Goal: Transaction & Acquisition: Purchase product/service

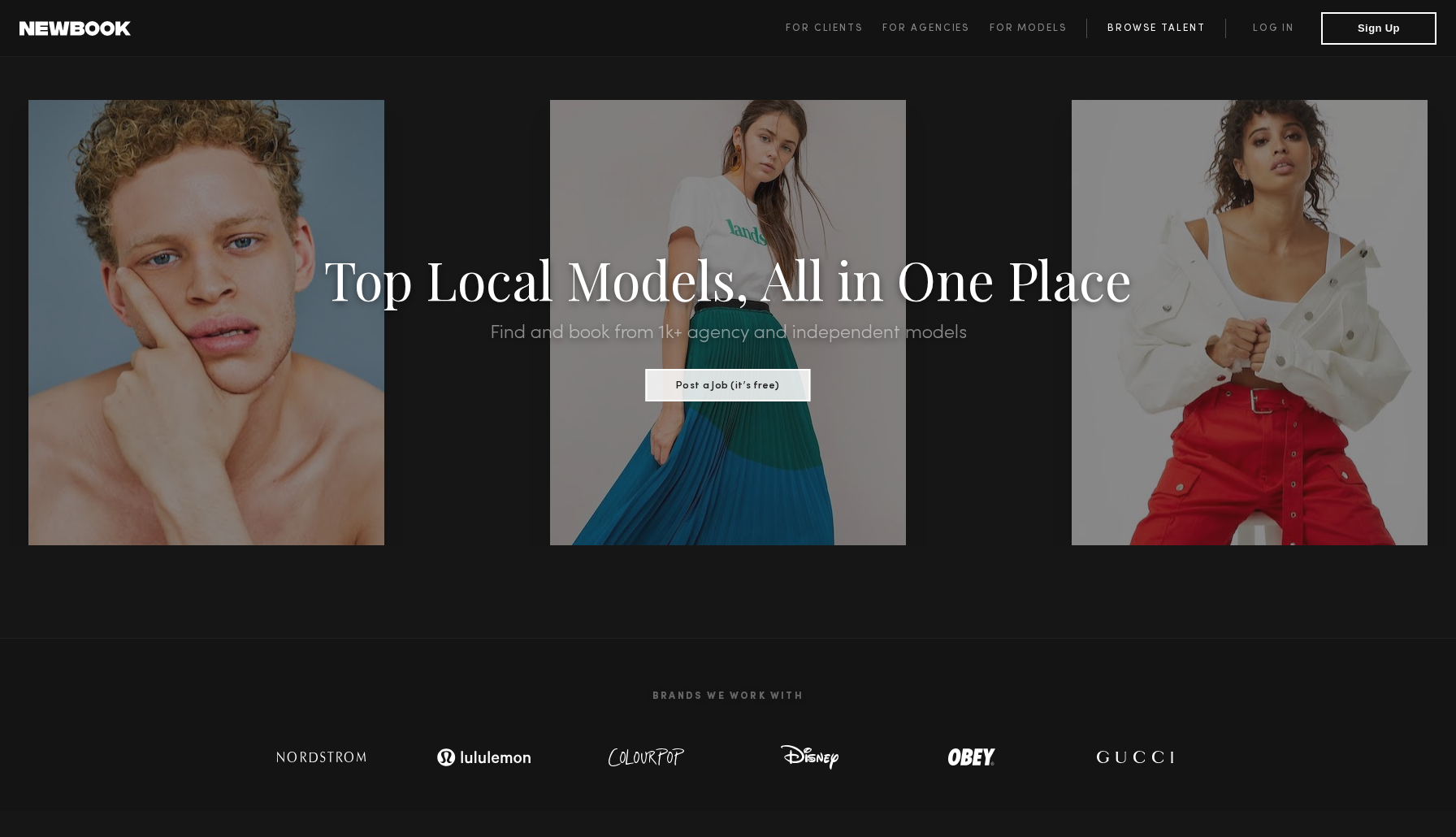
click at [1149, 35] on link "Browse Talent" at bounding box center [1156, 29] width 139 height 19
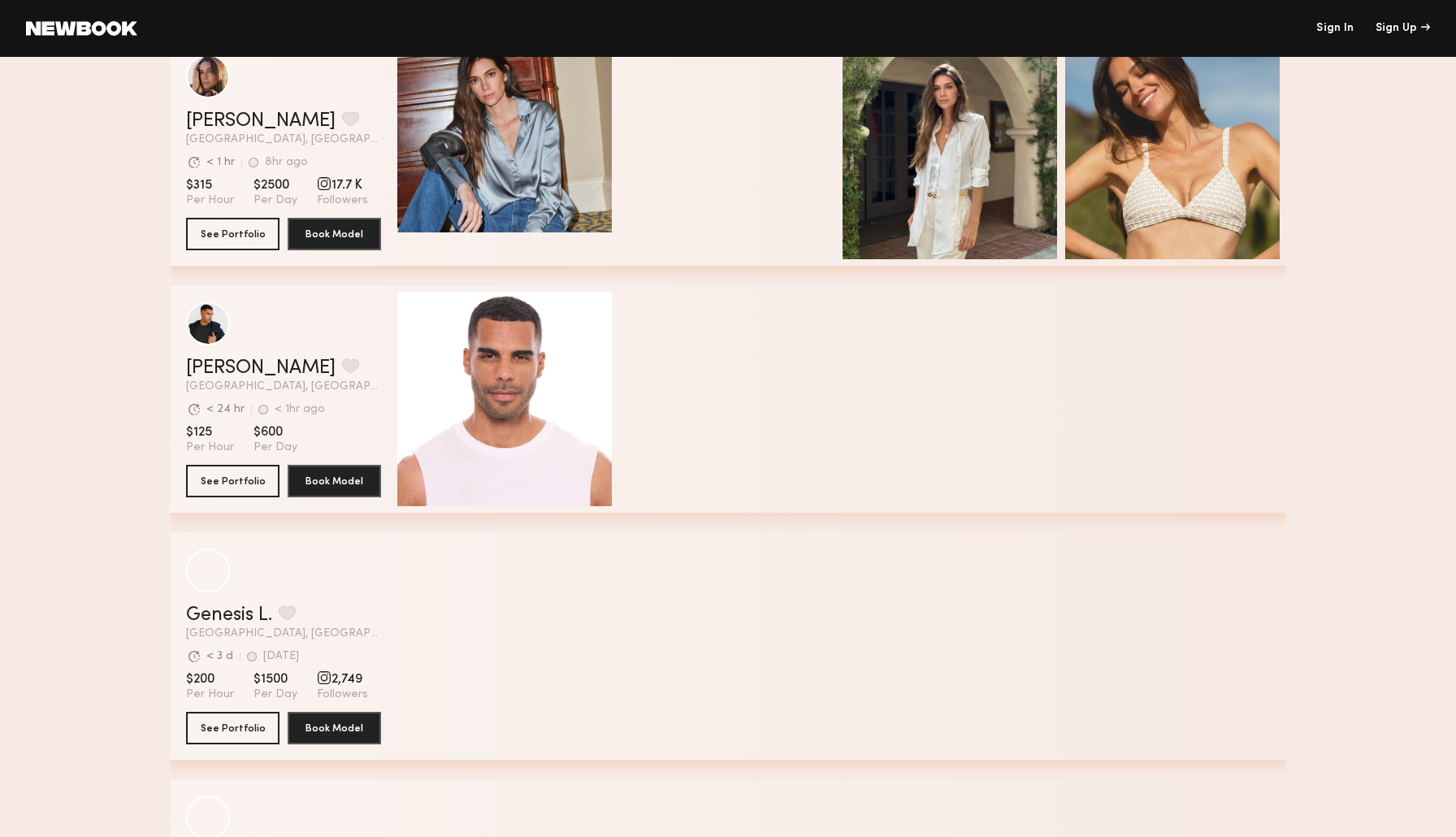
scroll to position [5108, 0]
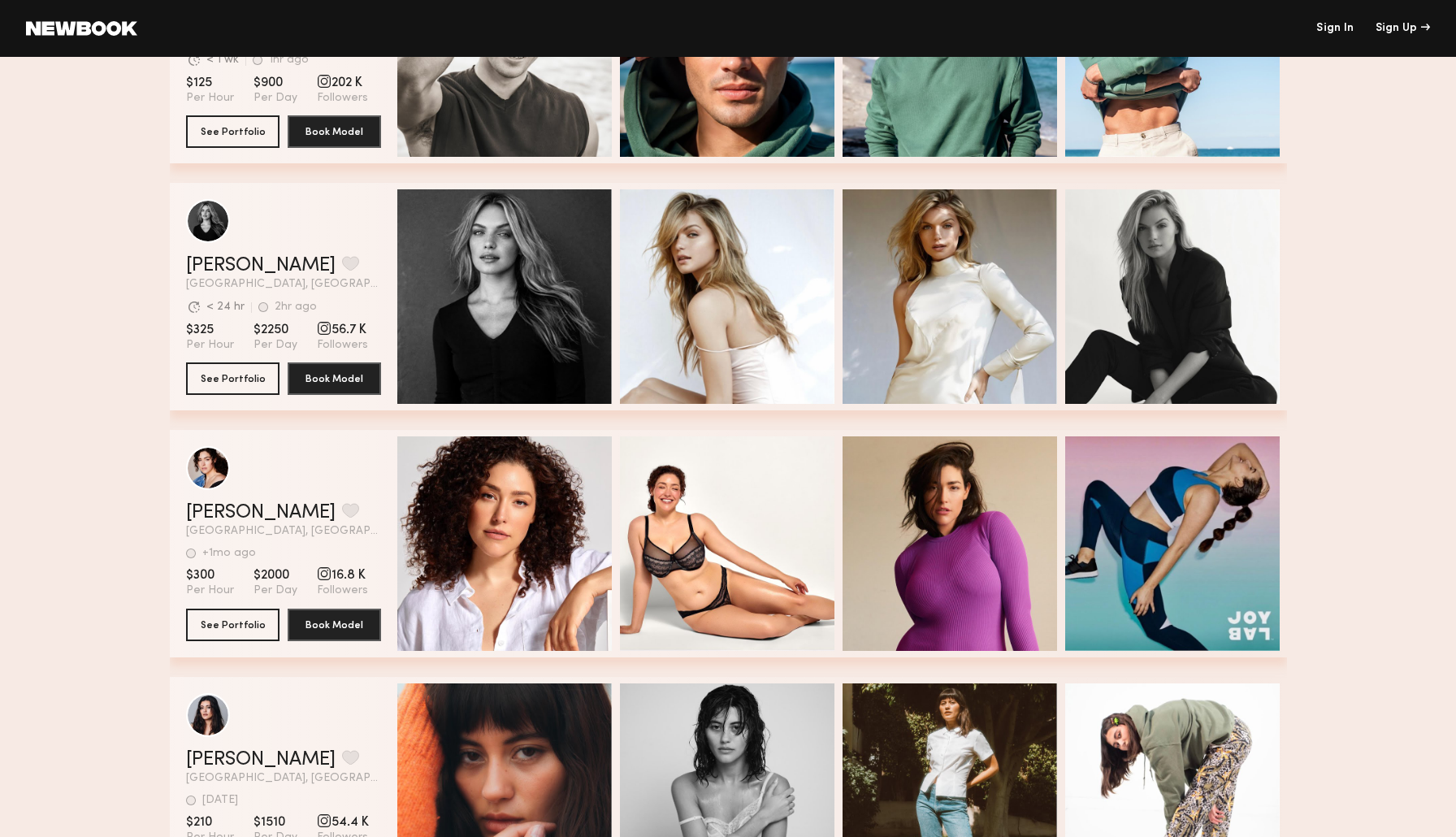
click at [73, 29] on link at bounding box center [81, 28] width 112 height 14
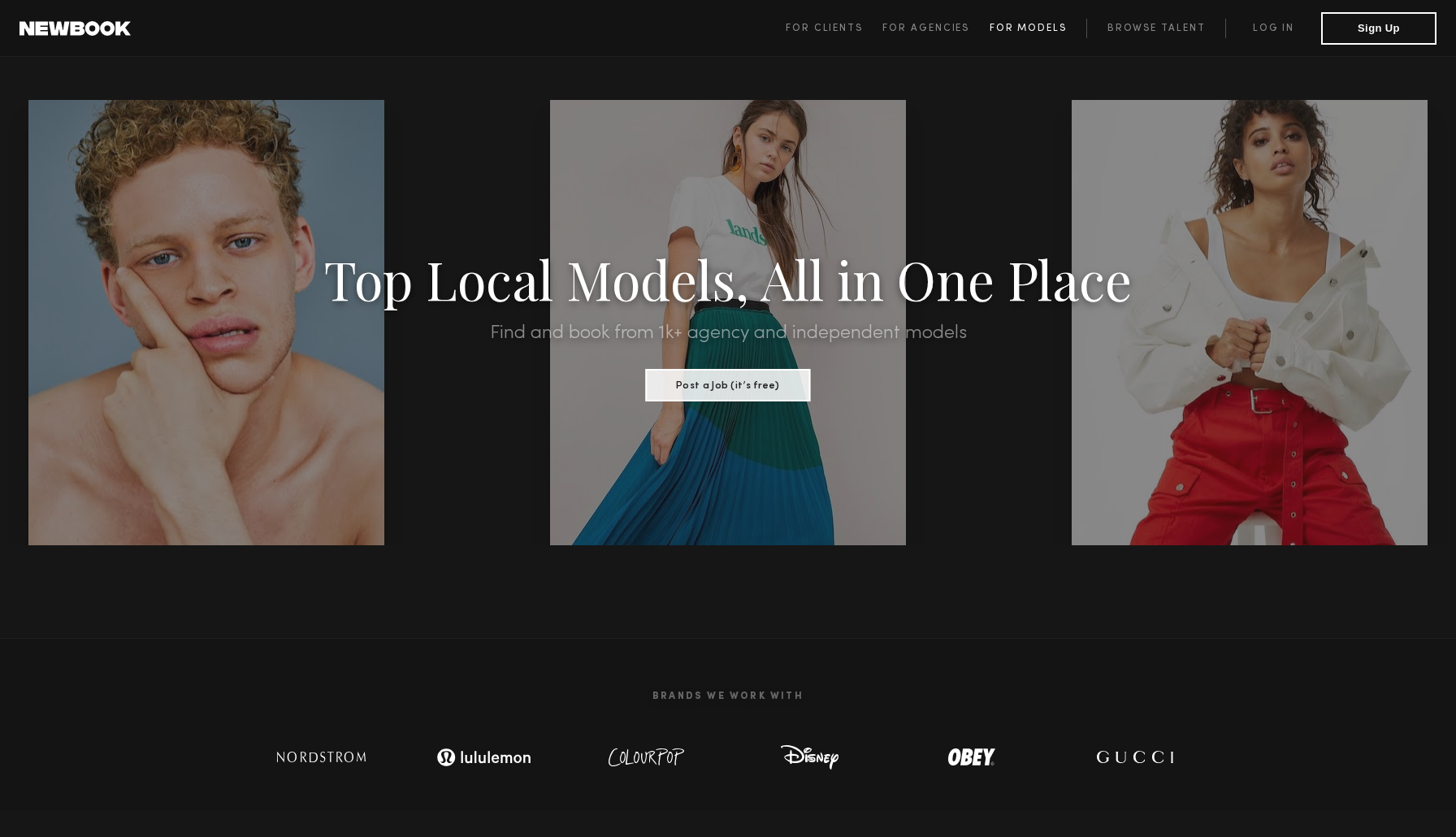
click at [1031, 33] on link "For Models" at bounding box center [1038, 29] width 97 height 19
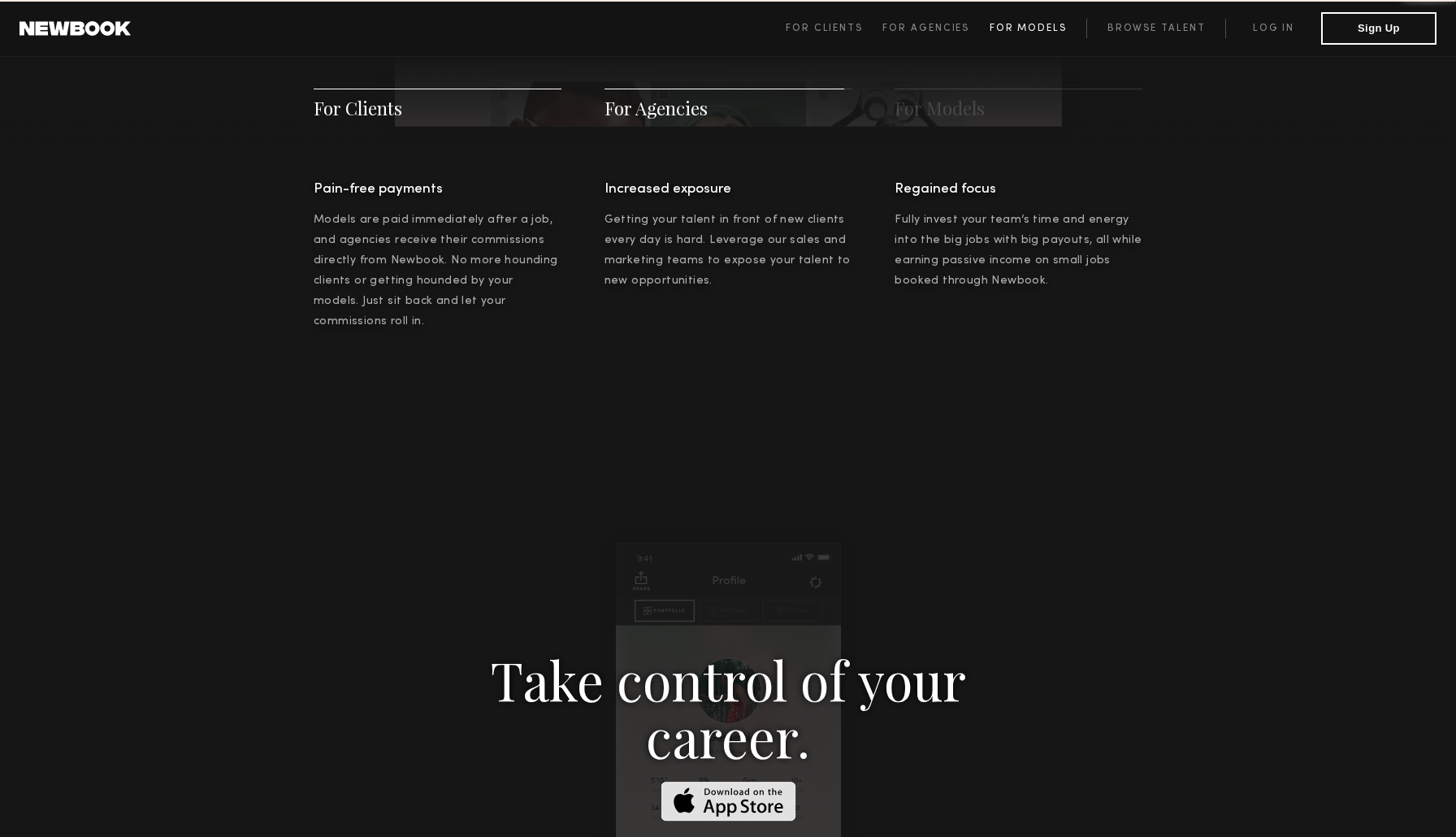
scroll to position [2338, 0]
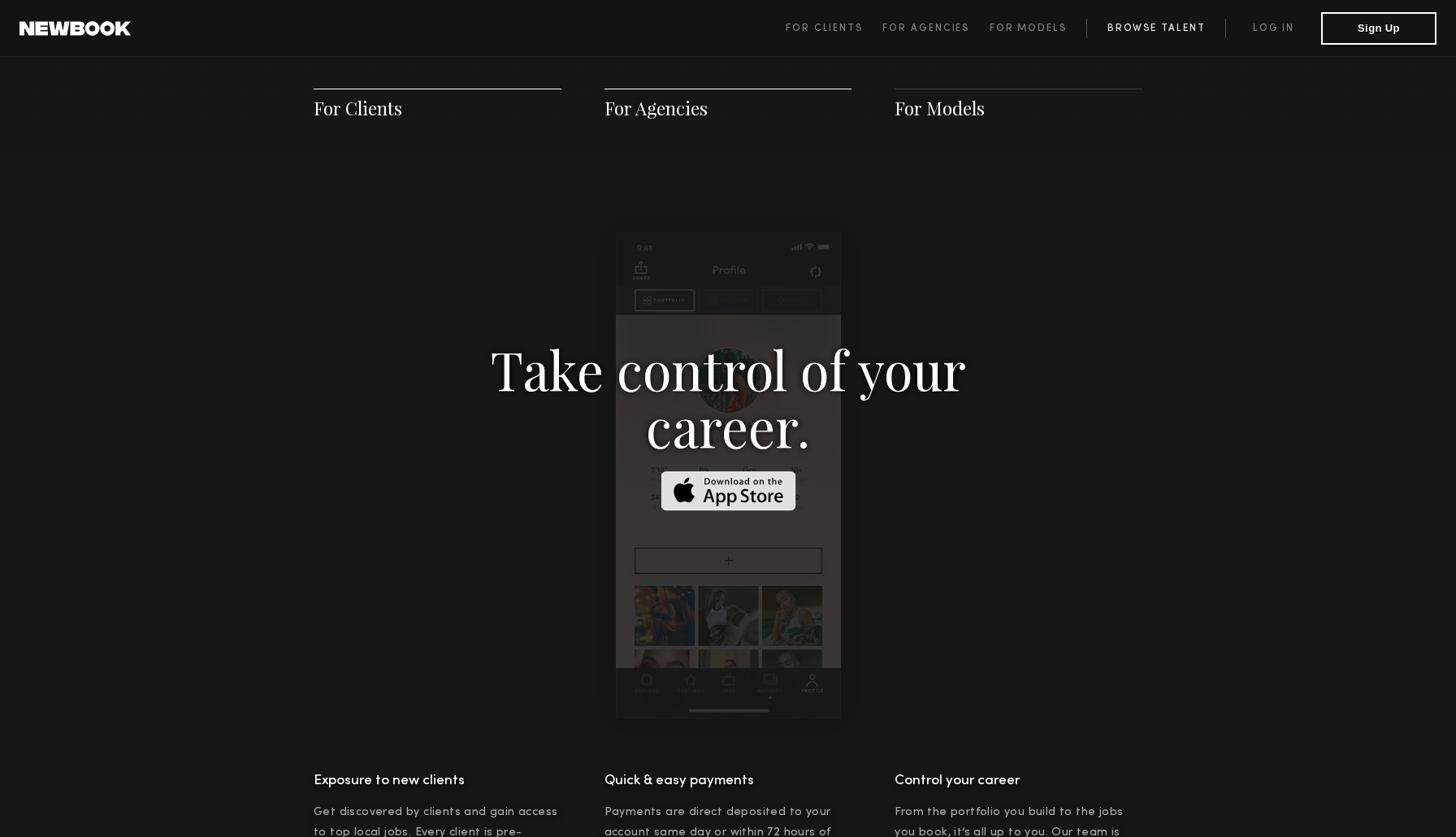
click at [1170, 36] on link "Browse Talent" at bounding box center [1156, 29] width 139 height 19
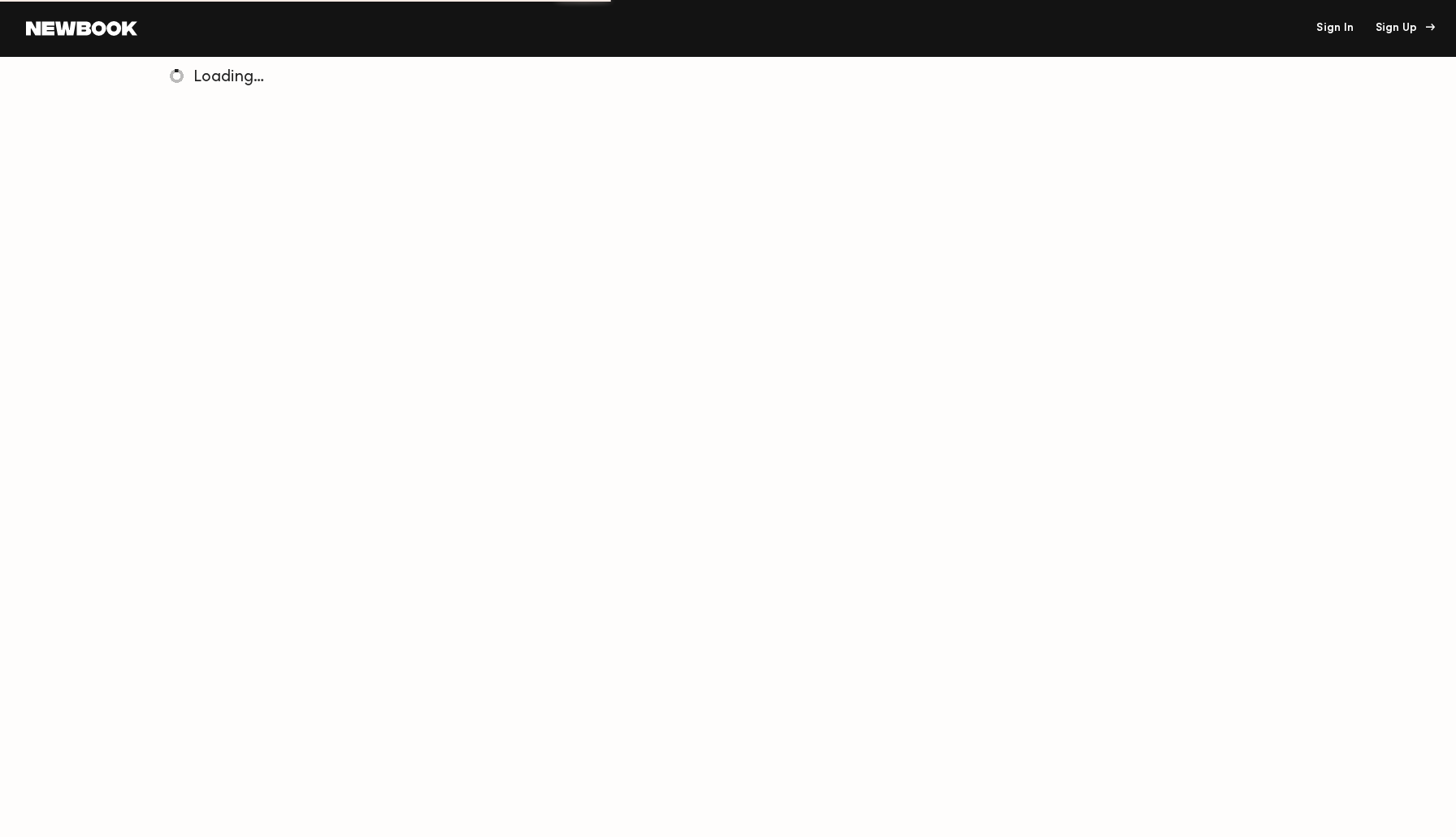
click at [1410, 27] on div "Sign Up" at bounding box center [1403, 29] width 54 height 11
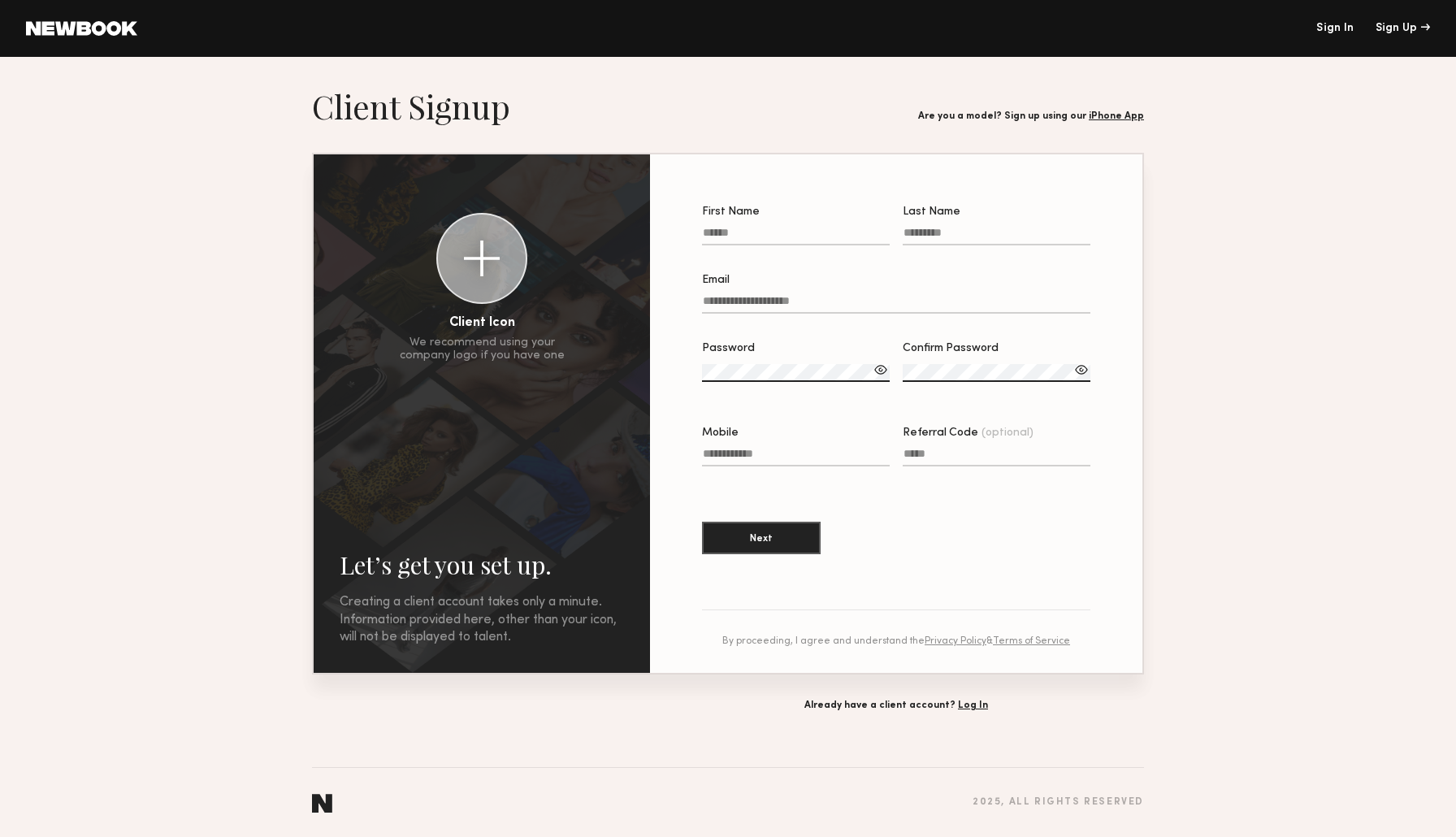
click at [798, 222] on label "First Name" at bounding box center [796, 234] width 188 height 55
click at [798, 227] on input "First Name" at bounding box center [796, 237] width 188 height 19
click at [776, 251] on div at bounding box center [796, 256] width 188 height 13
click at [776, 245] on input "First Name" at bounding box center [796, 237] width 188 height 19
click at [776, 235] on input "First Name Required" at bounding box center [796, 237] width 188 height 19
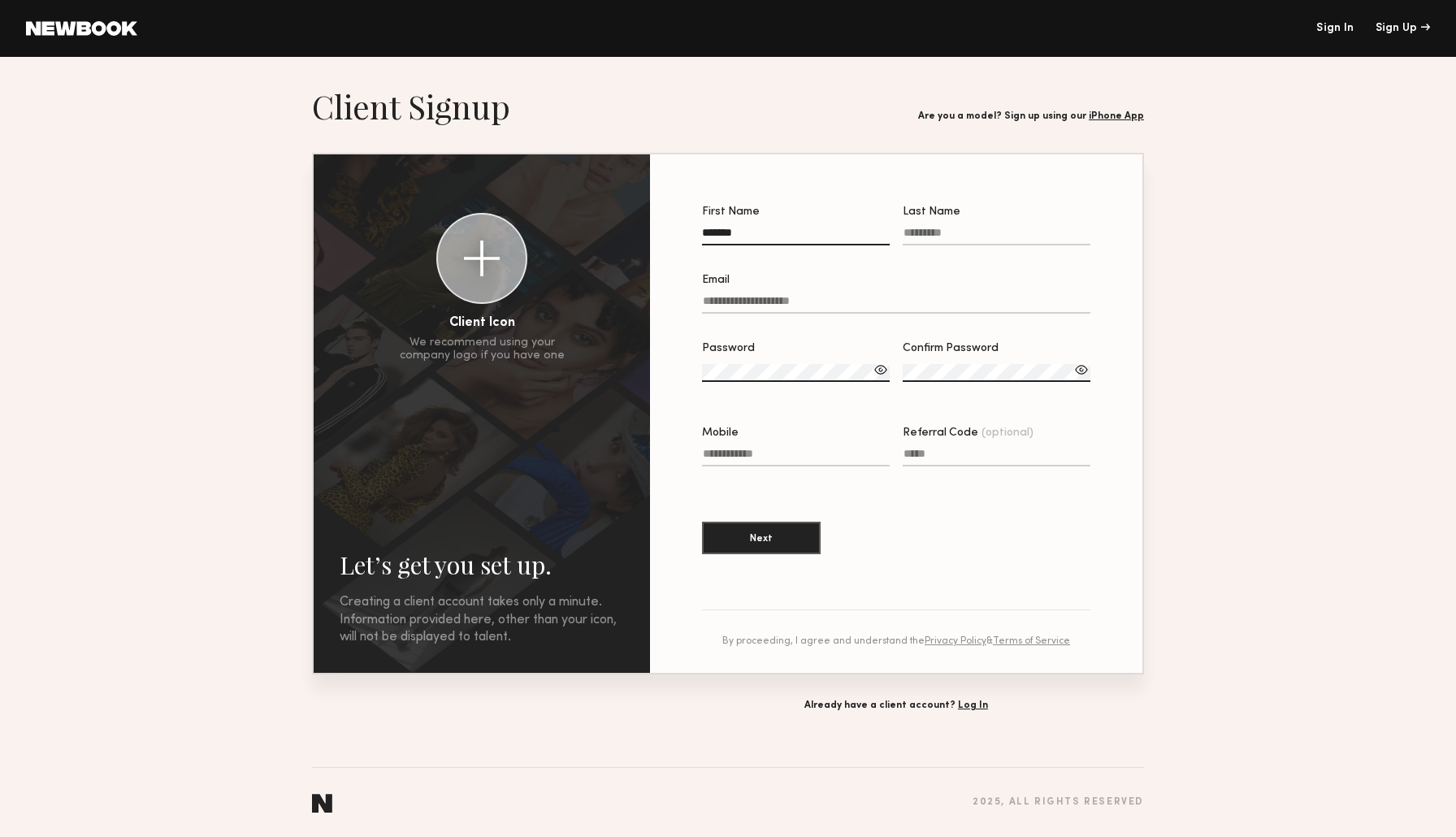
type input "*******"
click at [954, 226] on label "Last Name" at bounding box center [996, 234] width 188 height 55
click at [954, 227] on input "Last Name" at bounding box center [996, 237] width 188 height 19
click at [954, 236] on input "Last Name" at bounding box center [996, 237] width 188 height 19
type input "*"
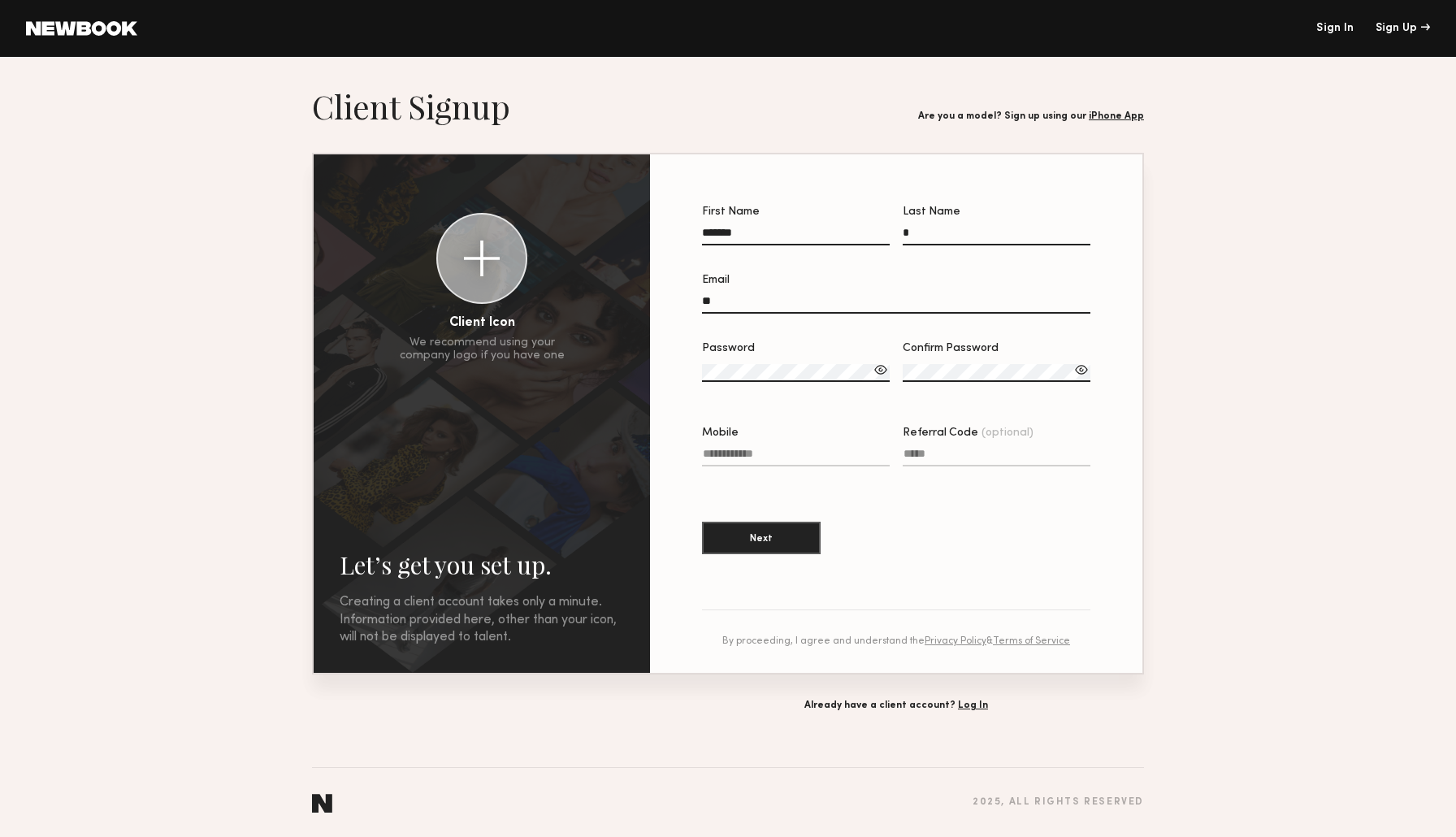
type input "*"
type input "**********"
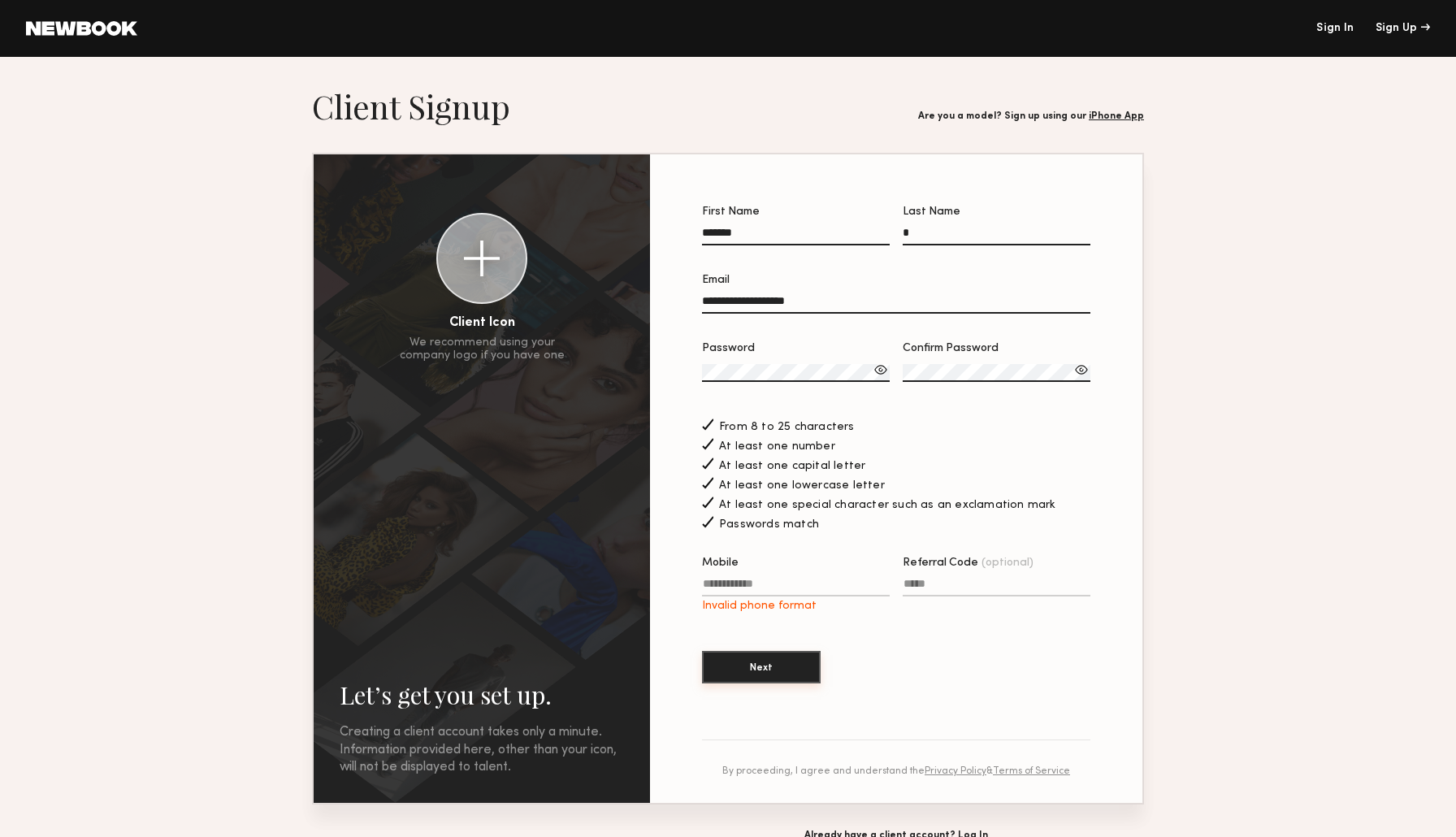
click at [788, 664] on button "Next" at bounding box center [761, 667] width 118 height 32
click at [776, 573] on label "Mobile Invalid phone format" at bounding box center [796, 585] width 188 height 55
click at [776, 577] on input "Mobile Invalid phone format" at bounding box center [796, 587] width 188 height 19
type input "**********"
click at [756, 664] on button "Next" at bounding box center [761, 667] width 118 height 32
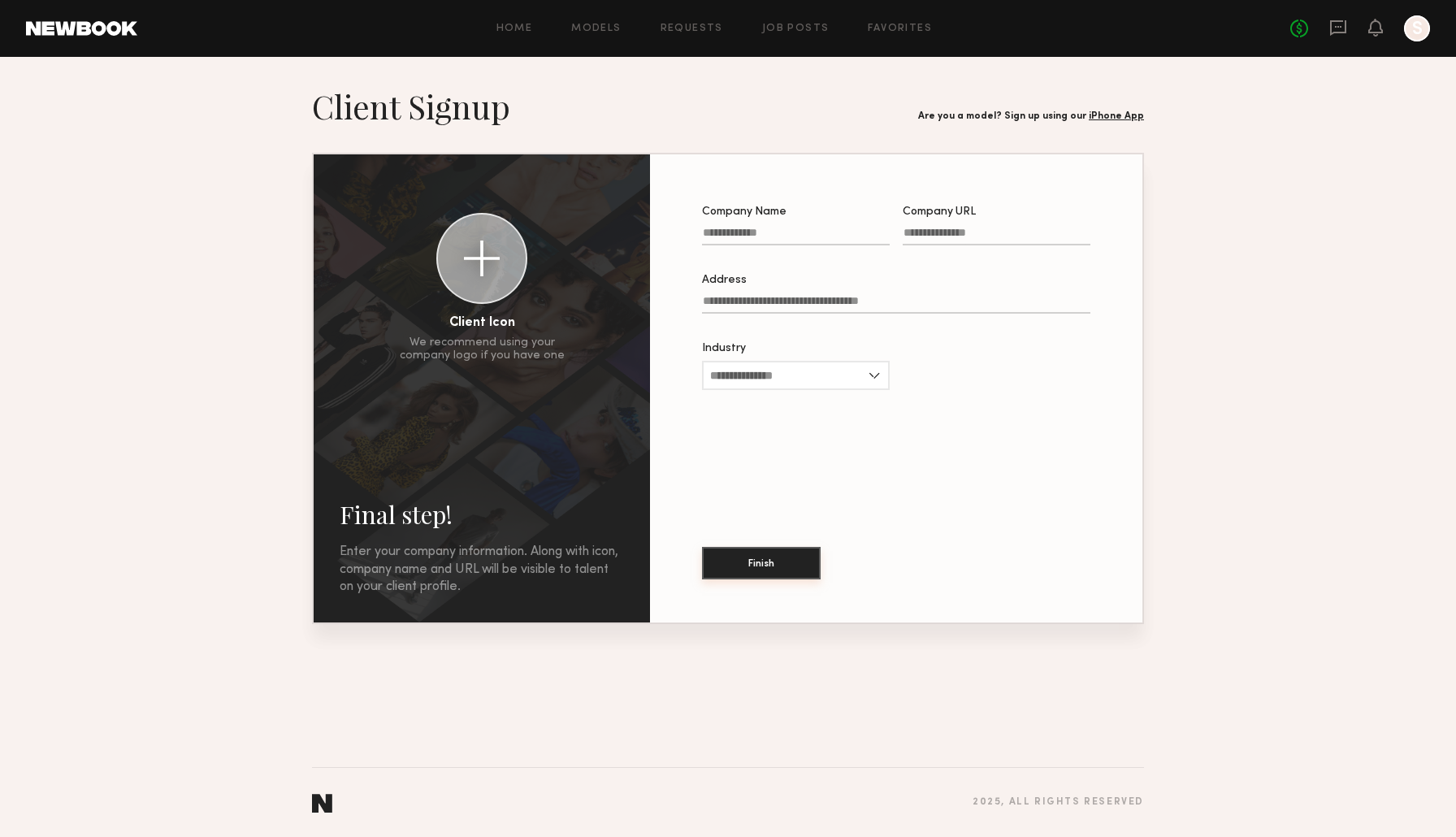
click at [746, 572] on button "Finish" at bounding box center [761, 563] width 118 height 32
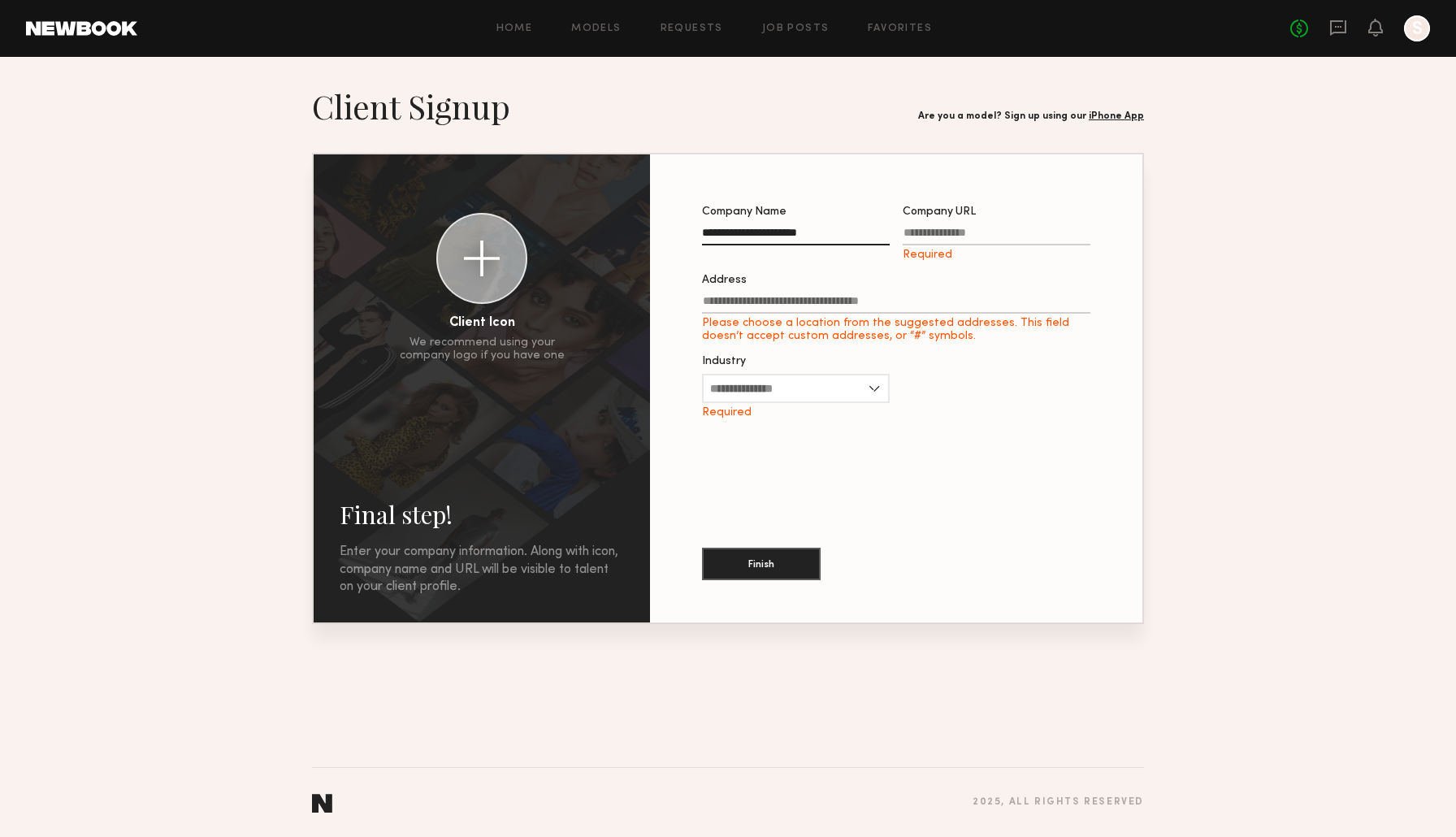
type input "**********"
click at [864, 292] on label "Address Please choose a location from the suggested addresses. This field doesn…" at bounding box center [896, 309] width 388 height 69
click at [864, 295] on input "Address Please choose a location from the suggested addresses. This field doesn…" at bounding box center [896, 304] width 388 height 19
click at [864, 306] on input "Address Please choose a location from the suggested addresses. This field doesn…" at bounding box center [896, 304] width 388 height 19
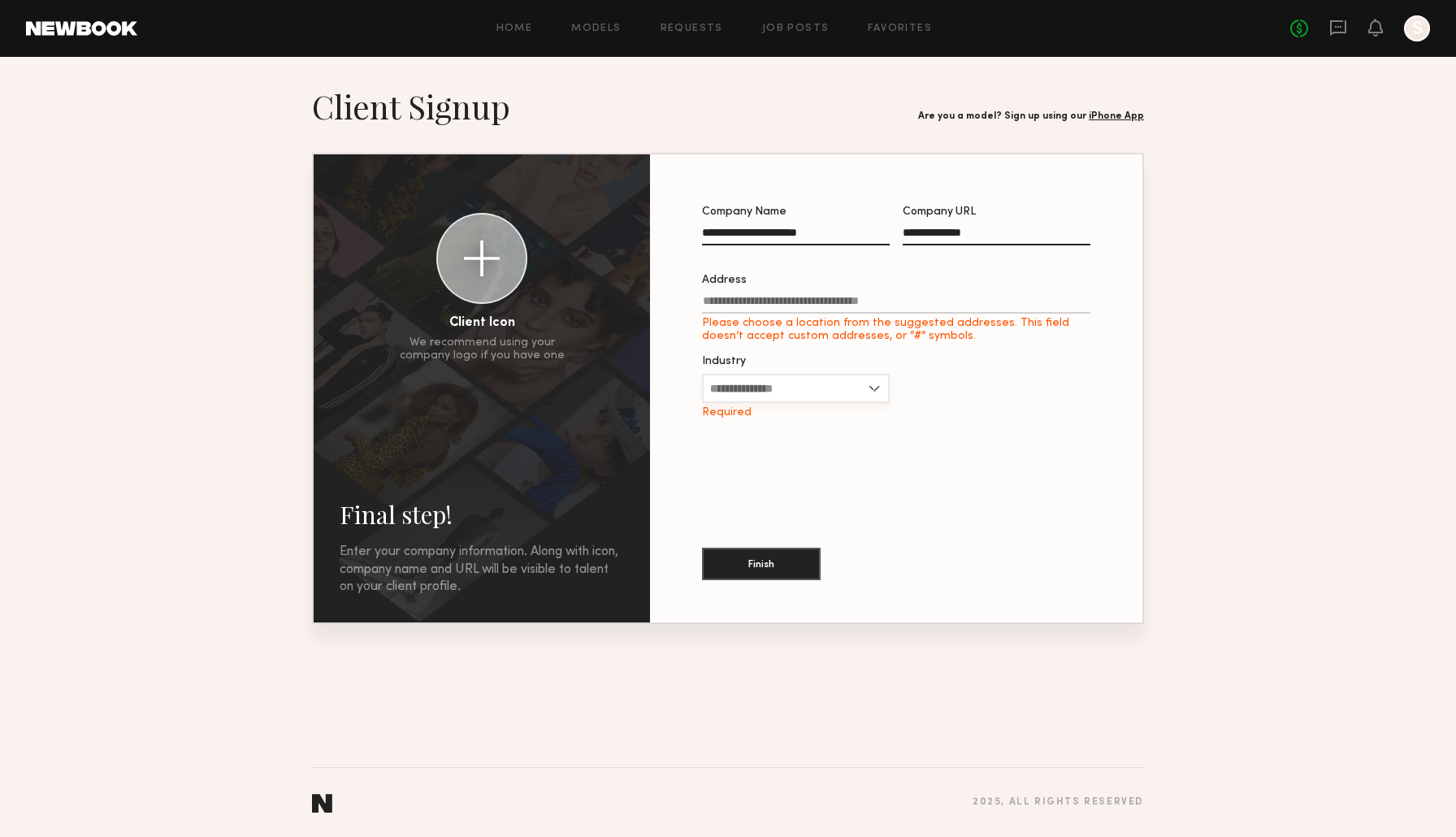
click at [826, 385] on input "Industry" at bounding box center [796, 388] width 188 height 30
click at [822, 572] on div "Other" at bounding box center [795, 572] width 184 height 26
type input "*****"
click at [973, 398] on input "Other Industry" at bounding box center [996, 392] width 188 height 19
type input "**********"
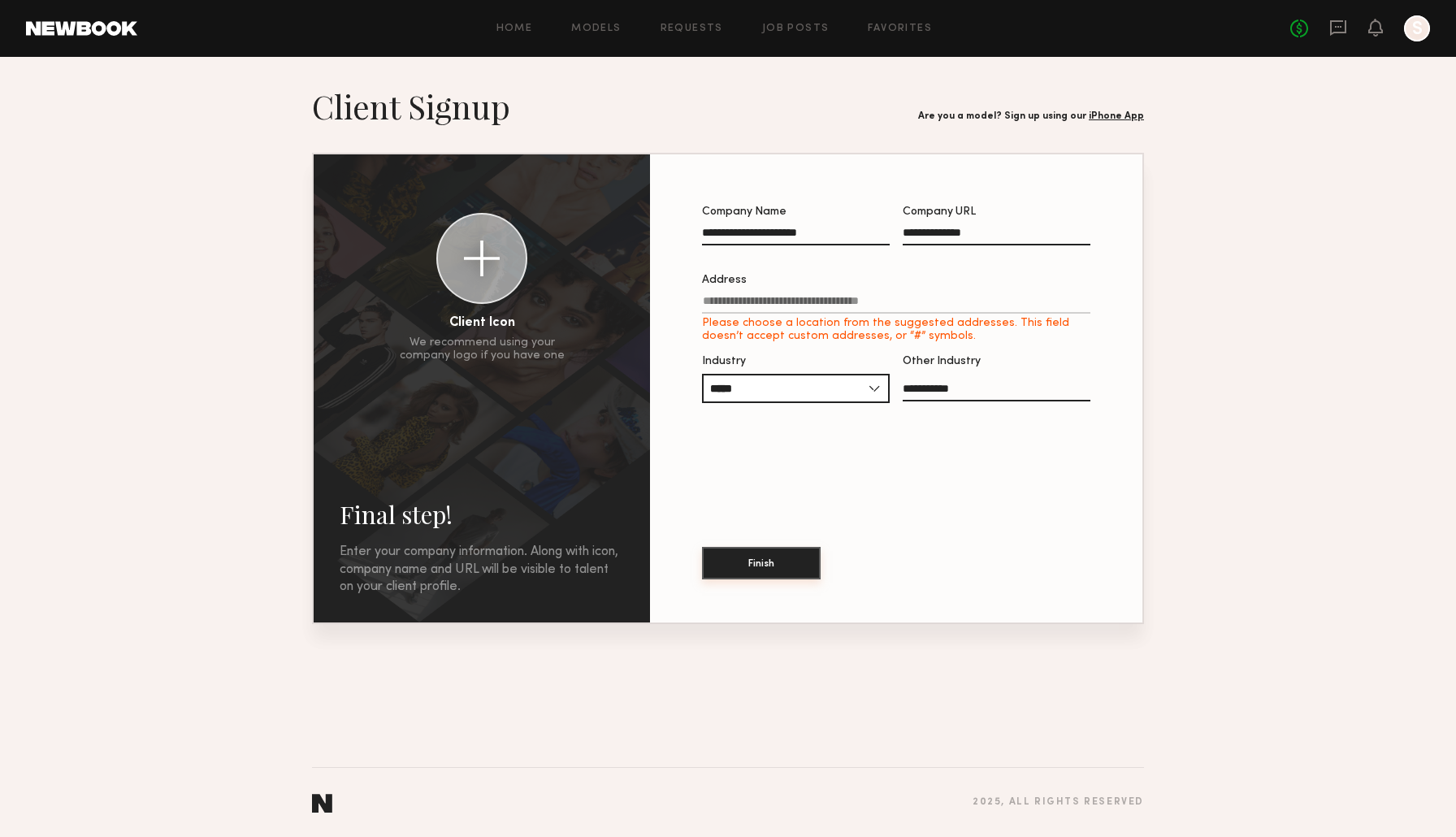
click at [798, 579] on div "Finish" at bounding box center [896, 553] width 388 height 88
click at [798, 575] on button "Finish" at bounding box center [761, 563] width 118 height 32
click at [797, 557] on button "Finish" at bounding box center [761, 563] width 118 height 32
click at [801, 320] on div "Please choose a location from the suggested addresses. This field doesn’t accep…" at bounding box center [896, 329] width 388 height 26
click at [801, 314] on input "Address Please choose a location from the suggested addresses. This field doesn…" at bounding box center [896, 304] width 388 height 19
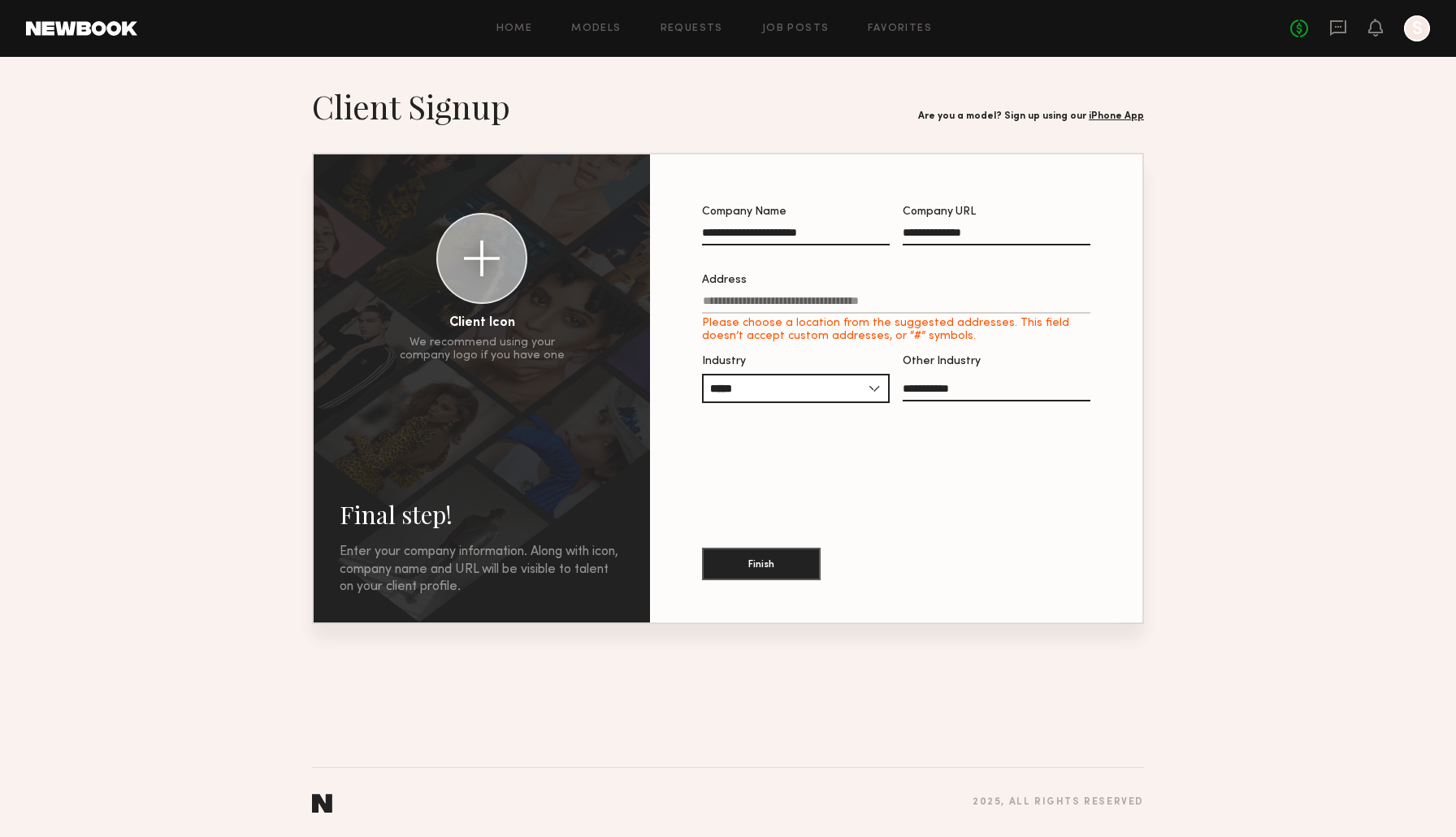
click at [801, 303] on input "Address Please choose a location from the suggested addresses. This field doesn…" at bounding box center [896, 304] width 388 height 19
type input "**********"
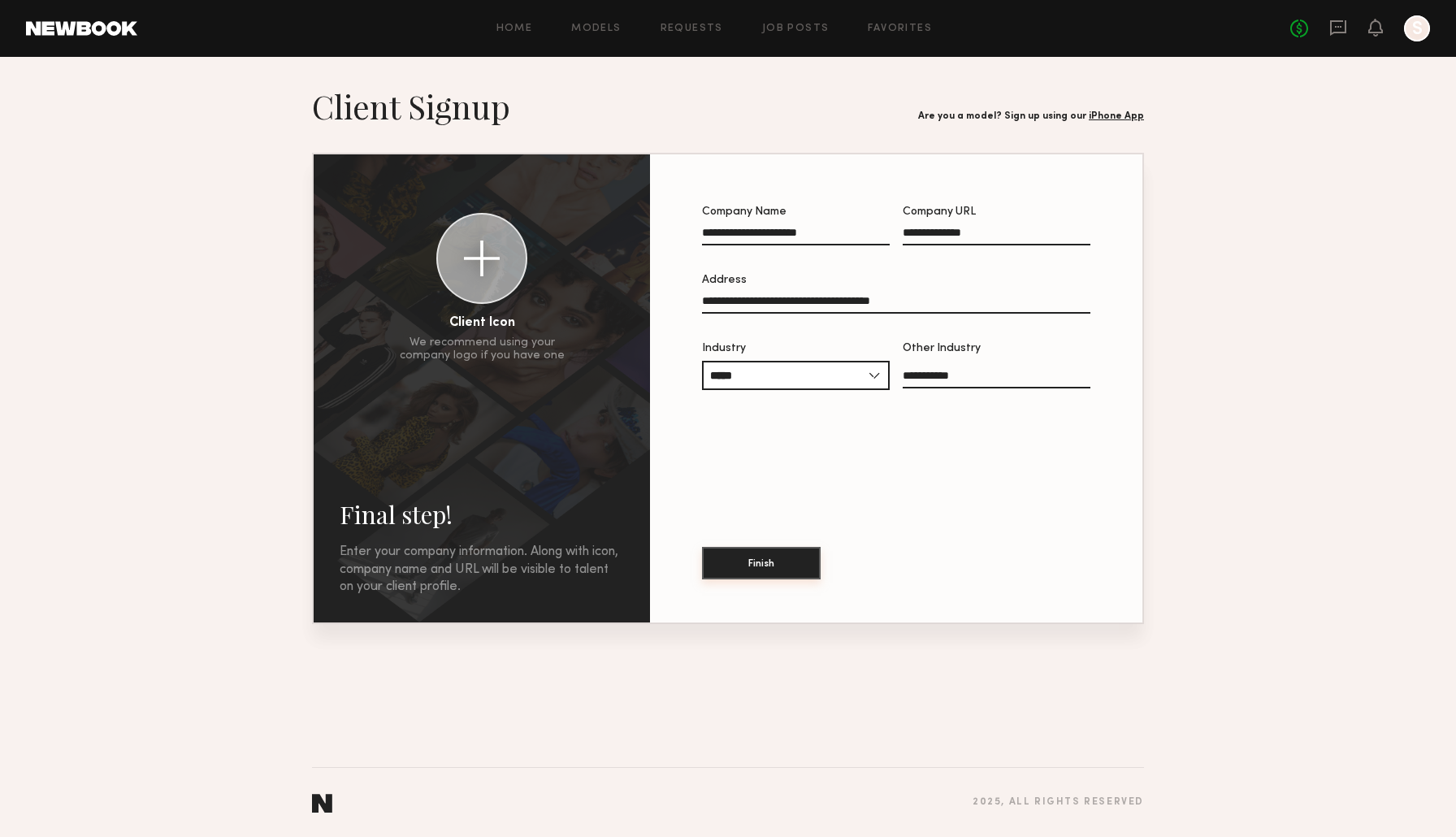
click at [785, 561] on button "Finish" at bounding box center [761, 563] width 118 height 32
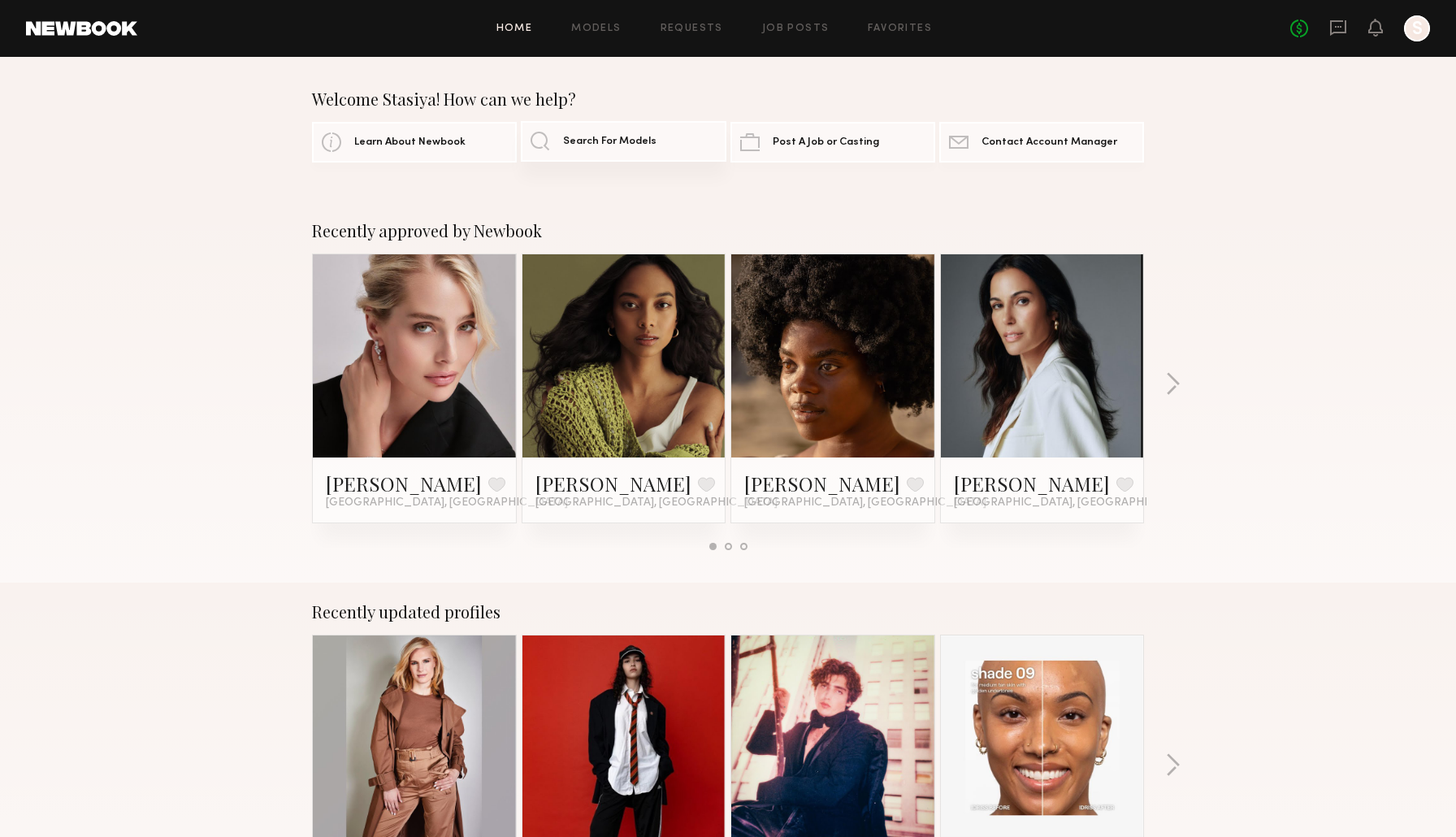
click at [670, 149] on link "Search For Models" at bounding box center [623, 141] width 205 height 41
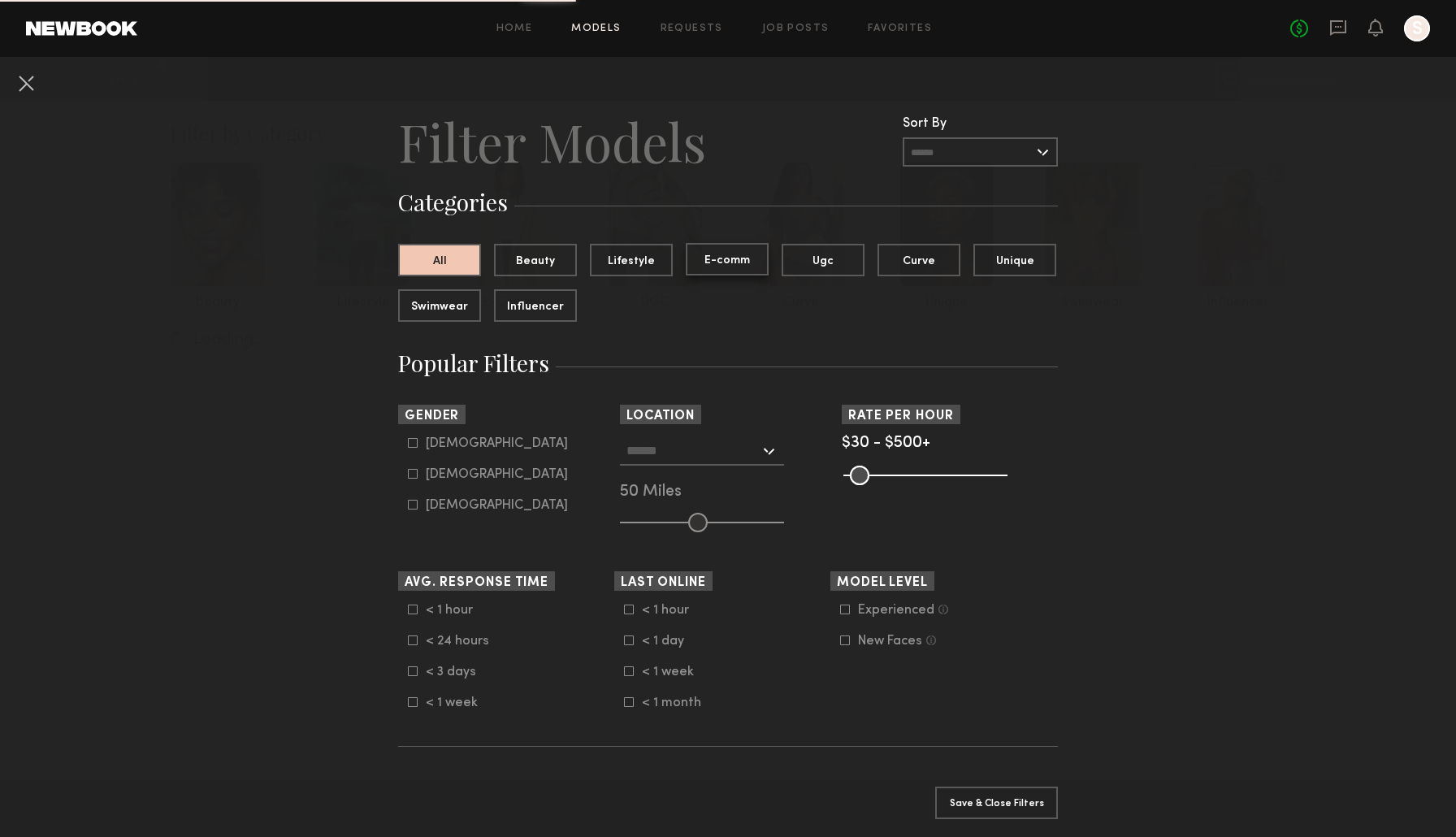
click at [743, 262] on button "E-comm" at bounding box center [727, 260] width 83 height 32
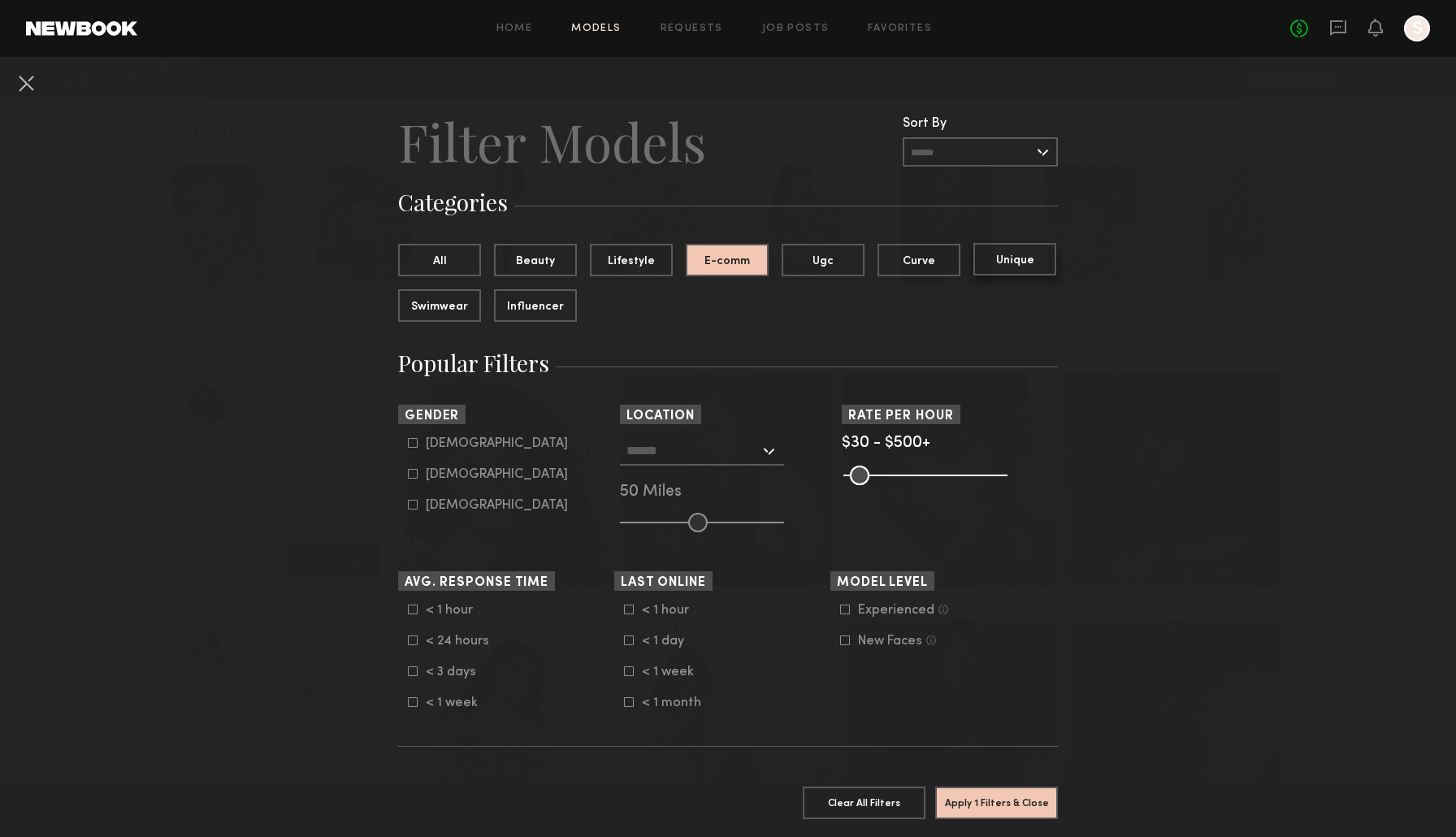
click at [1045, 255] on button "Unique" at bounding box center [1014, 260] width 83 height 32
click at [754, 264] on button "E-comm" at bounding box center [727, 260] width 83 height 32
click at [414, 477] on icon at bounding box center [413, 473] width 10 height 10
type input "**"
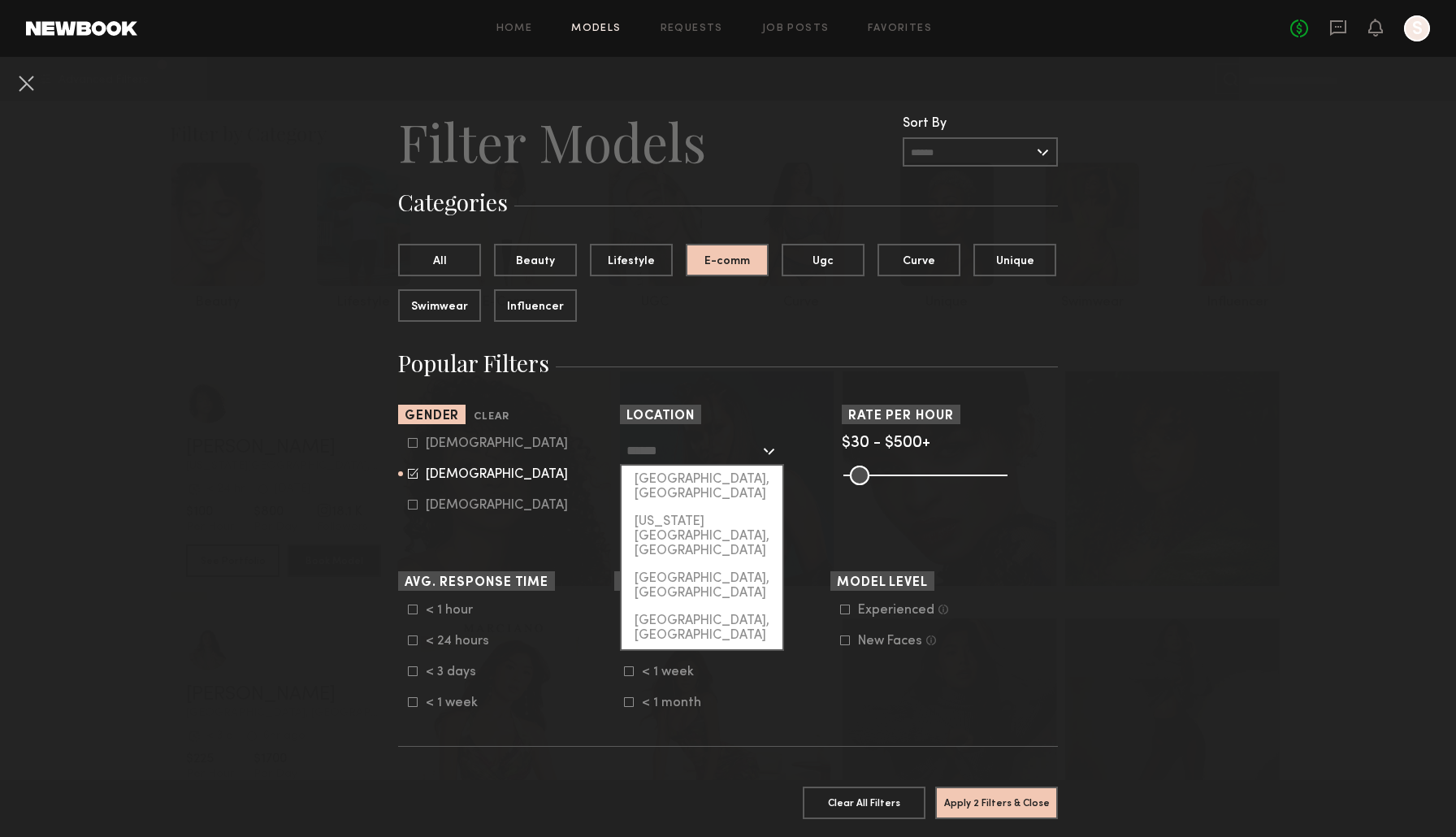
click at [707, 455] on input "text" at bounding box center [694, 450] width 134 height 28
click at [706, 508] on div "[US_STATE][GEOGRAPHIC_DATA], [GEOGRAPHIC_DATA]" at bounding box center [701, 536] width 161 height 57
type input "**********"
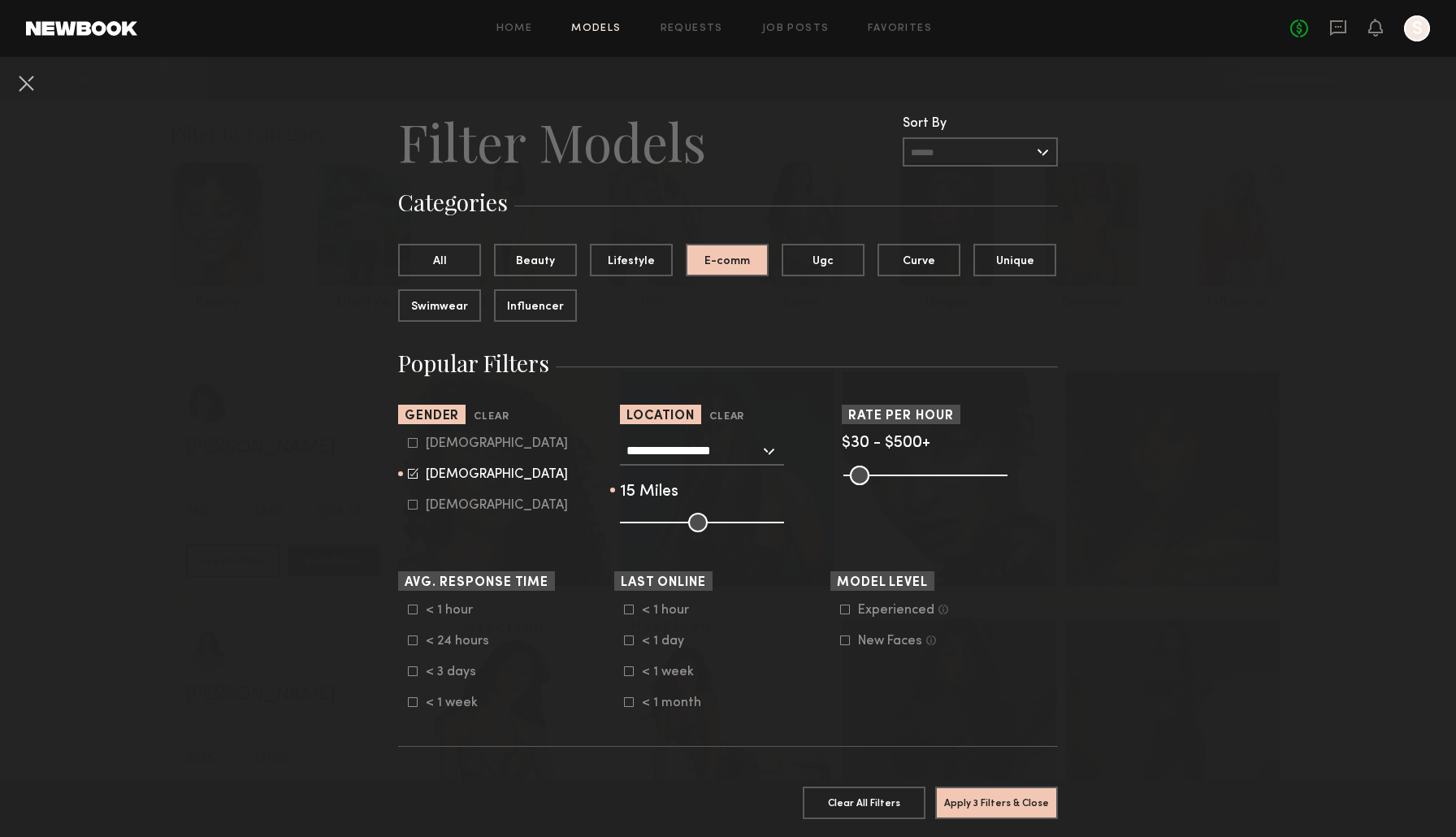
drag, startPoint x: 697, startPoint y: 525, endPoint x: 643, endPoint y: 524, distance: 54.0
type input "**"
click at [643, 524] on input "range" at bounding box center [702, 522] width 164 height 19
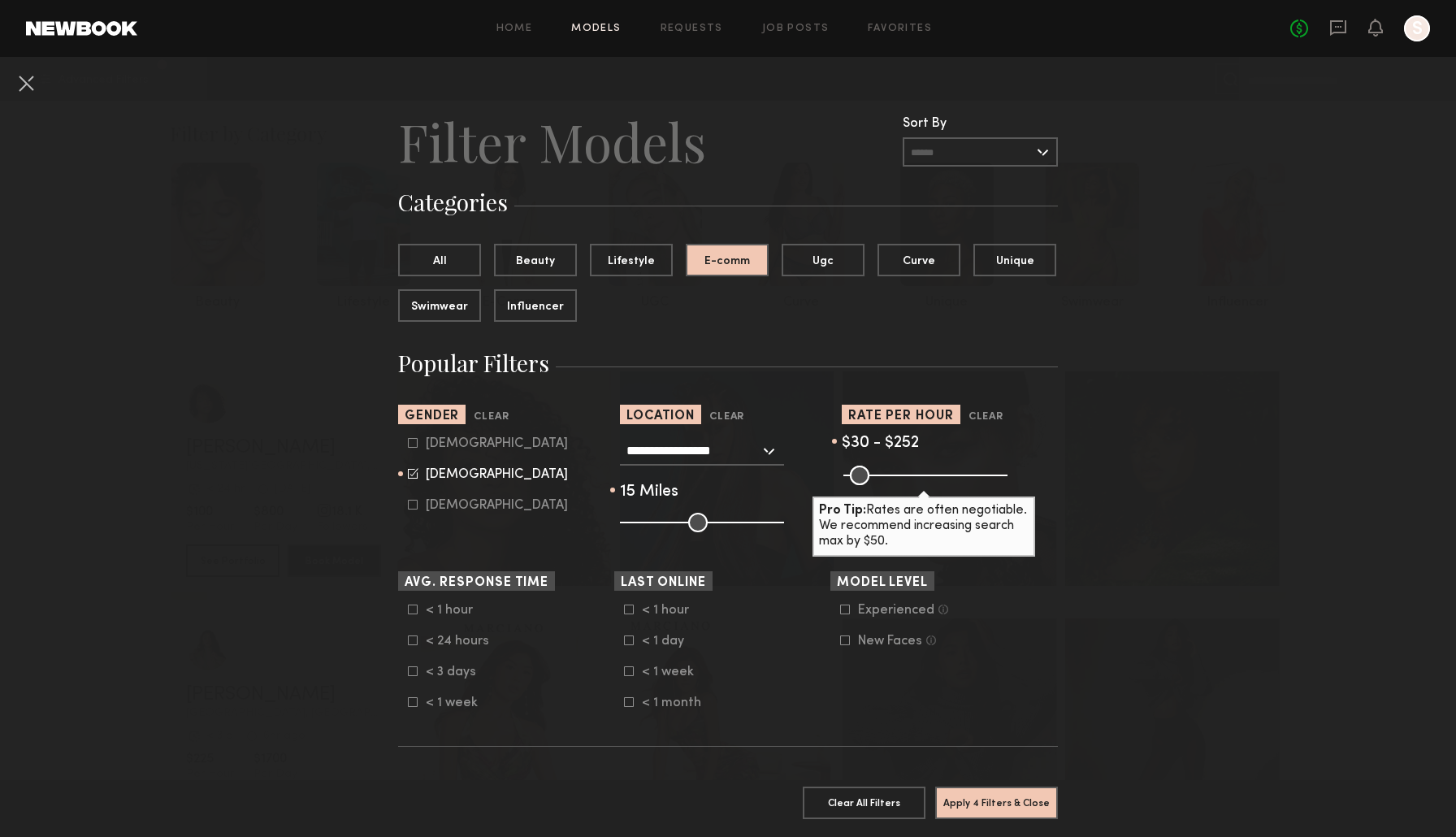
drag, startPoint x: 994, startPoint y: 480, endPoint x: 922, endPoint y: 485, distance: 72.2
type input "***"
click at [922, 484] on common-range-minmax at bounding box center [924, 473] width 164 height 19
click at [911, 440] on span "$30 - $252" at bounding box center [880, 443] width 77 height 15
click at [920, 443] on div "$30 - $252" at bounding box center [949, 443] width 217 height 14
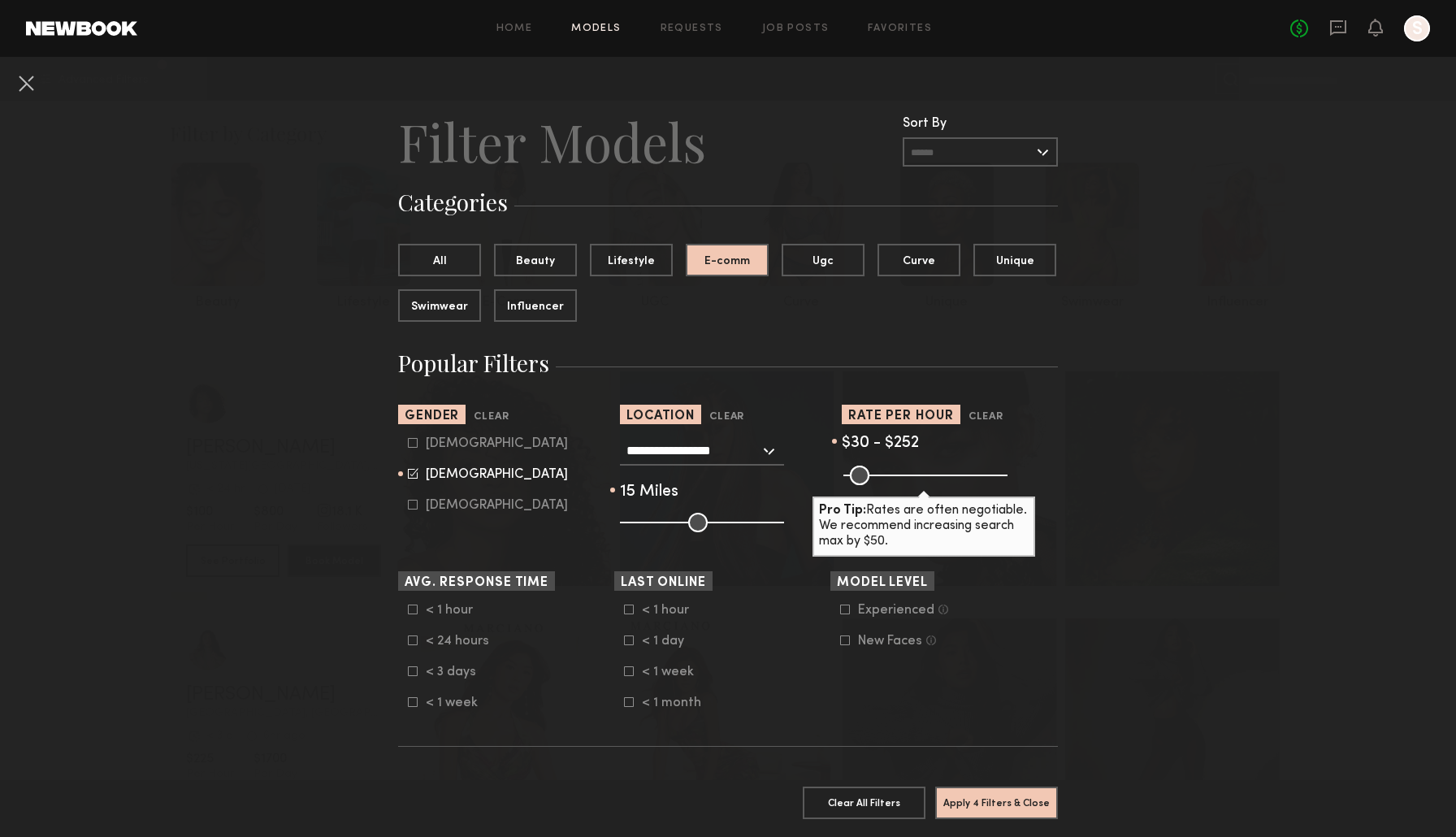
click at [913, 444] on span "$30 - $252" at bounding box center [880, 443] width 77 height 15
click at [975, 807] on button "Apply 4 Filters & Close" at bounding box center [996, 802] width 123 height 32
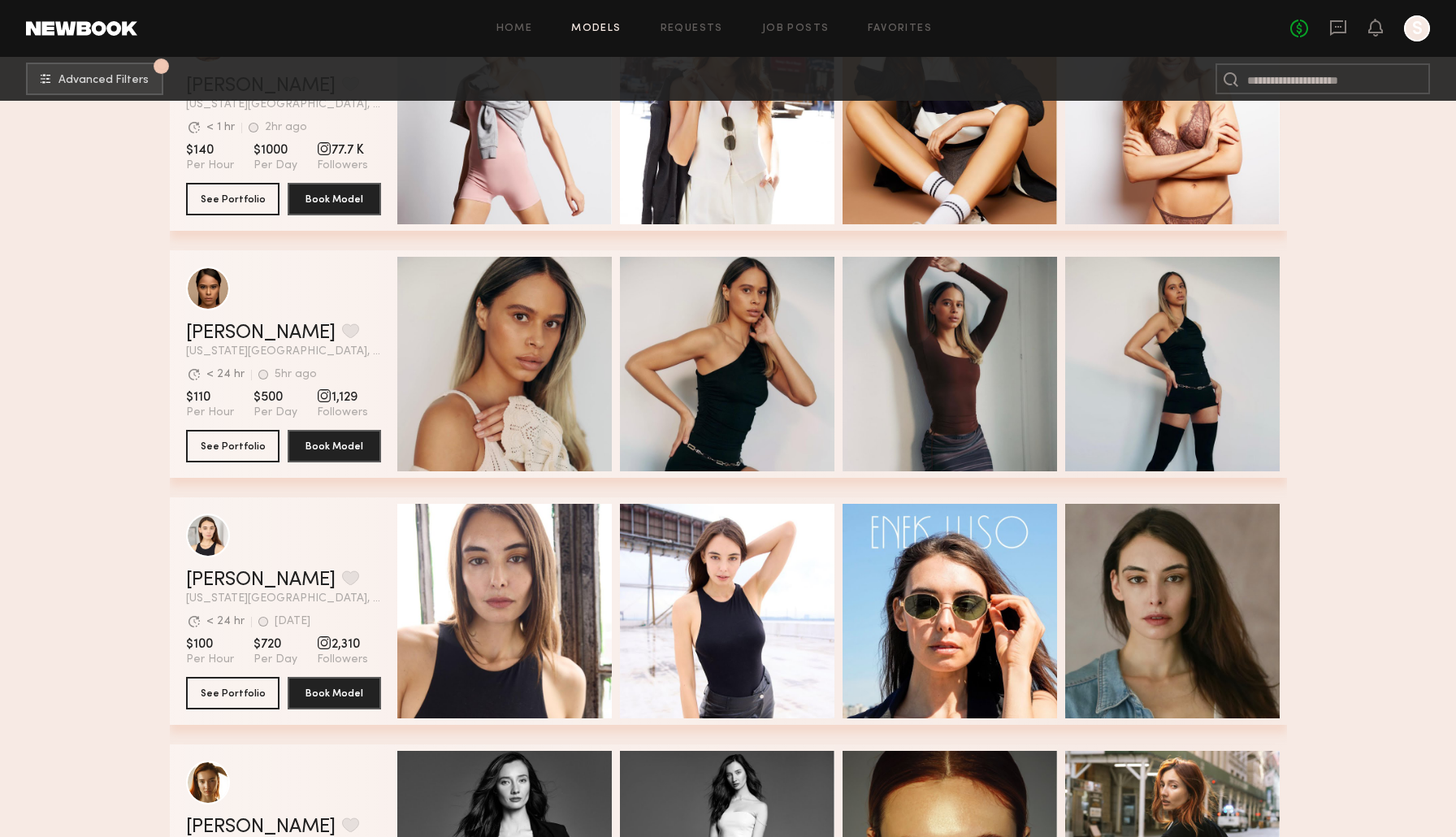
scroll to position [6064, 0]
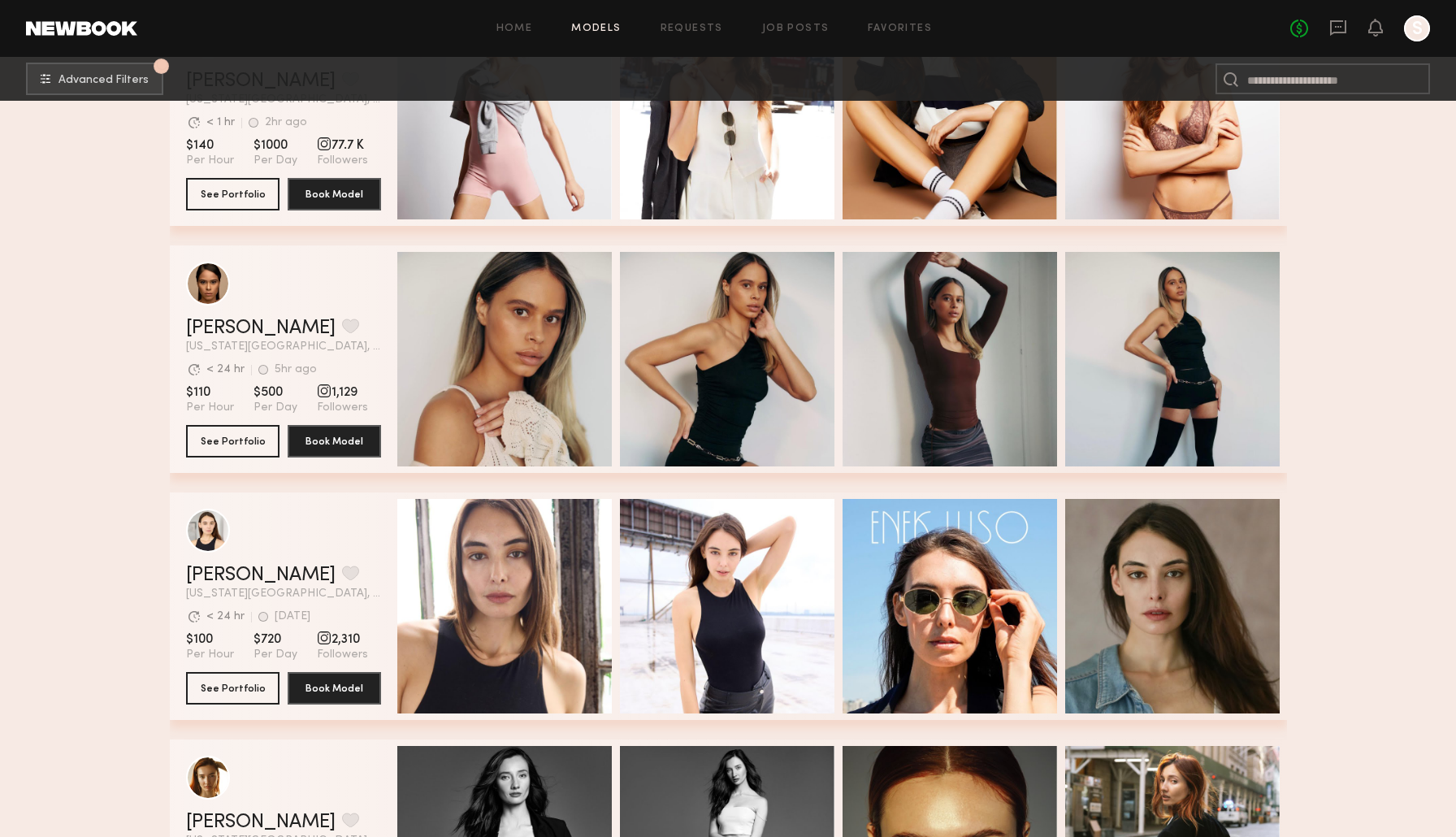
click at [319, 396] on div "grid" at bounding box center [323, 390] width 14 height 14
click at [319, 393] on div "grid" at bounding box center [323, 390] width 14 height 14
click at [260, 434] on button "See Portfolio" at bounding box center [233, 441] width 94 height 32
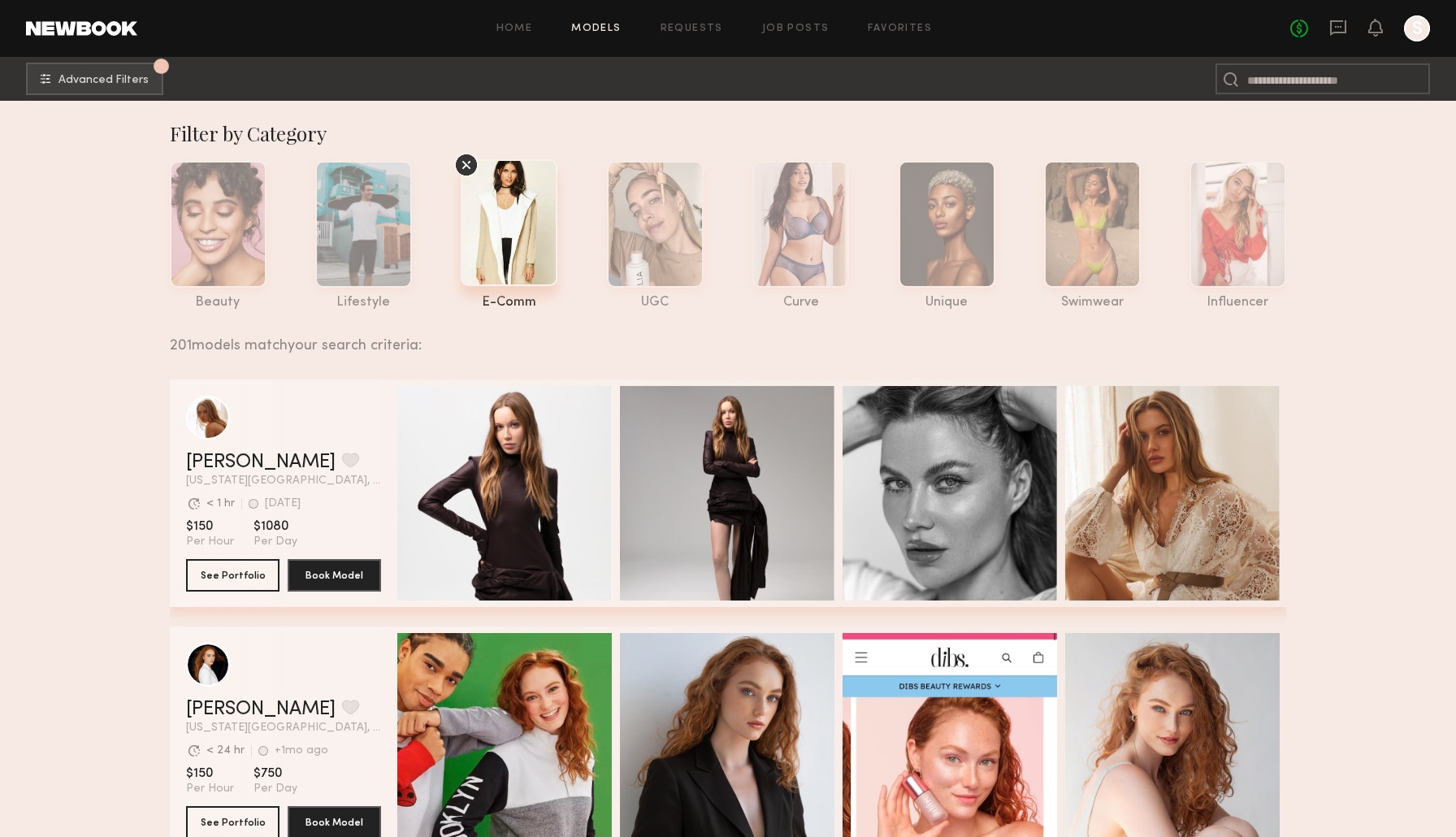
scroll to position [0, 0]
click at [951, 273] on div at bounding box center [946, 222] width 96 height 127
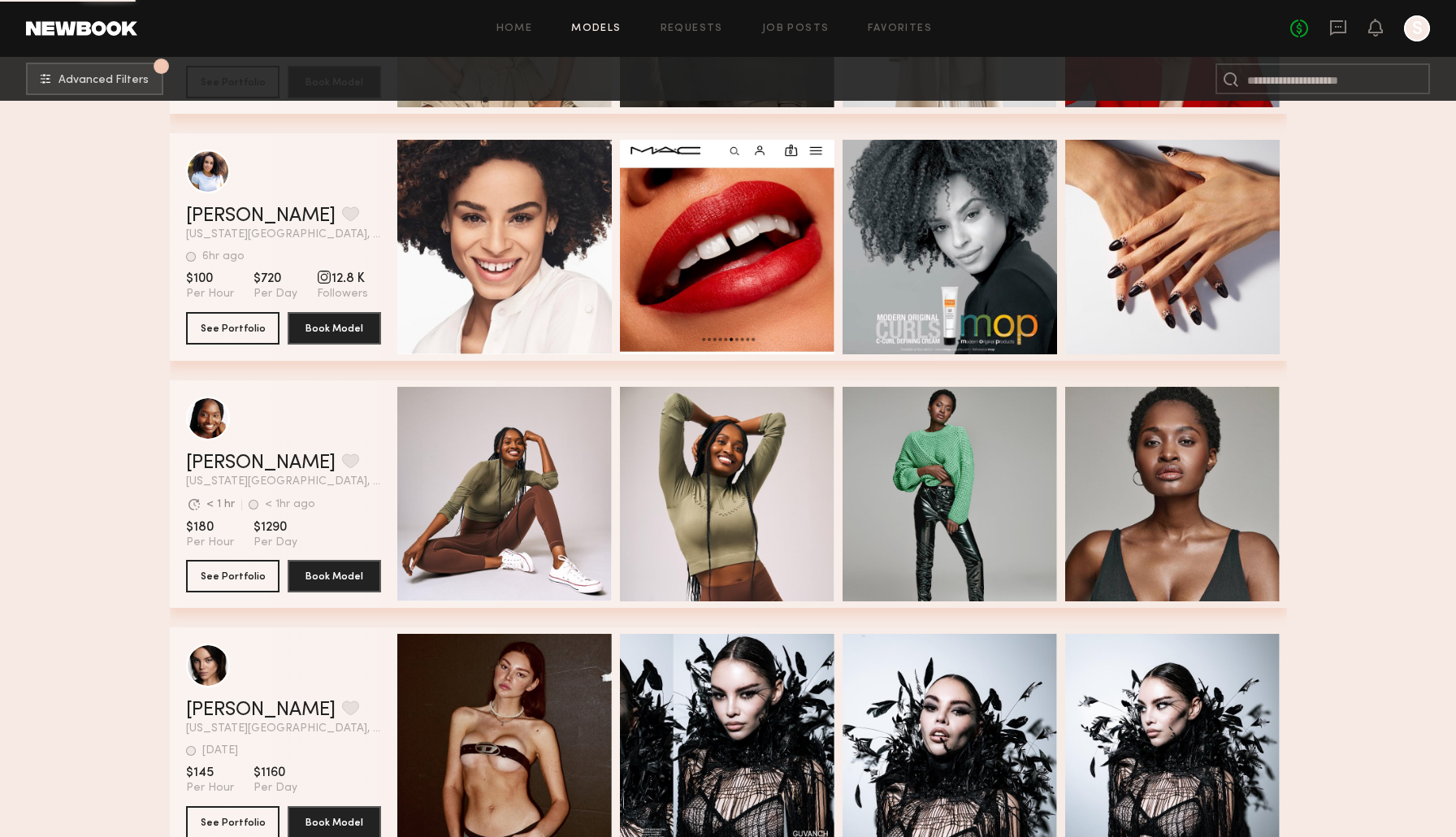
scroll to position [2027, 0]
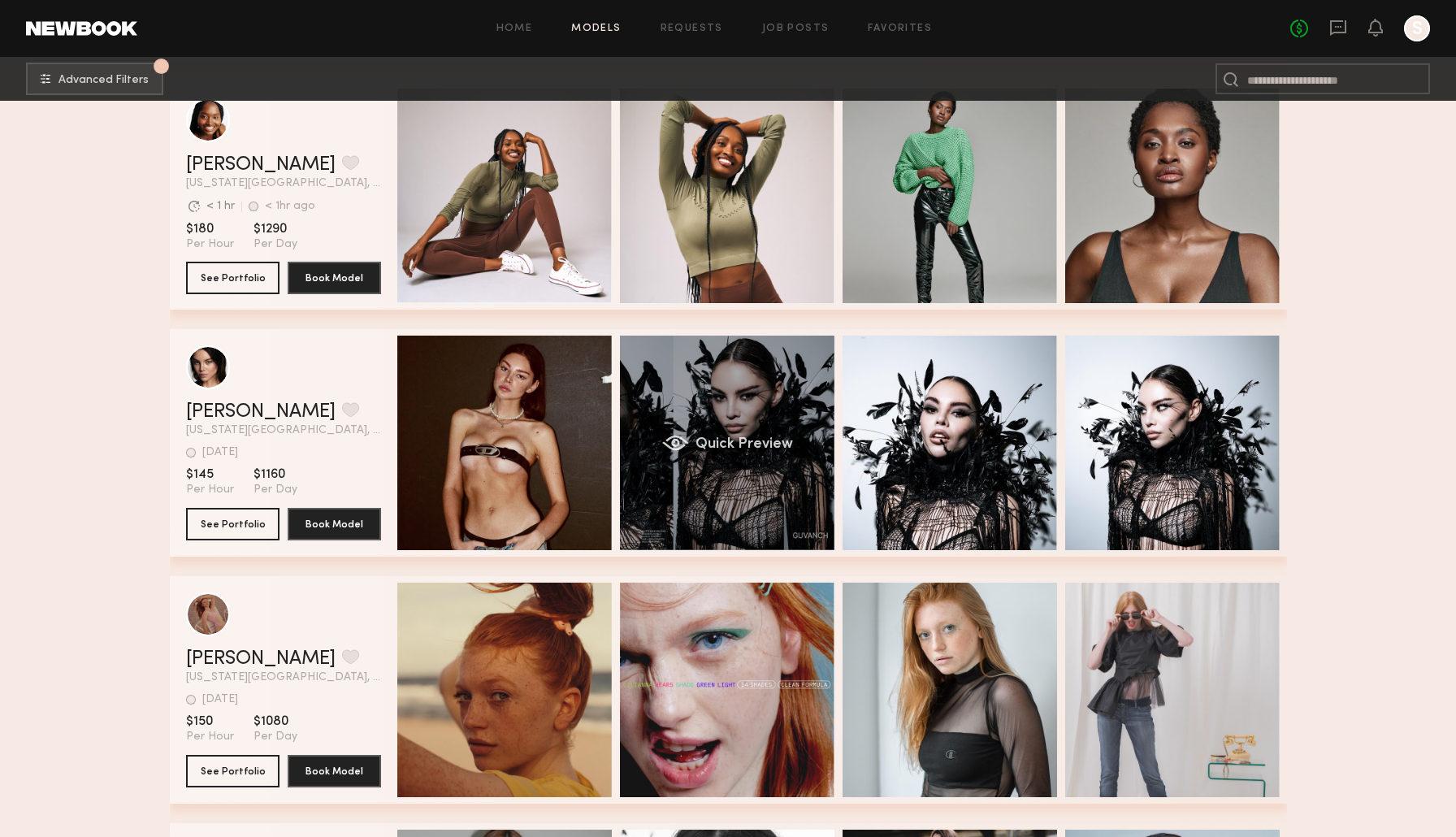
click at [655, 497] on div "Quick Preview" at bounding box center [727, 443] width 215 height 215
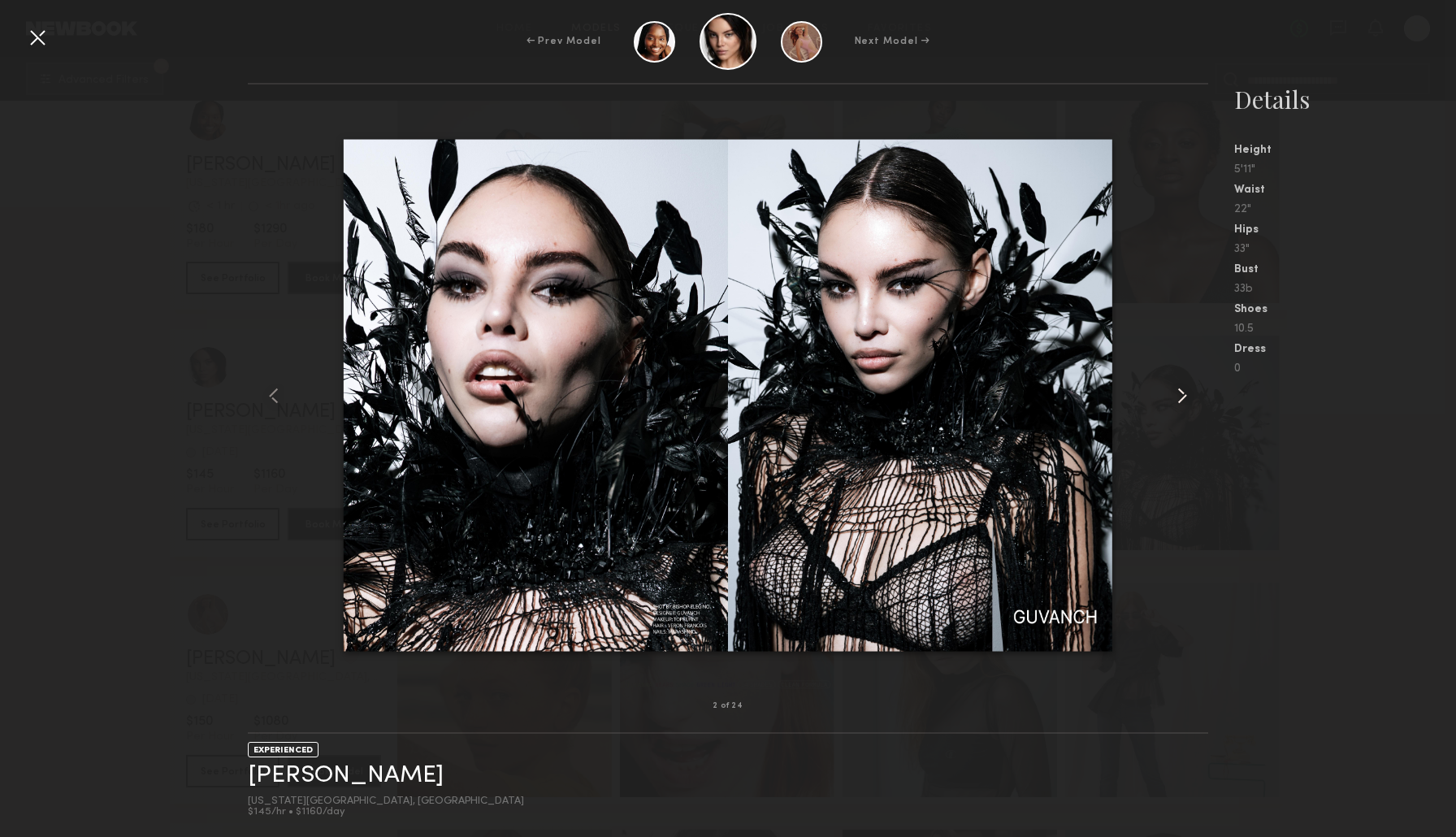
click at [1179, 388] on common-icon at bounding box center [1181, 395] width 26 height 26
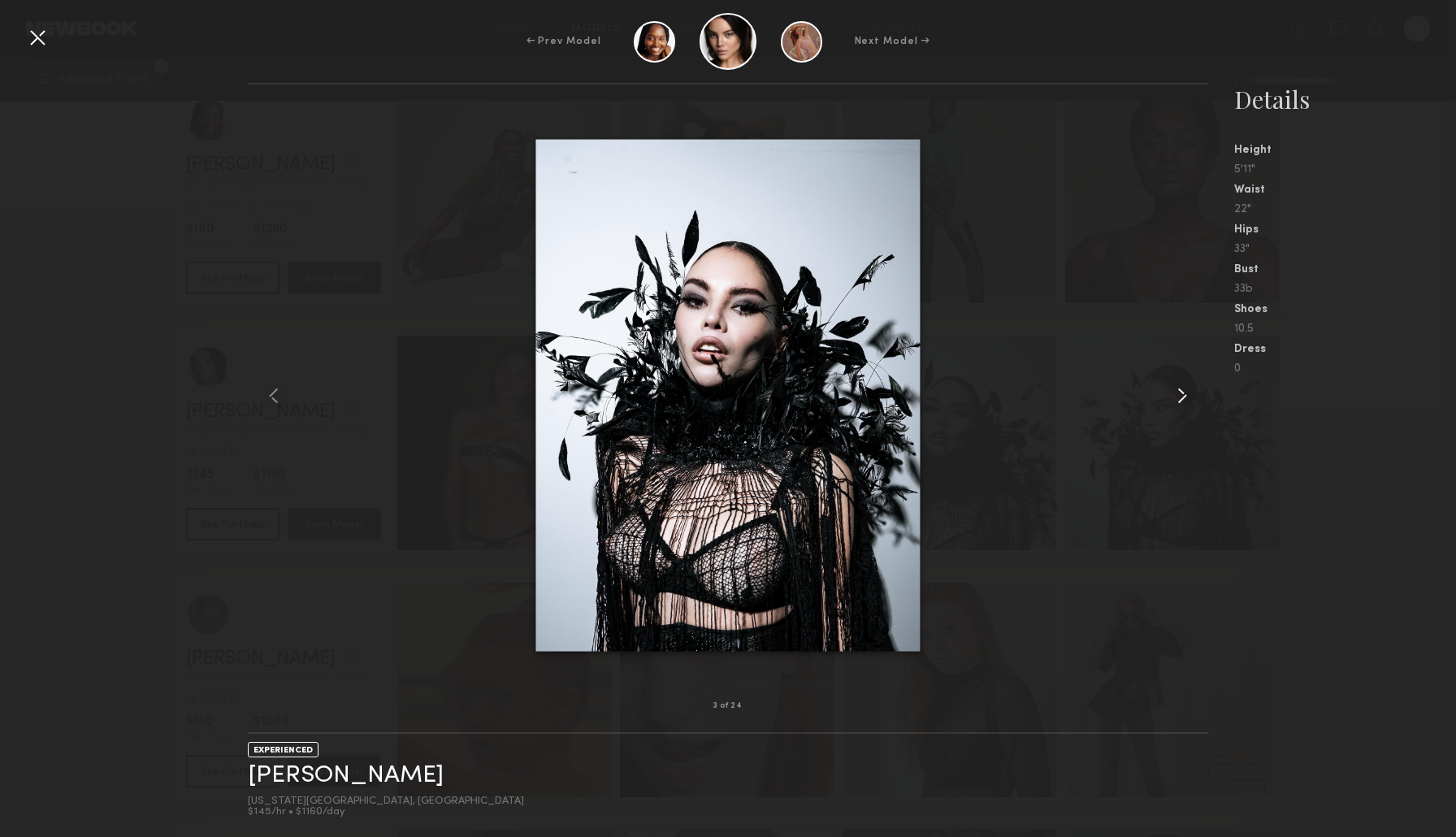
click at [1179, 388] on common-icon at bounding box center [1181, 395] width 26 height 26
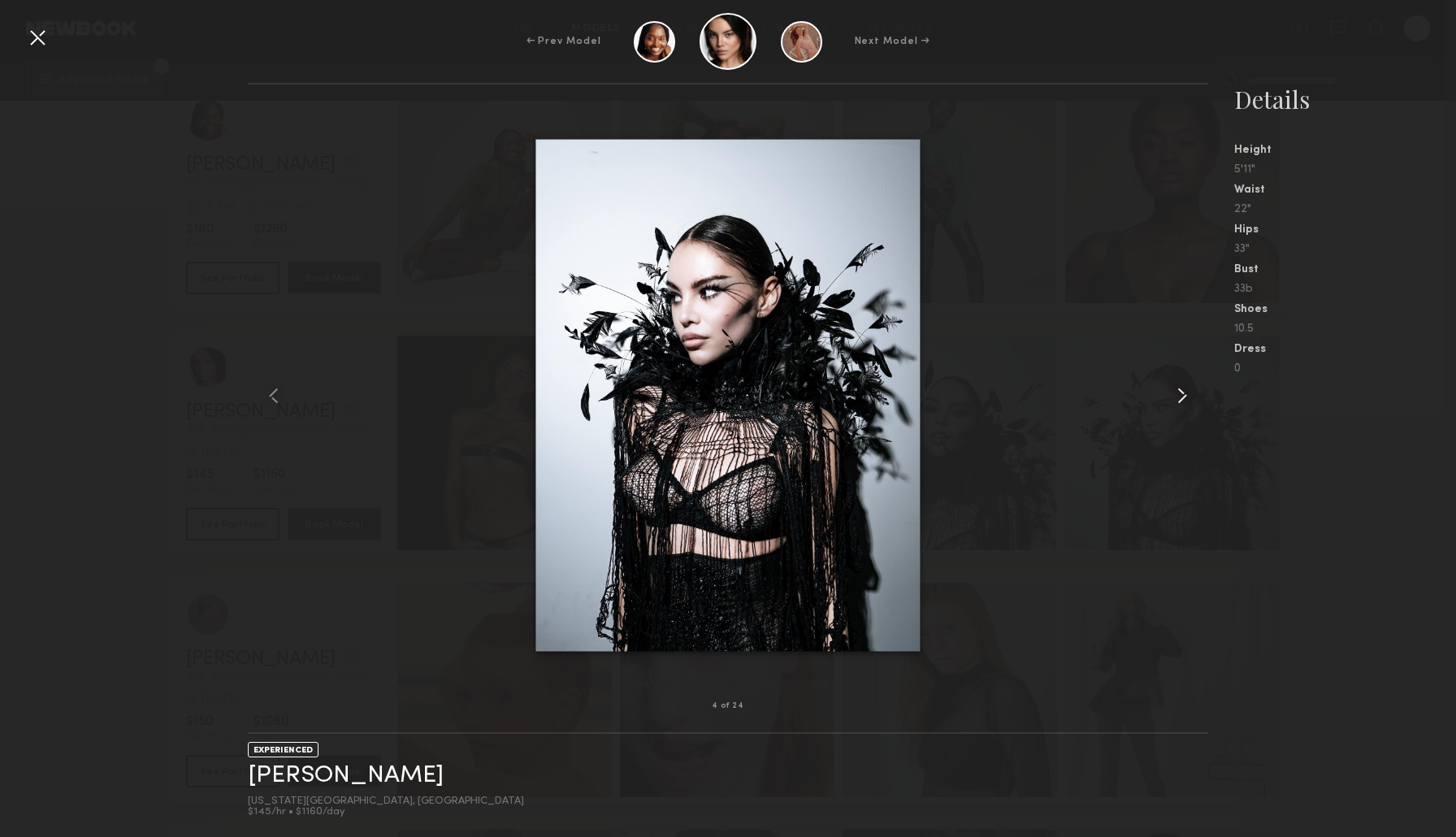
click at [1179, 388] on common-icon at bounding box center [1181, 395] width 26 height 26
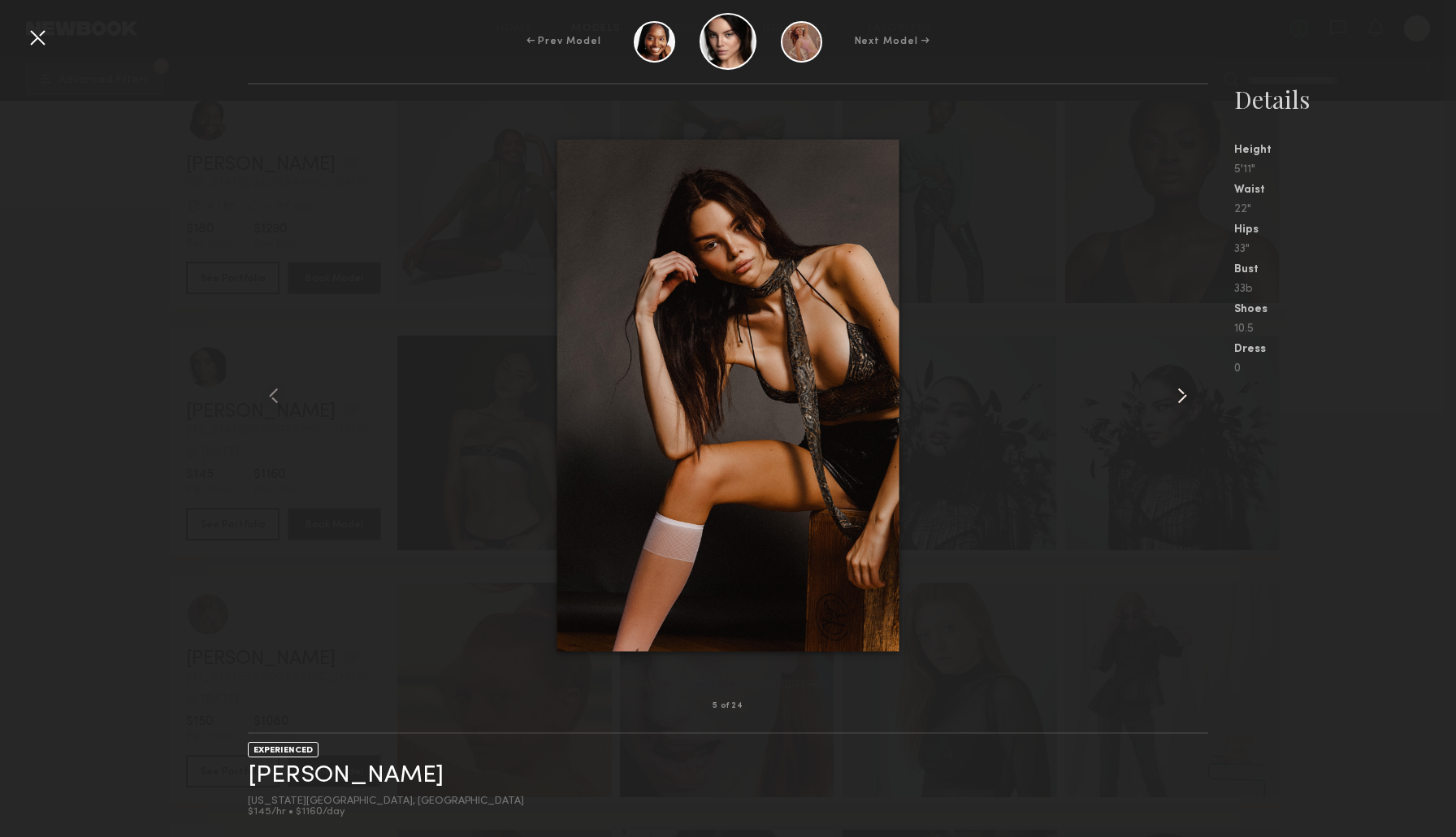
click at [1173, 406] on common-icon at bounding box center [1181, 395] width 26 height 26
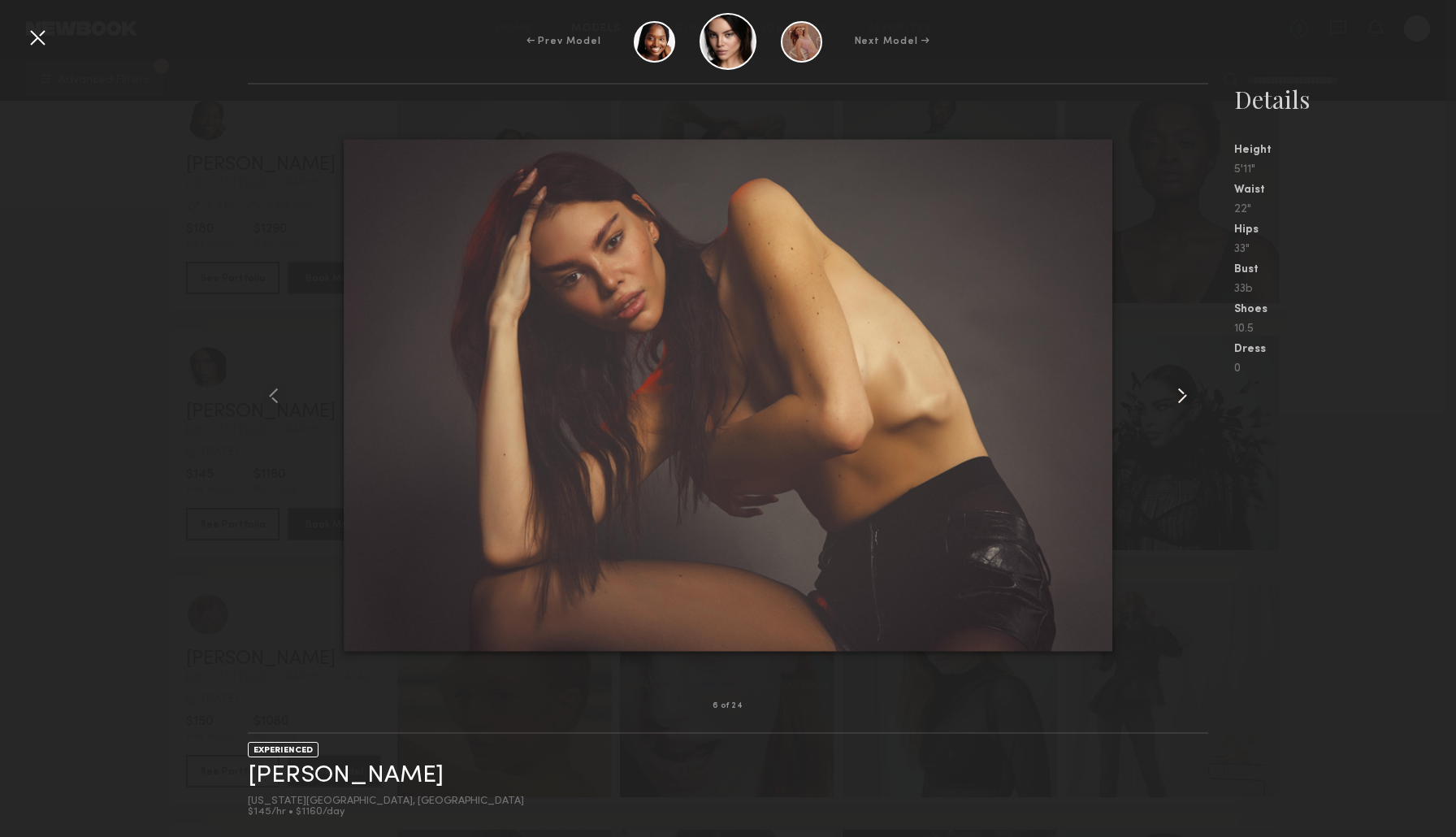
click at [1170, 404] on common-icon at bounding box center [1181, 395] width 26 height 26
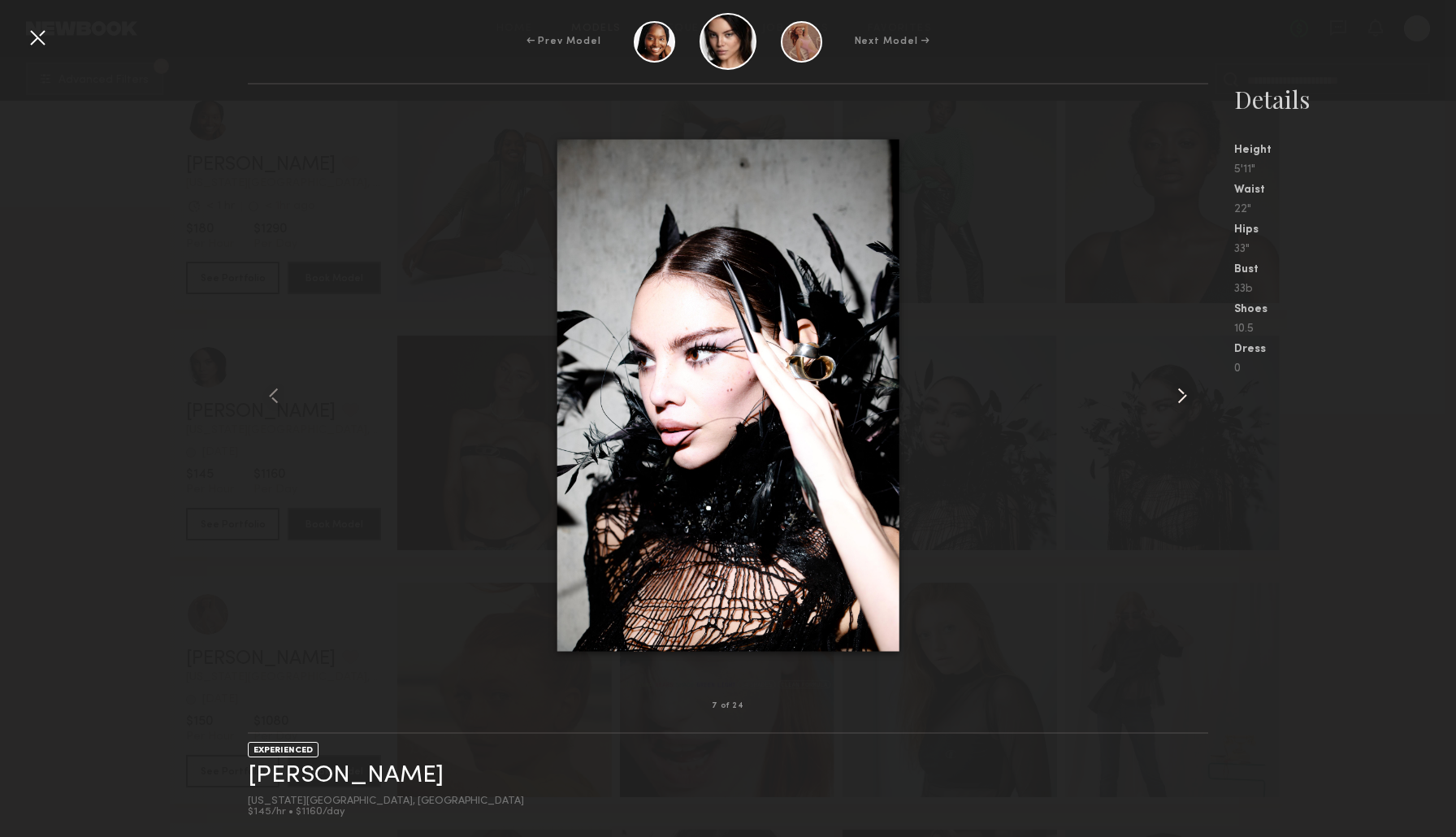
click at [1170, 404] on common-icon at bounding box center [1181, 395] width 26 height 26
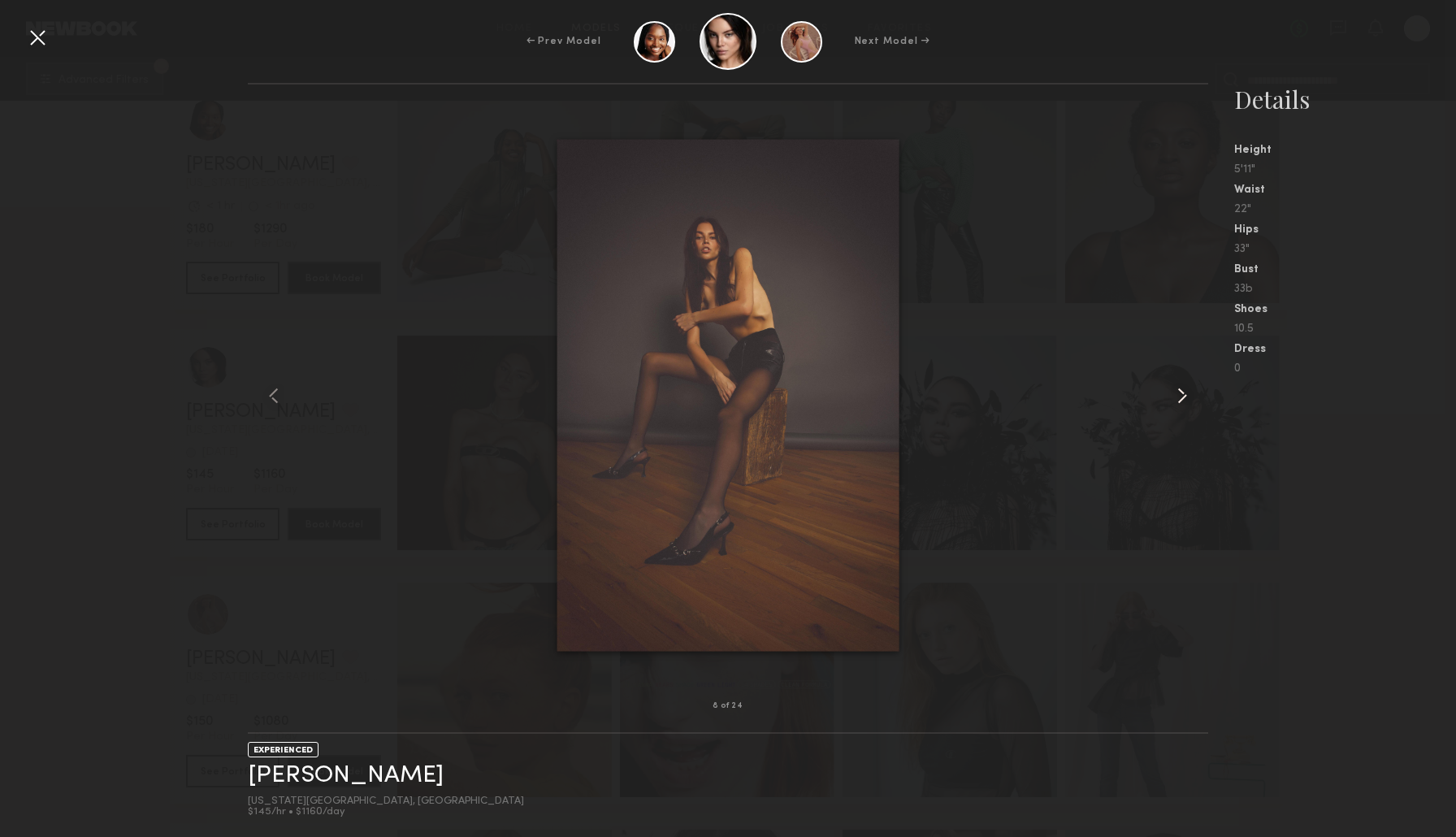
click at [1170, 404] on common-icon at bounding box center [1181, 395] width 26 height 26
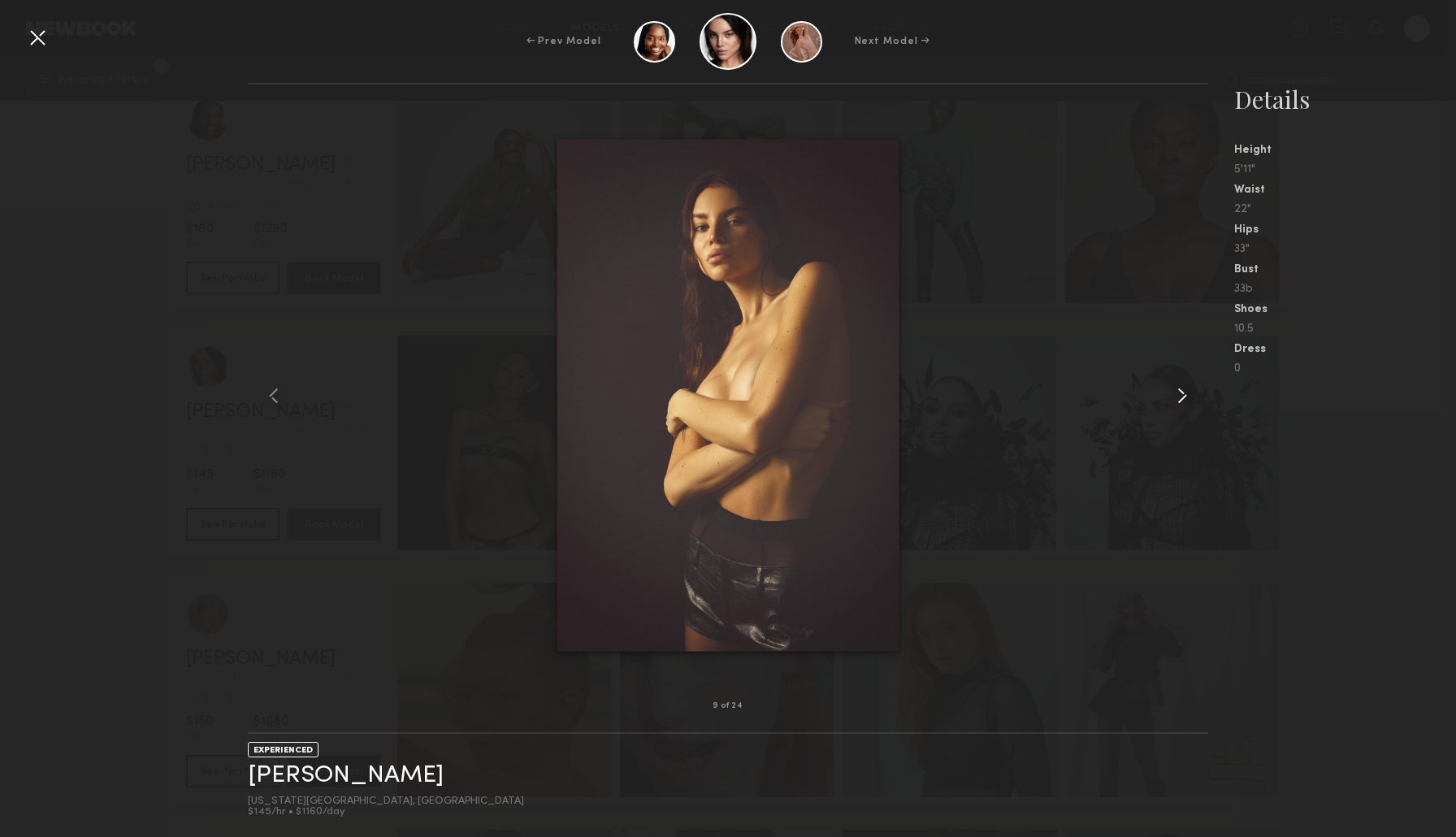
click at [1170, 404] on common-icon at bounding box center [1181, 395] width 26 height 26
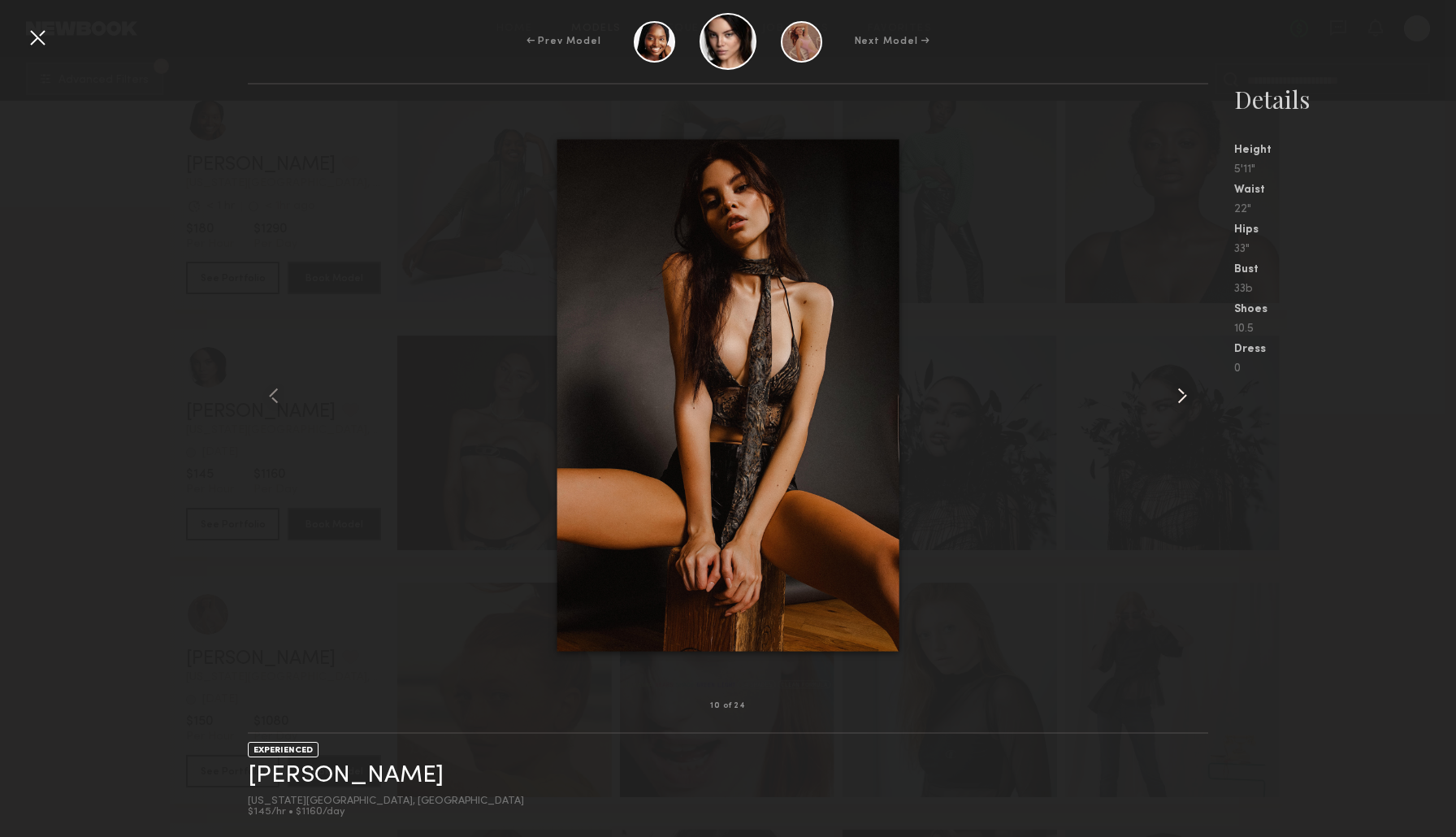
click at [1173, 402] on common-icon at bounding box center [1181, 395] width 26 height 26
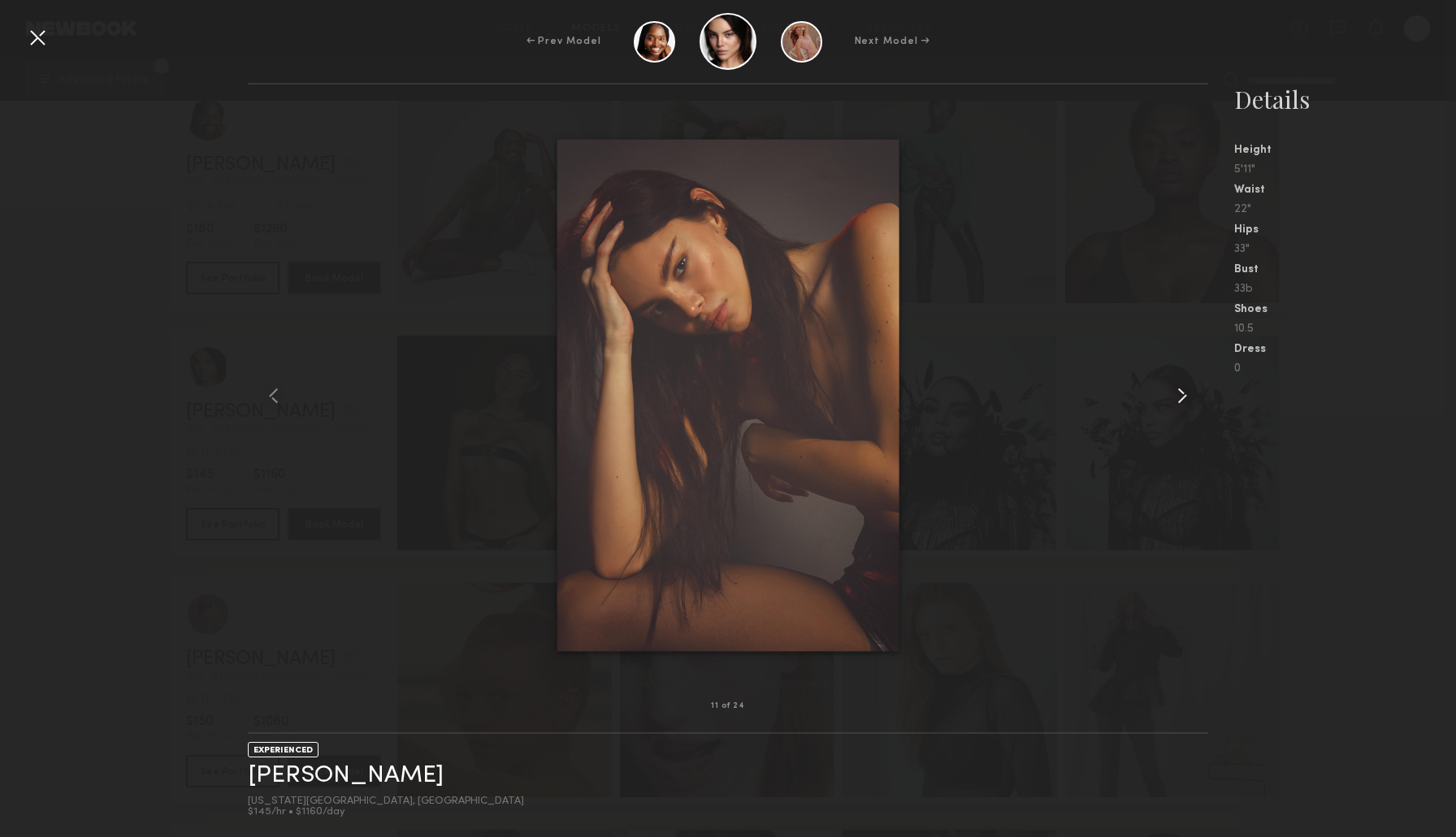
click at [1173, 403] on common-icon at bounding box center [1181, 395] width 26 height 26
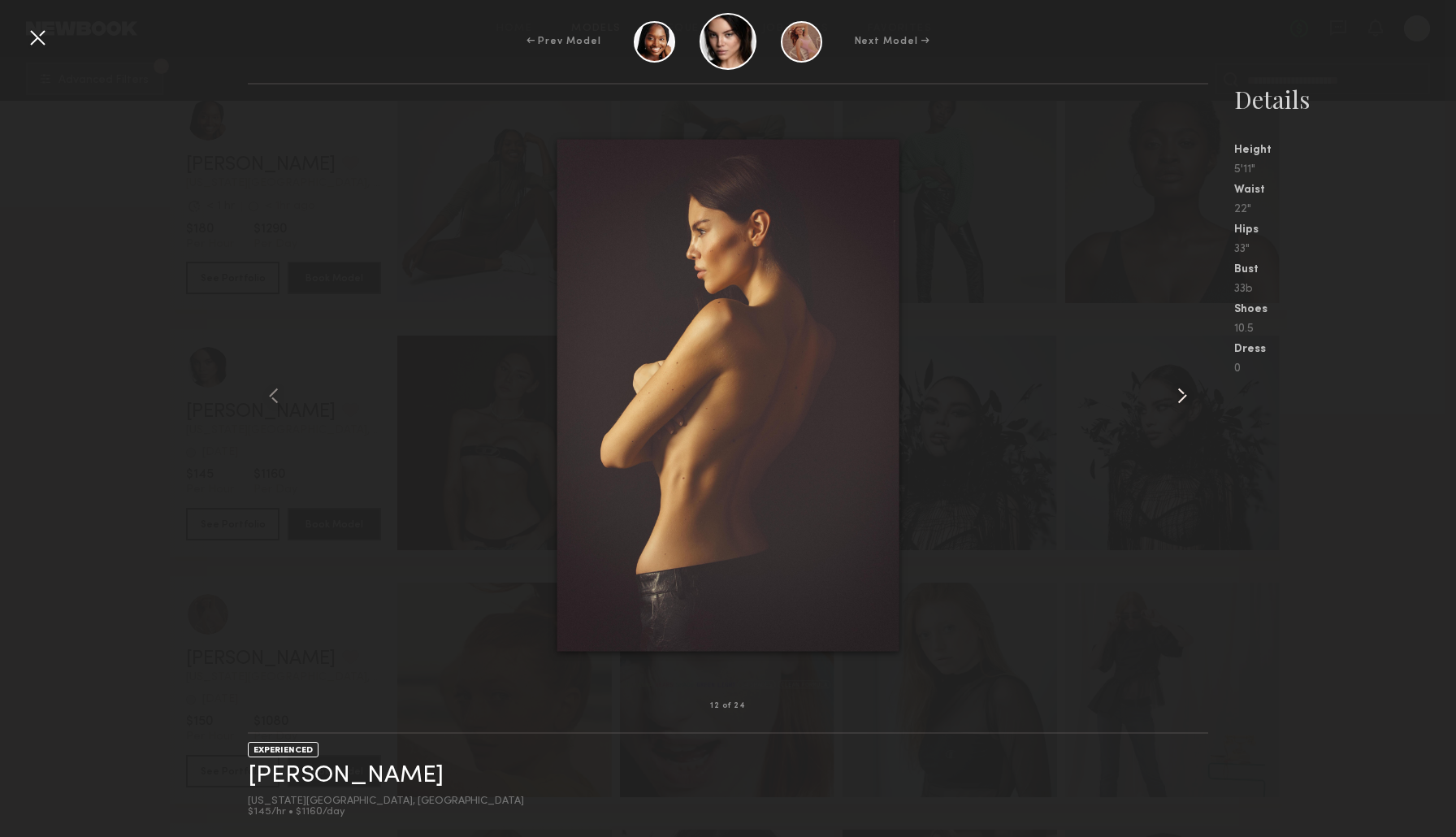
click at [1173, 403] on common-icon at bounding box center [1181, 395] width 26 height 26
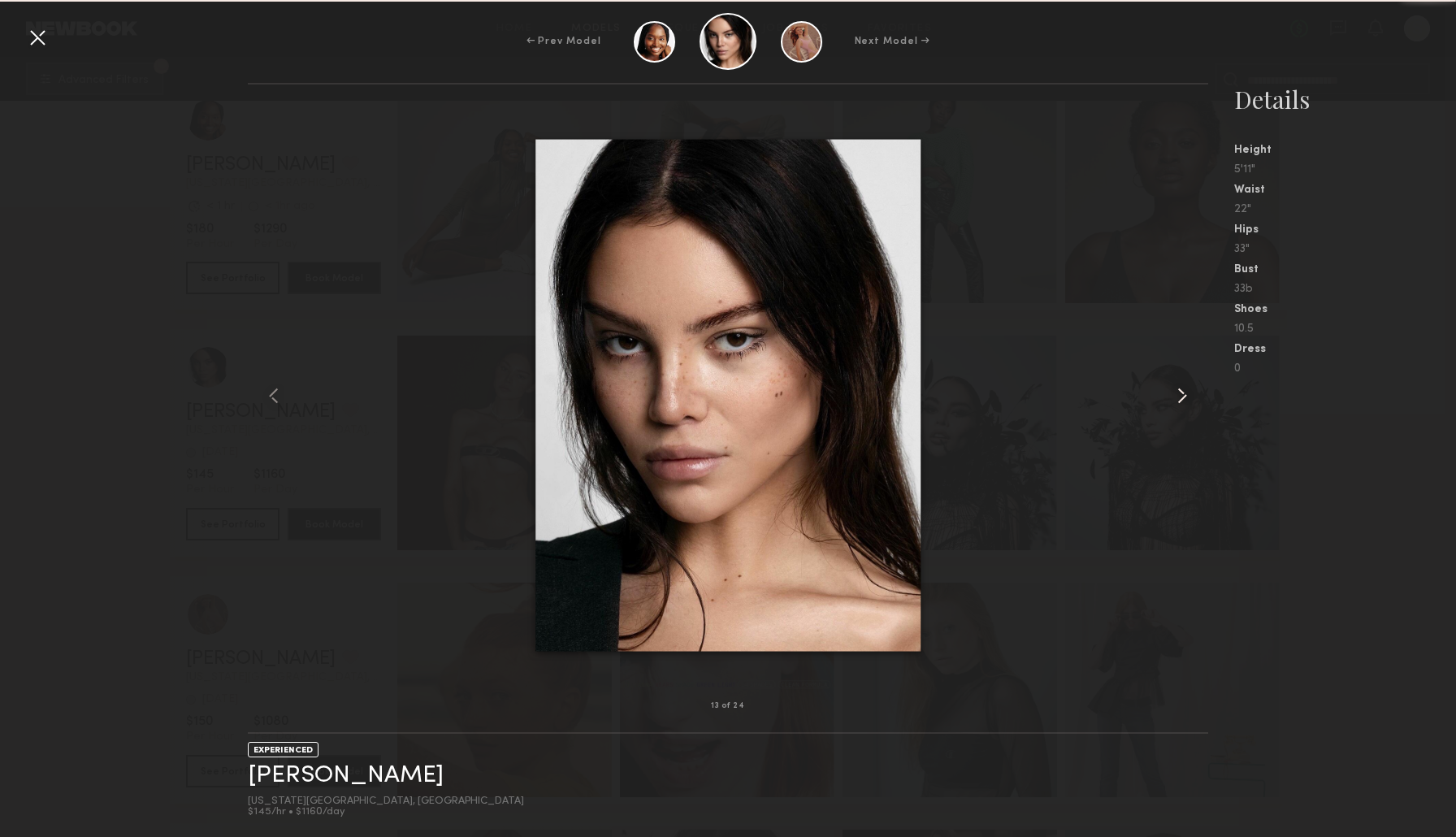
click at [1173, 403] on common-icon at bounding box center [1181, 395] width 26 height 26
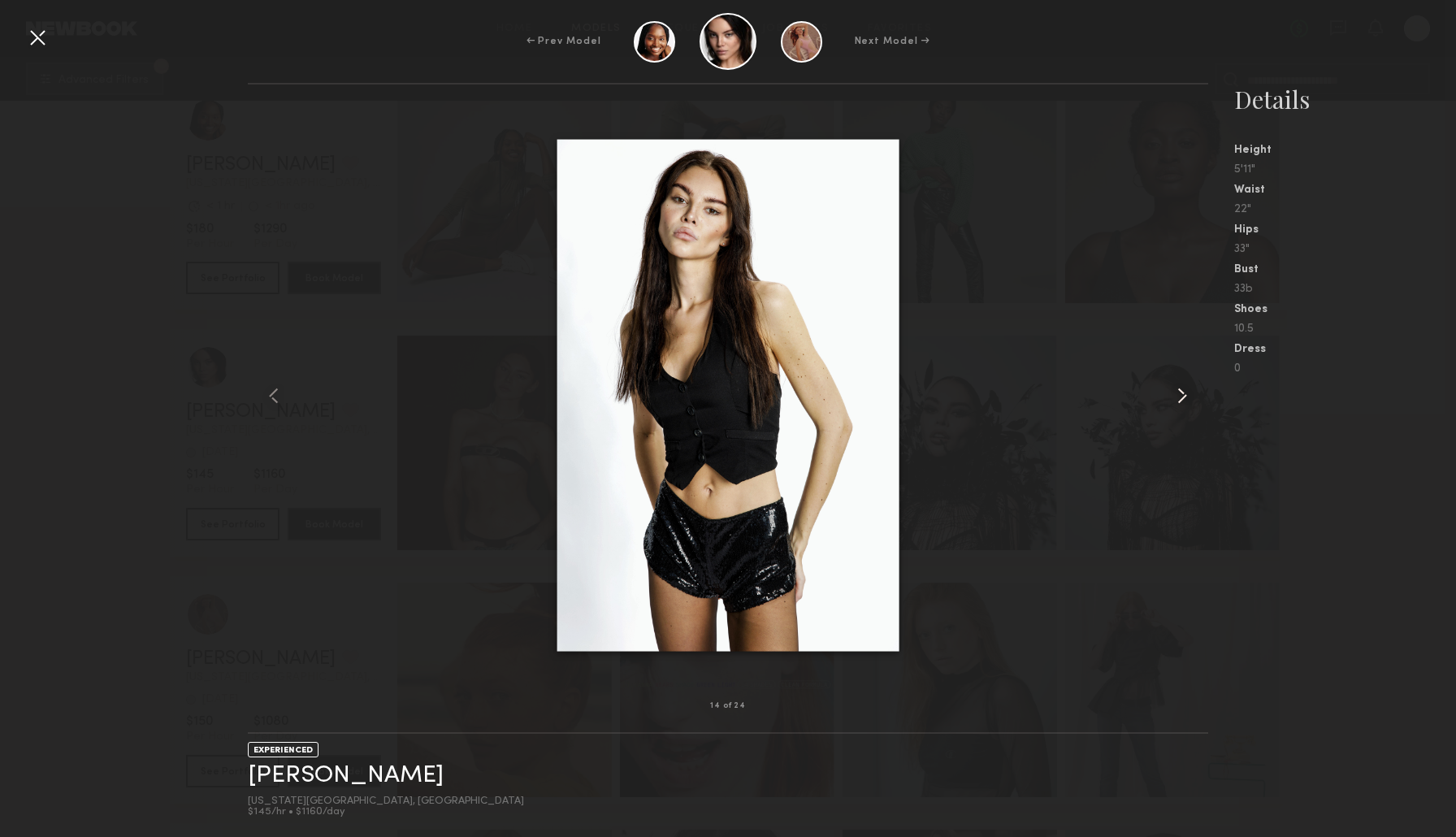
click at [1173, 403] on common-icon at bounding box center [1181, 395] width 26 height 26
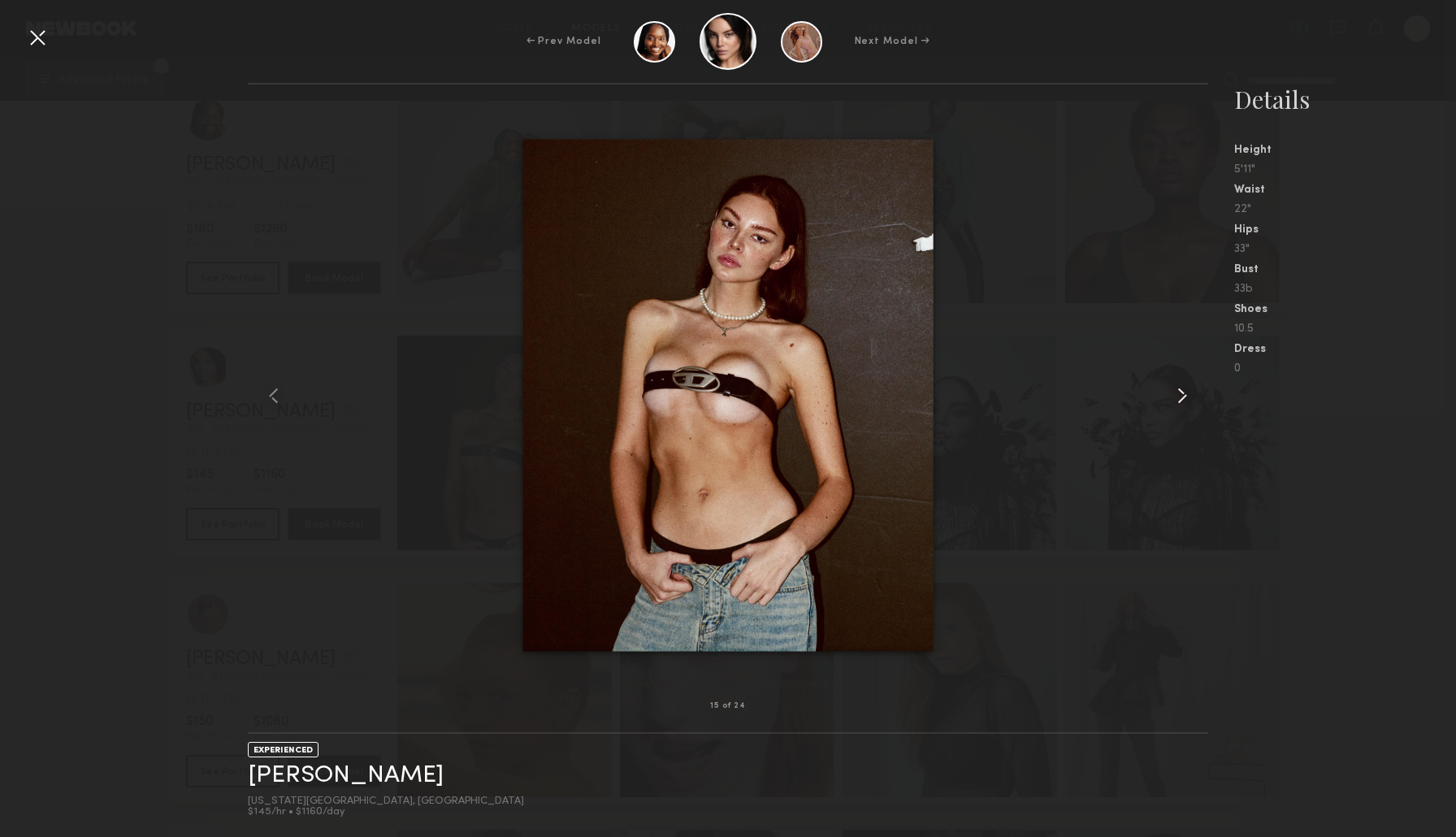
click at [1174, 407] on common-icon at bounding box center [1181, 395] width 26 height 26
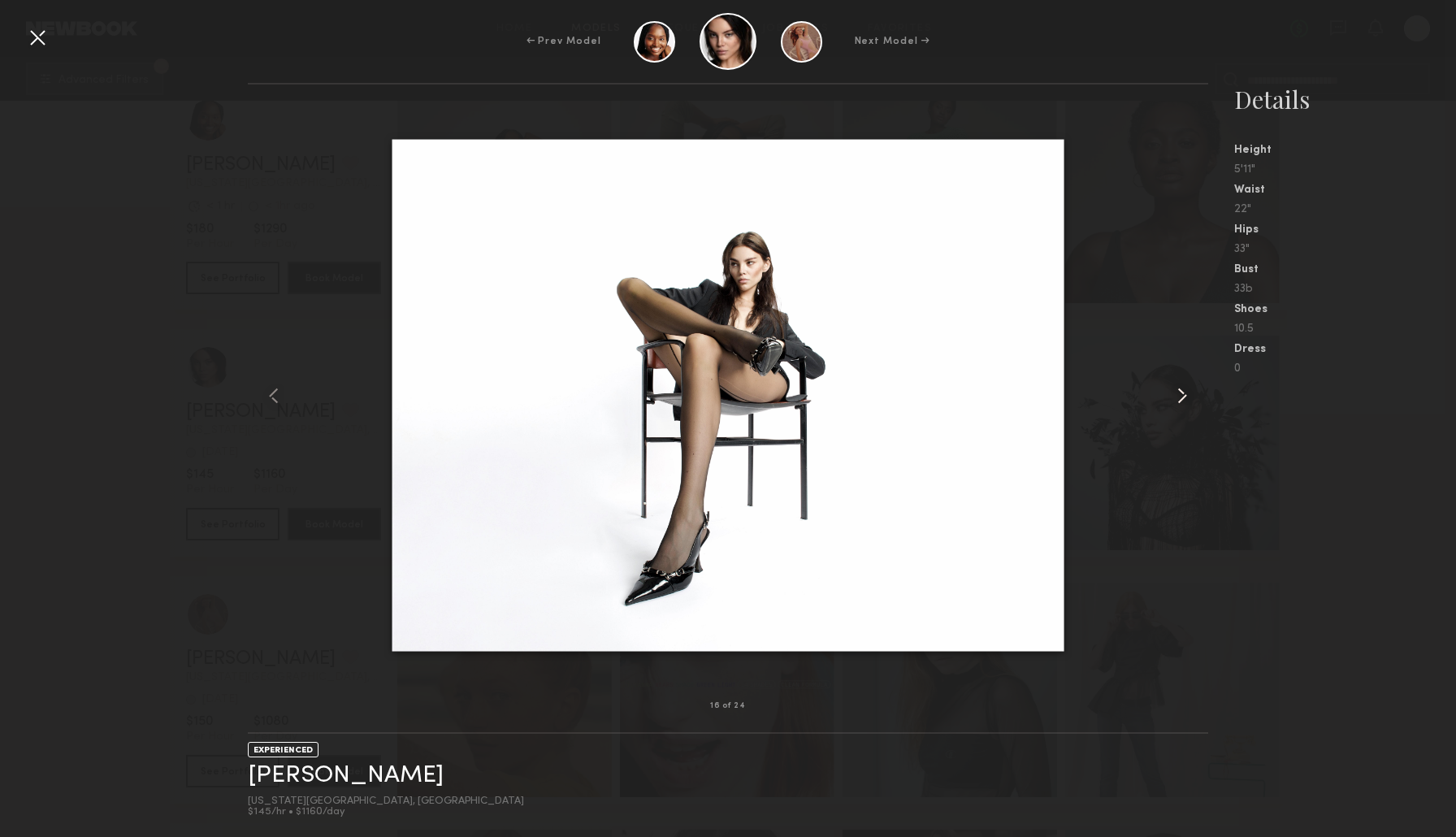
click at [1174, 407] on common-icon at bounding box center [1181, 395] width 26 height 26
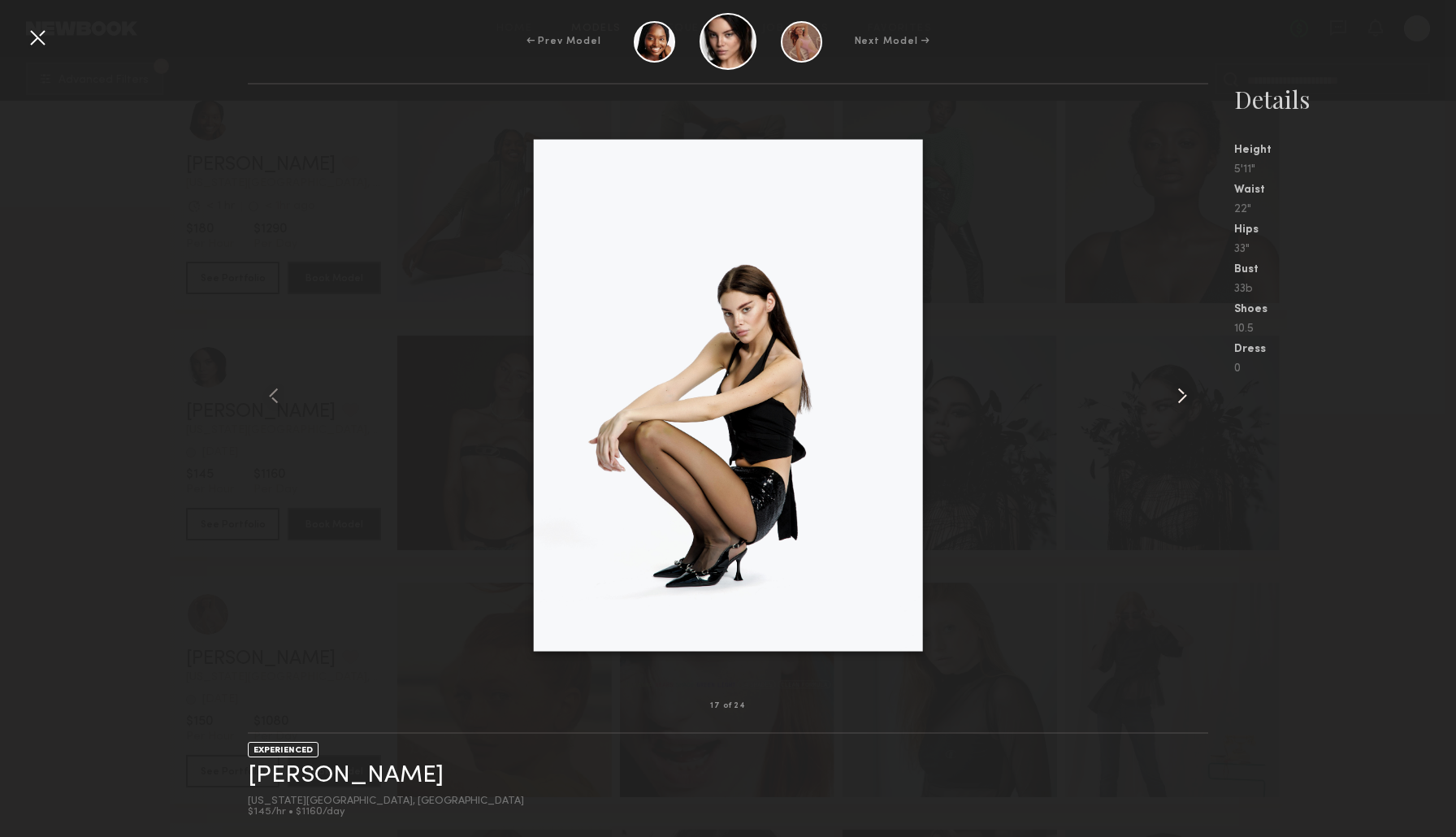
click at [1174, 407] on common-icon at bounding box center [1181, 395] width 26 height 26
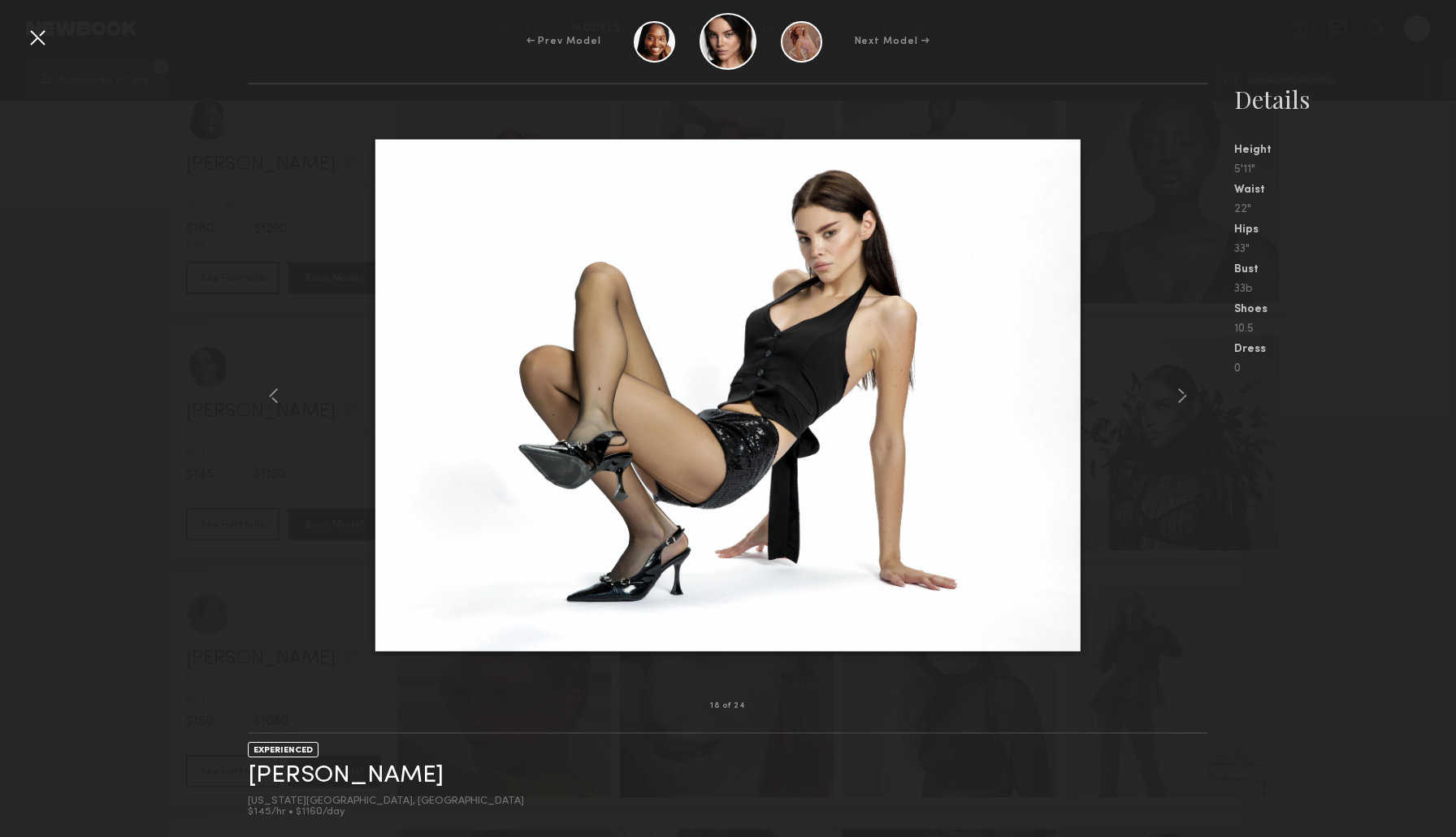
click at [1163, 403] on div at bounding box center [728, 395] width 961 height 570
click at [1243, 581] on nb-gallery-model-stats "Details Height 5'11" Waist 22" Hips 33" Bust 33b Shoes 10.5 Dress 0" at bounding box center [1332, 460] width 248 height 754
click at [1254, 665] on nb-gallery-model-stats "Details Height 5'11" Waist 22" Hips 33" Bust 33b Shoes 10.5 Dress 0" at bounding box center [1332, 460] width 248 height 754
click at [1168, 404] on div at bounding box center [728, 395] width 961 height 570
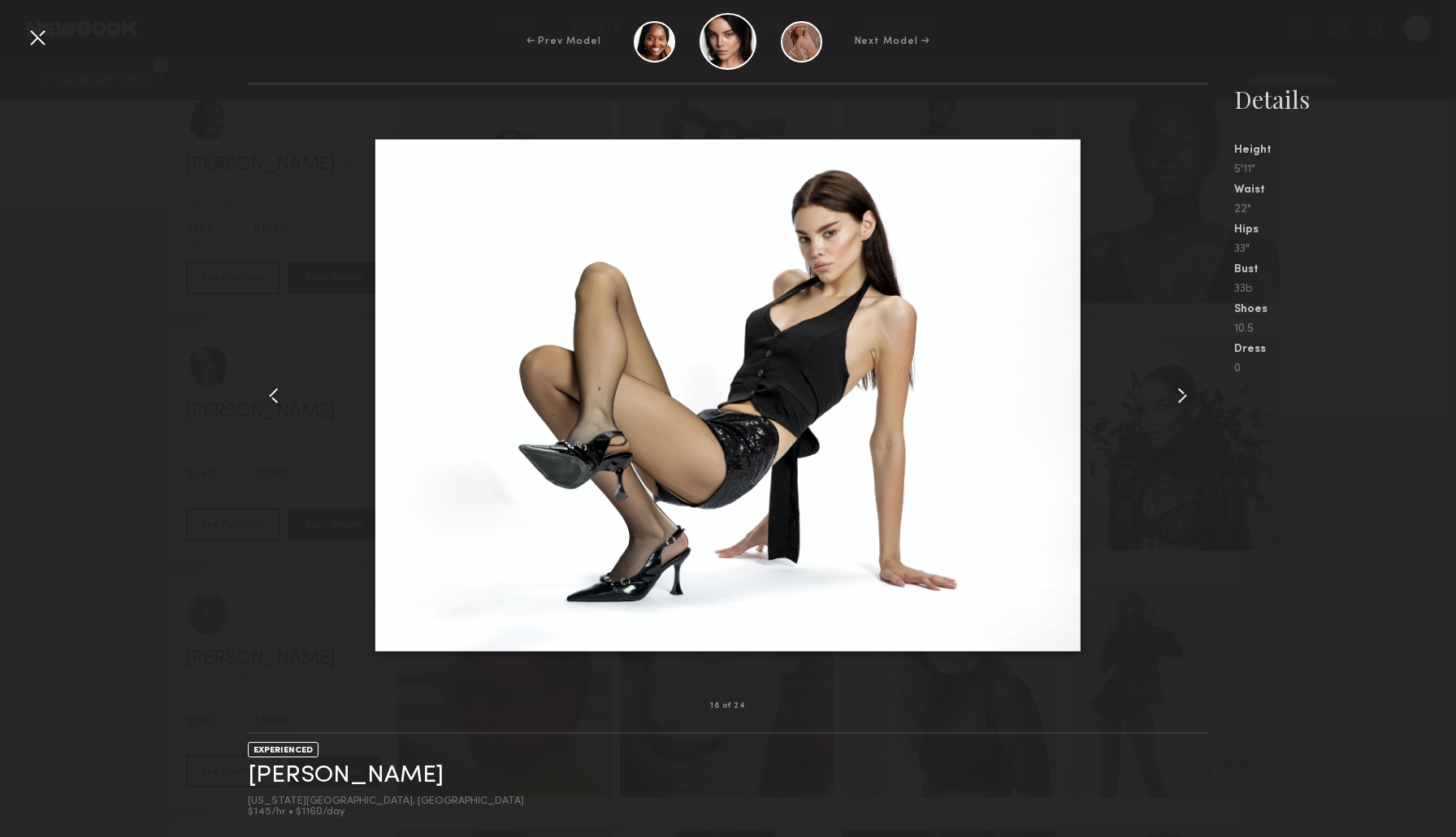
click at [1169, 399] on common-icon at bounding box center [1181, 395] width 26 height 26
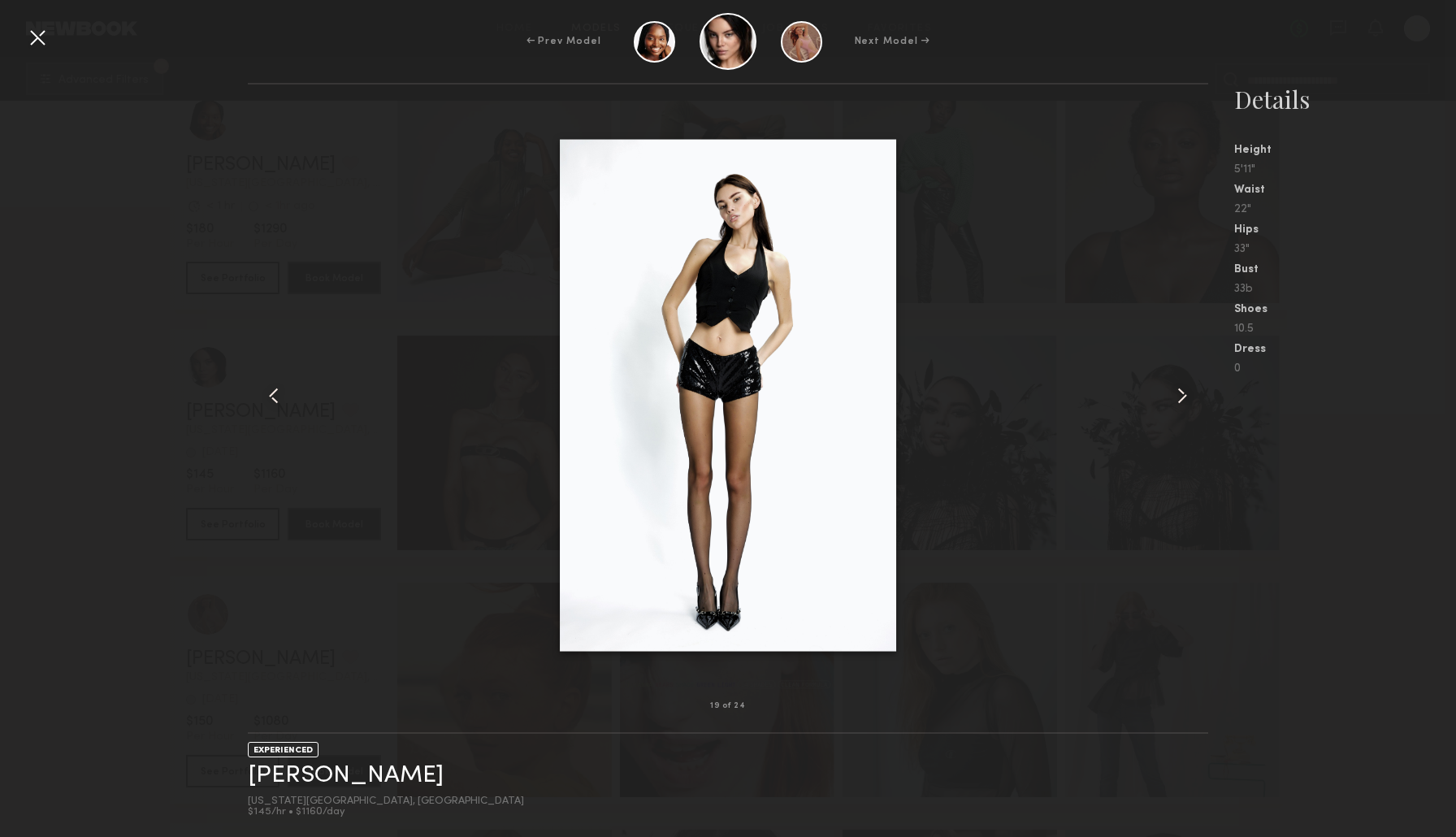
click at [1371, 551] on nb-gallery-model-stats "Details Height 5'11" Waist 22" Hips 33" Bust 33b Shoes 10.5 Dress 0" at bounding box center [1332, 460] width 248 height 754
click at [306, 127] on div at bounding box center [728, 395] width 961 height 570
click at [41, 44] on div at bounding box center [37, 37] width 26 height 26
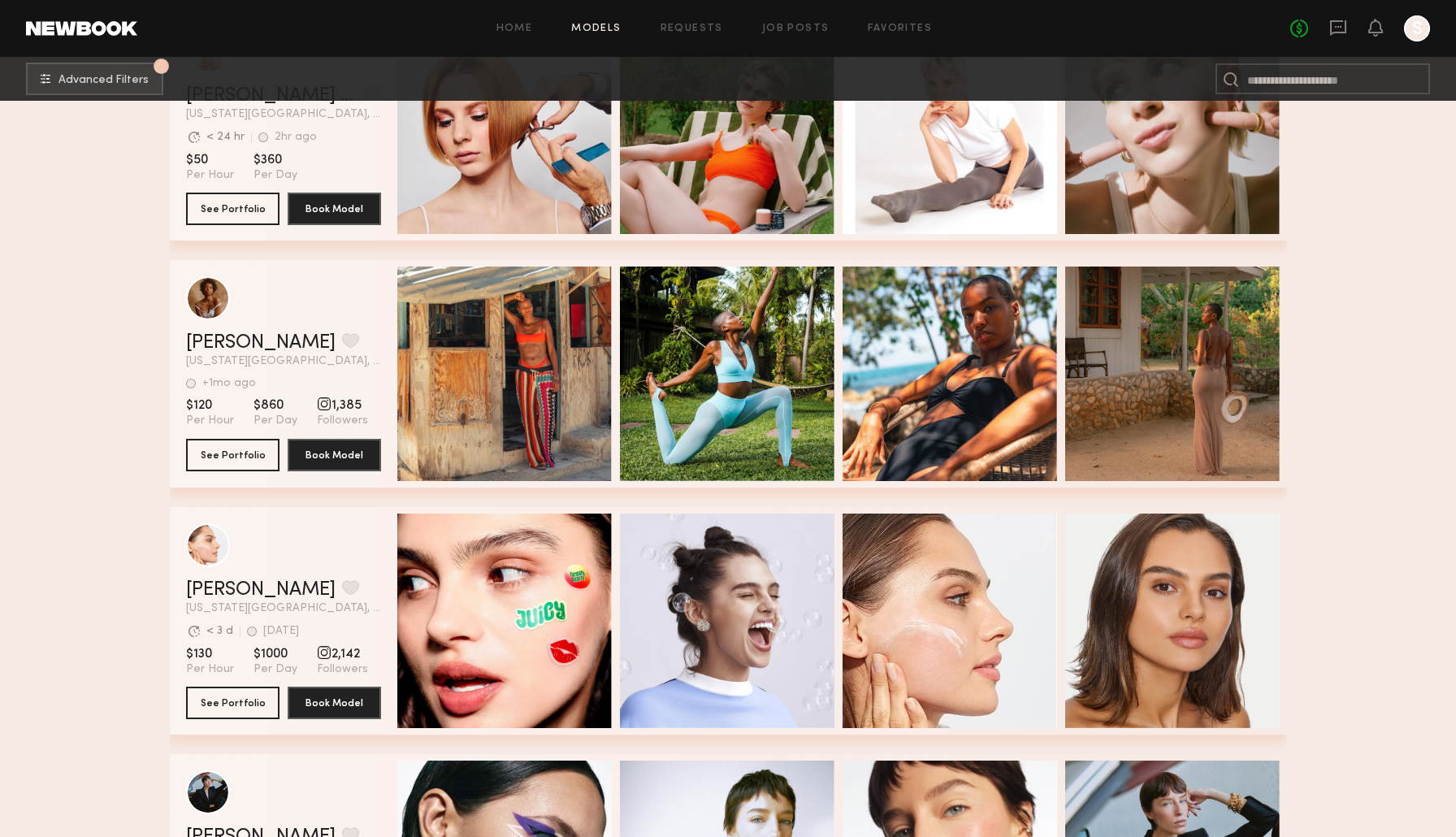
scroll to position [2867, 0]
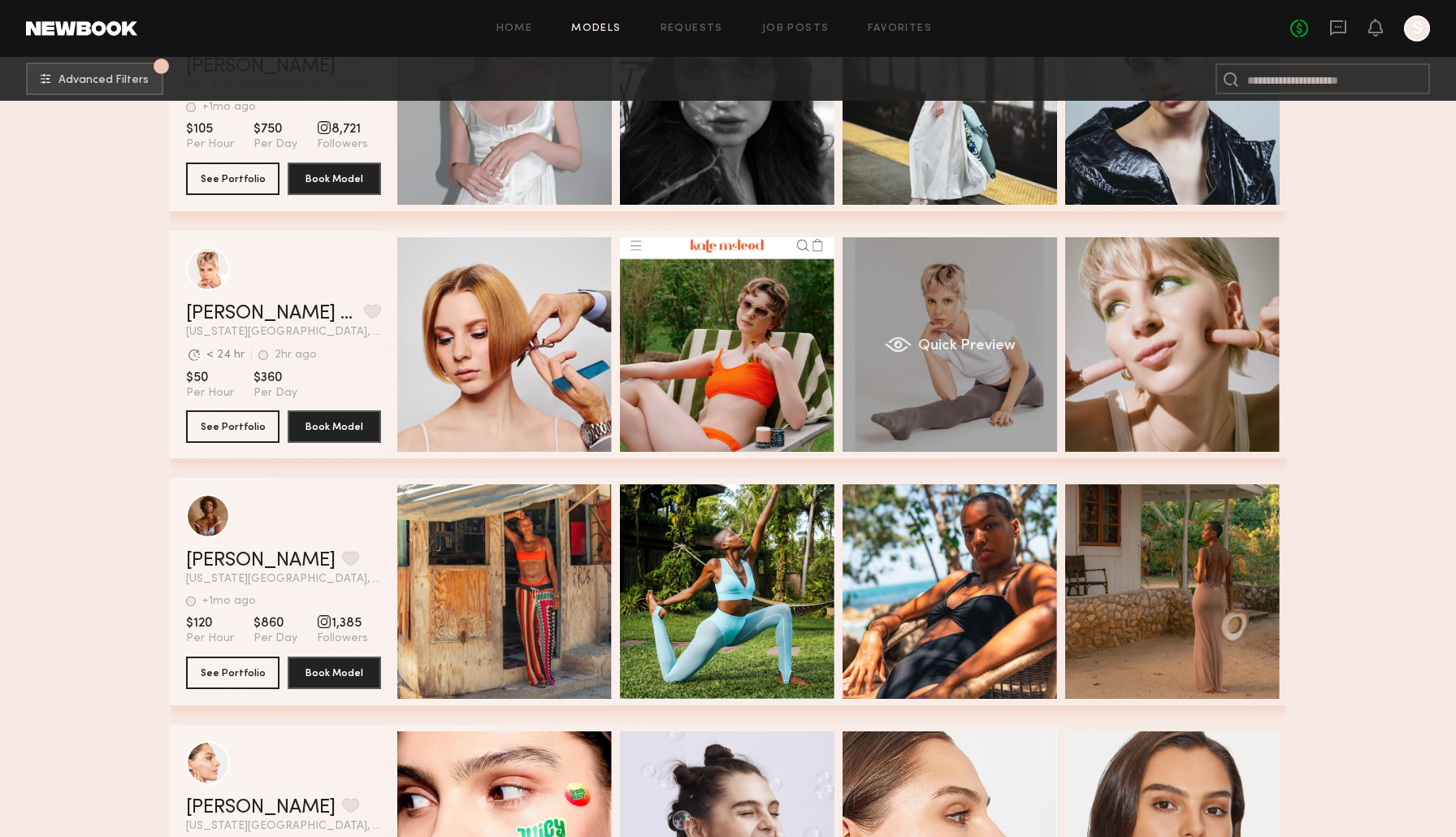
click at [1011, 318] on div "Quick Preview" at bounding box center [949, 345] width 215 height 215
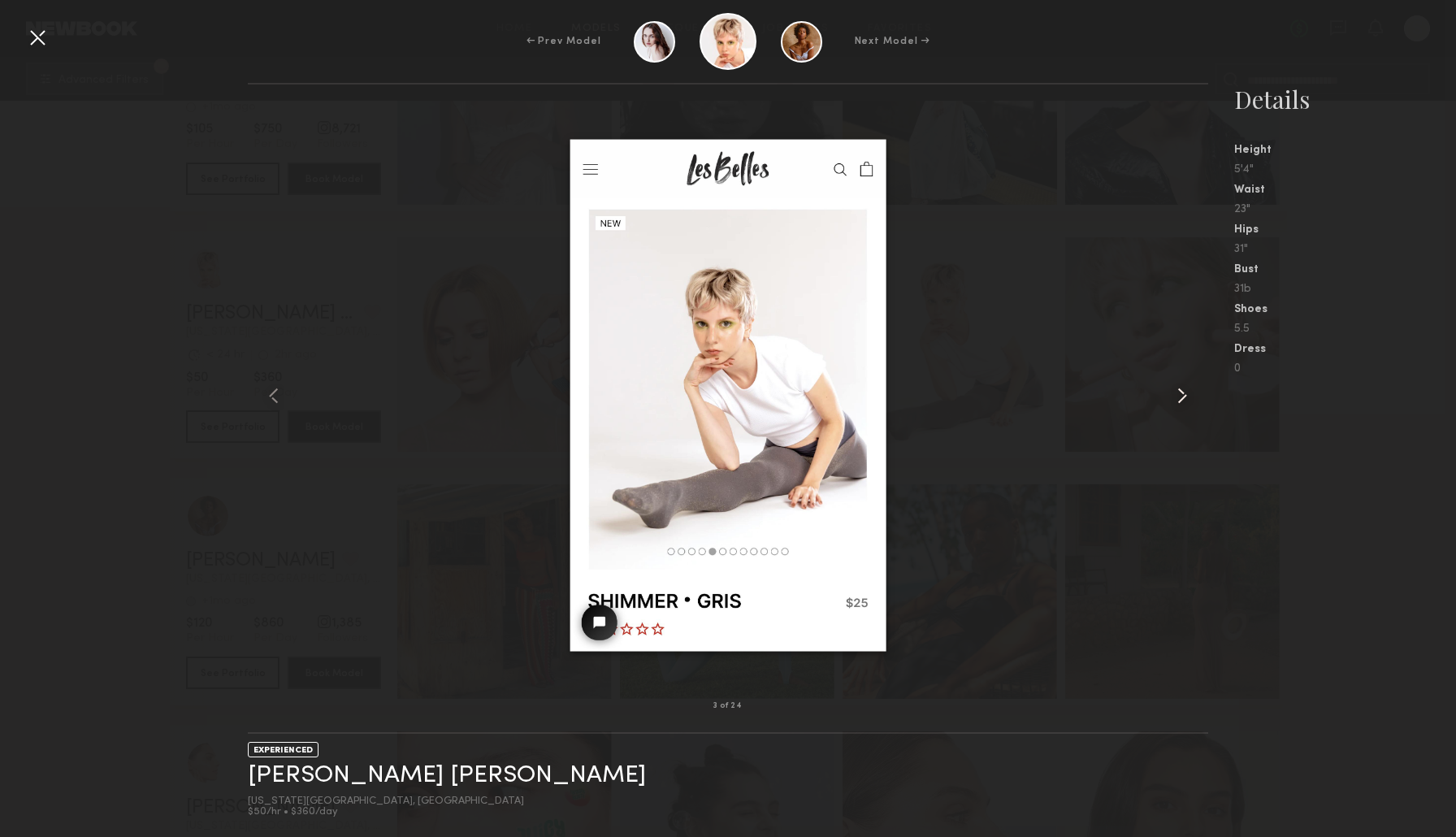
click at [1185, 388] on common-icon at bounding box center [1181, 395] width 26 height 26
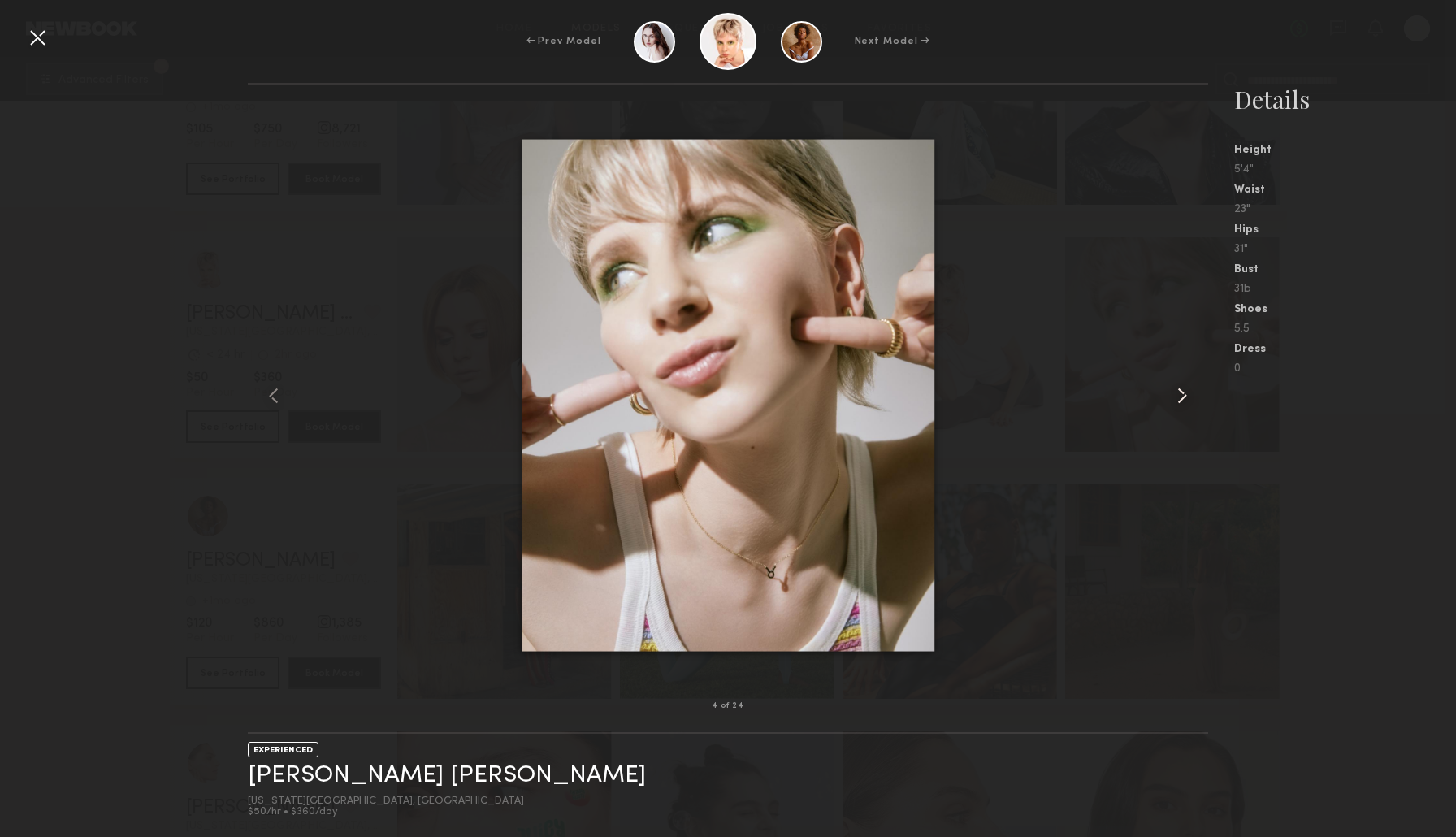
click at [1185, 389] on common-icon at bounding box center [1181, 395] width 26 height 26
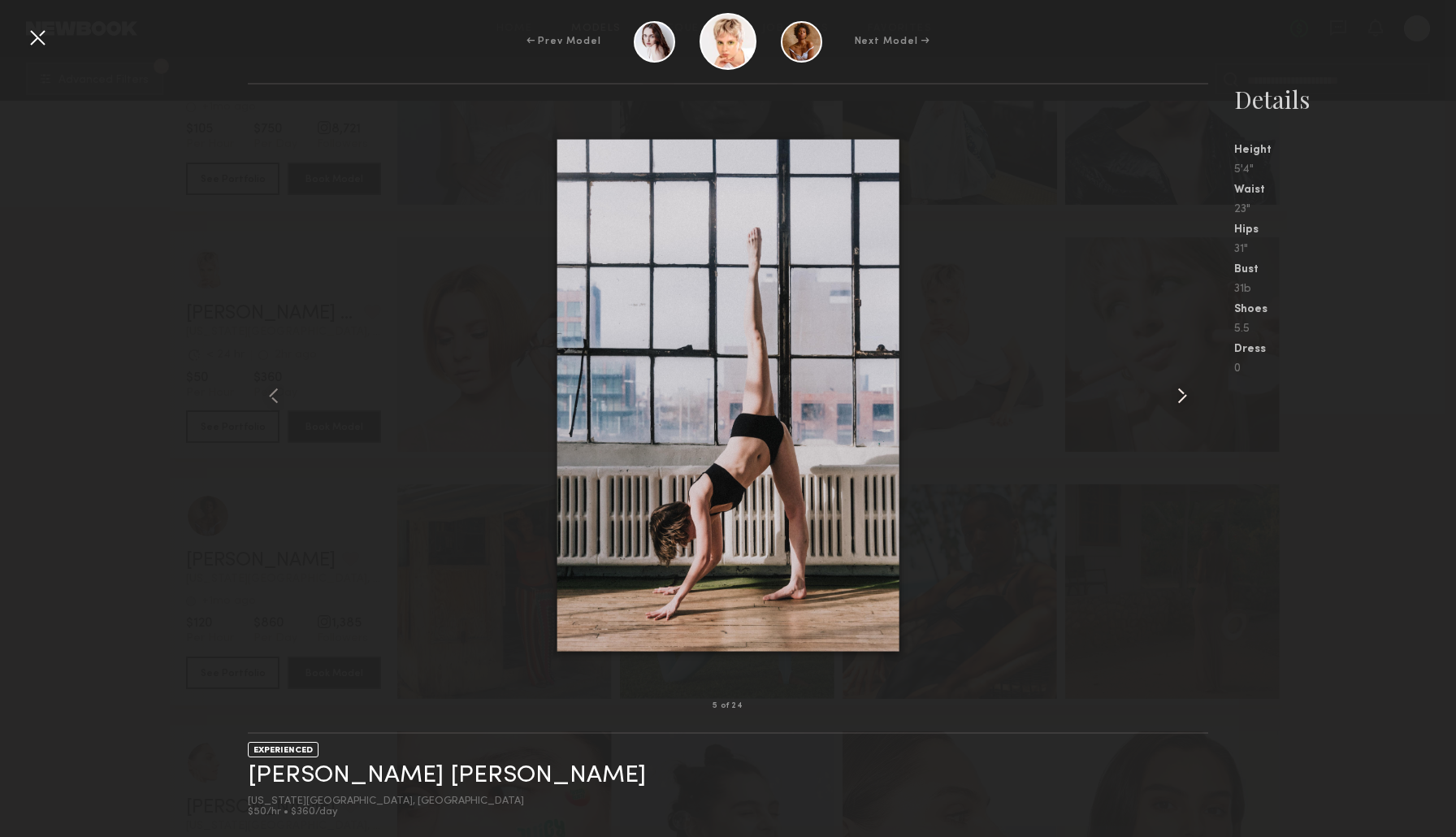
click at [1185, 389] on common-icon at bounding box center [1181, 395] width 26 height 26
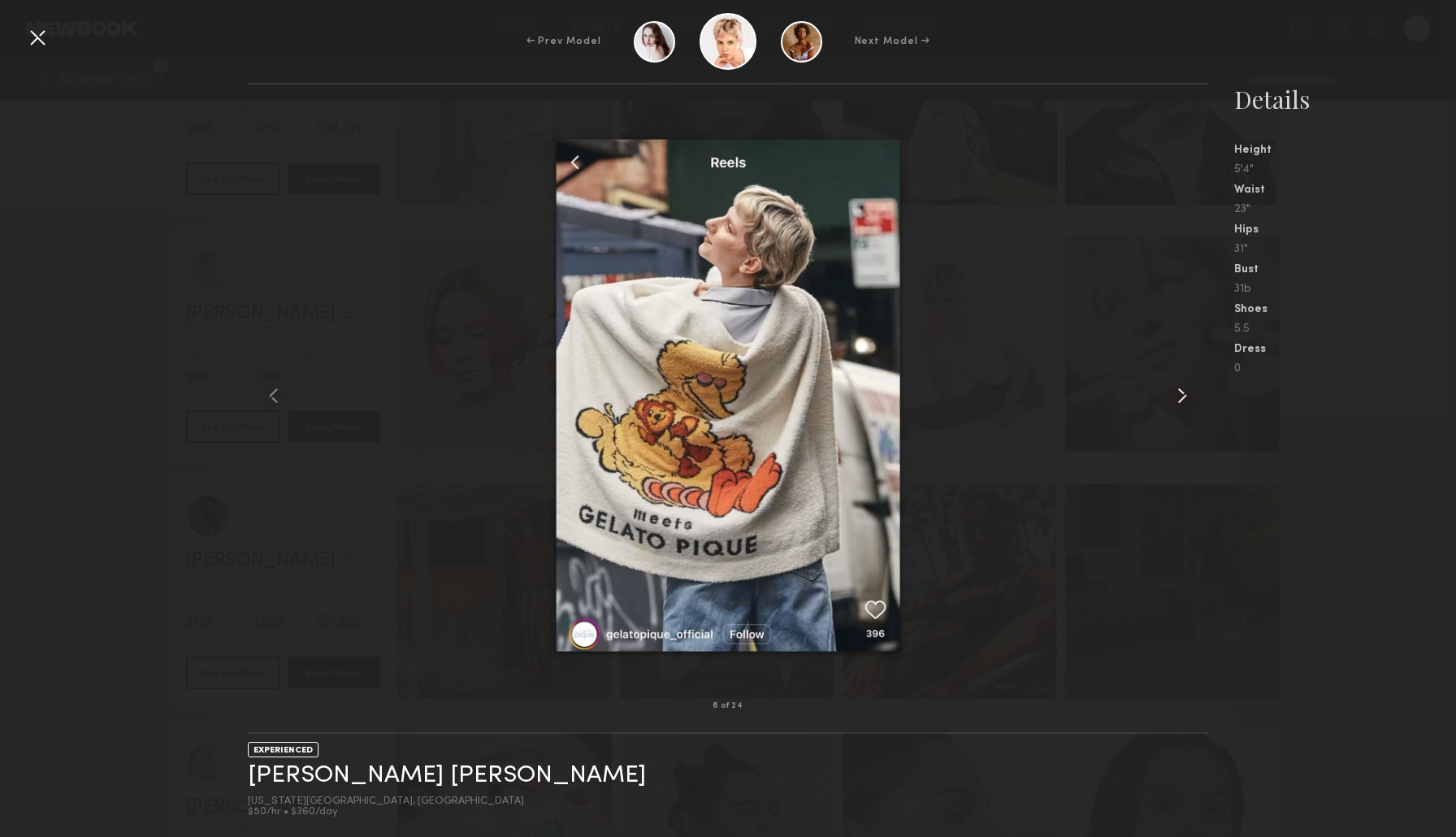
click at [1185, 389] on common-icon at bounding box center [1181, 395] width 26 height 26
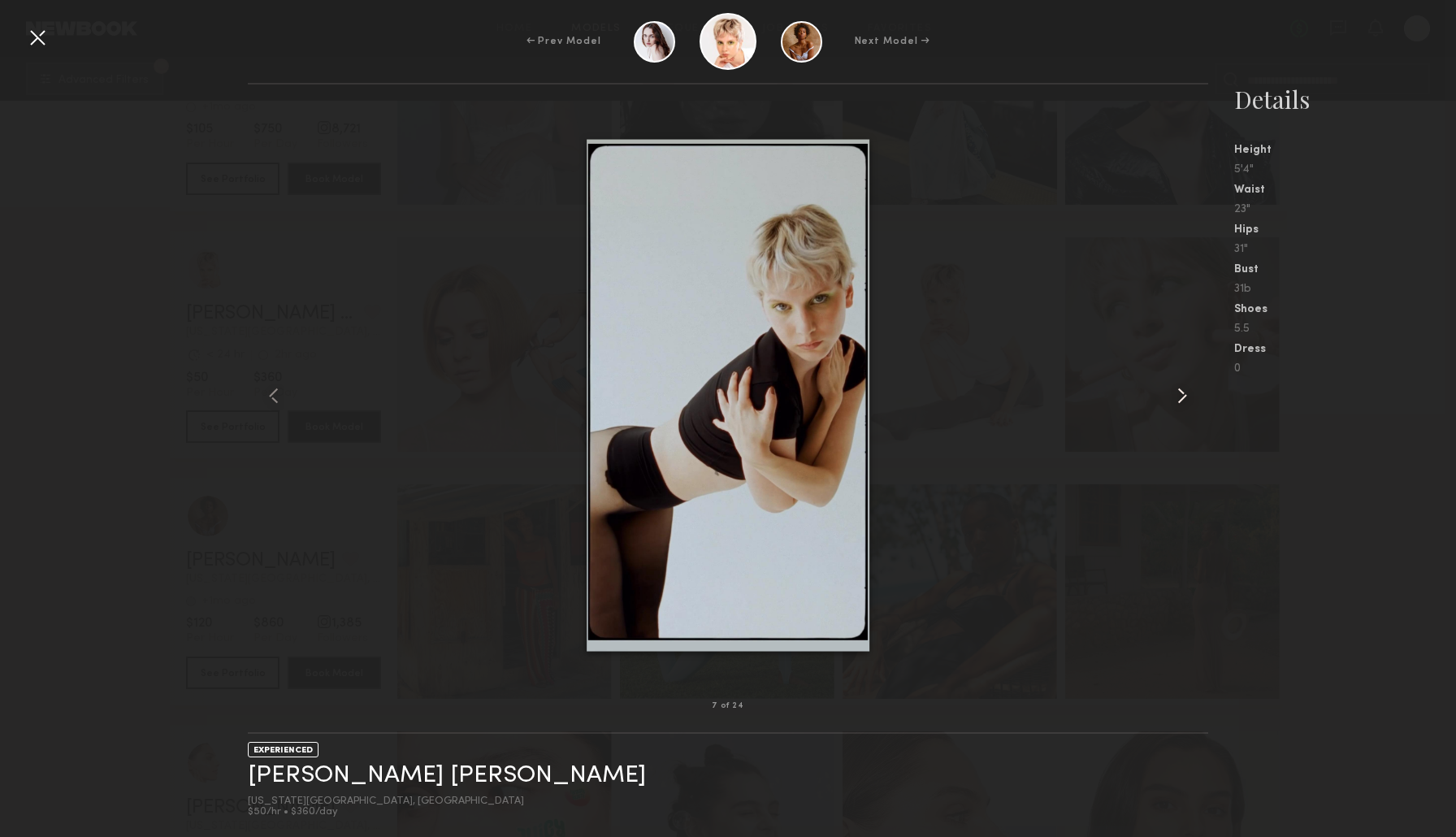
click at [1185, 389] on common-icon at bounding box center [1181, 395] width 26 height 26
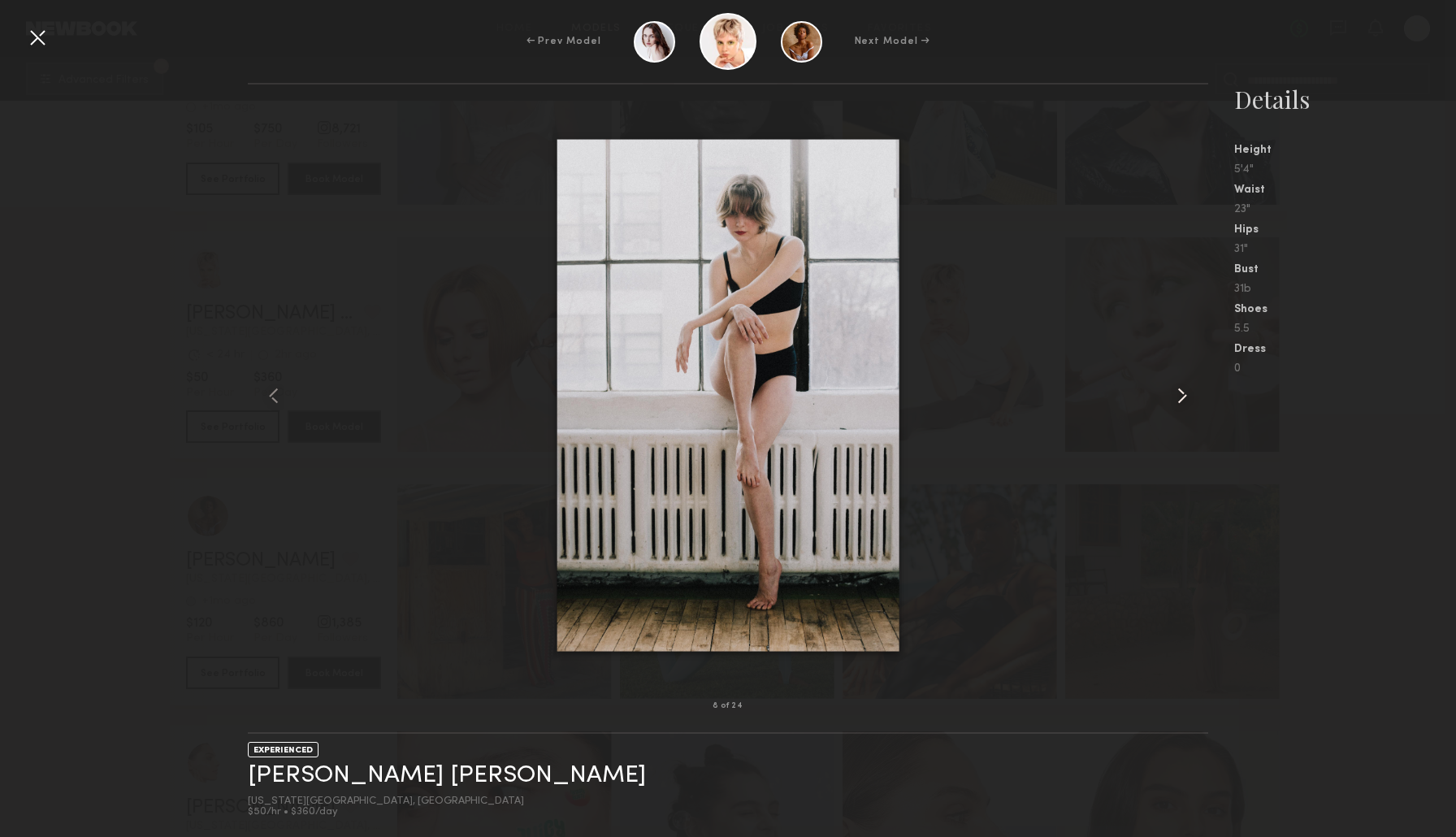
click at [1185, 391] on common-icon at bounding box center [1181, 395] width 26 height 26
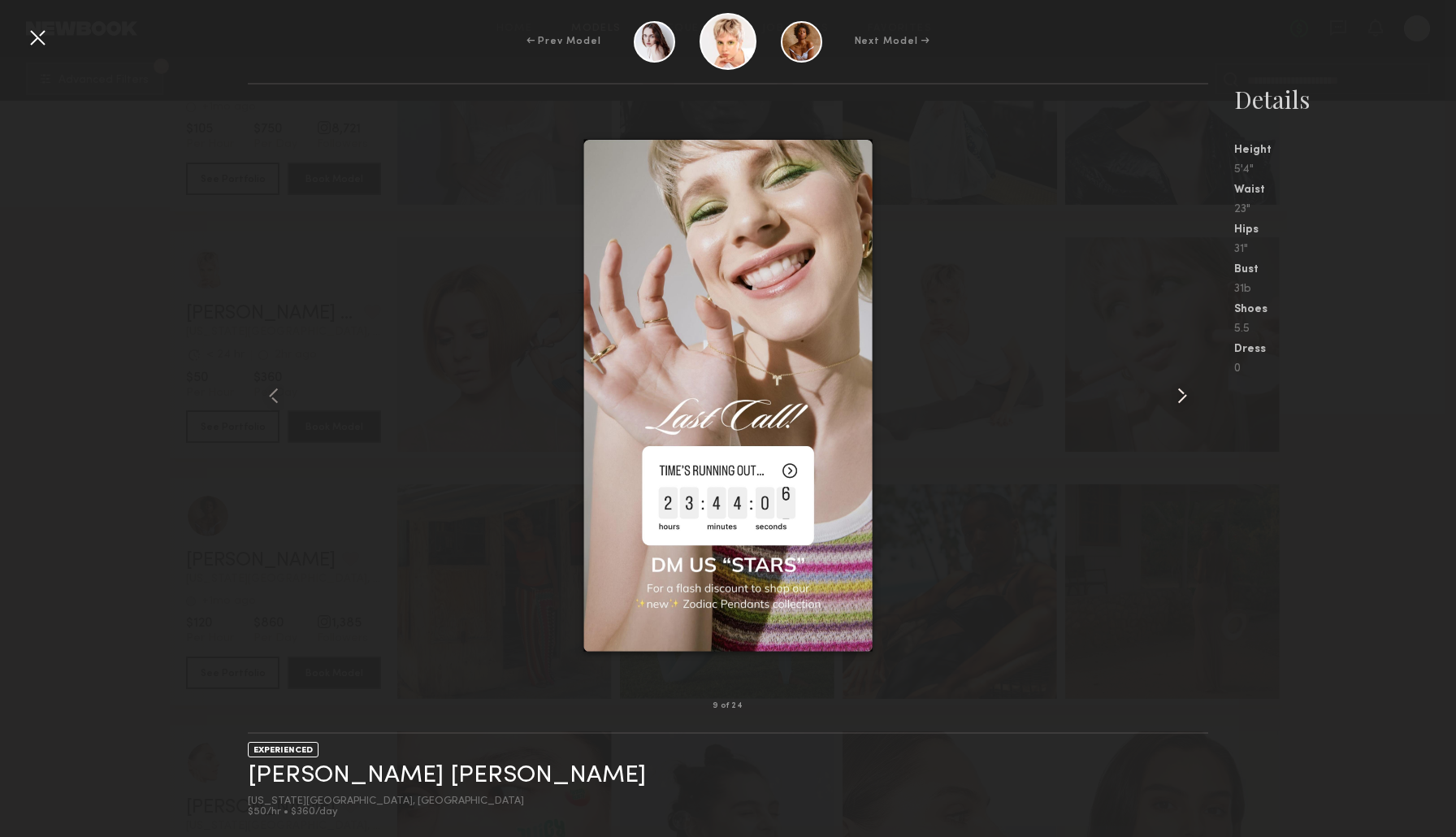
click at [1185, 391] on common-icon at bounding box center [1181, 395] width 26 height 26
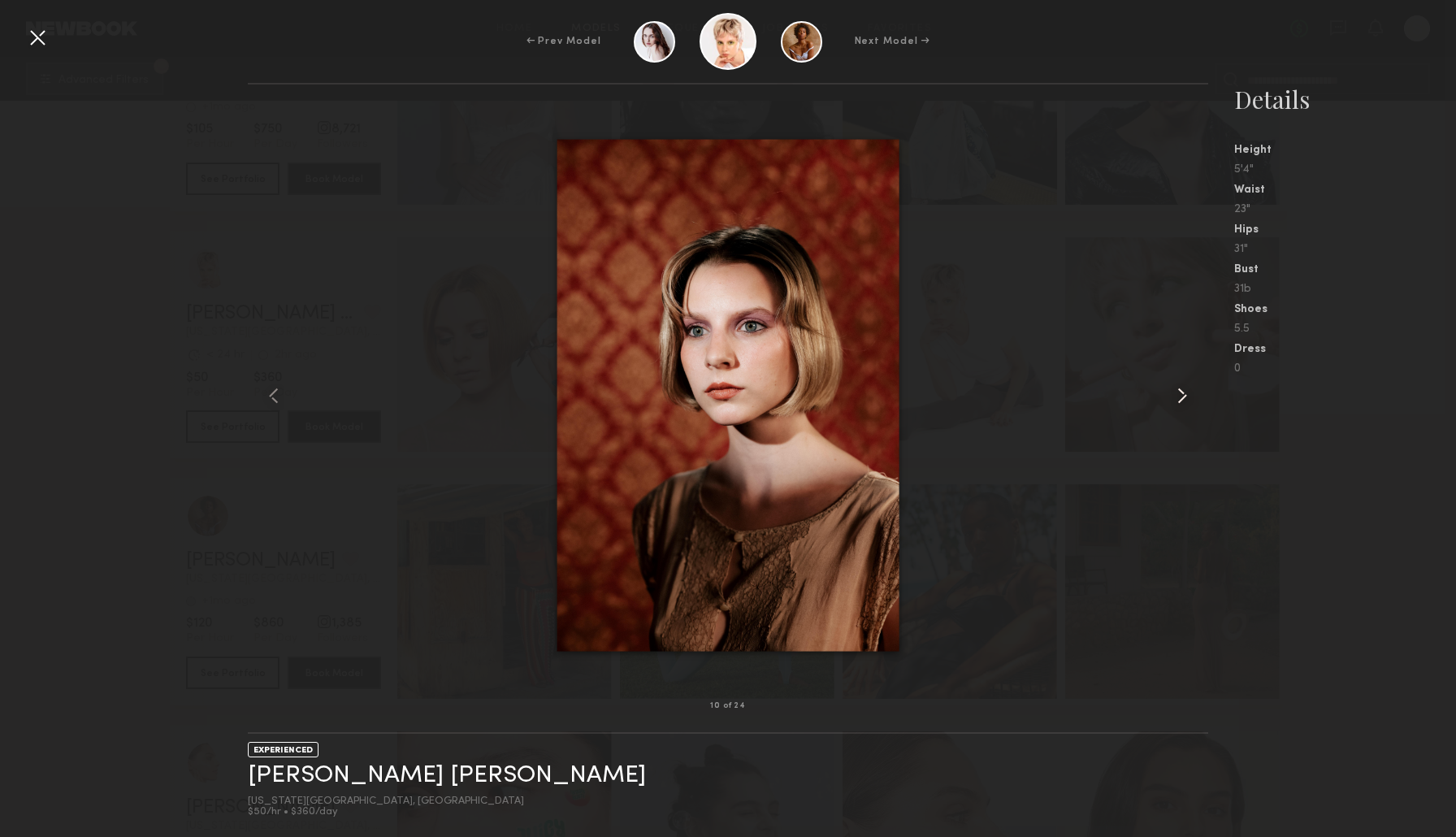
click at [1185, 391] on common-icon at bounding box center [1181, 395] width 26 height 26
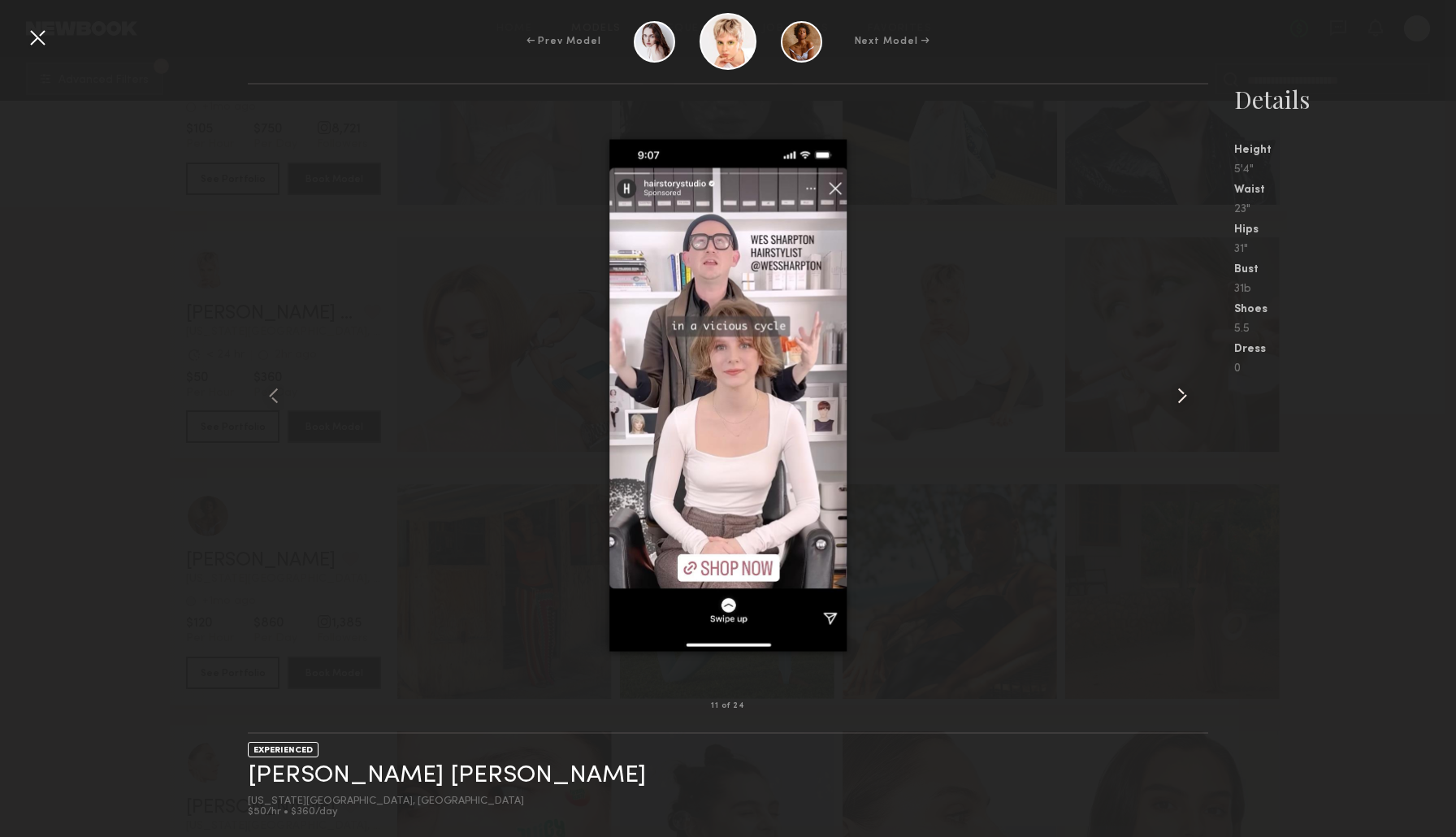
click at [1206, 387] on div at bounding box center [1189, 395] width 38 height 570
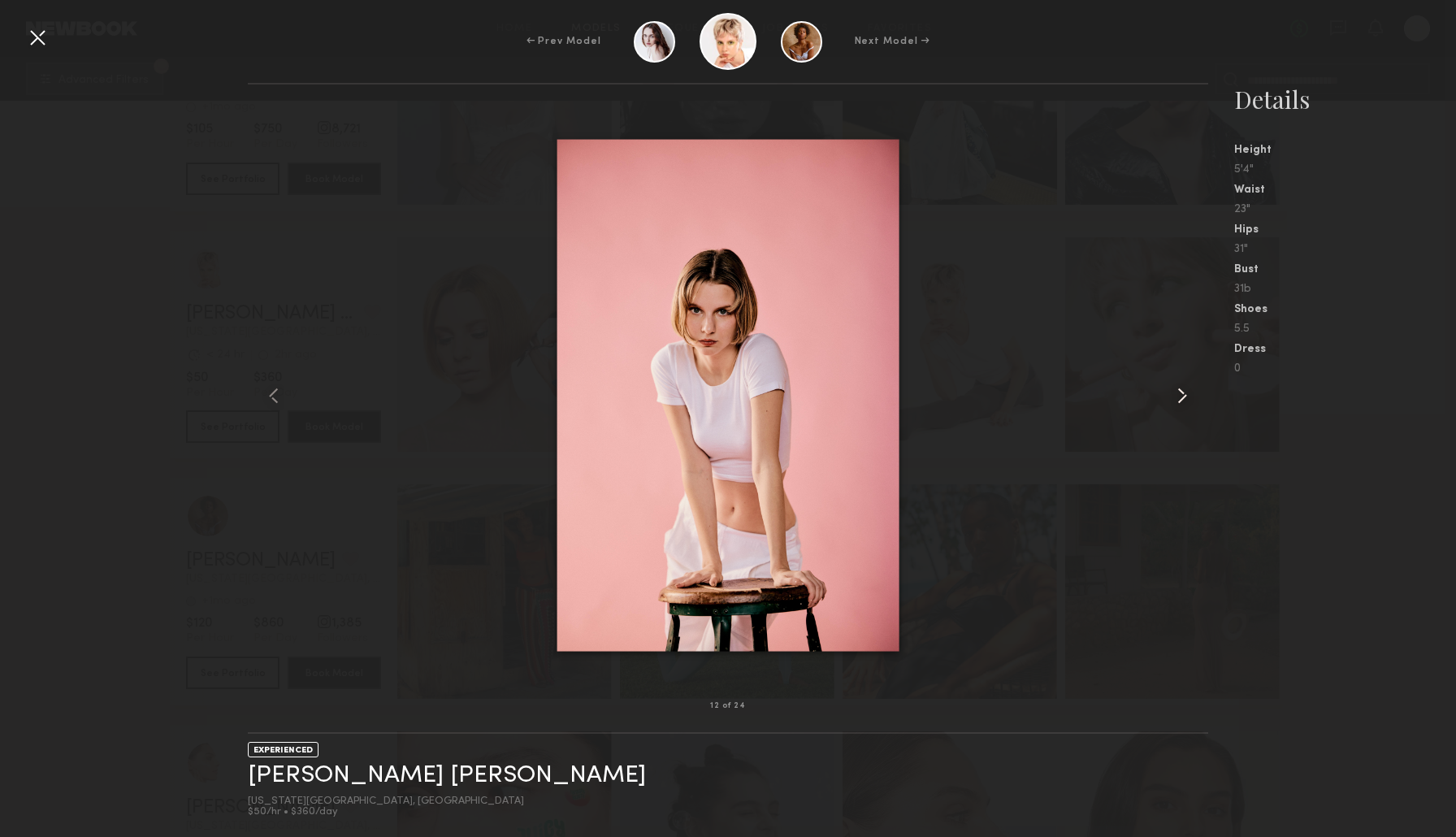
click at [1178, 398] on common-icon at bounding box center [1181, 395] width 26 height 26
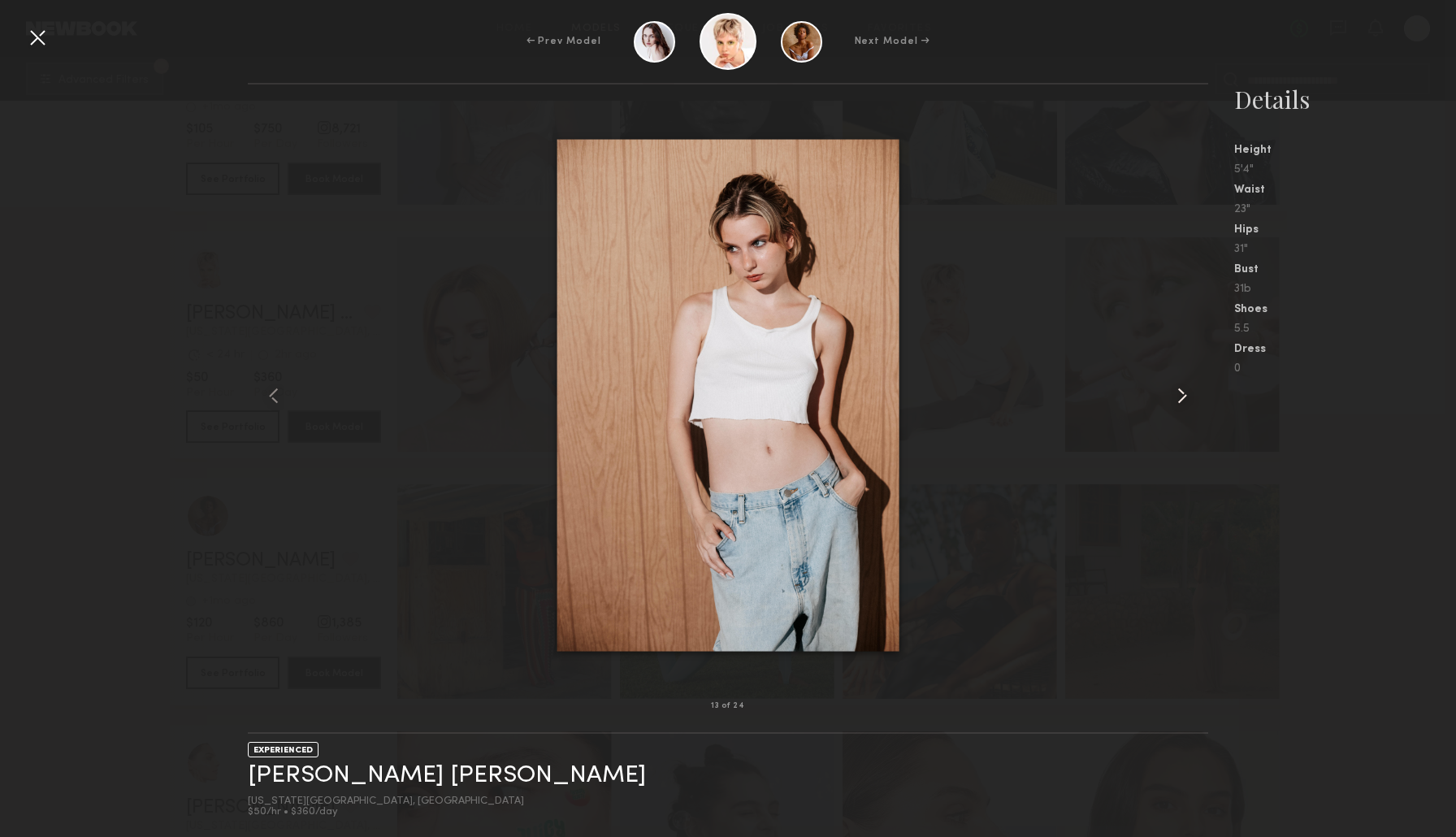
click at [1175, 398] on common-icon at bounding box center [1181, 395] width 26 height 26
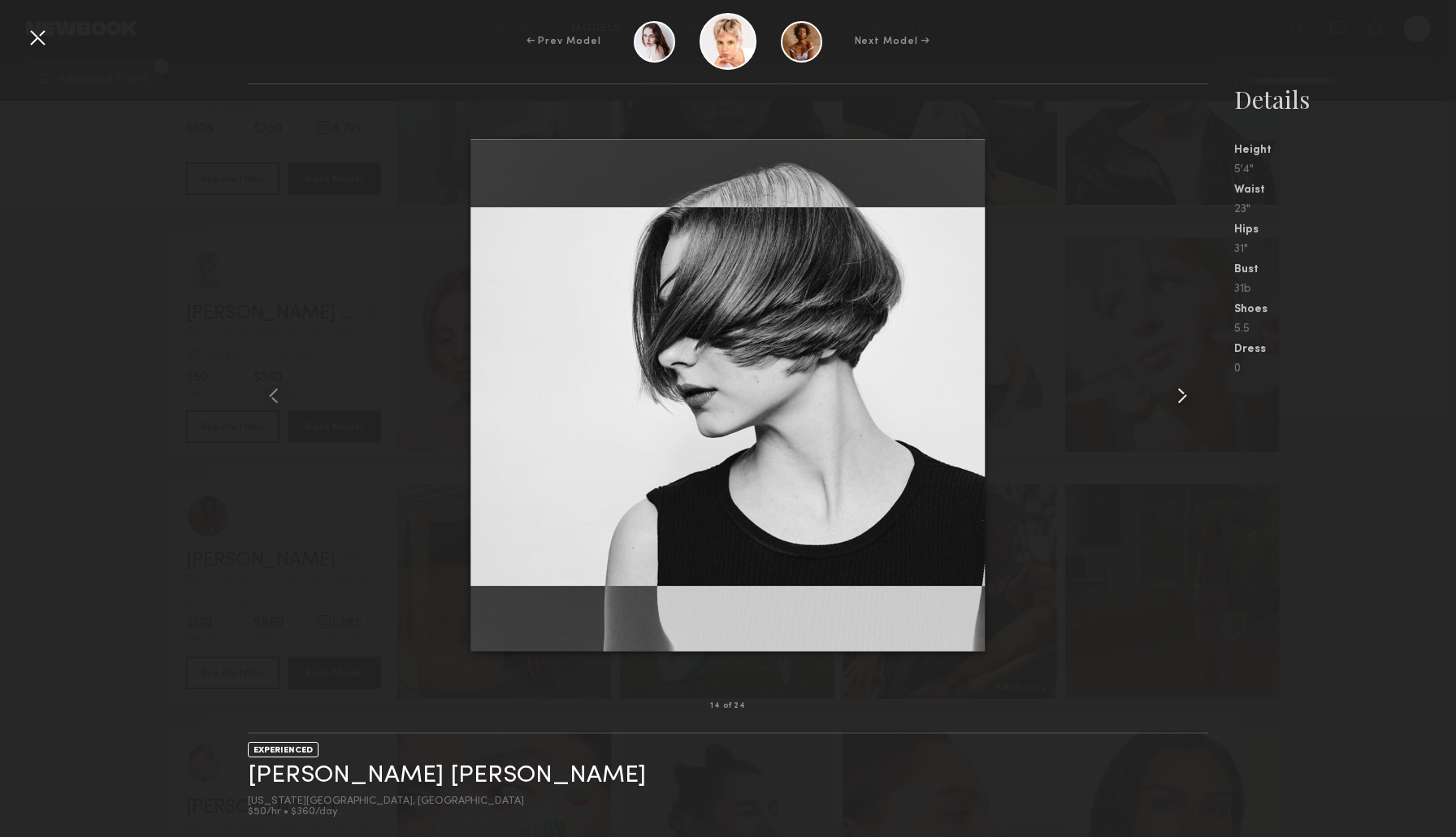
click at [1175, 398] on common-icon at bounding box center [1181, 395] width 26 height 26
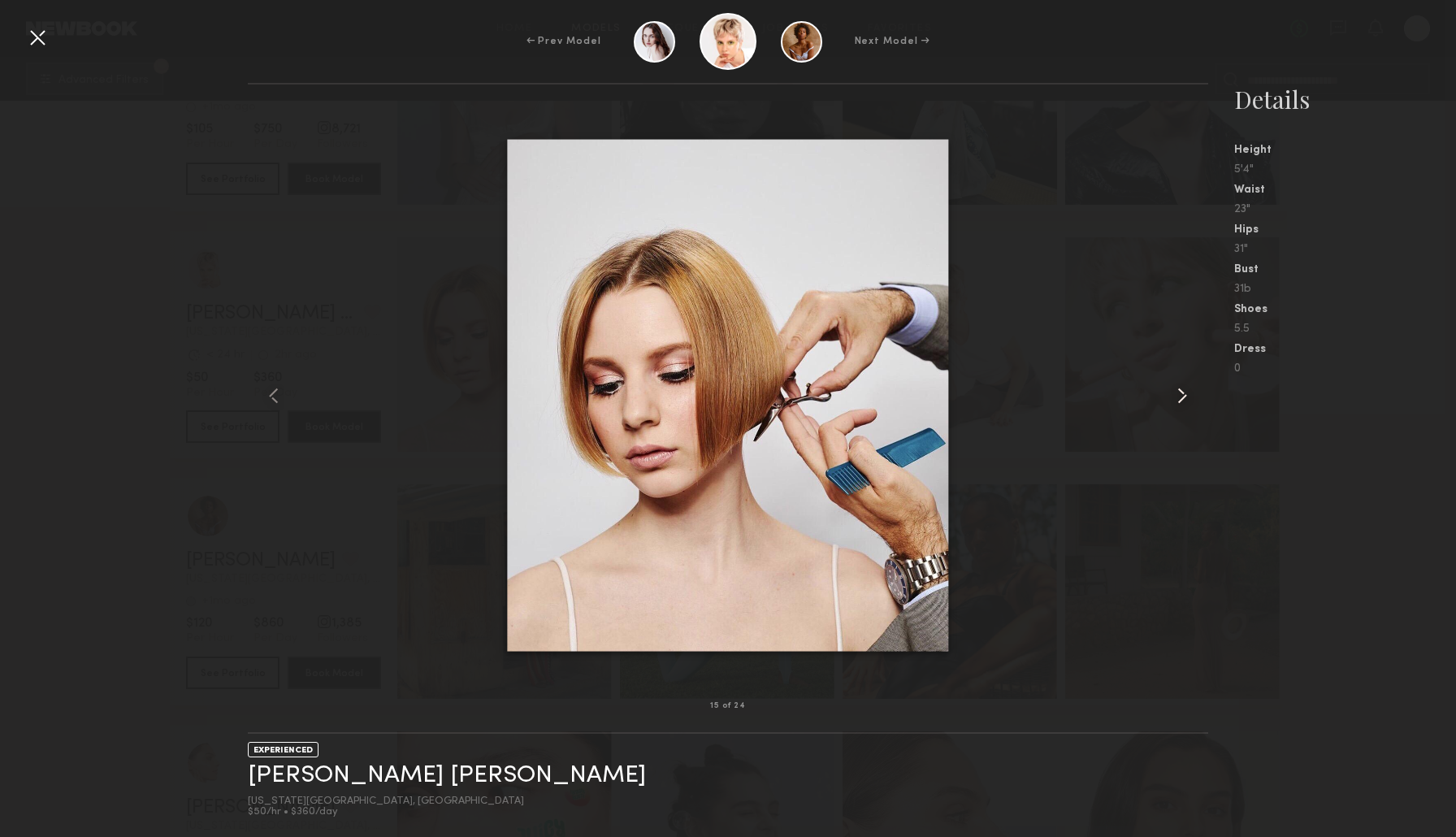
click at [1175, 398] on common-icon at bounding box center [1181, 395] width 26 height 26
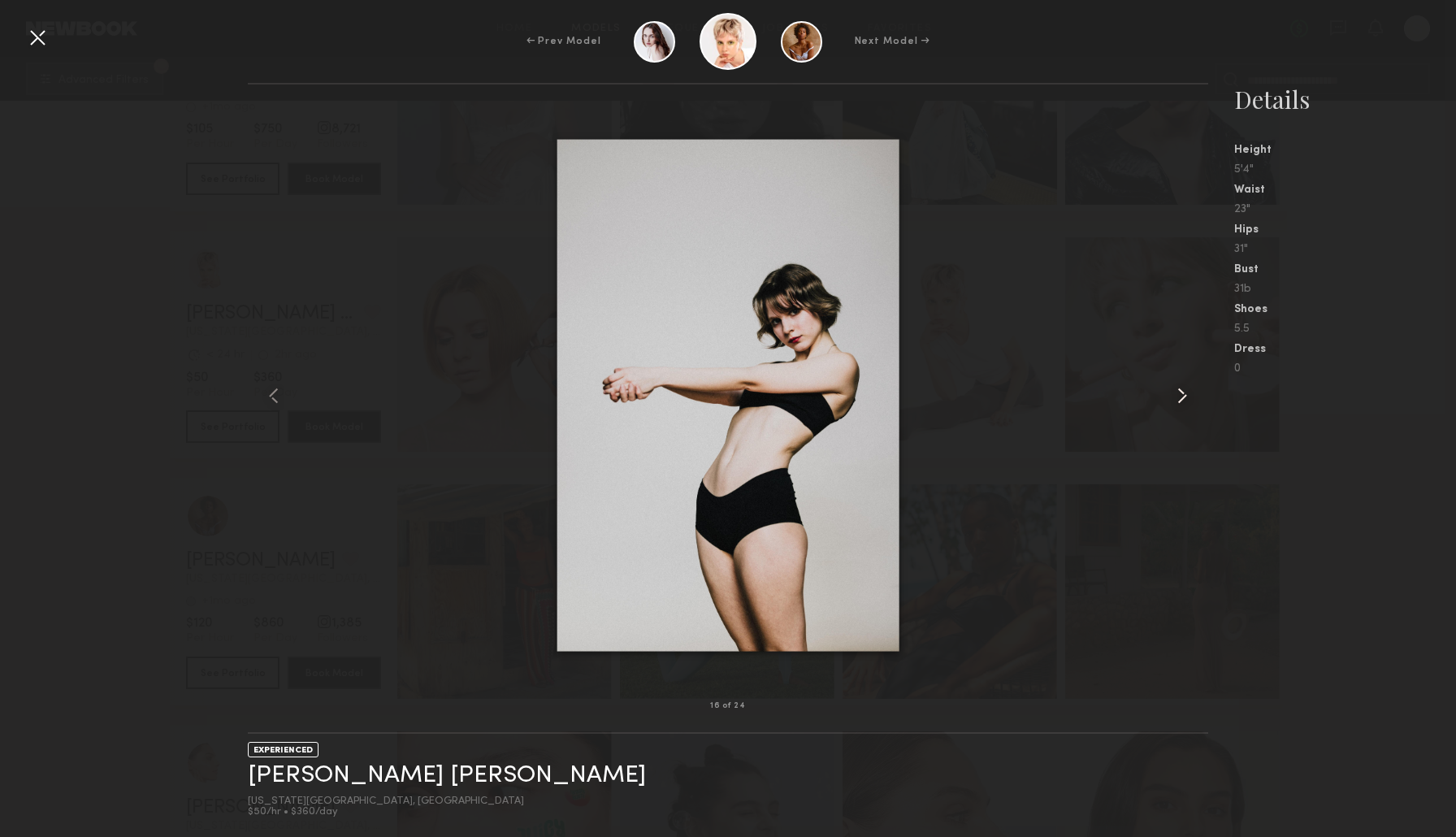
click at [1175, 398] on common-icon at bounding box center [1181, 395] width 26 height 26
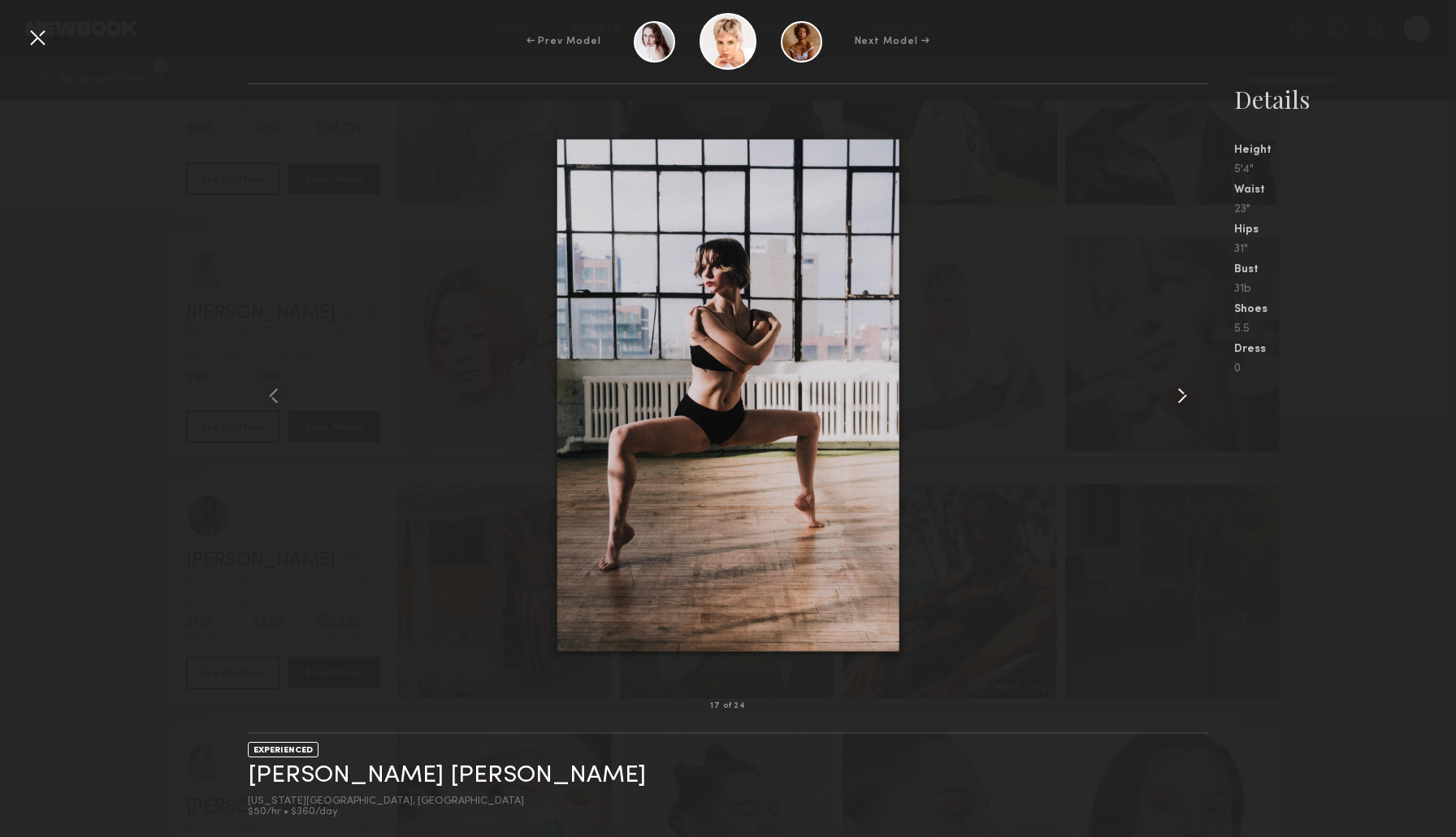
click at [1175, 398] on common-icon at bounding box center [1181, 395] width 26 height 26
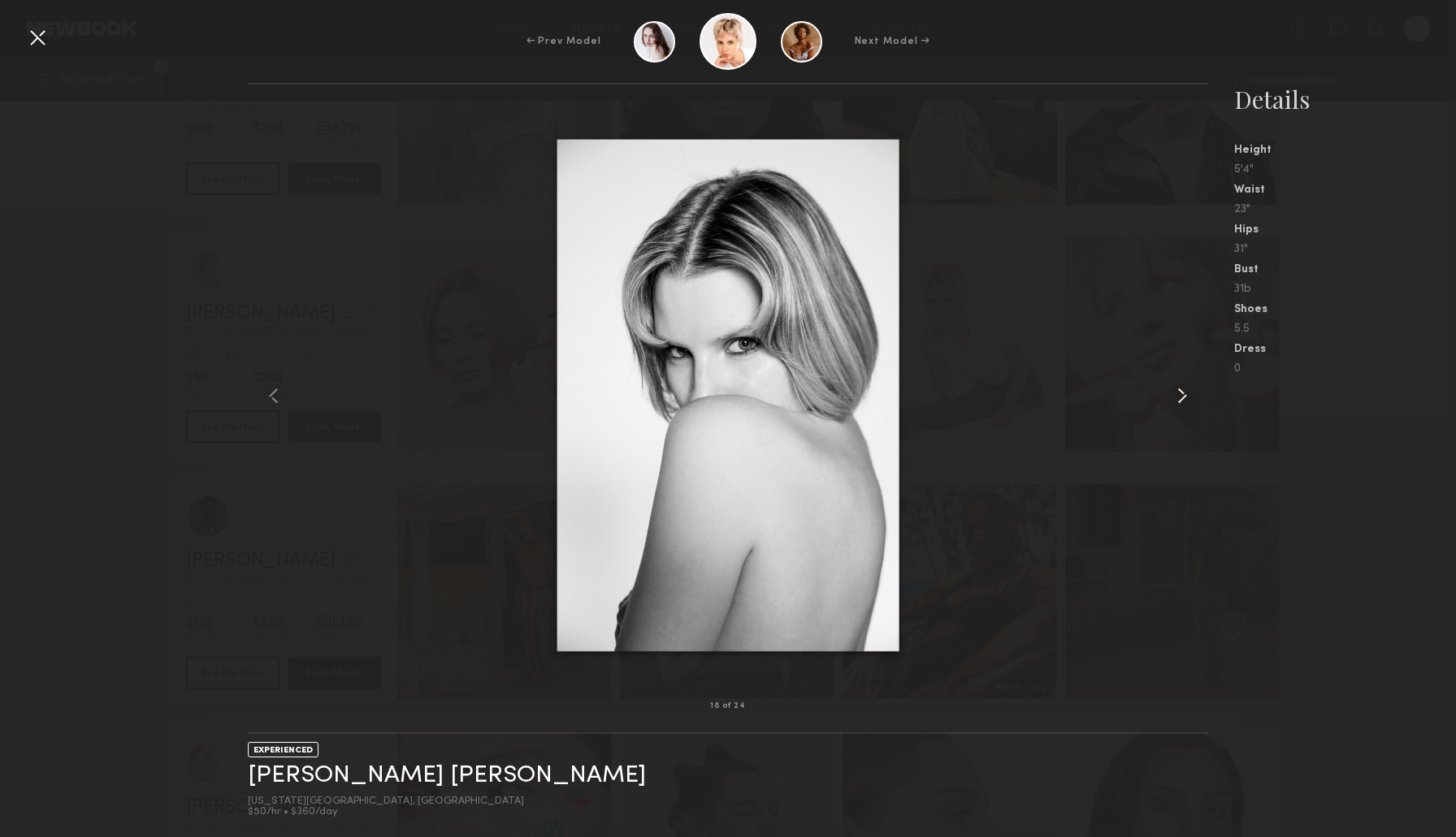
click at [1175, 398] on common-icon at bounding box center [1181, 395] width 26 height 26
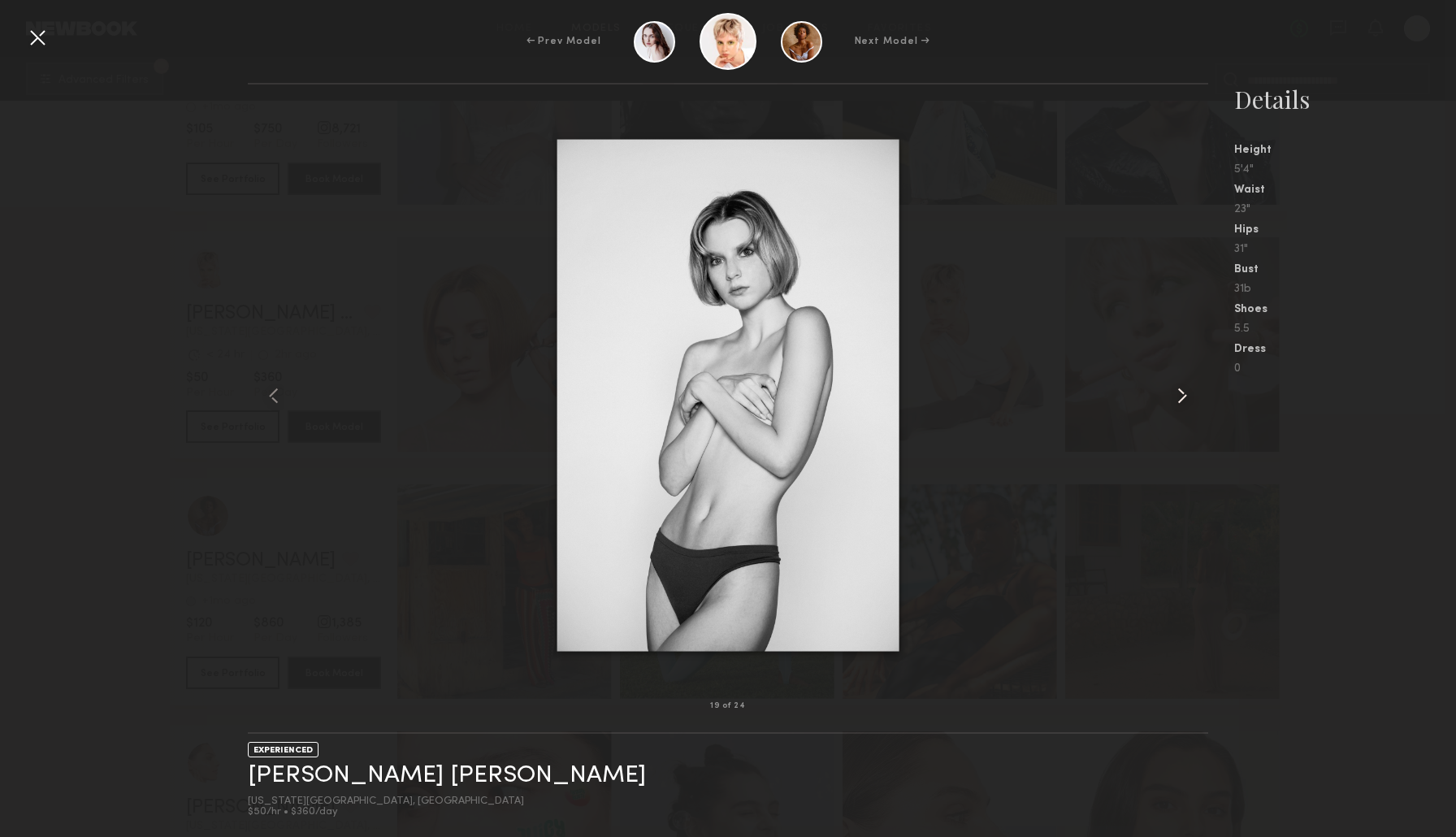
click at [1175, 398] on common-icon at bounding box center [1181, 395] width 26 height 26
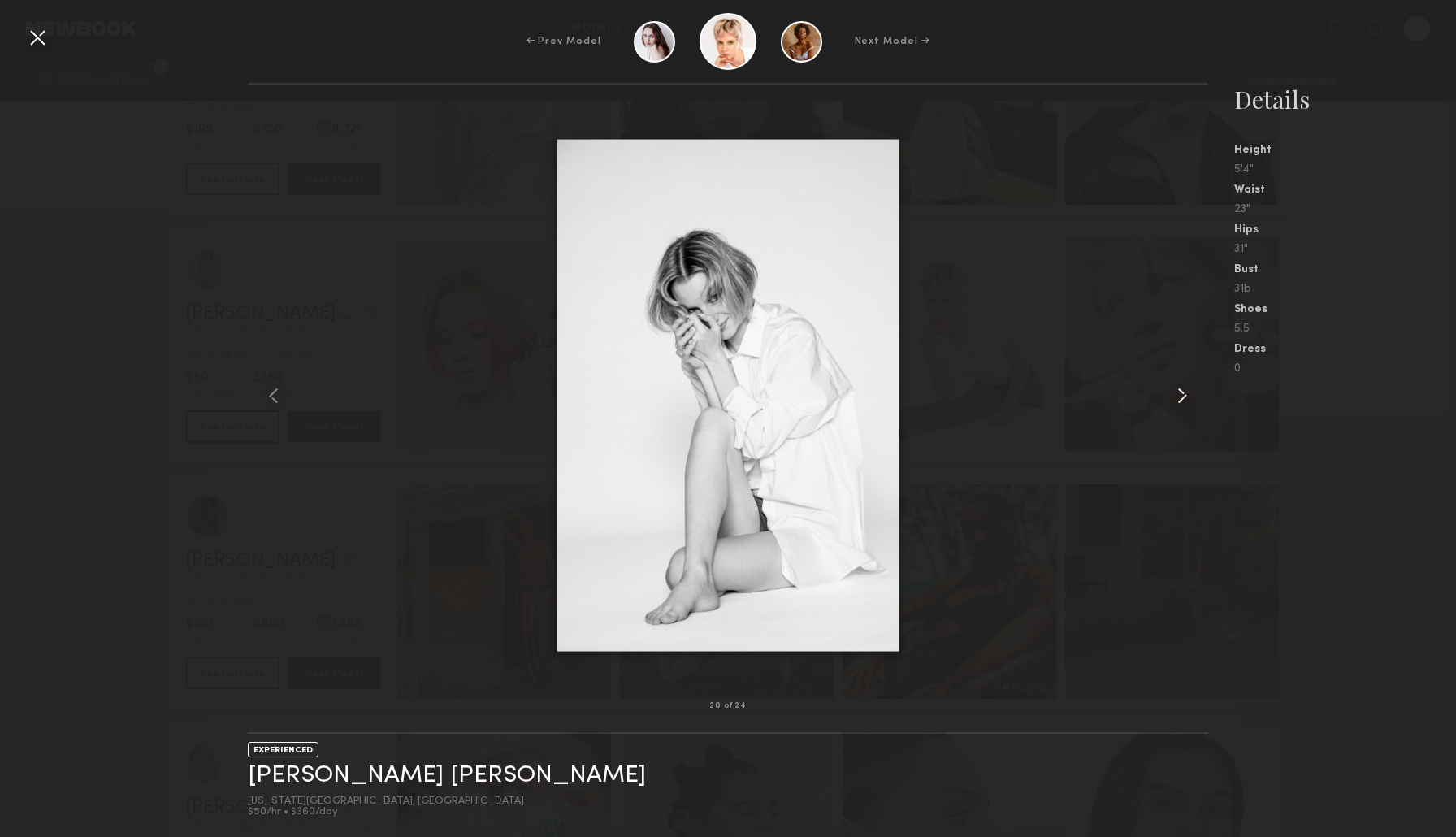
click at [1175, 398] on common-icon at bounding box center [1181, 395] width 26 height 26
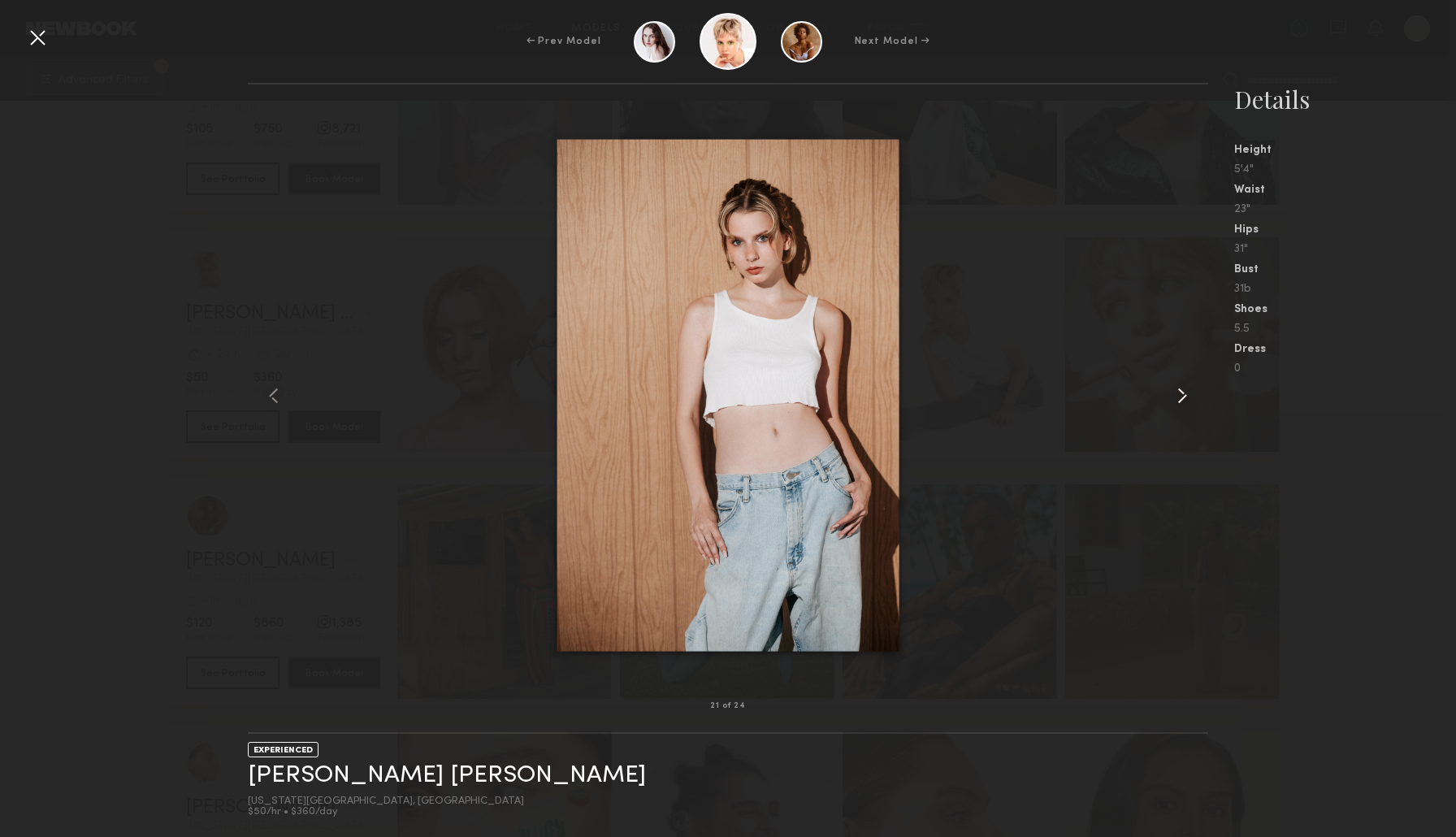
click at [1175, 398] on common-icon at bounding box center [1181, 395] width 26 height 26
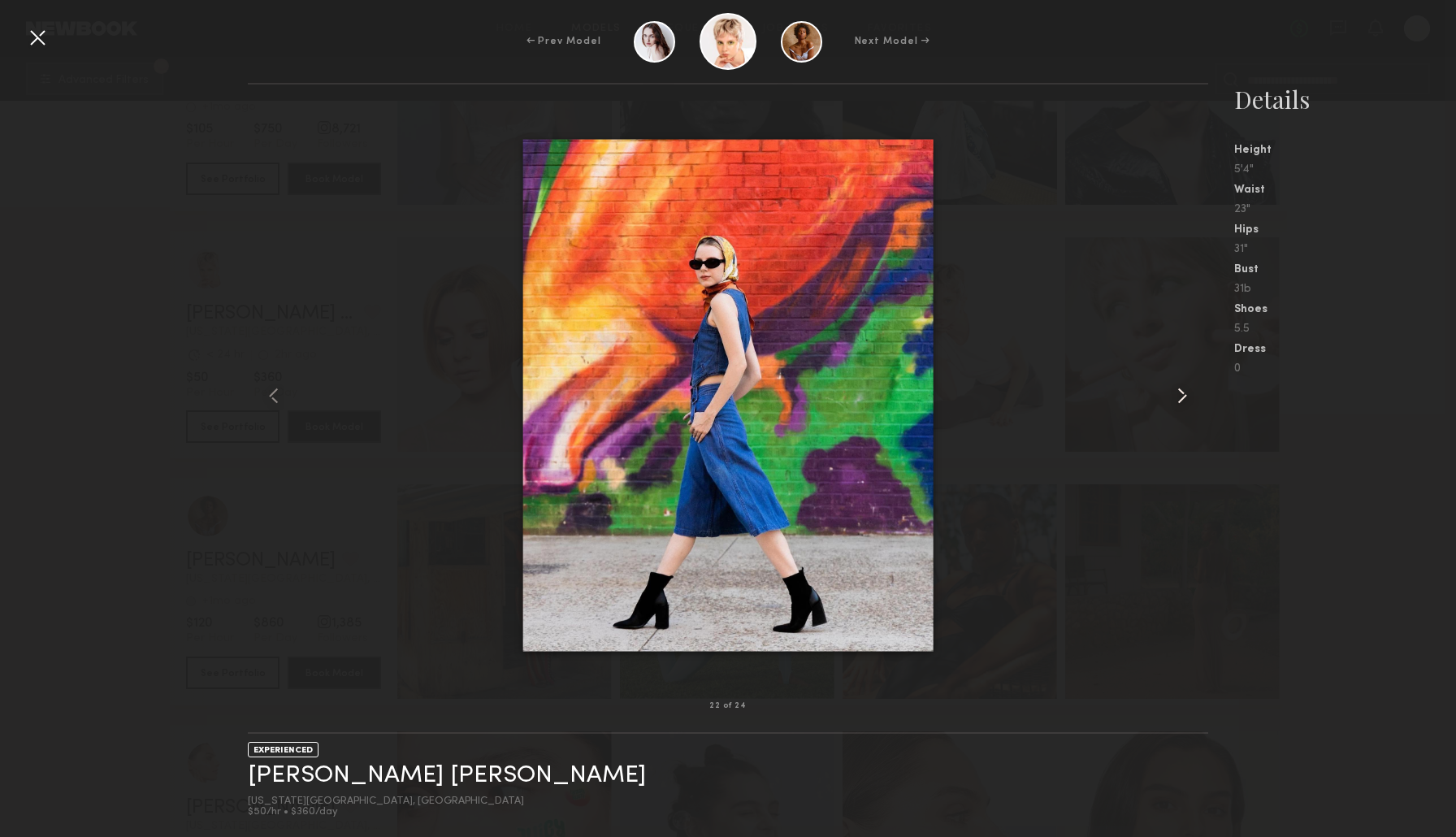
click at [1185, 405] on common-icon at bounding box center [1181, 395] width 26 height 26
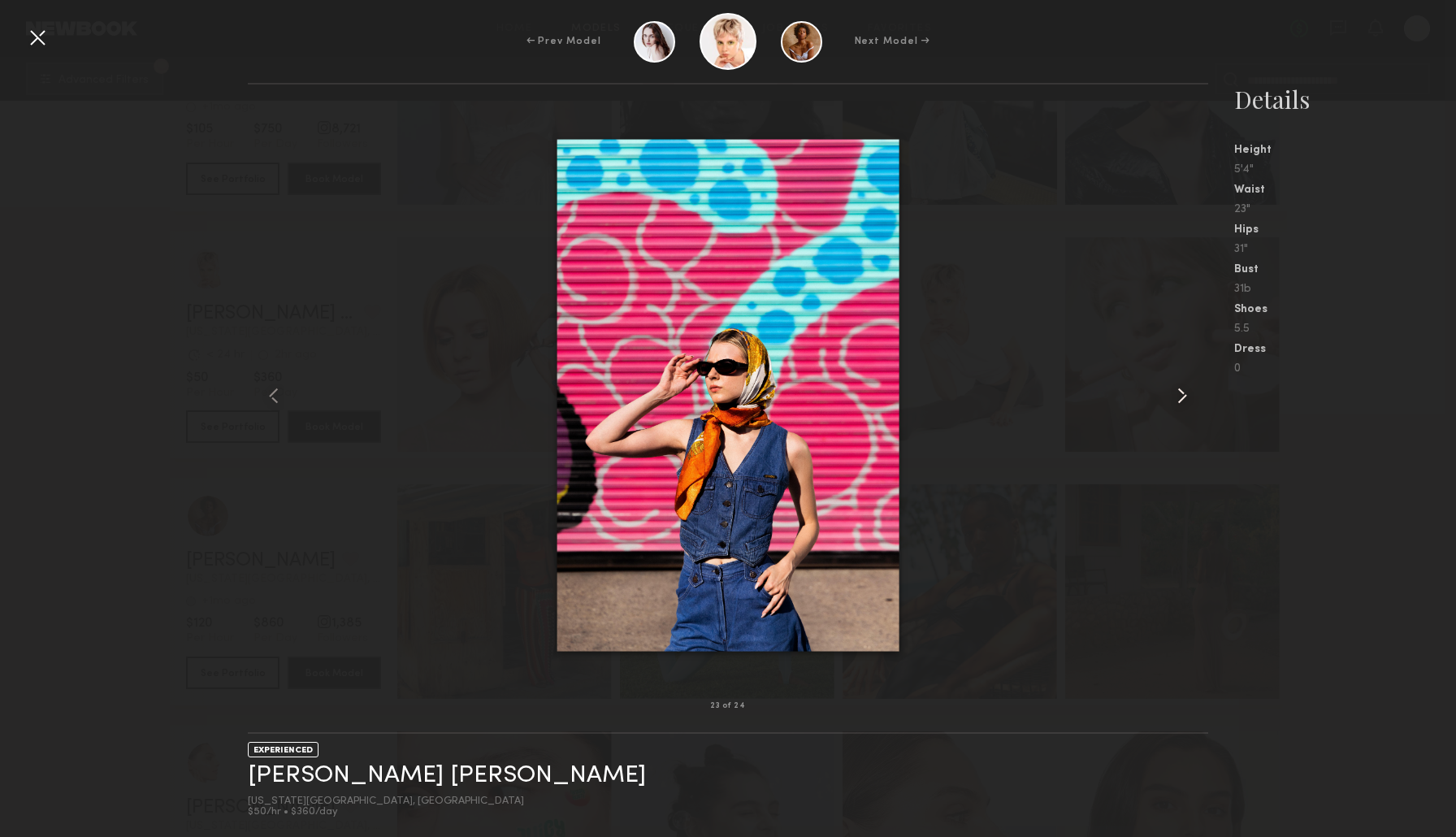
click at [1185, 405] on common-icon at bounding box center [1181, 395] width 26 height 26
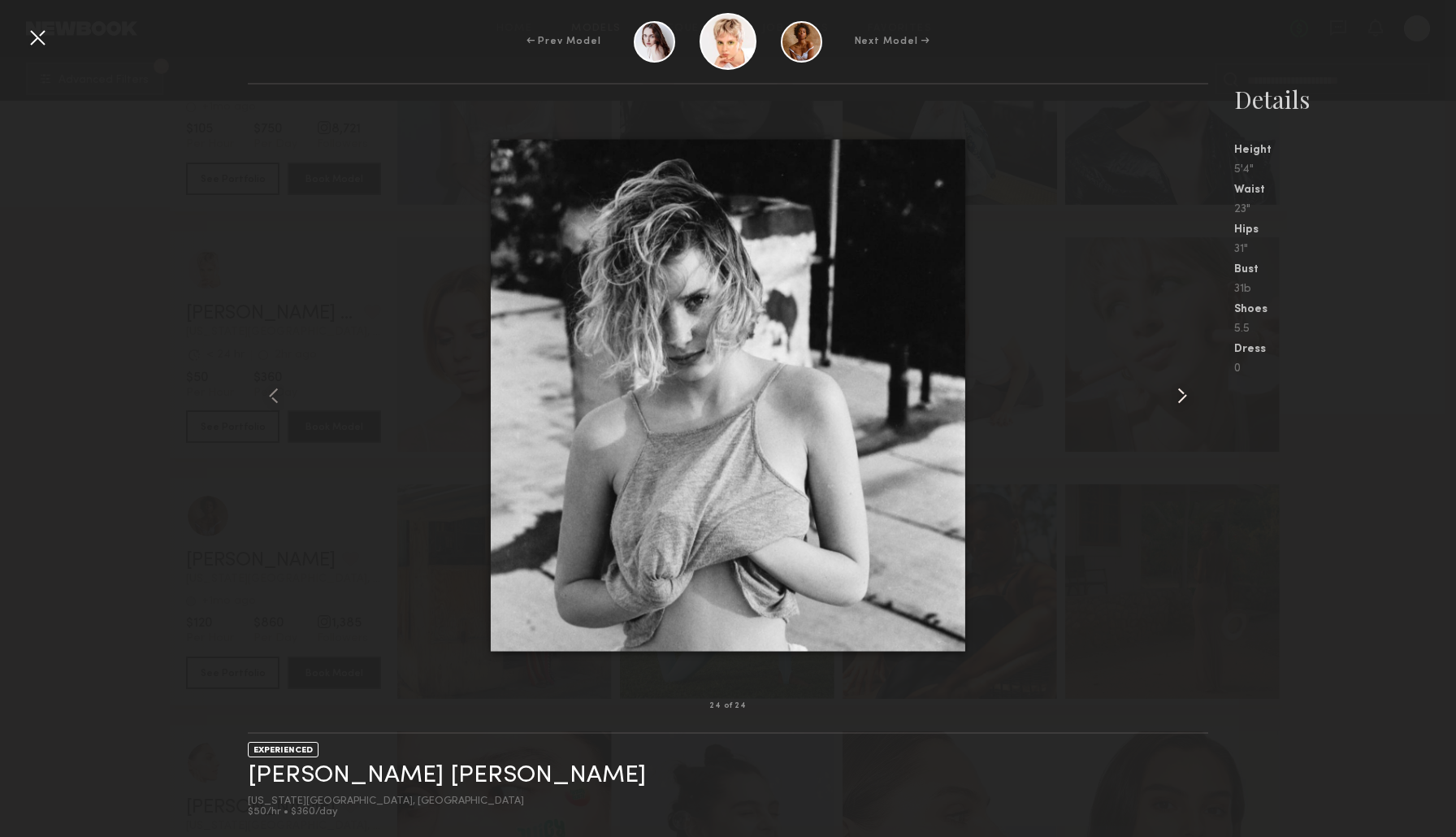
click at [1174, 392] on common-icon at bounding box center [1181, 395] width 26 height 26
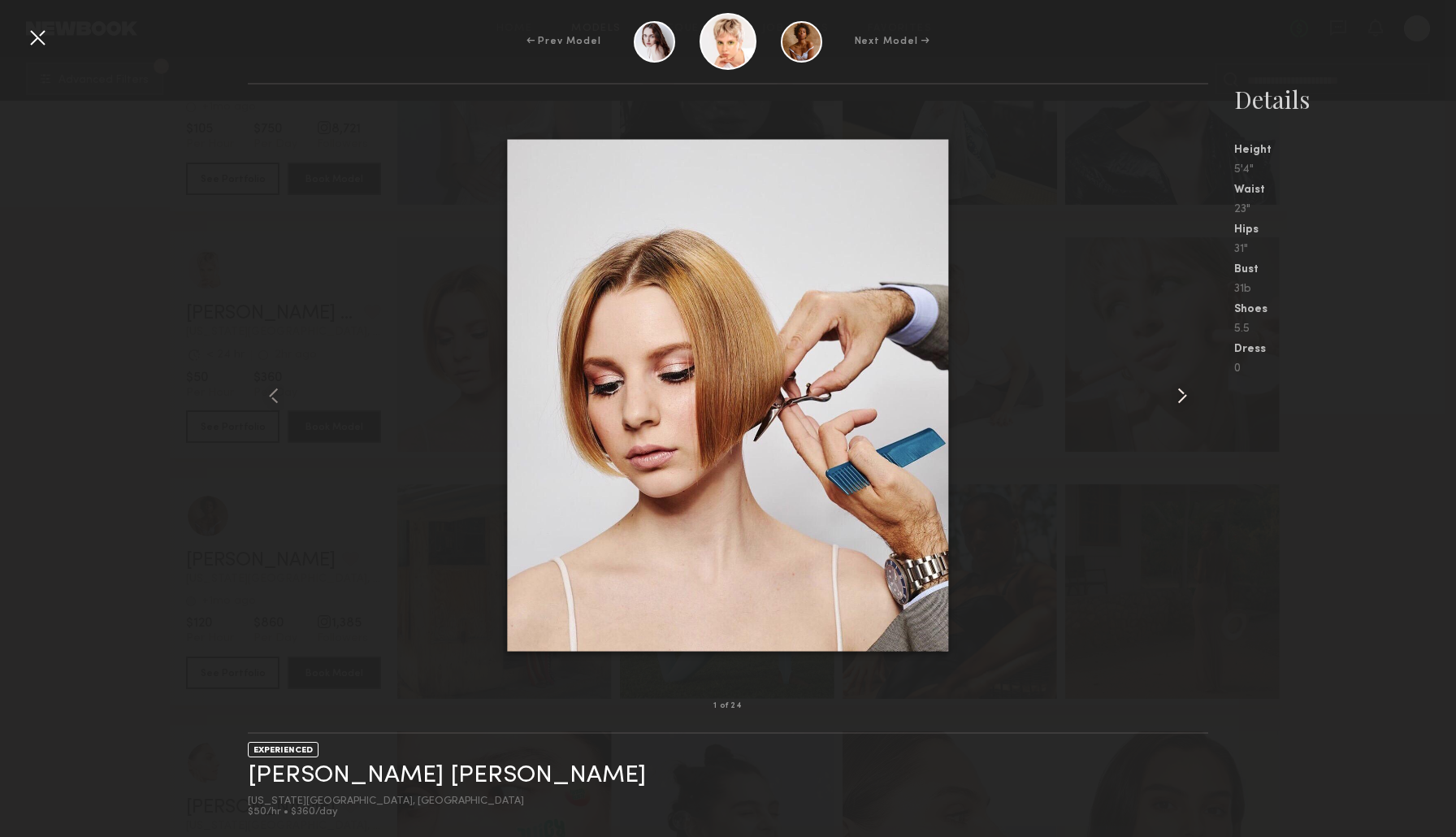
click at [1174, 393] on common-icon at bounding box center [1181, 395] width 26 height 26
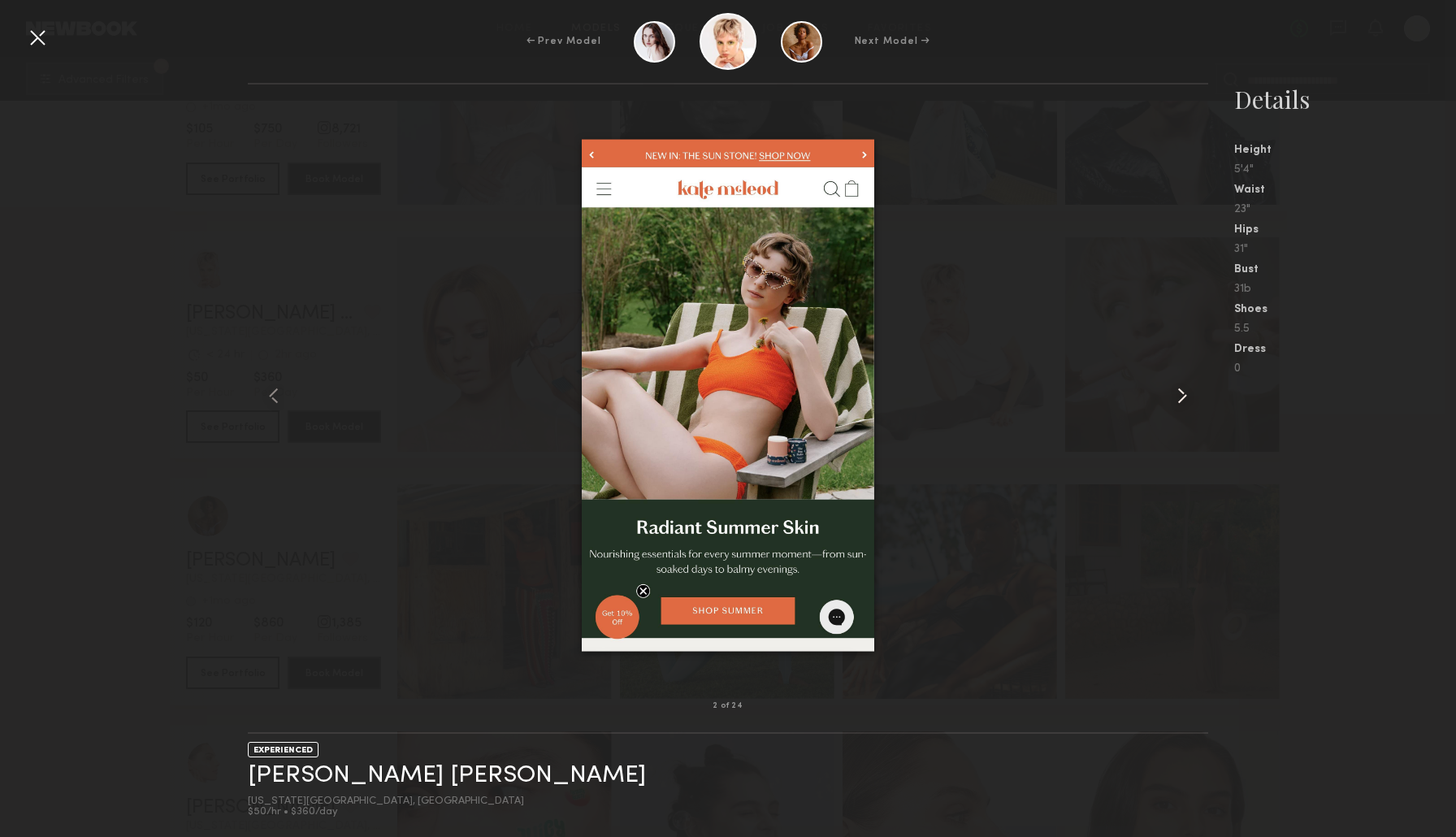
click at [1177, 394] on common-icon at bounding box center [1181, 395] width 26 height 26
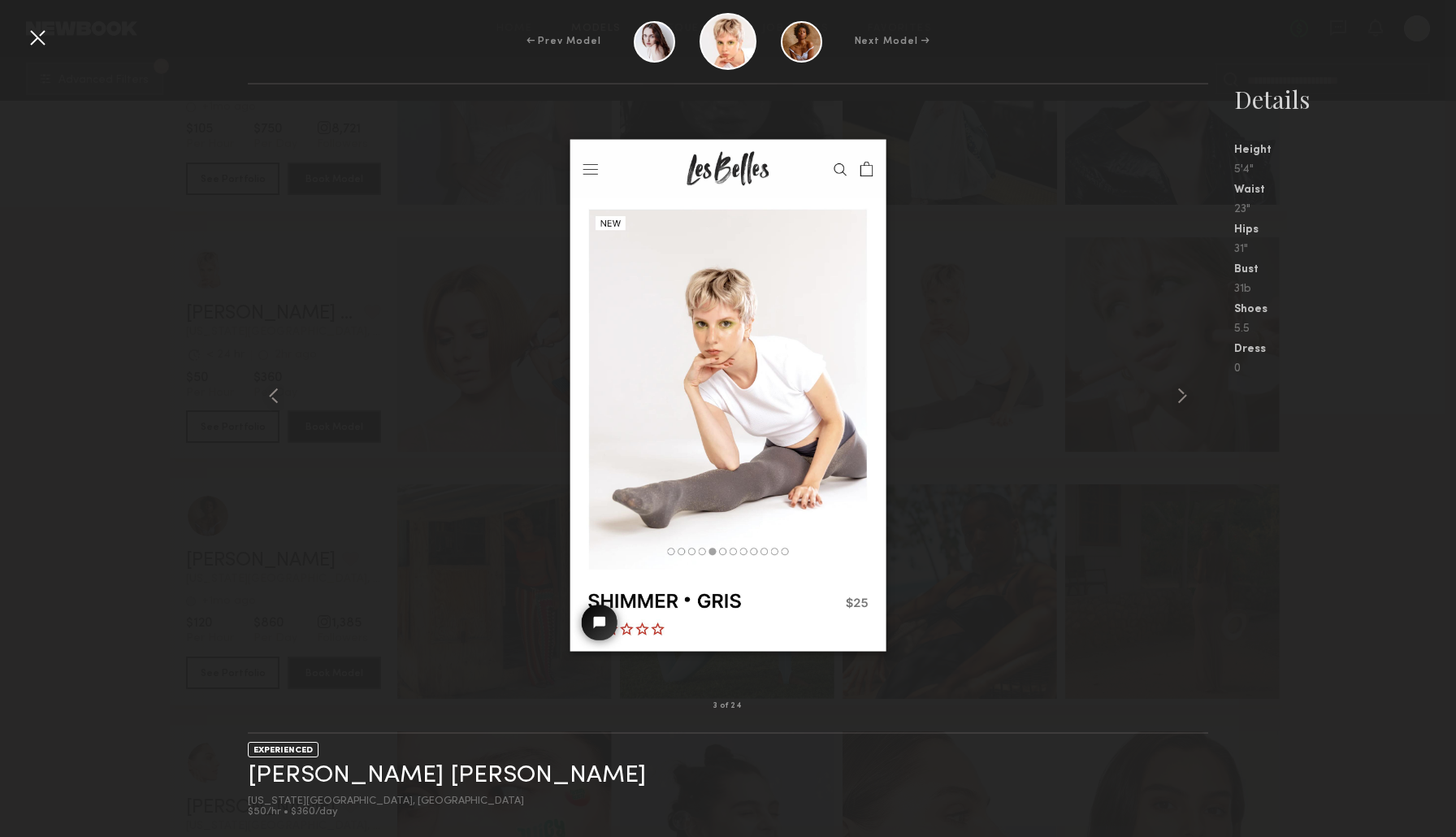
click at [1443, 425] on nb-gallery-model-stats "Details Height 5'4" Waist 23" Hips 31" Bust 31b Shoes 5.5 Dress 0" at bounding box center [1332, 460] width 248 height 754
click at [282, 154] on div at bounding box center [267, 395] width 38 height 570
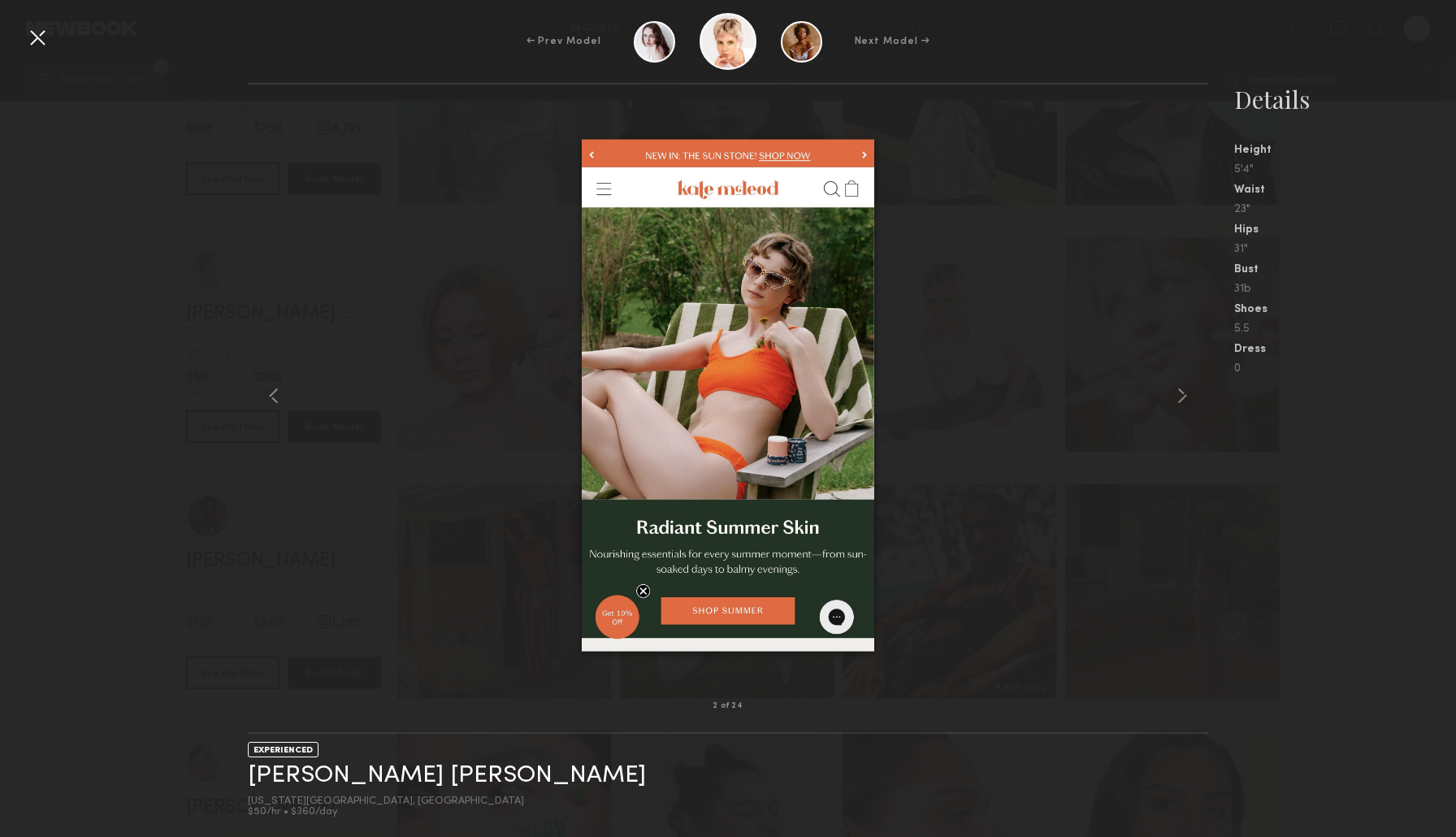
click at [41, 41] on div at bounding box center [37, 37] width 26 height 26
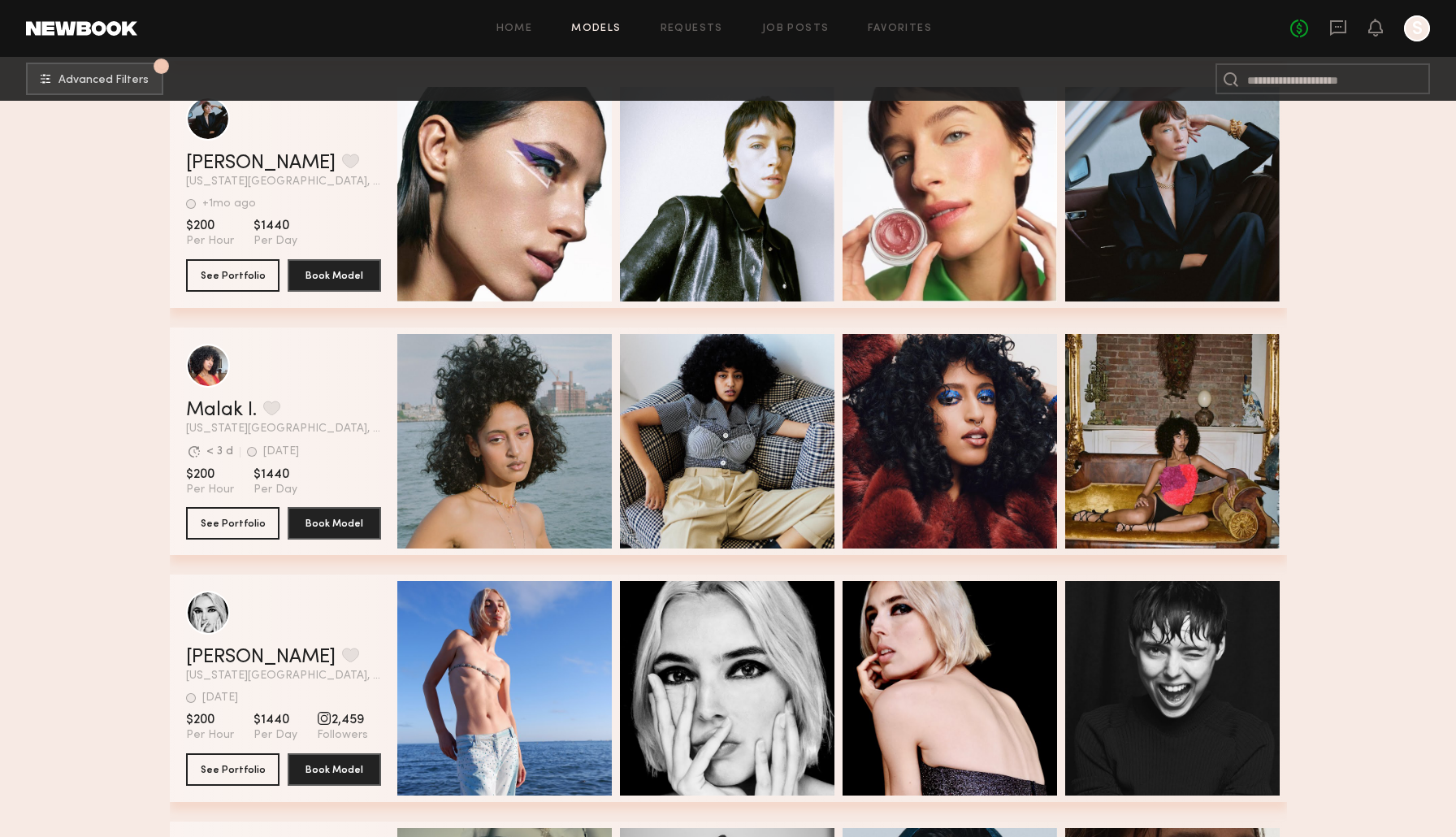
scroll to position [3758, 0]
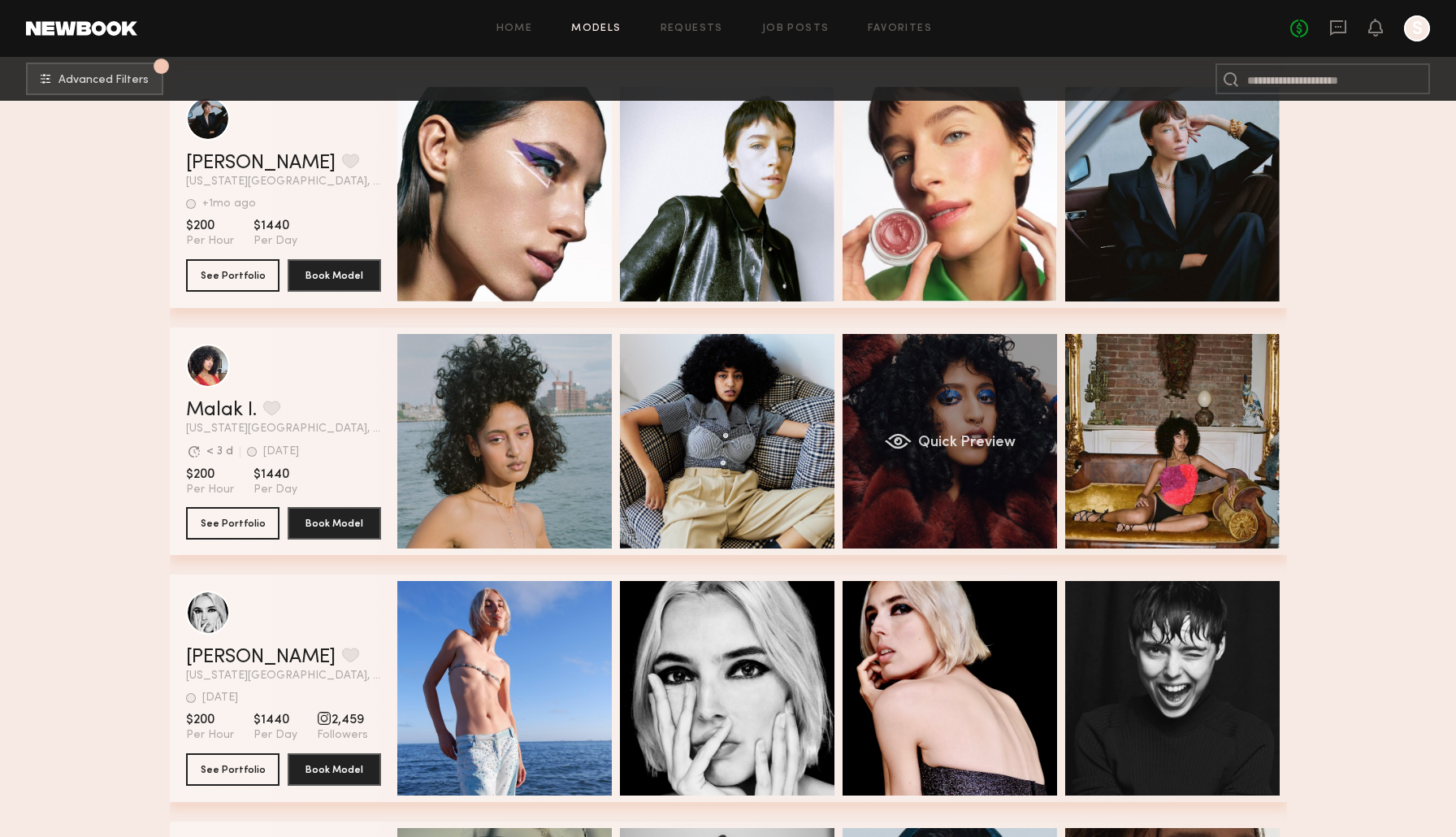
click at [949, 466] on div "Quick Preview" at bounding box center [949, 441] width 215 height 215
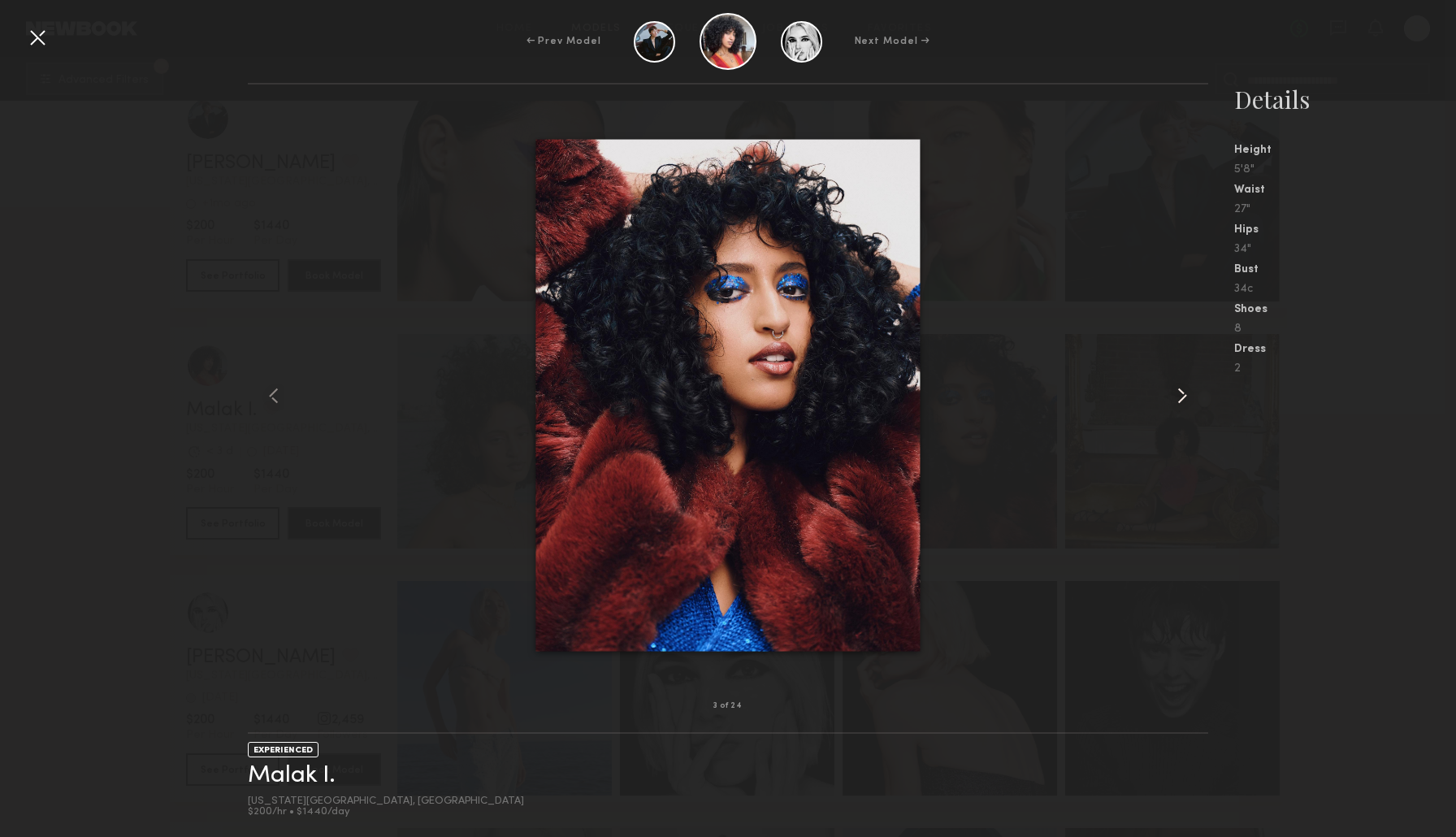
click at [1172, 398] on common-icon at bounding box center [1181, 395] width 26 height 26
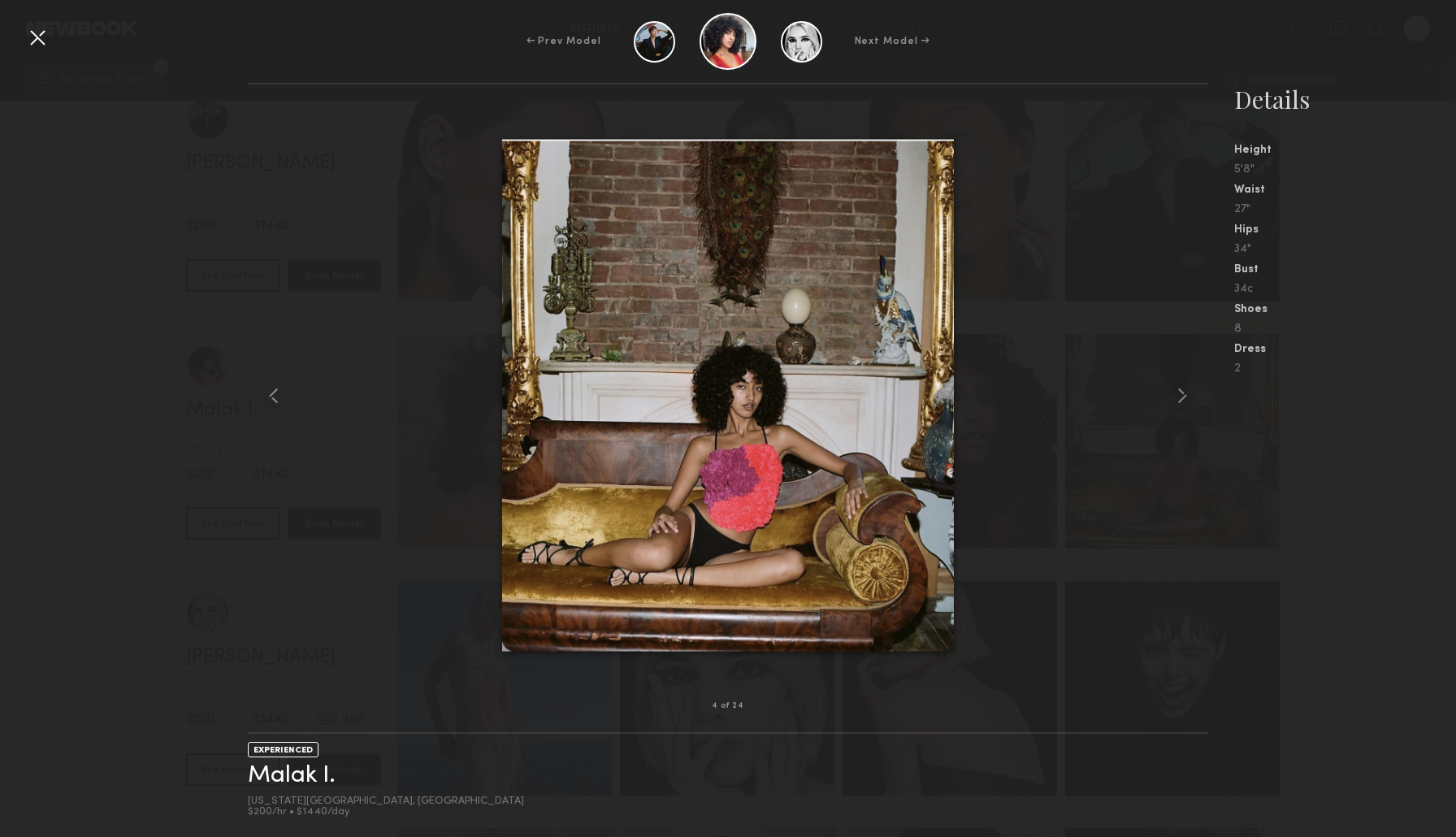
click at [1154, 398] on div at bounding box center [728, 395] width 961 height 570
click at [1166, 393] on div at bounding box center [728, 395] width 961 height 570
click at [1180, 393] on common-icon at bounding box center [1181, 395] width 26 height 26
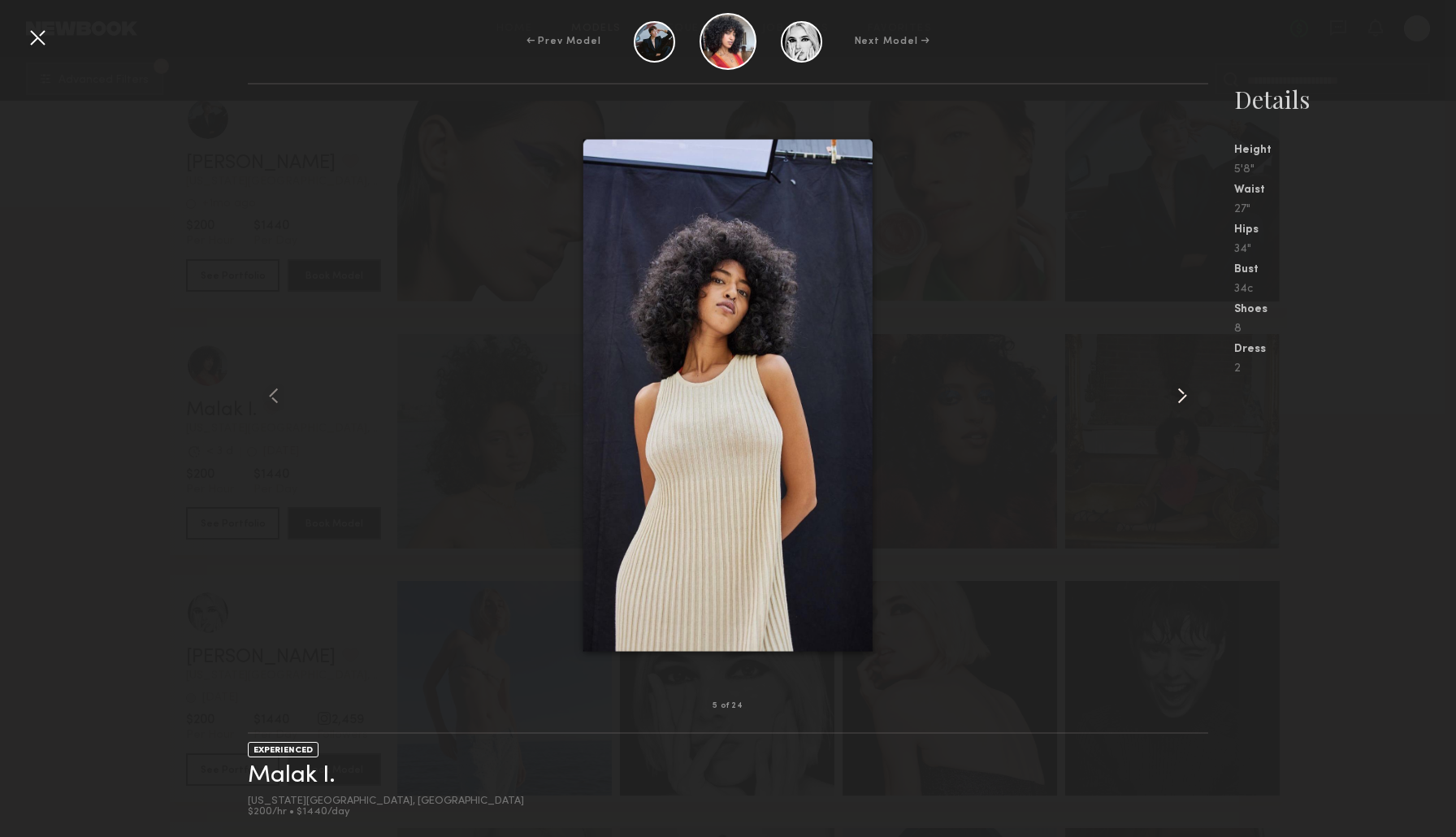
click at [1180, 393] on common-icon at bounding box center [1181, 395] width 26 height 26
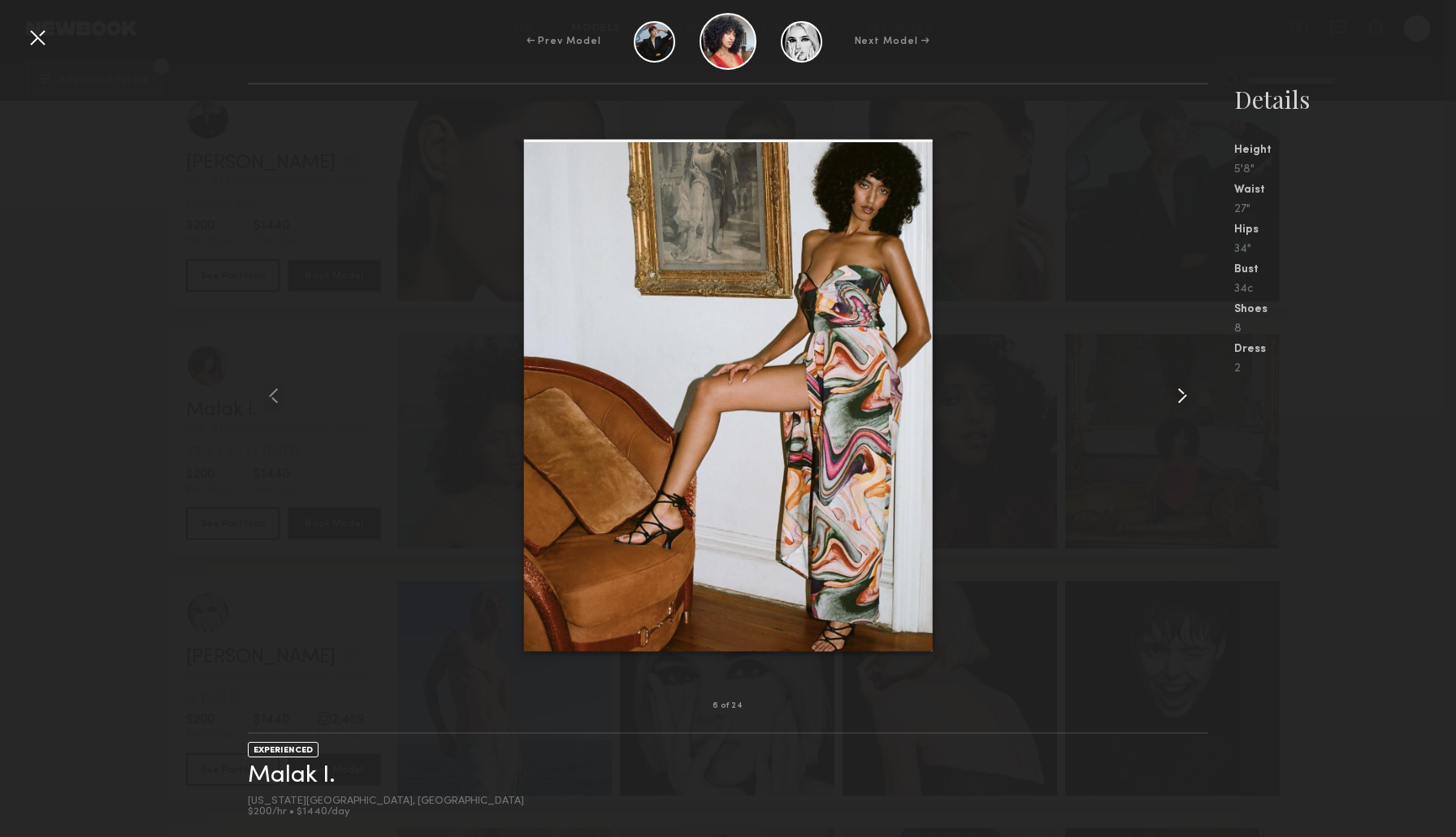
click at [1180, 393] on common-icon at bounding box center [1181, 395] width 26 height 26
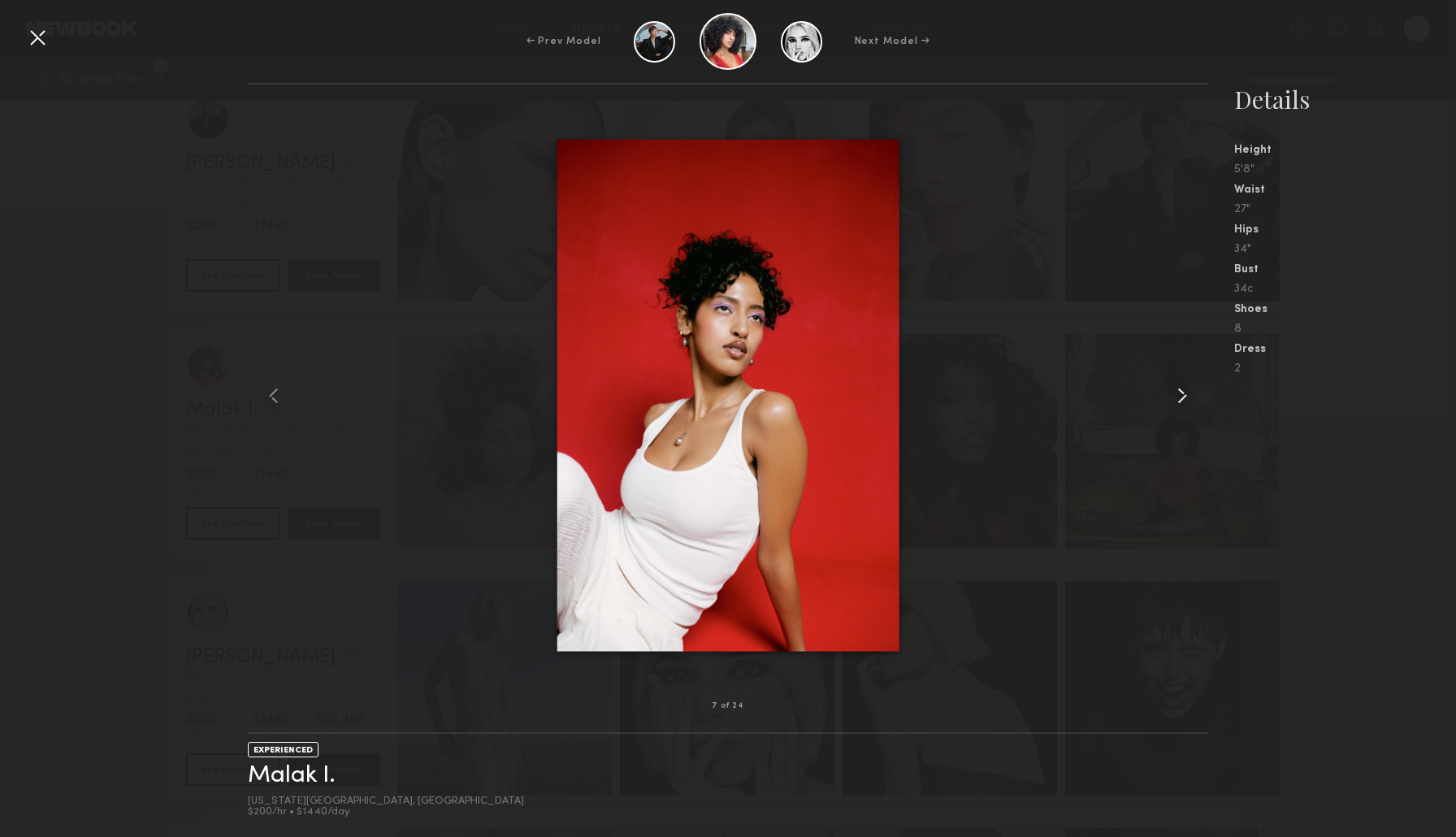
click at [1180, 393] on common-icon at bounding box center [1181, 395] width 26 height 26
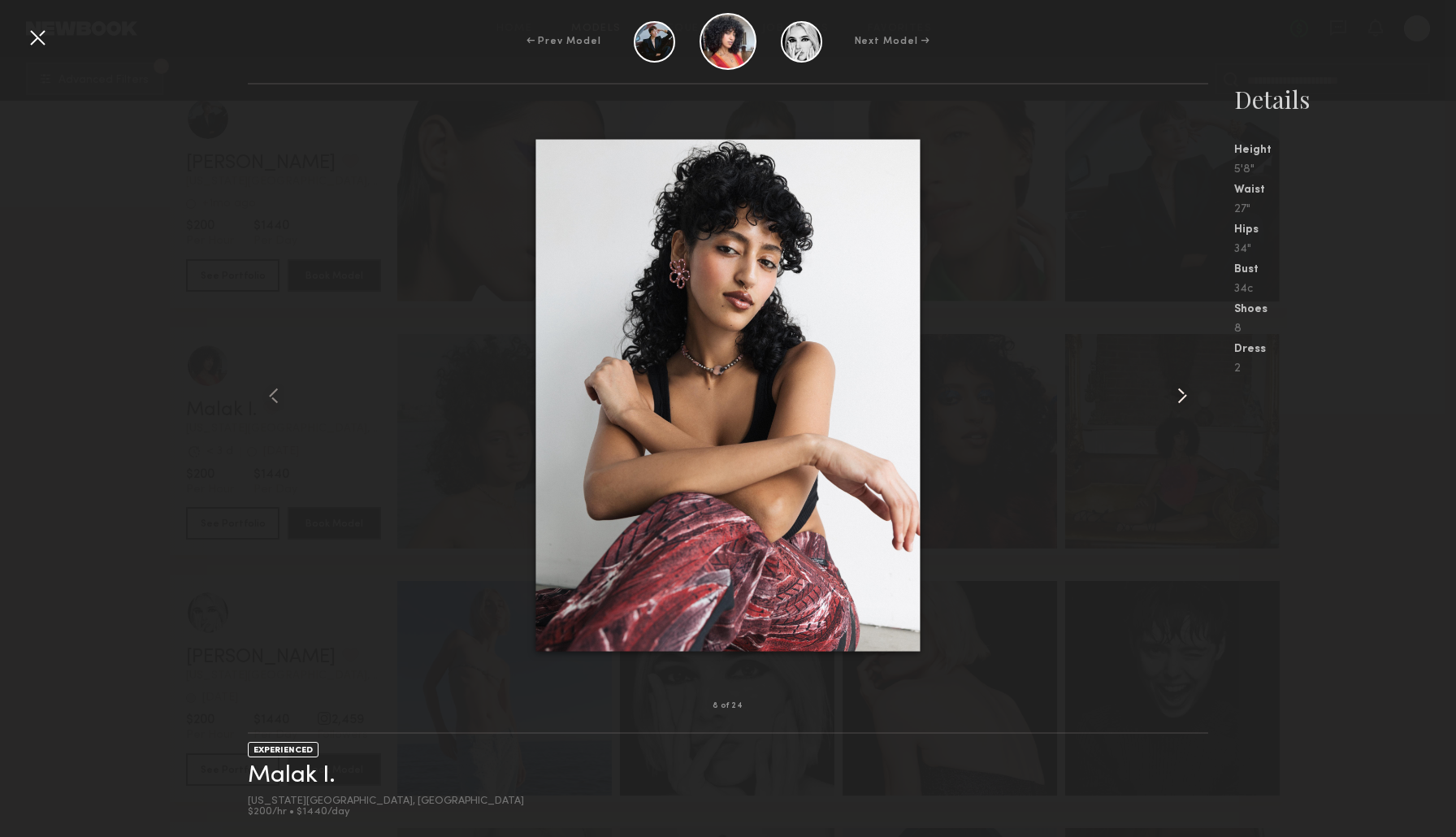
click at [1180, 393] on common-icon at bounding box center [1181, 395] width 26 height 26
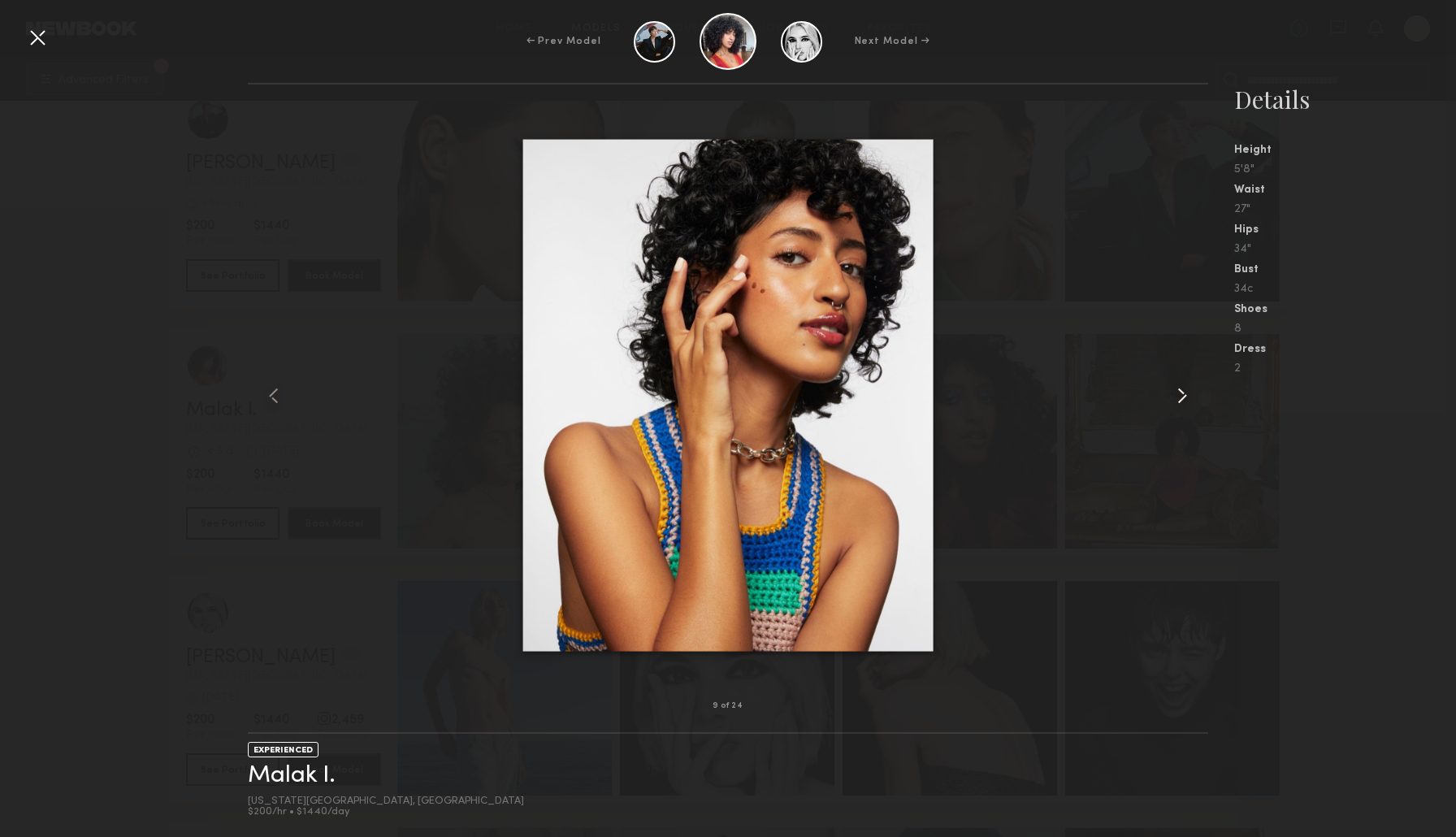
click at [1180, 393] on common-icon at bounding box center [1181, 395] width 26 height 26
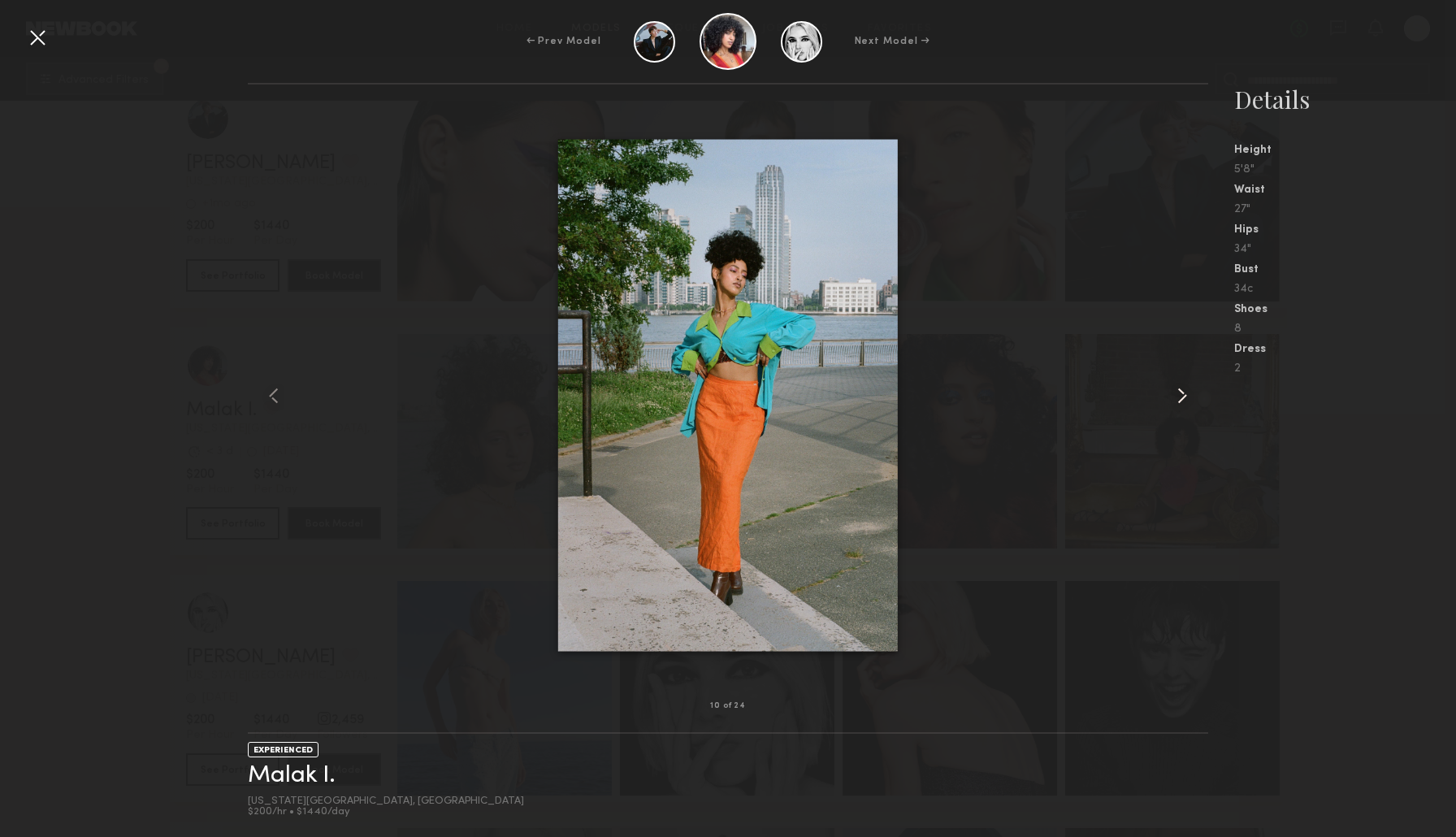
click at [1180, 393] on common-icon at bounding box center [1181, 395] width 26 height 26
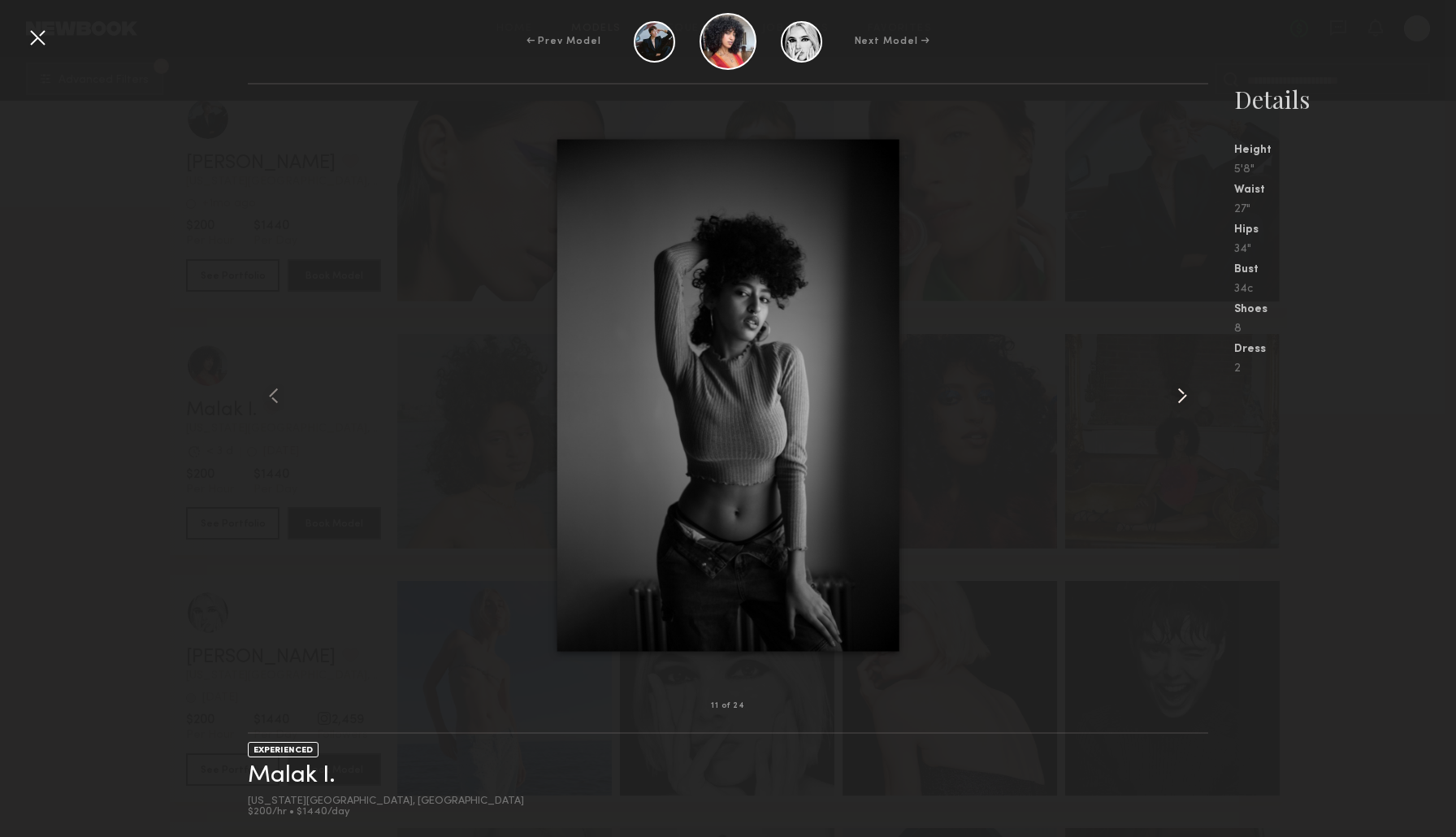
click at [1180, 393] on common-icon at bounding box center [1181, 395] width 26 height 26
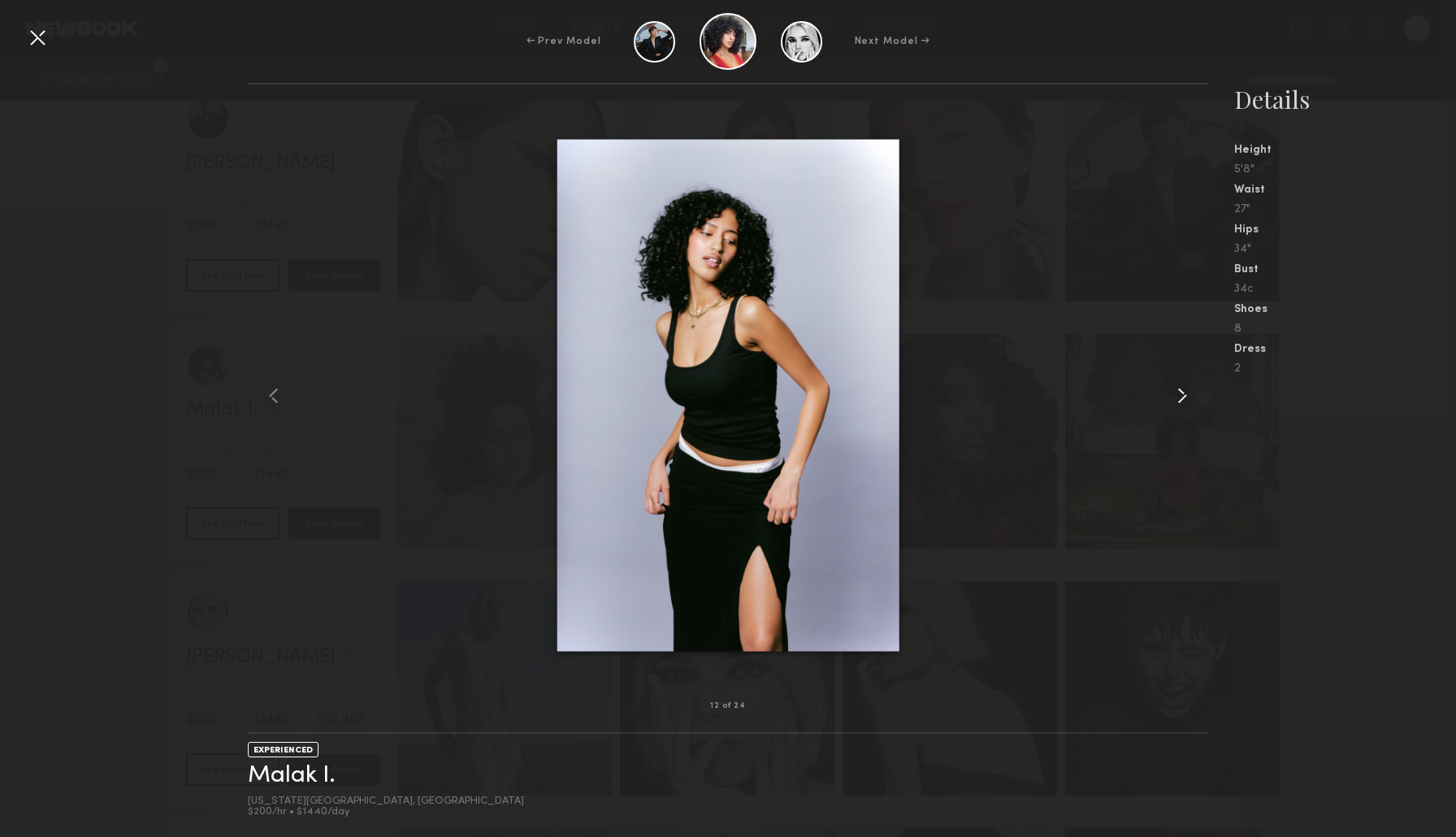
click at [1180, 393] on common-icon at bounding box center [1181, 395] width 26 height 26
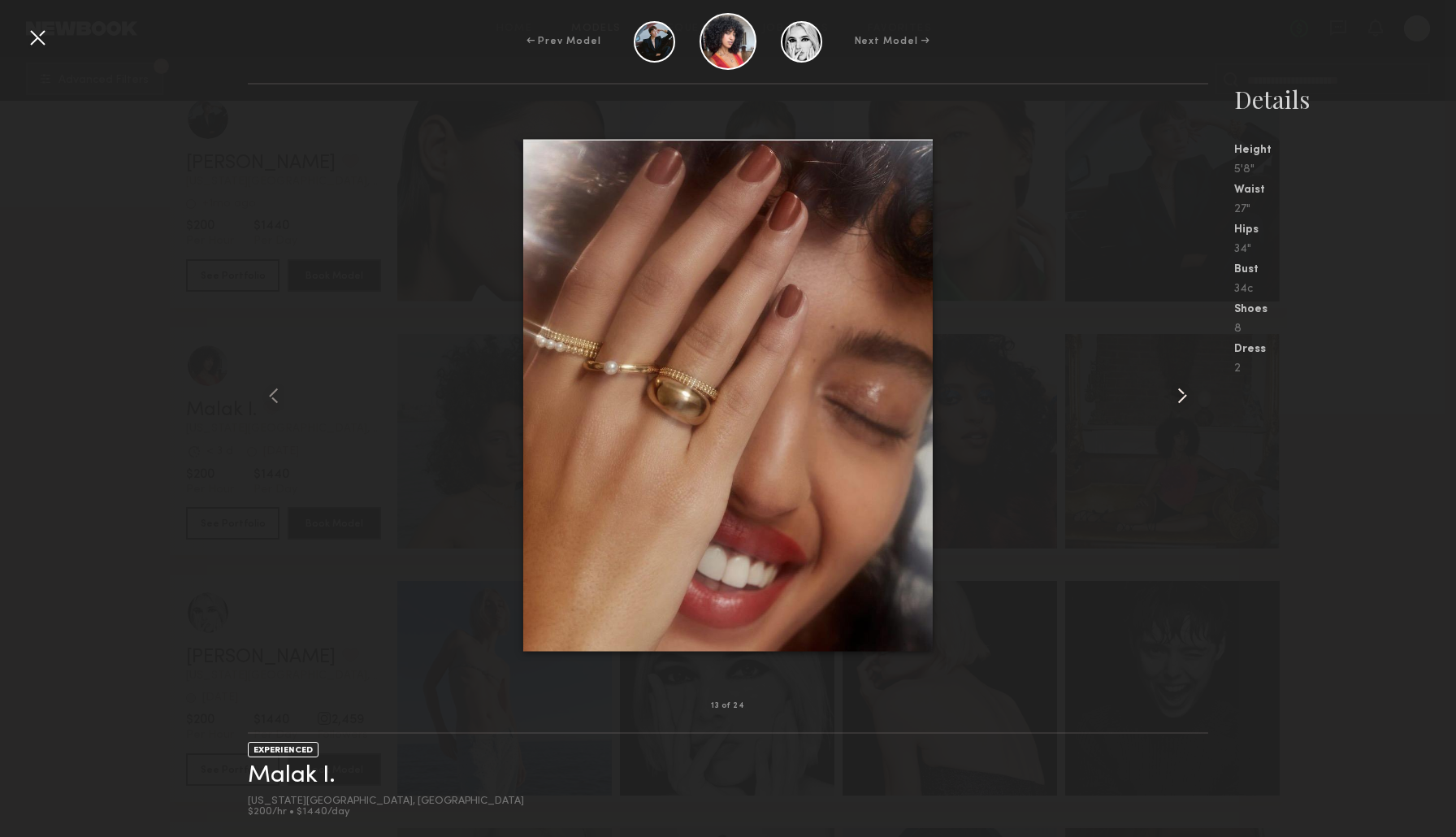
click at [1180, 393] on common-icon at bounding box center [1181, 395] width 26 height 26
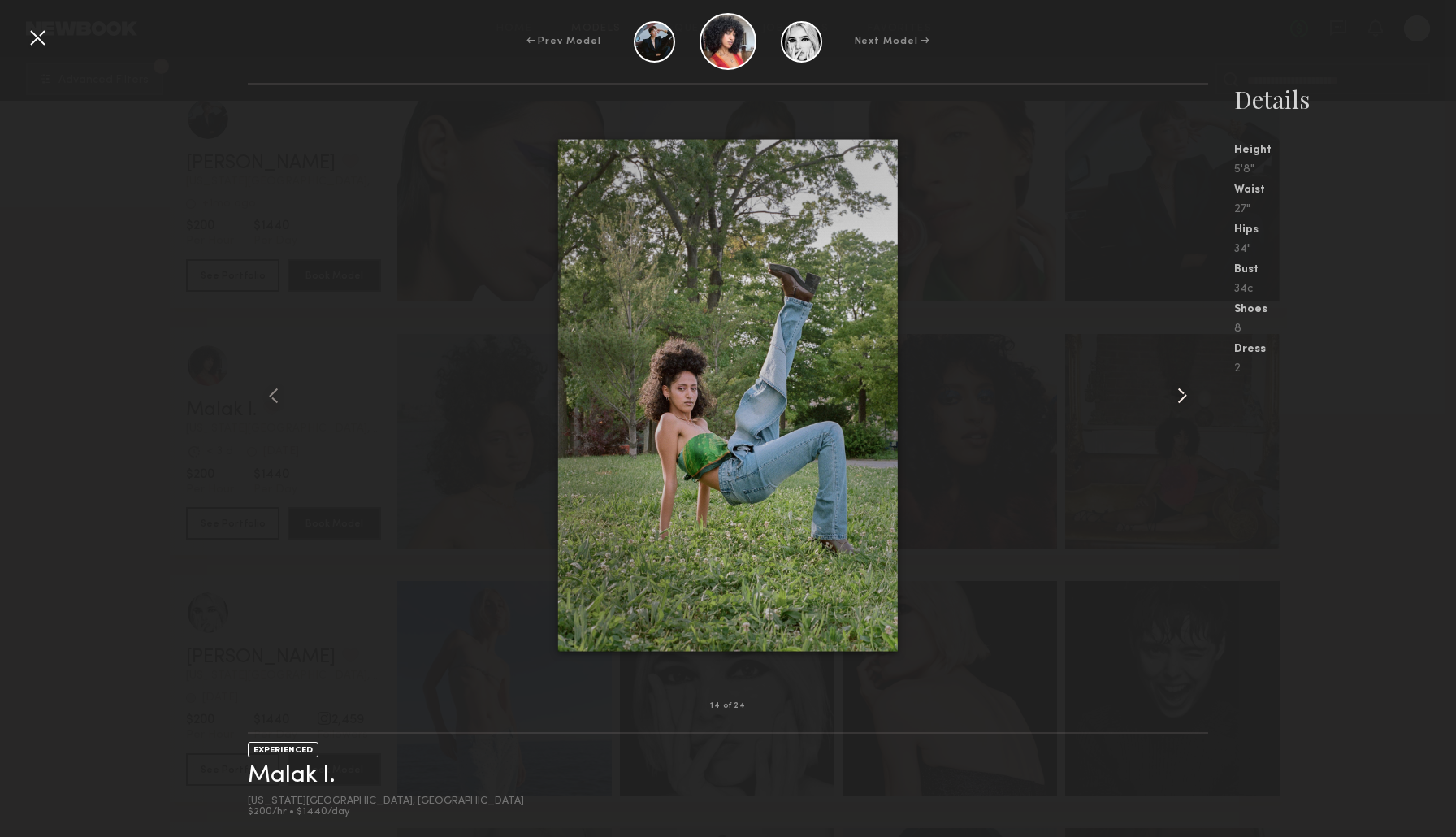
click at [1180, 393] on common-icon at bounding box center [1181, 395] width 26 height 26
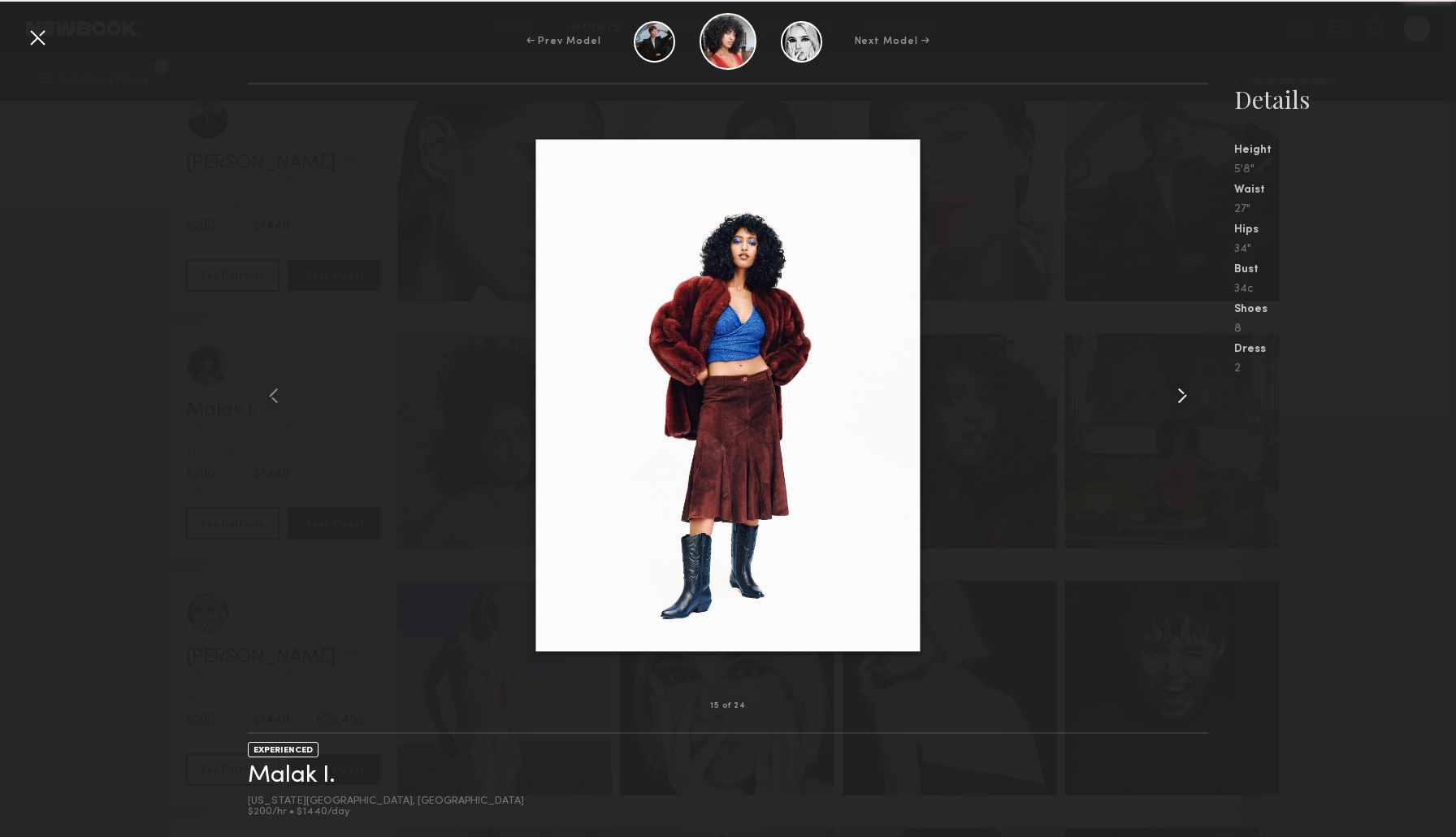
click at [1192, 396] on common-icon at bounding box center [1181, 395] width 26 height 26
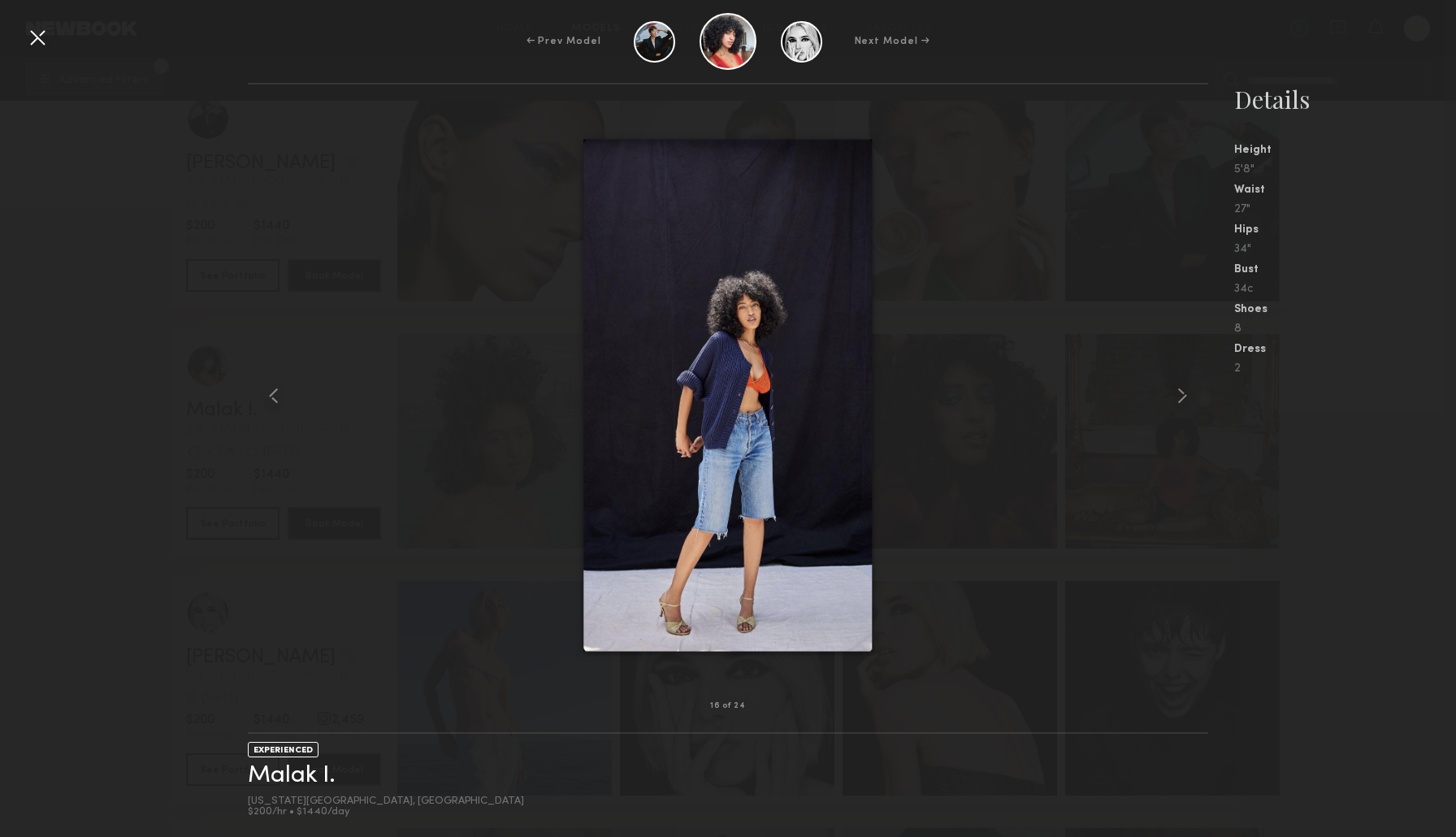
click at [1399, 491] on nb-gallery-model-stats "Details Height 5'8" Waist 27" Hips 34" Bust 34c Shoes 8 Dress 2" at bounding box center [1332, 460] width 248 height 754
click at [1362, 620] on nb-gallery-model-stats "Details Height 5'8" Waist 27" Hips 34" Bust 34c Shoes 8 Dress 2" at bounding box center [1332, 460] width 248 height 754
click at [51, 68] on div "← Prev Model Next Model →" at bounding box center [728, 42] width 1456 height 57
click at [51, 63] on div "← Prev Model Next Model →" at bounding box center [728, 42] width 1456 height 57
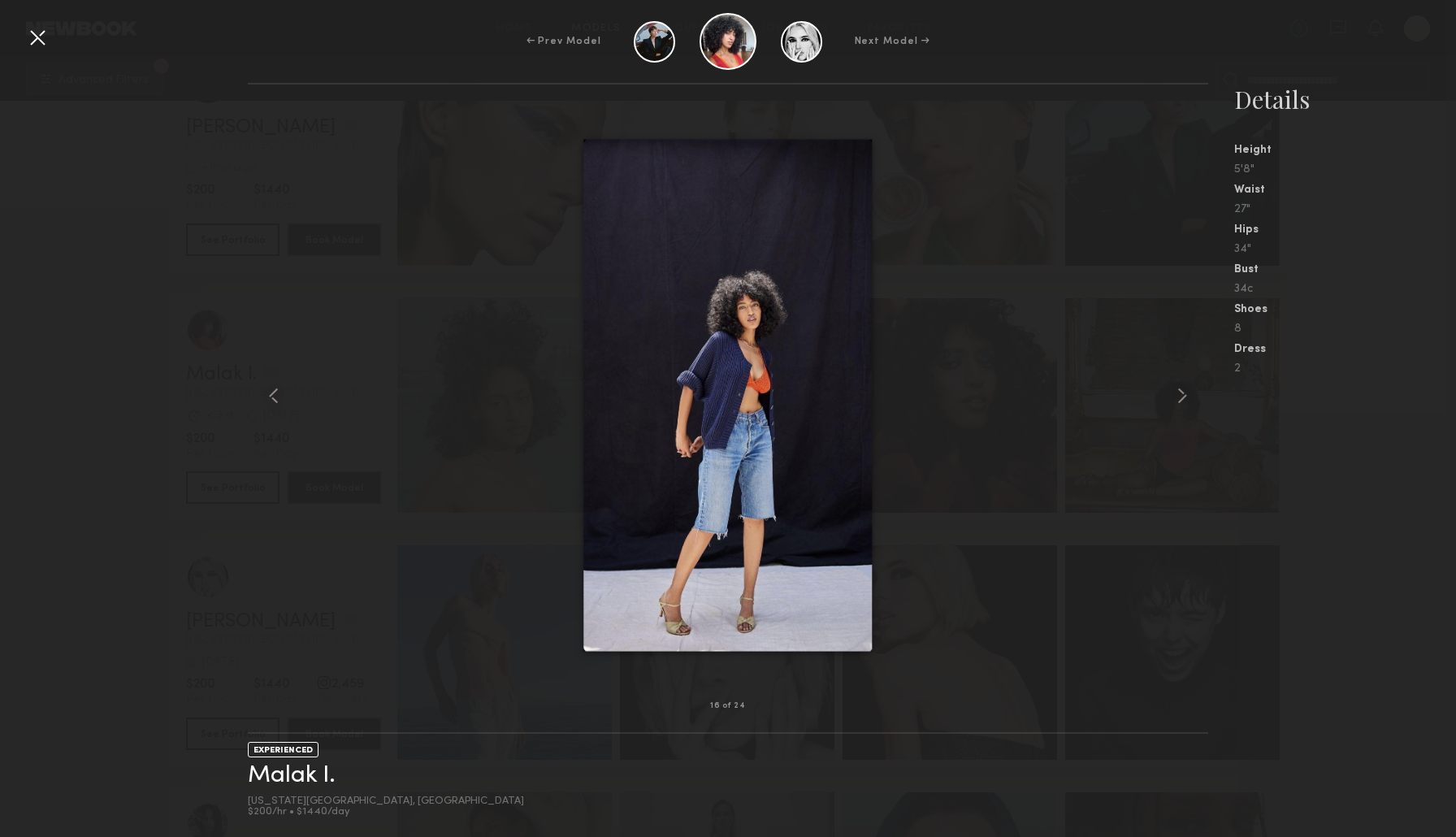
click at [51, 63] on div "← Prev Model Next Model →" at bounding box center [728, 42] width 1456 height 57
click at [48, 60] on div "← Prev Model Next Model →" at bounding box center [728, 42] width 1456 height 57
click at [41, 35] on div at bounding box center [37, 37] width 26 height 26
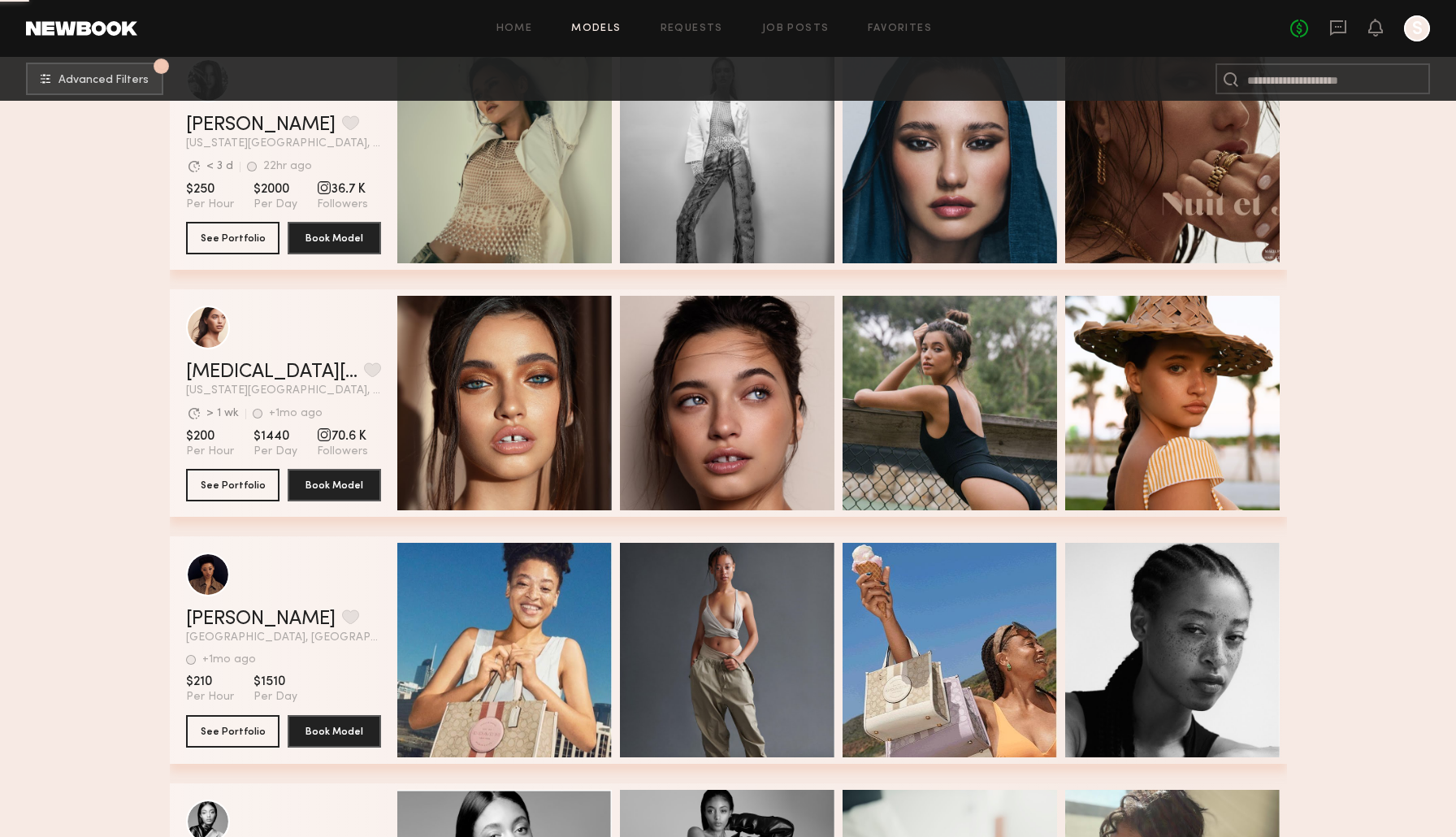
scroll to position [5166, 0]
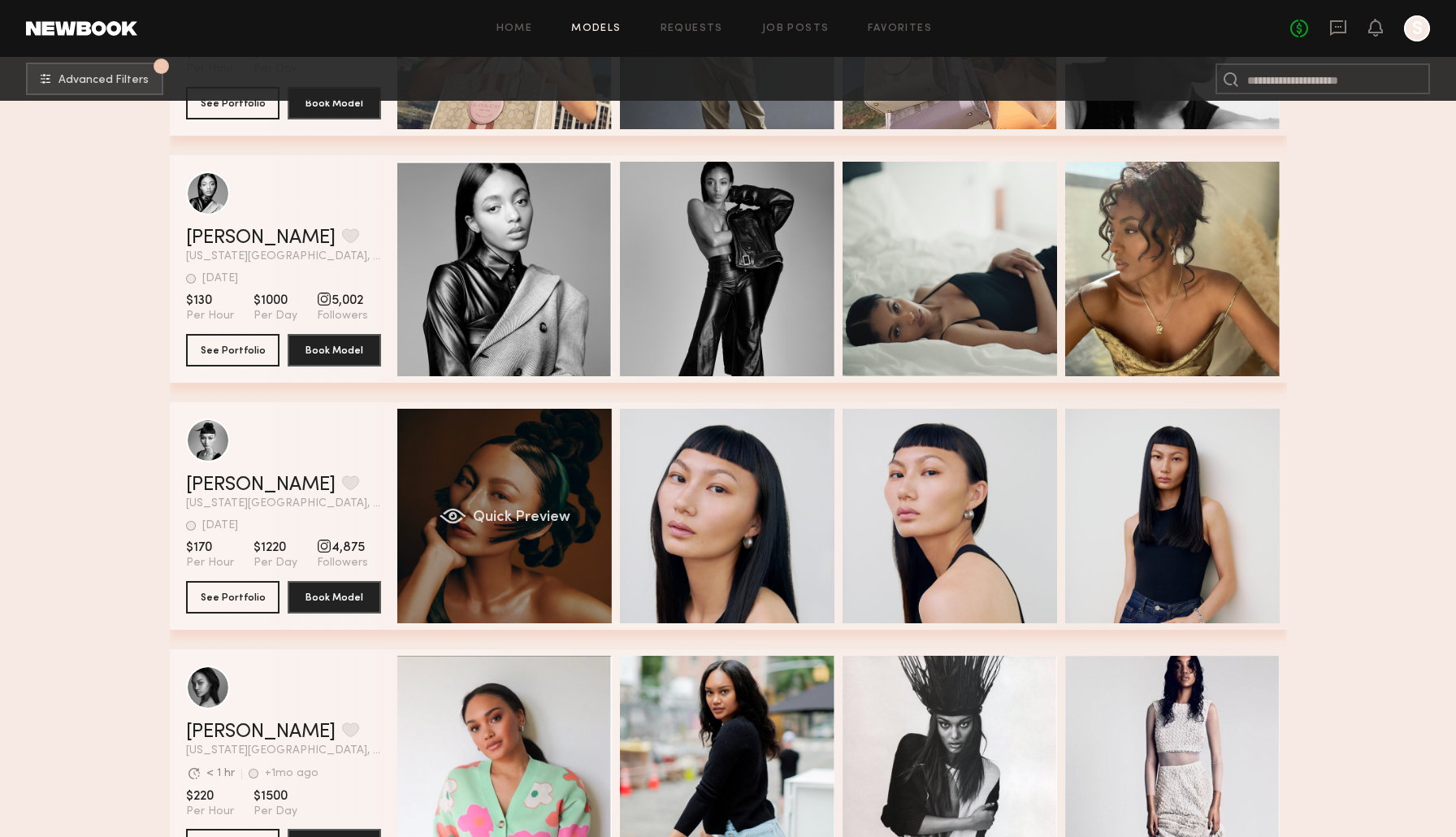
click at [596, 517] on div "Quick Preview" at bounding box center [504, 515] width 215 height 215
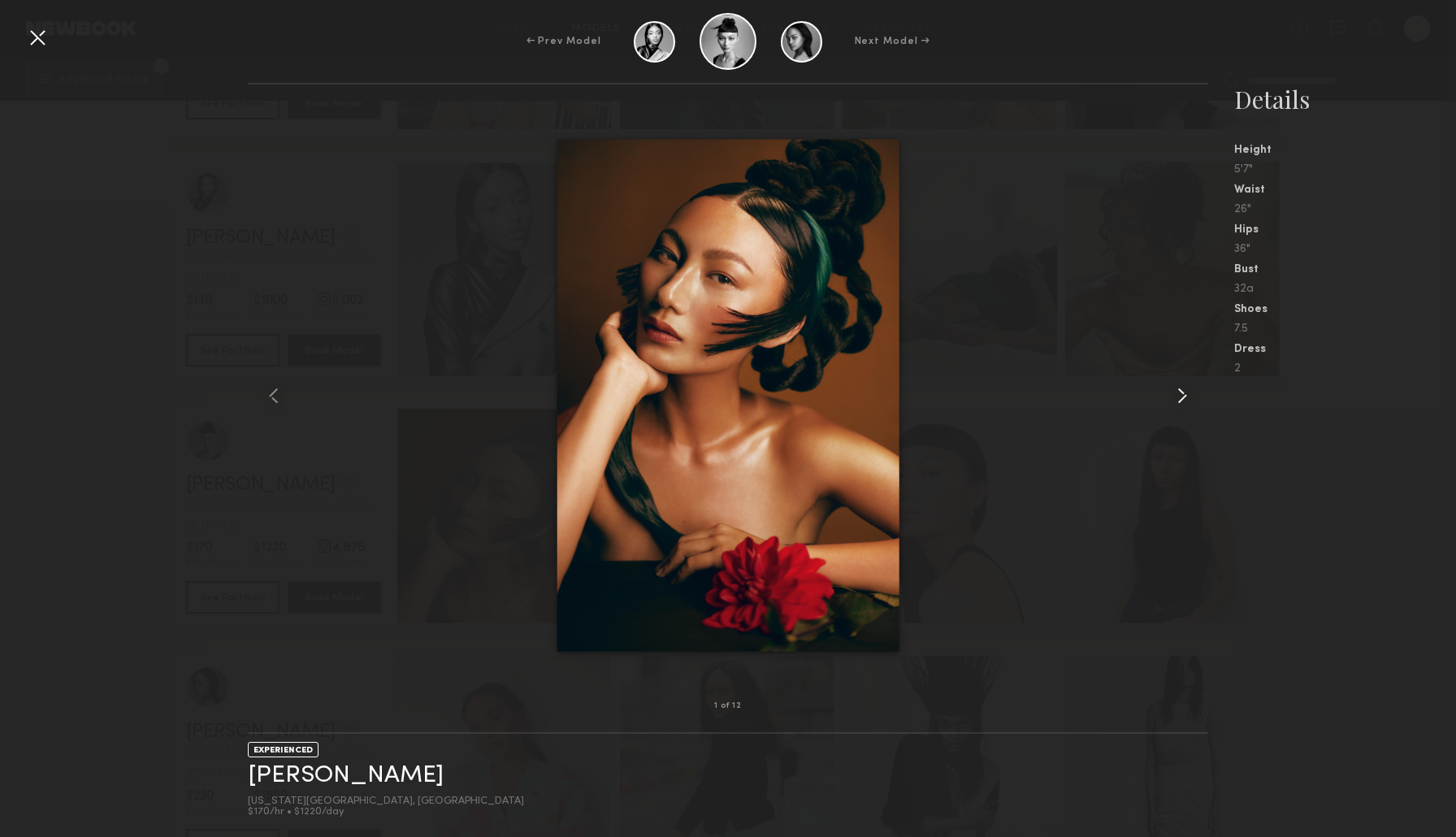
click at [1181, 397] on common-icon at bounding box center [1181, 395] width 26 height 26
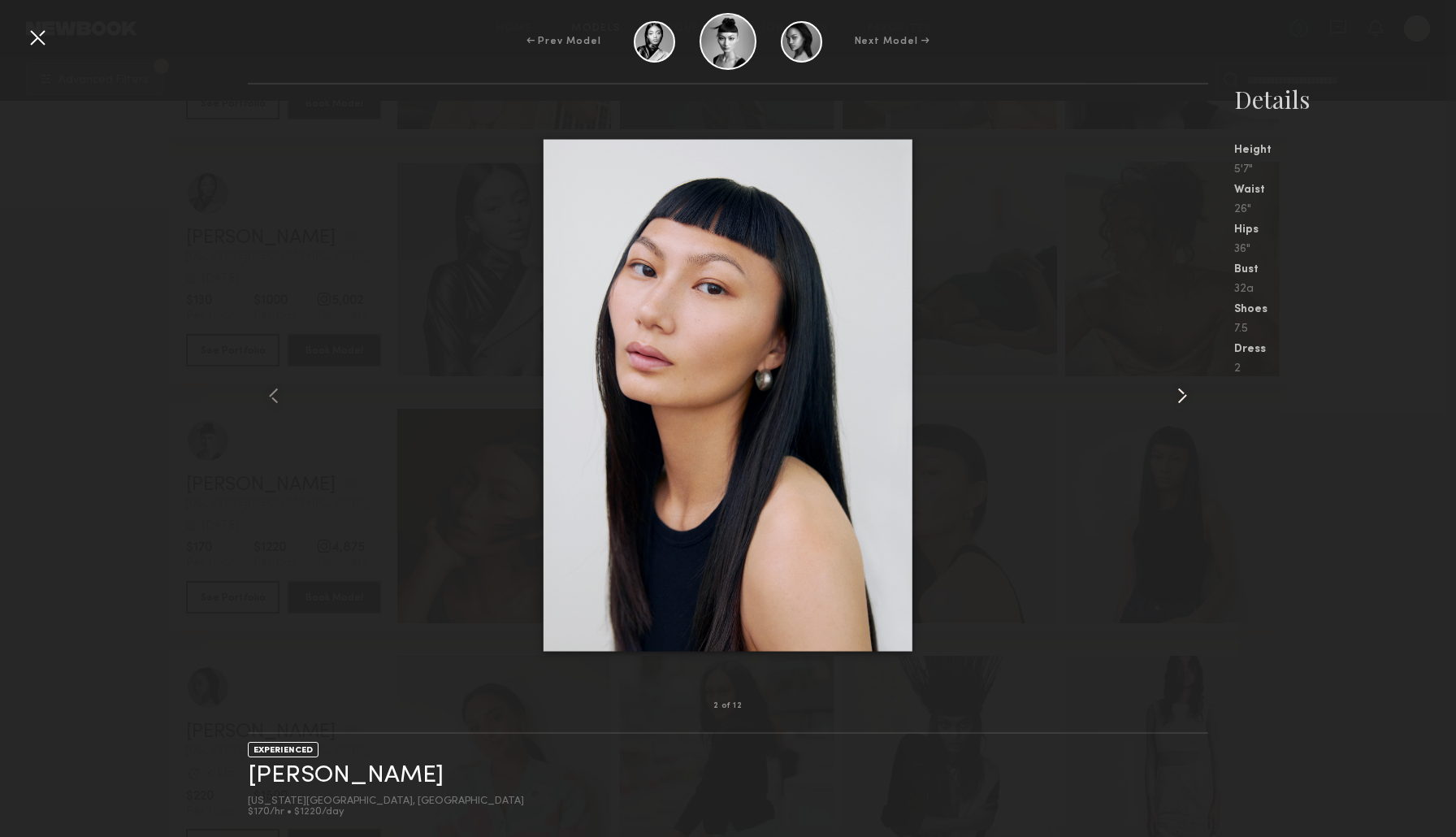
click at [1175, 401] on common-icon at bounding box center [1181, 395] width 26 height 26
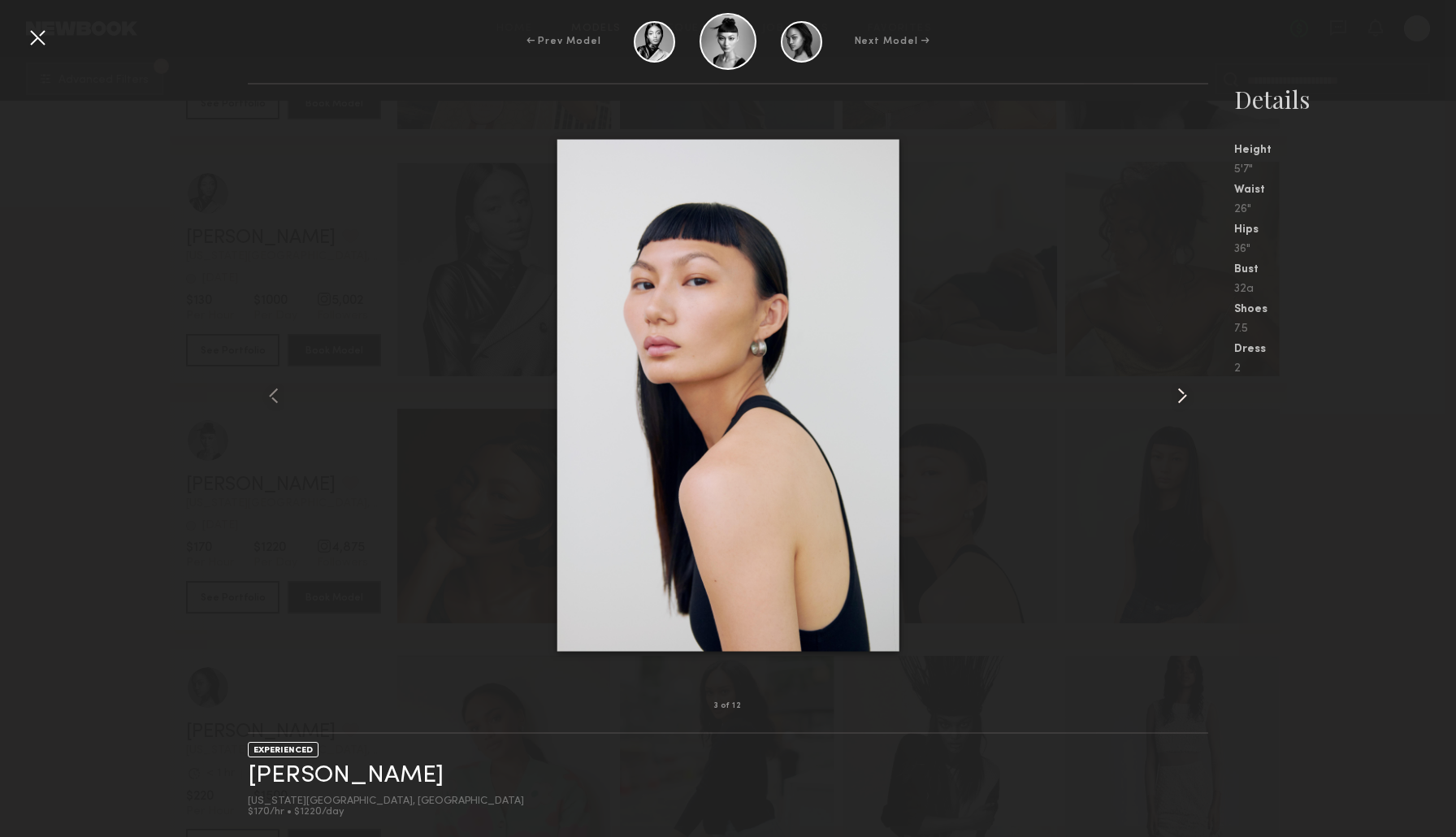
click at [1175, 397] on common-icon at bounding box center [1181, 395] width 26 height 26
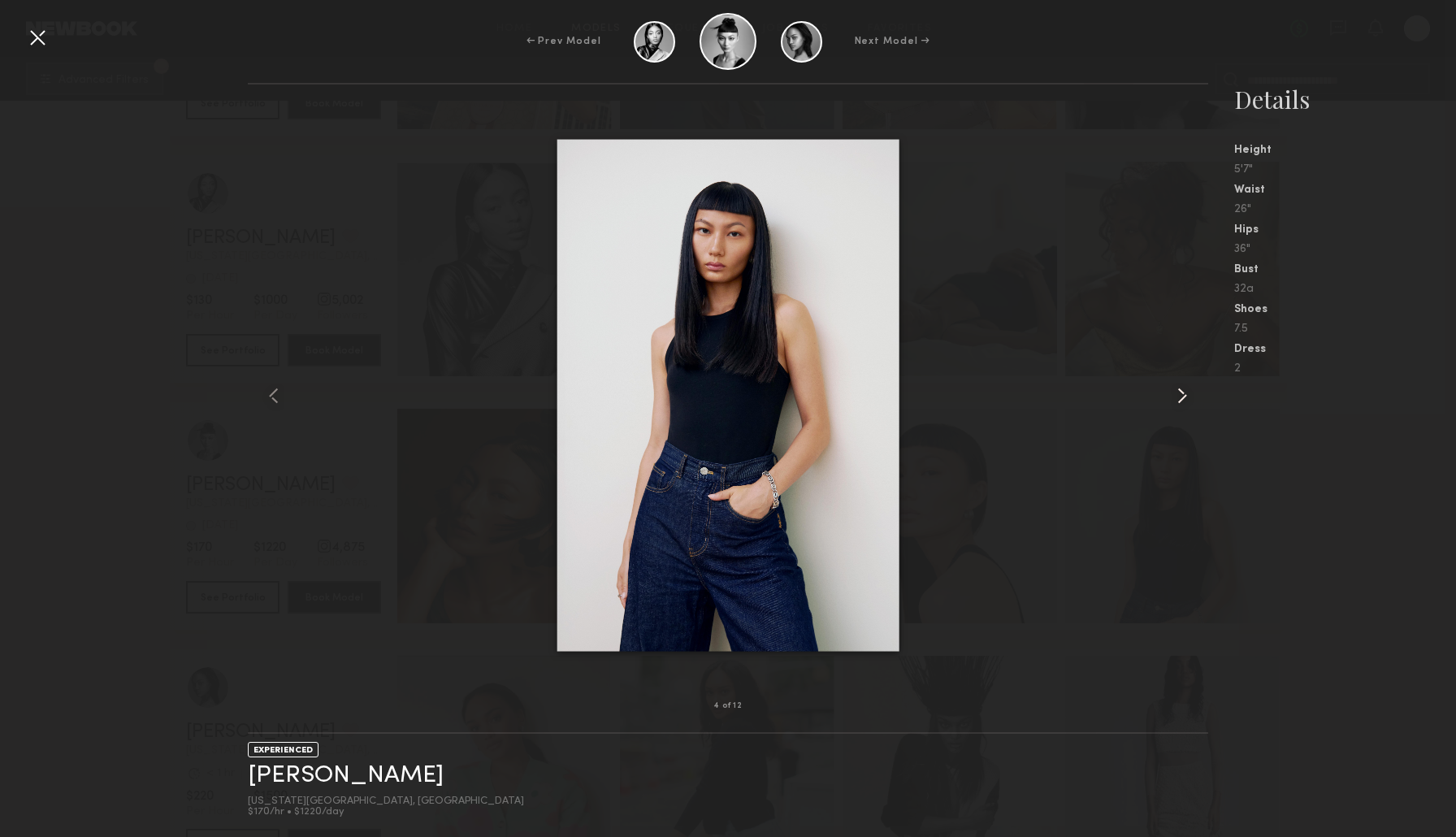
click at [1175, 397] on common-icon at bounding box center [1181, 395] width 26 height 26
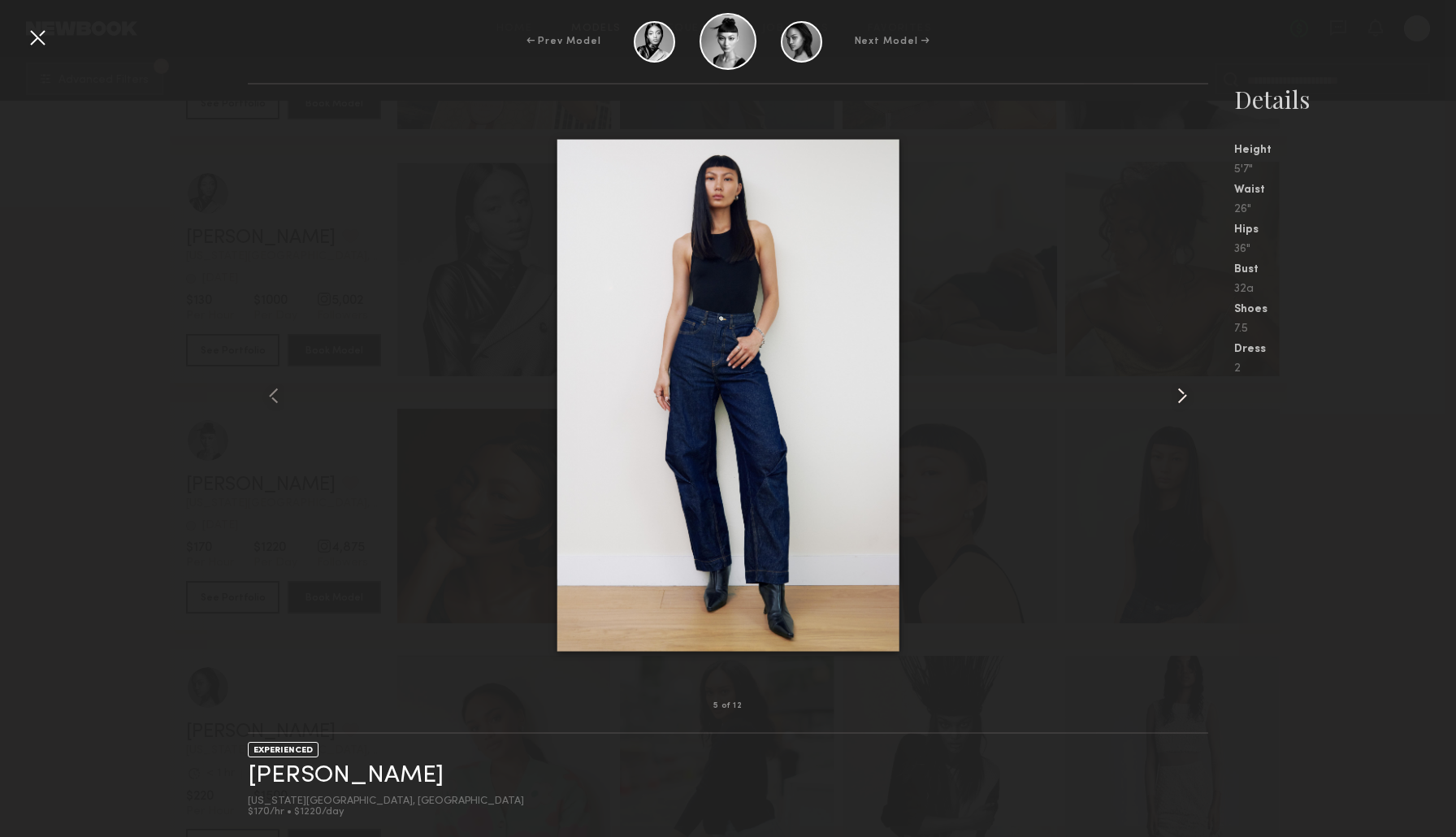
click at [1175, 397] on common-icon at bounding box center [1181, 395] width 26 height 26
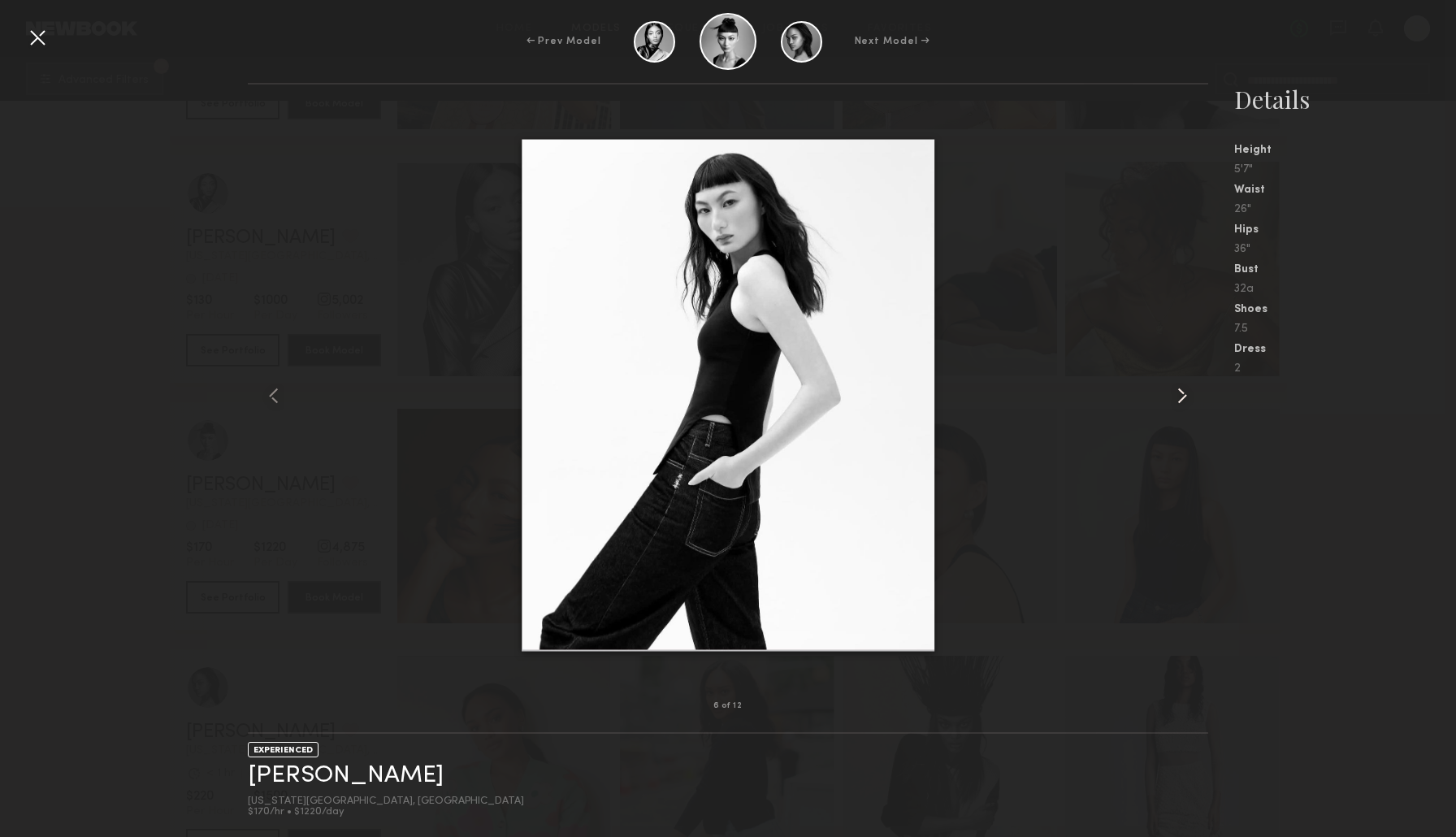
click at [1175, 397] on common-icon at bounding box center [1181, 395] width 26 height 26
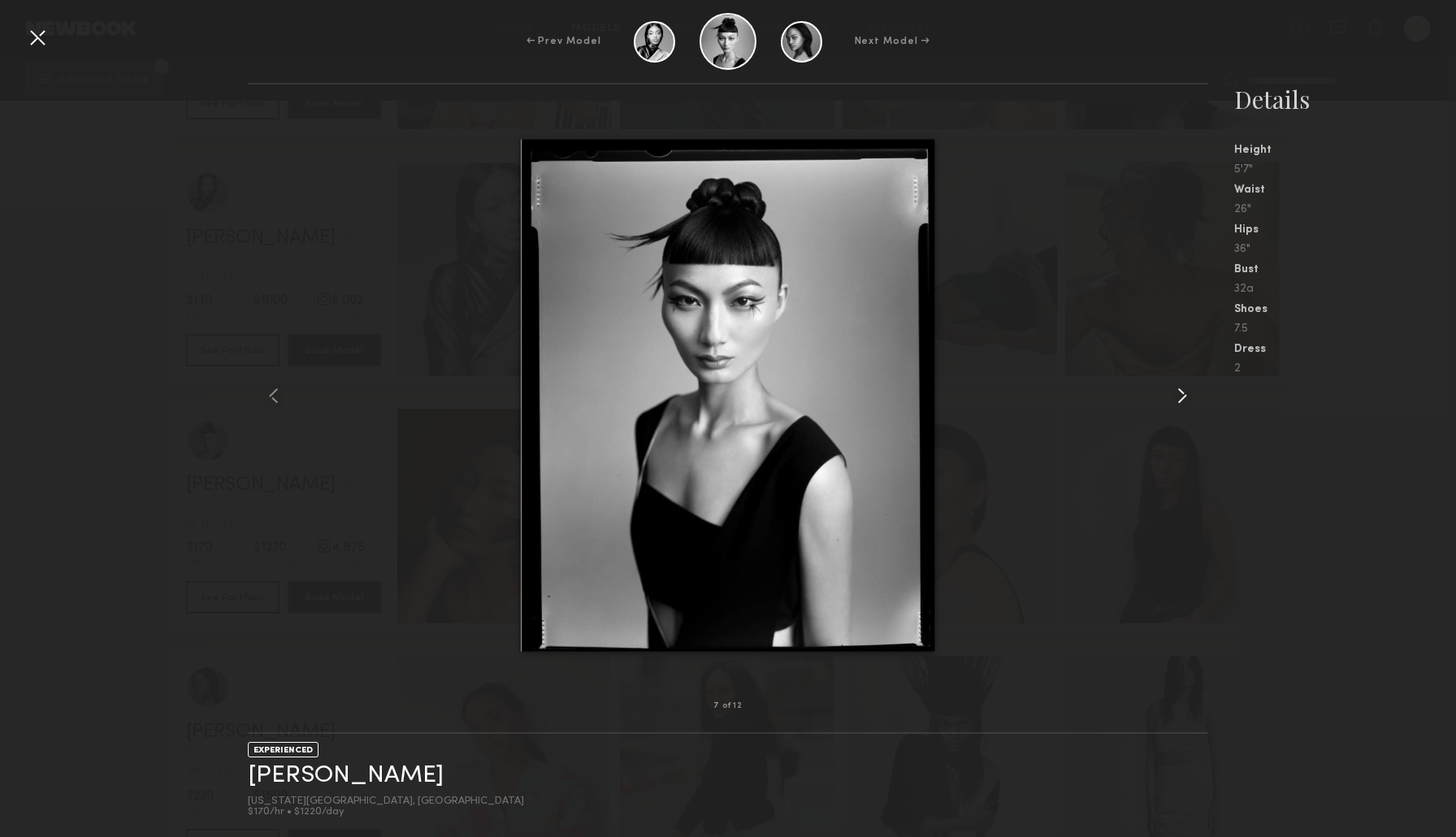
click at [1175, 397] on common-icon at bounding box center [1181, 395] width 26 height 26
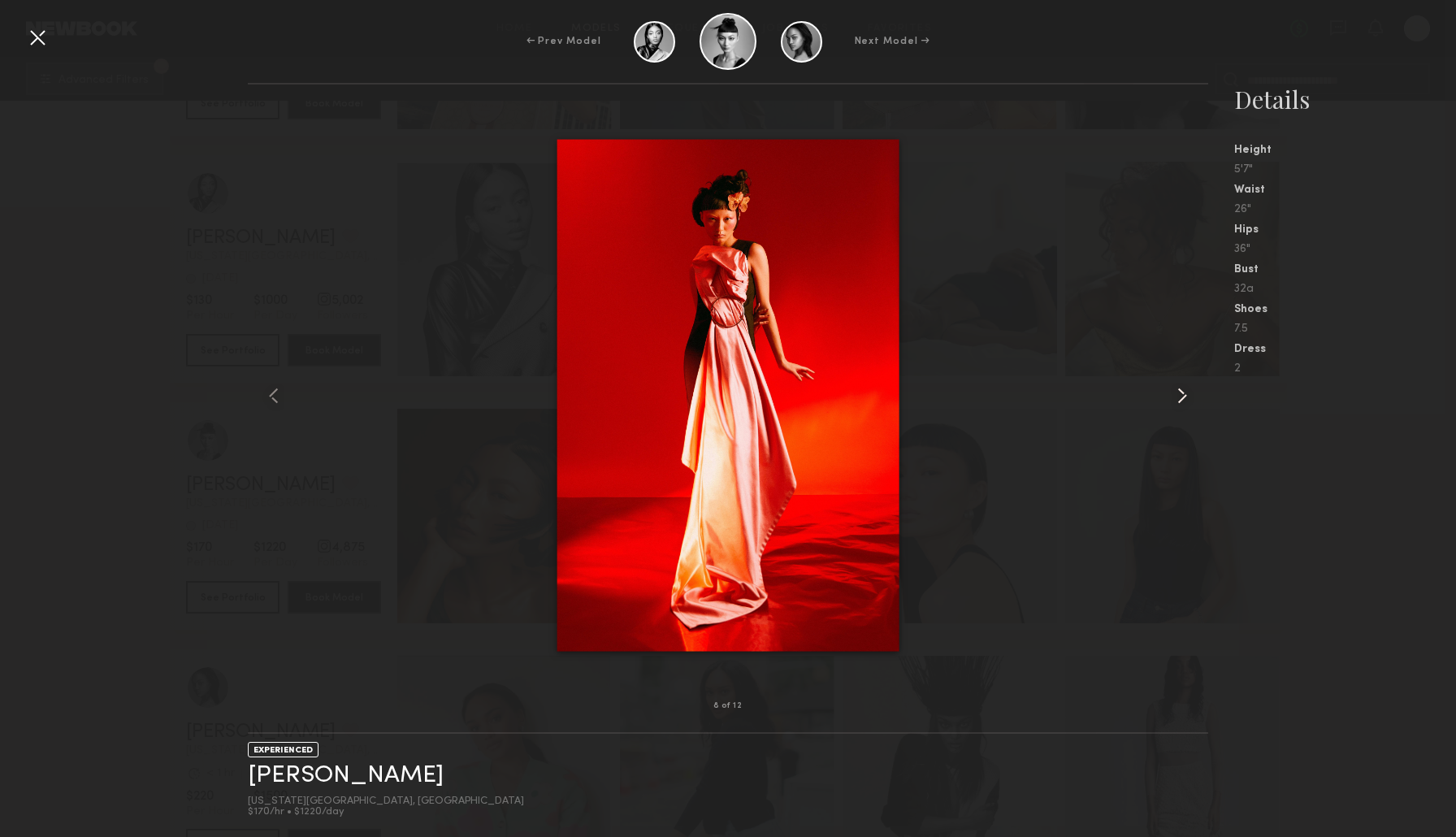
click at [1175, 397] on common-icon at bounding box center [1181, 395] width 26 height 26
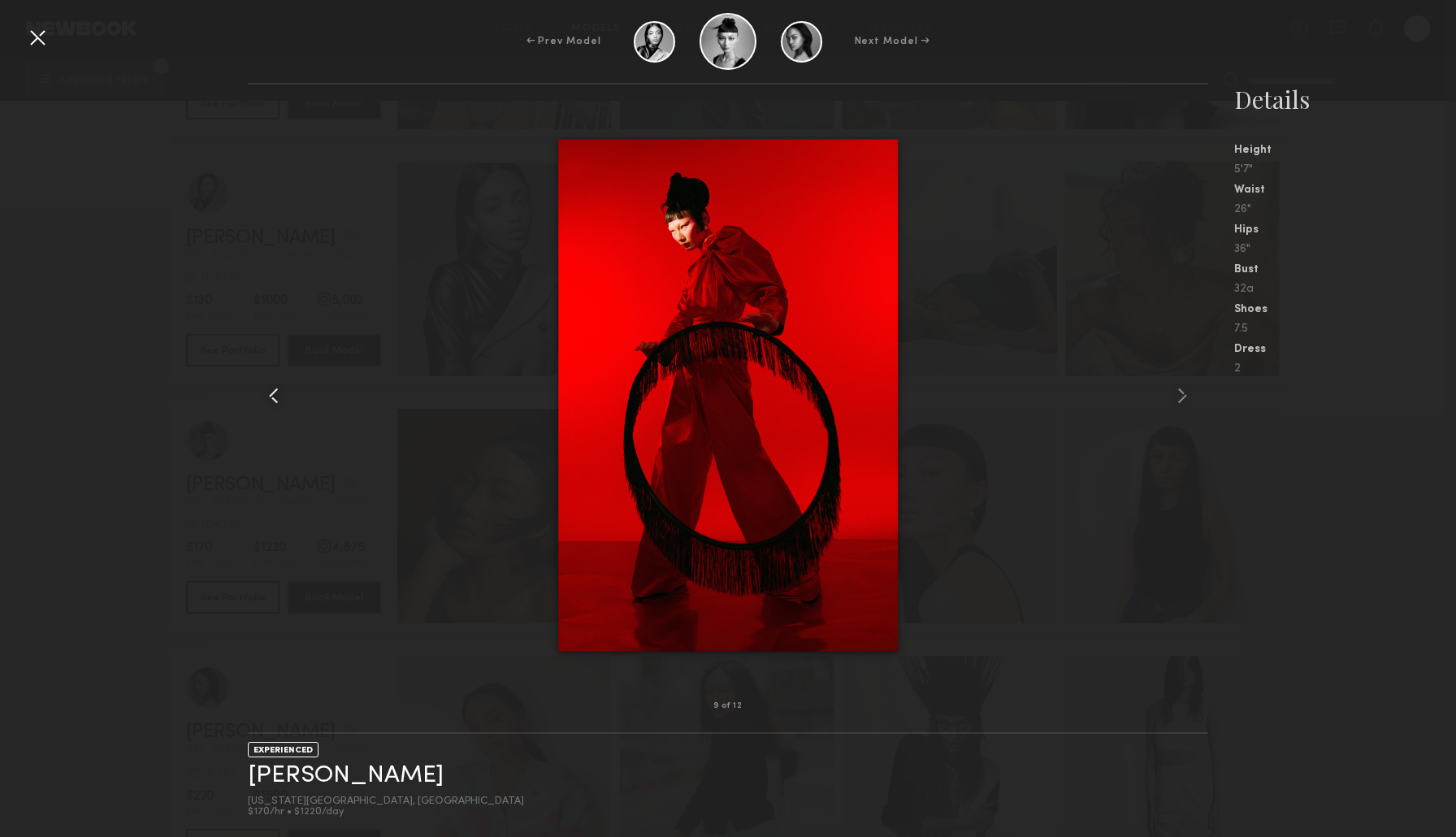
click at [273, 404] on common-icon at bounding box center [273, 395] width 26 height 26
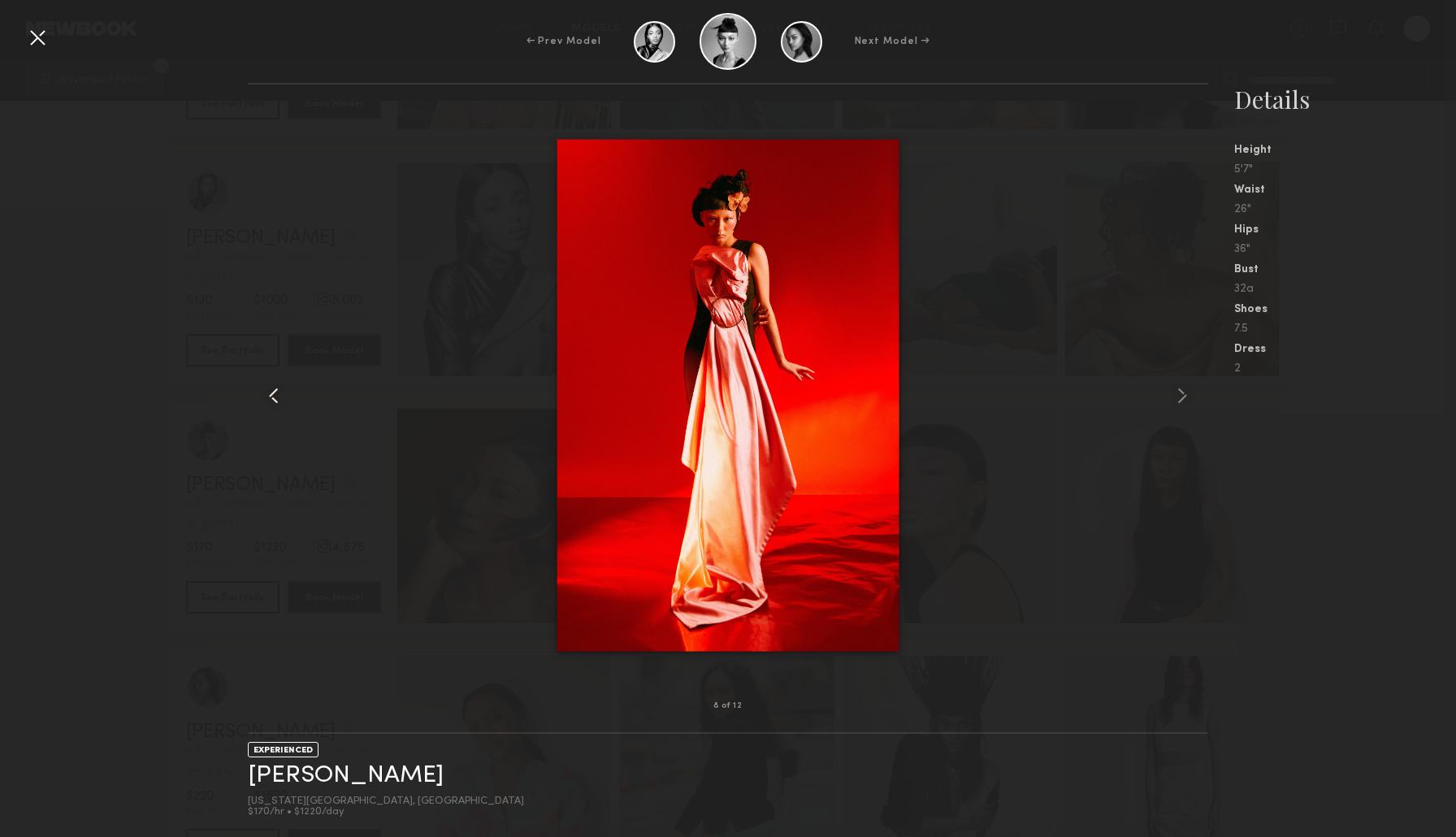
click at [273, 404] on common-icon at bounding box center [273, 395] width 26 height 26
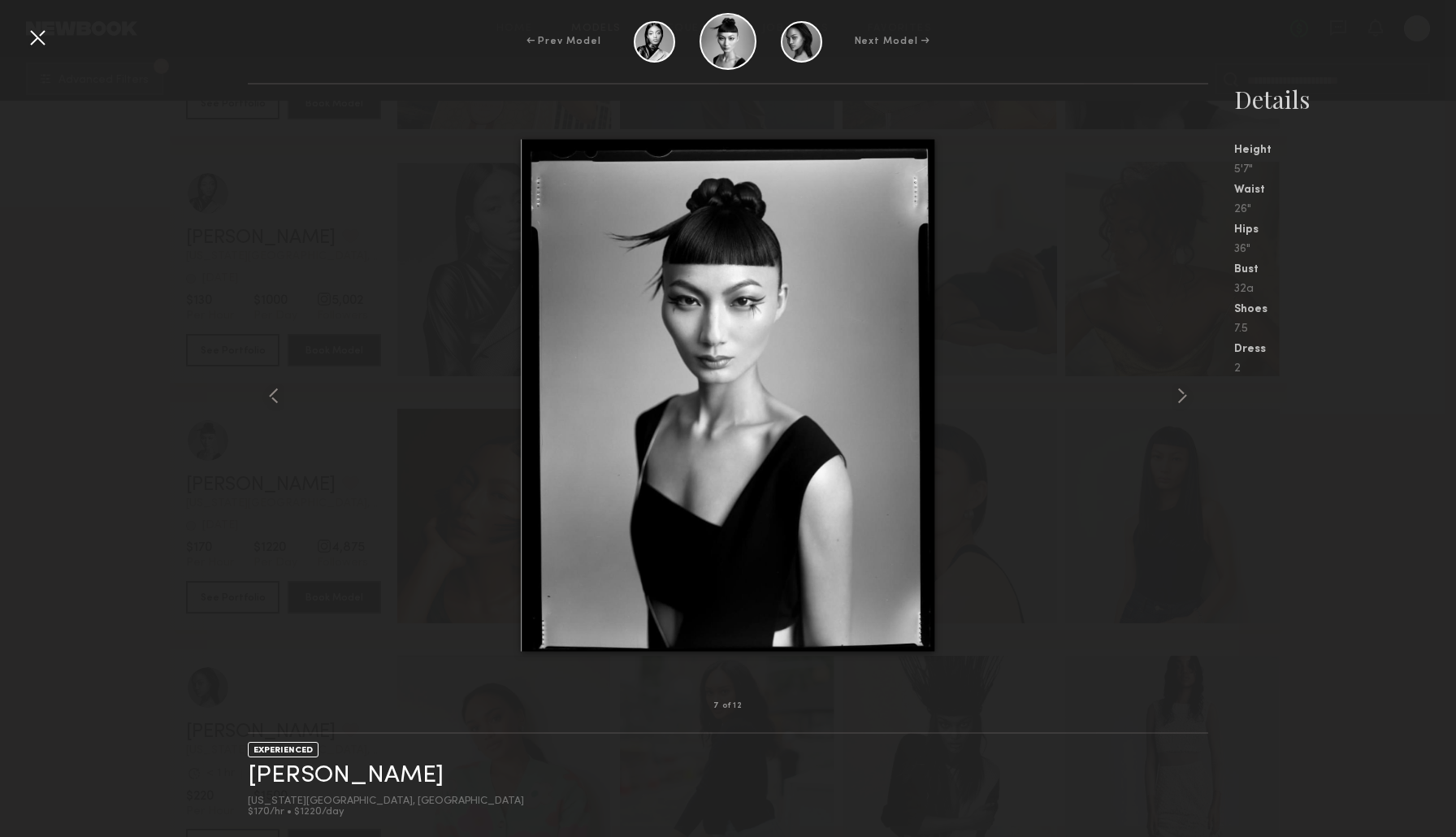
click at [1040, 446] on div at bounding box center [728, 395] width 961 height 570
click at [42, 37] on div at bounding box center [37, 37] width 26 height 26
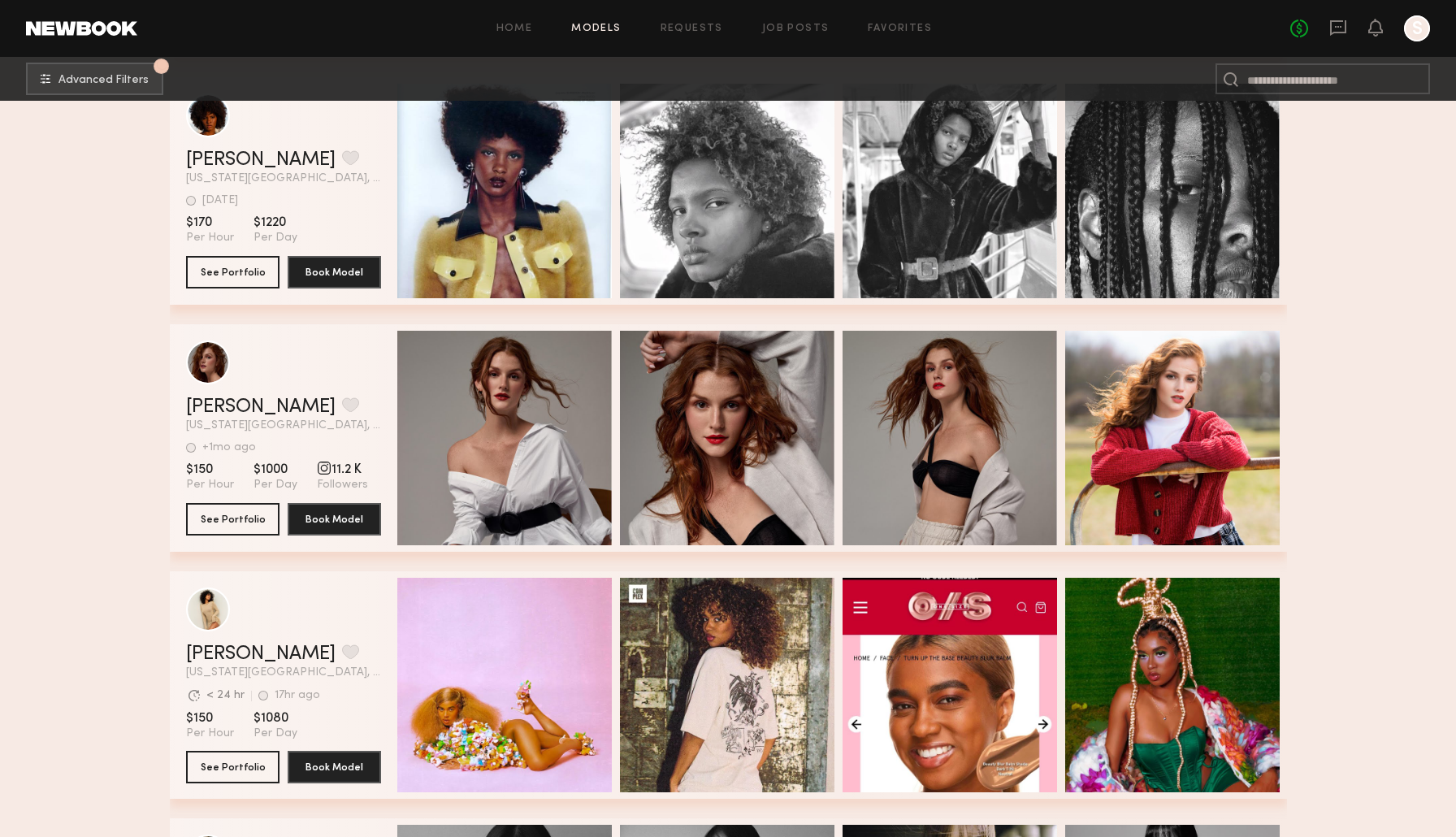
scroll to position [6909, 0]
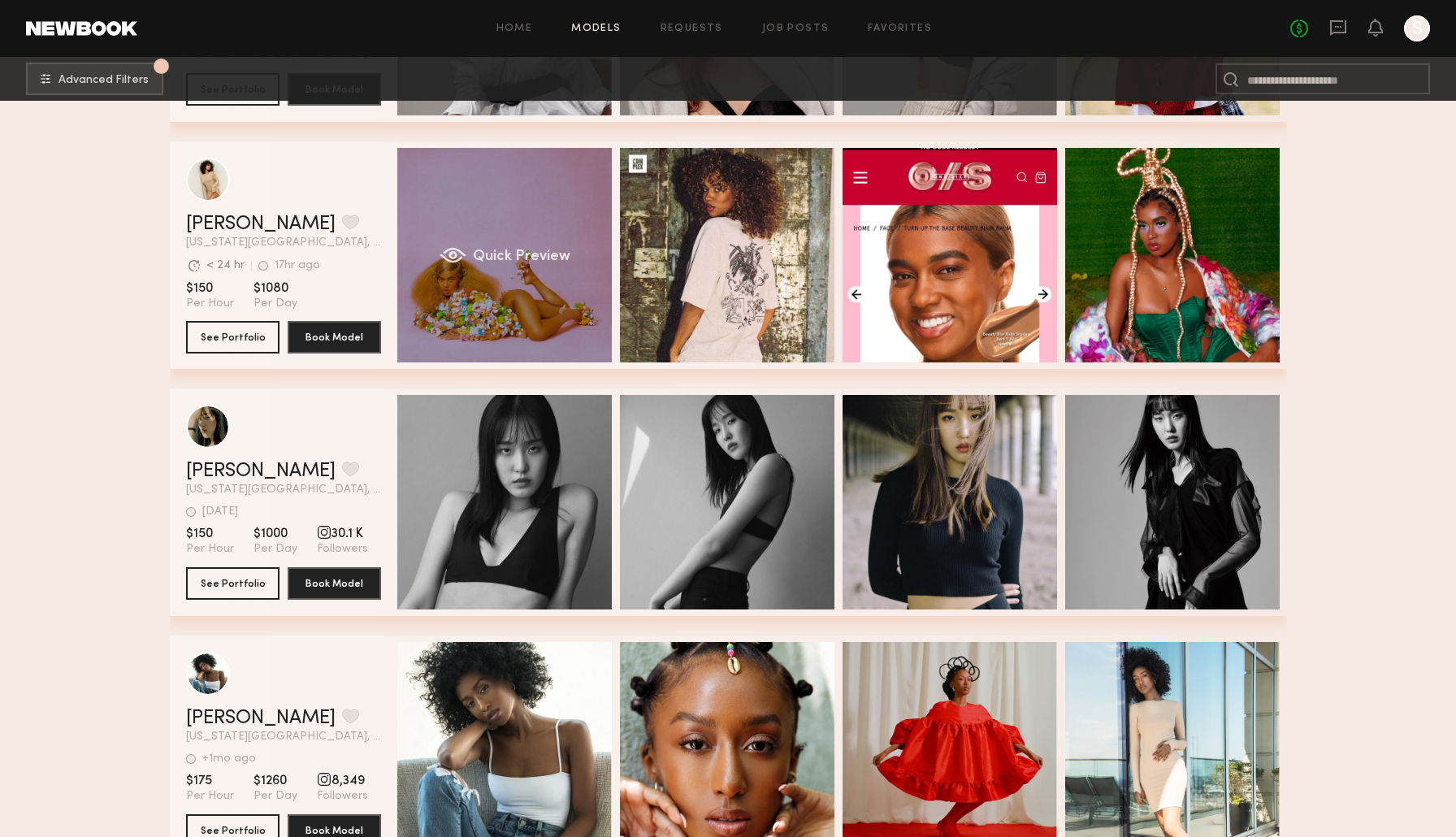
click at [510, 251] on span "Quick Preview" at bounding box center [521, 256] width 97 height 14
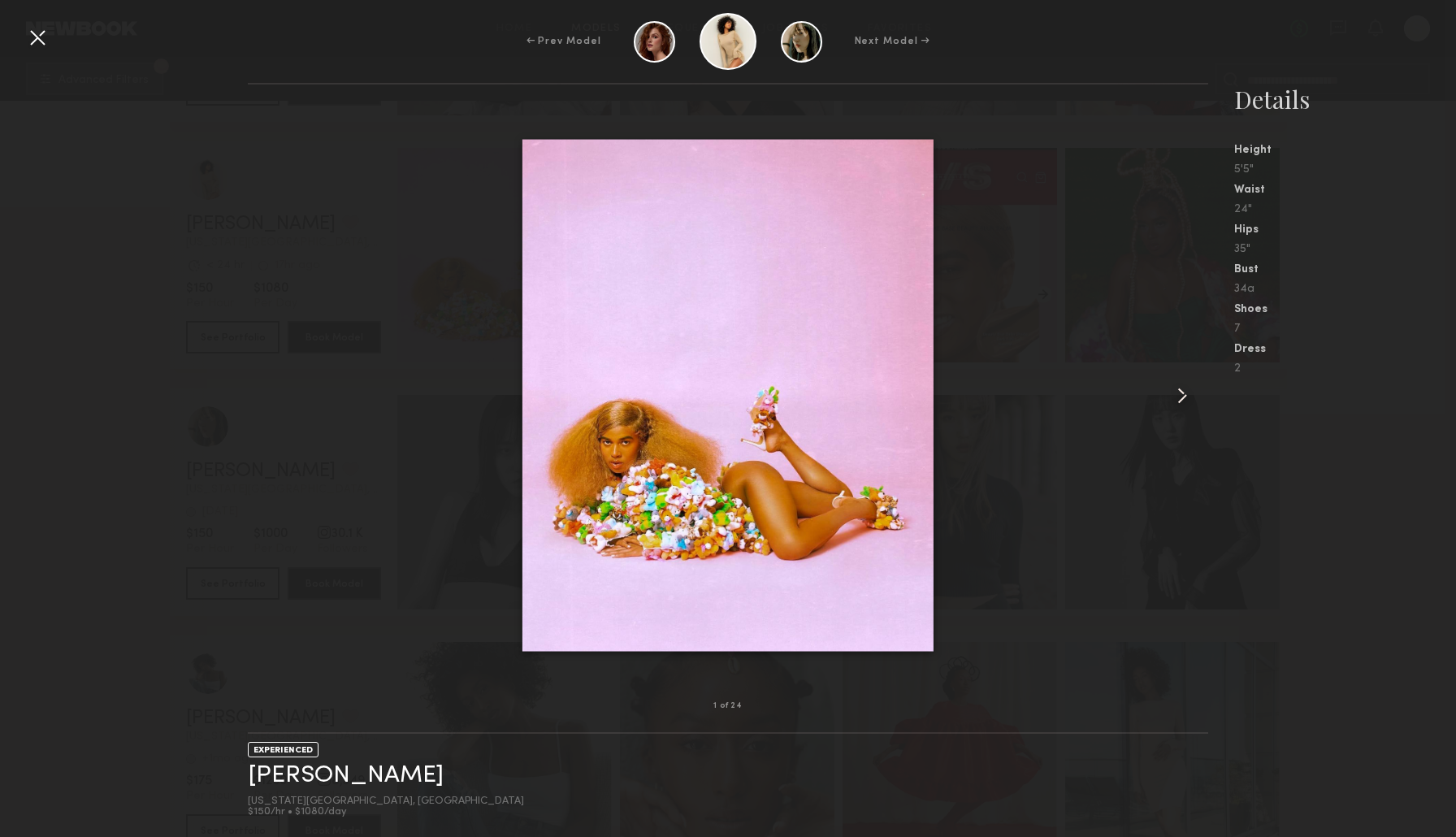
click at [1182, 400] on common-icon at bounding box center [1181, 395] width 26 height 26
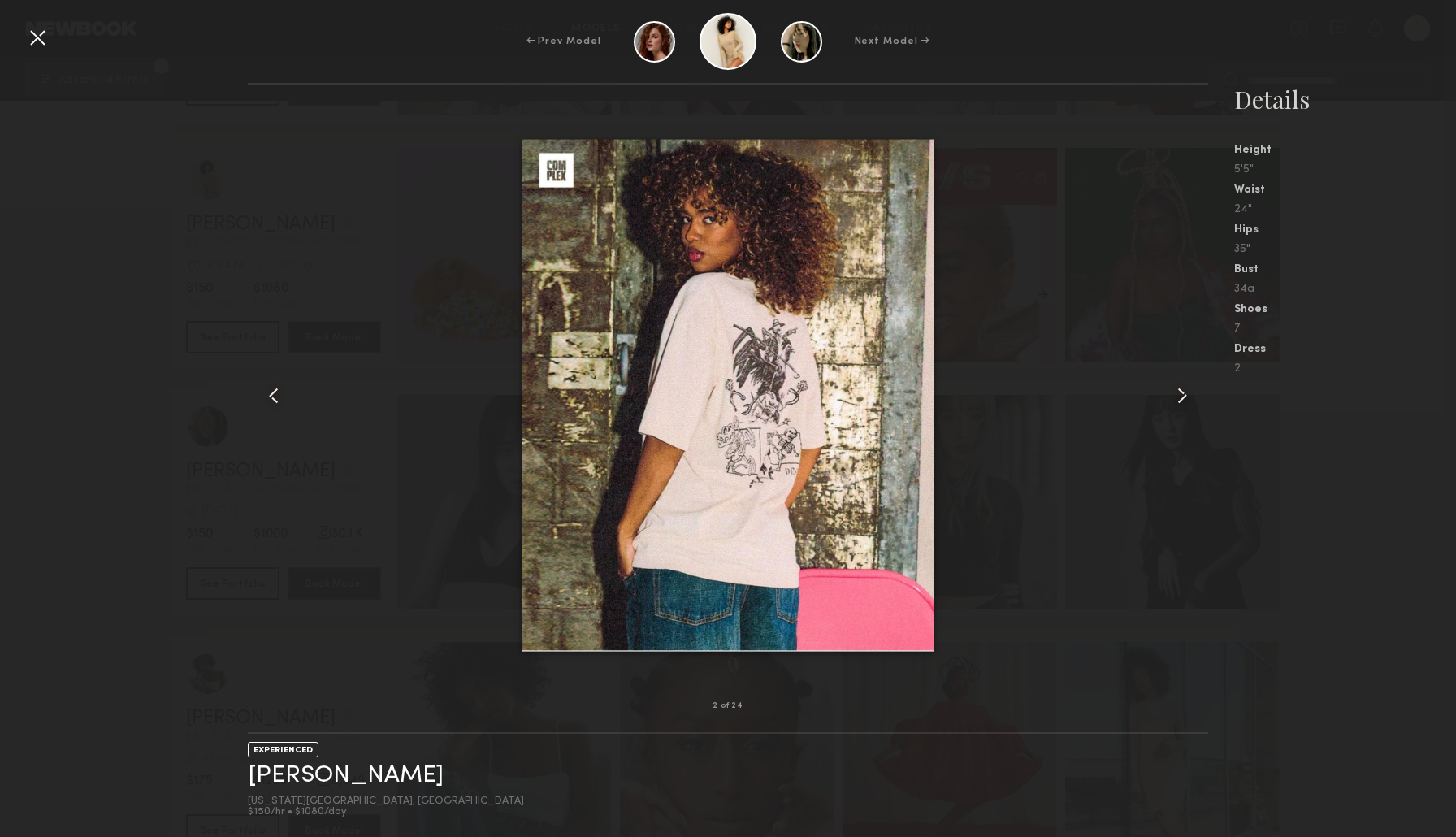
click at [1182, 400] on common-icon at bounding box center [1181, 395] width 26 height 26
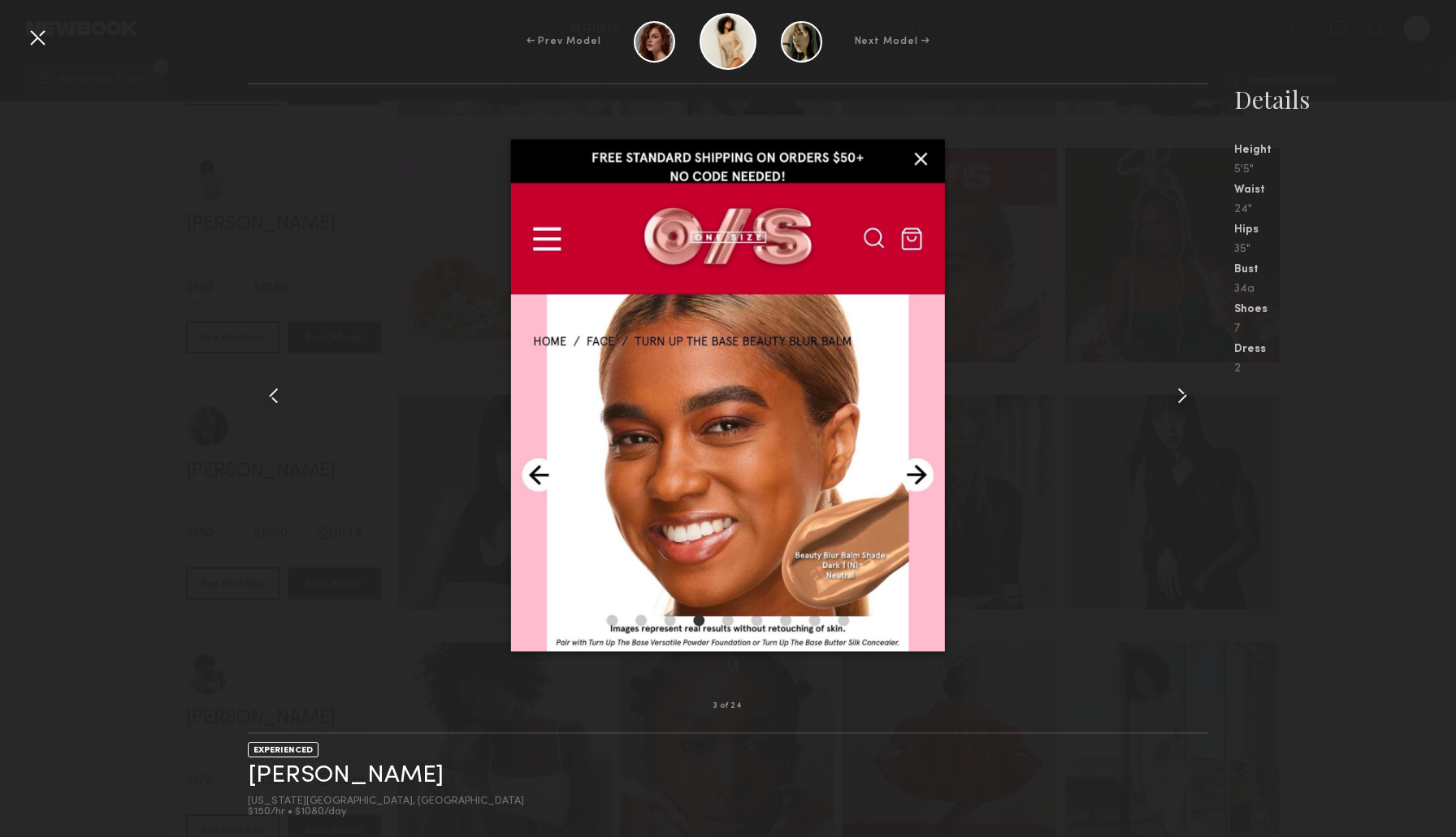
click at [1182, 400] on common-icon at bounding box center [1181, 395] width 26 height 26
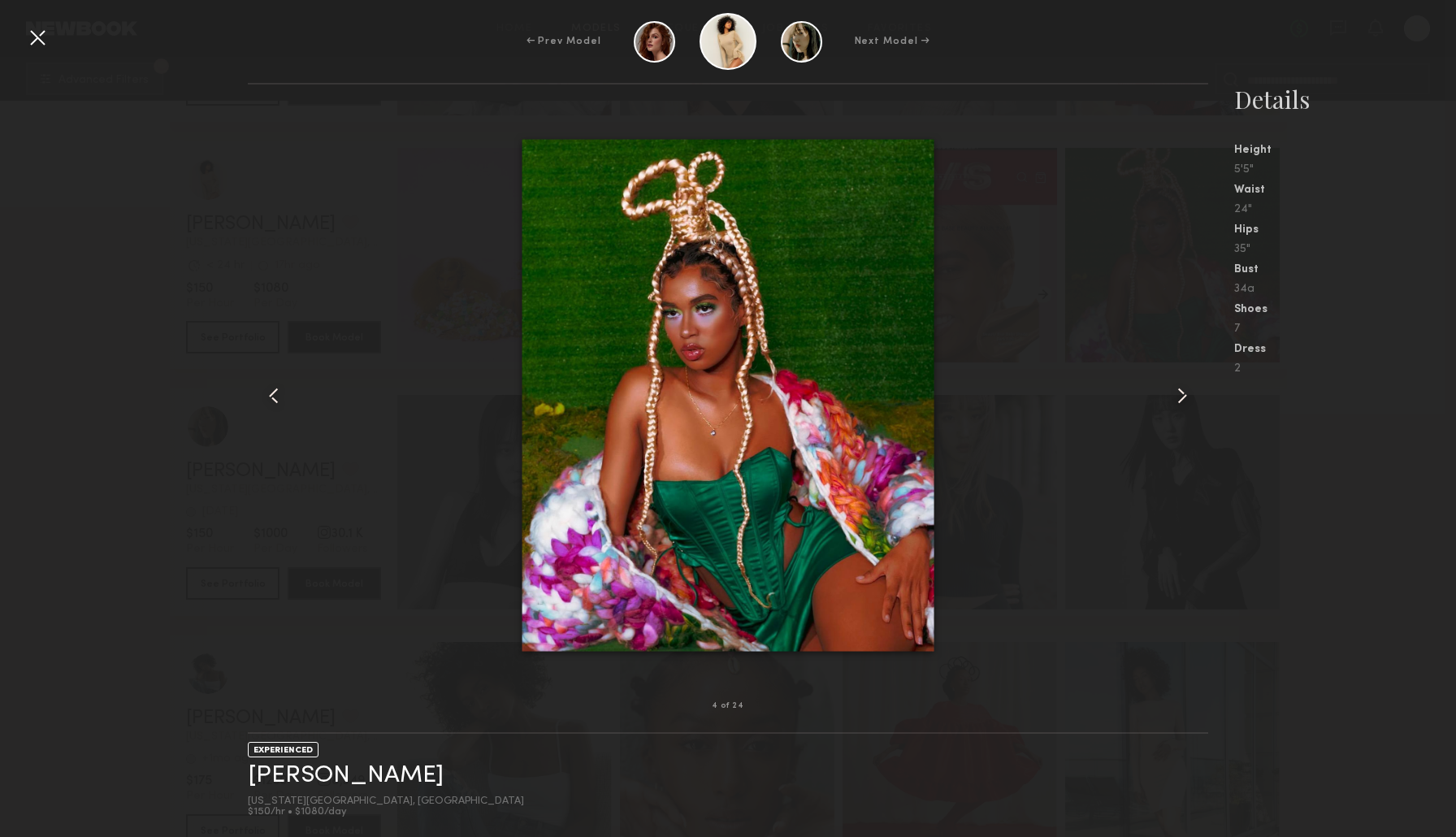
click at [1182, 400] on common-icon at bounding box center [1181, 395] width 26 height 26
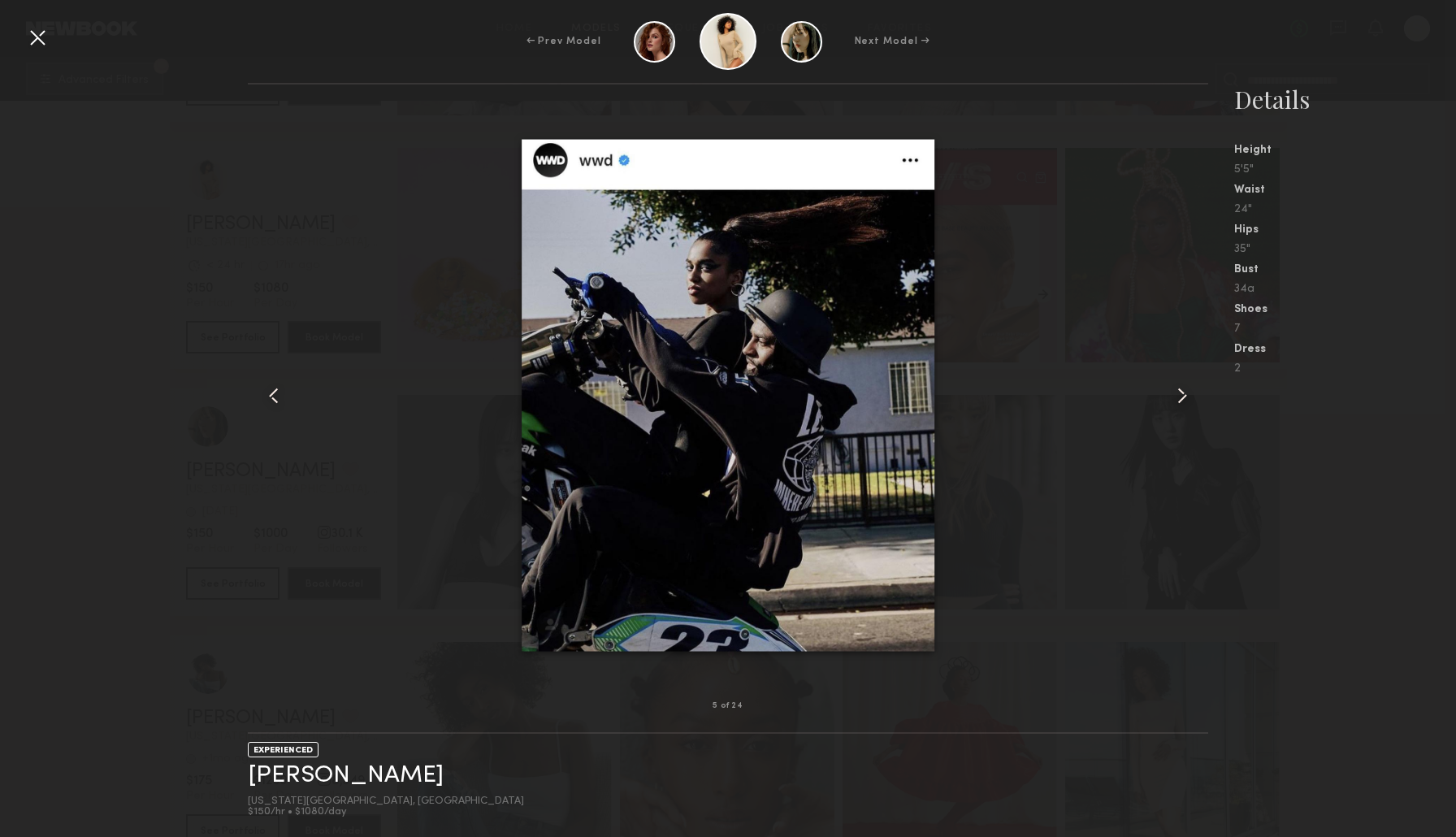
click at [1182, 400] on common-icon at bounding box center [1181, 395] width 26 height 26
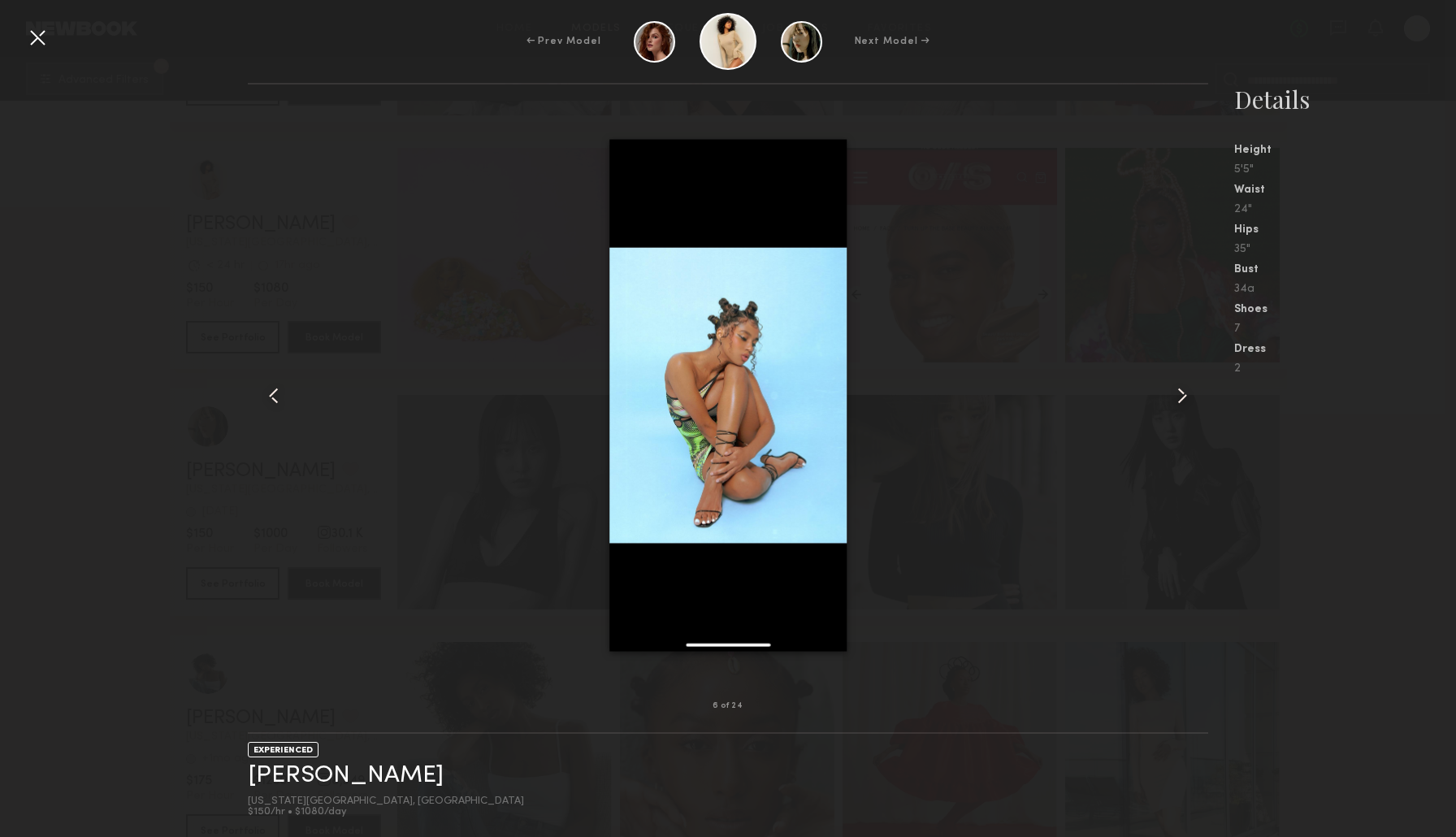
click at [1182, 400] on common-icon at bounding box center [1181, 395] width 26 height 26
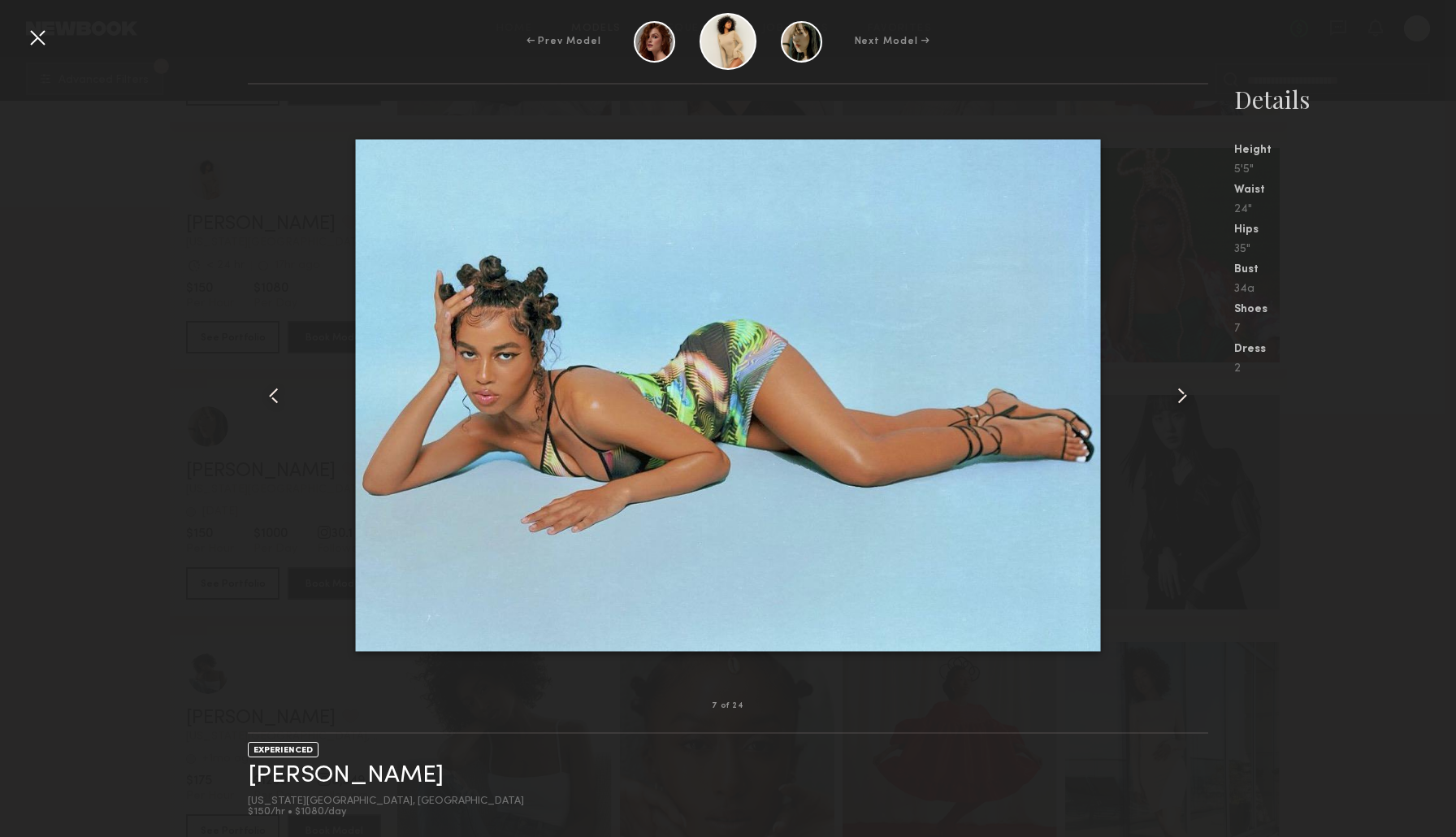
click at [1182, 400] on common-icon at bounding box center [1181, 395] width 26 height 26
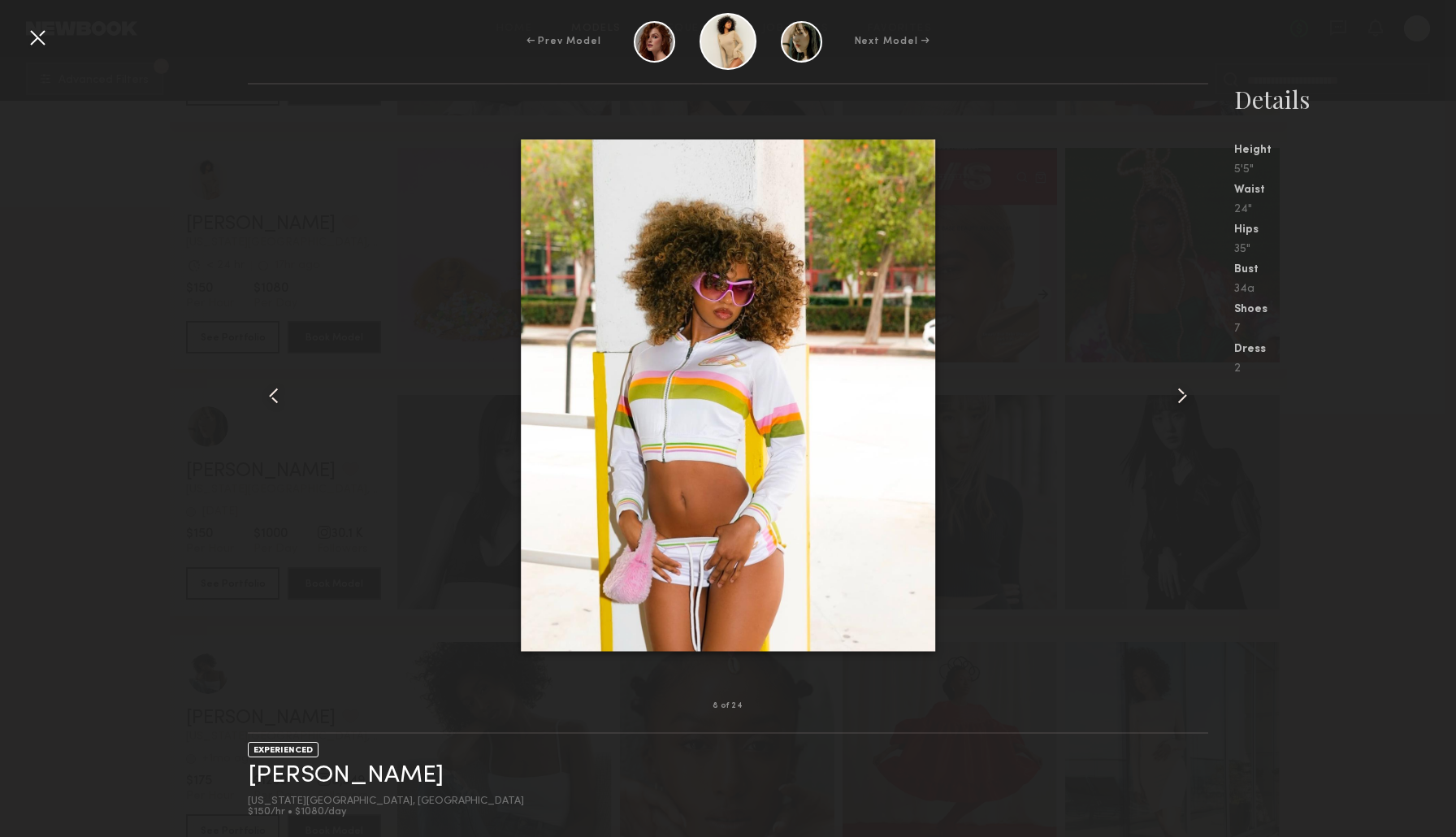
click at [1182, 400] on common-icon at bounding box center [1181, 395] width 26 height 26
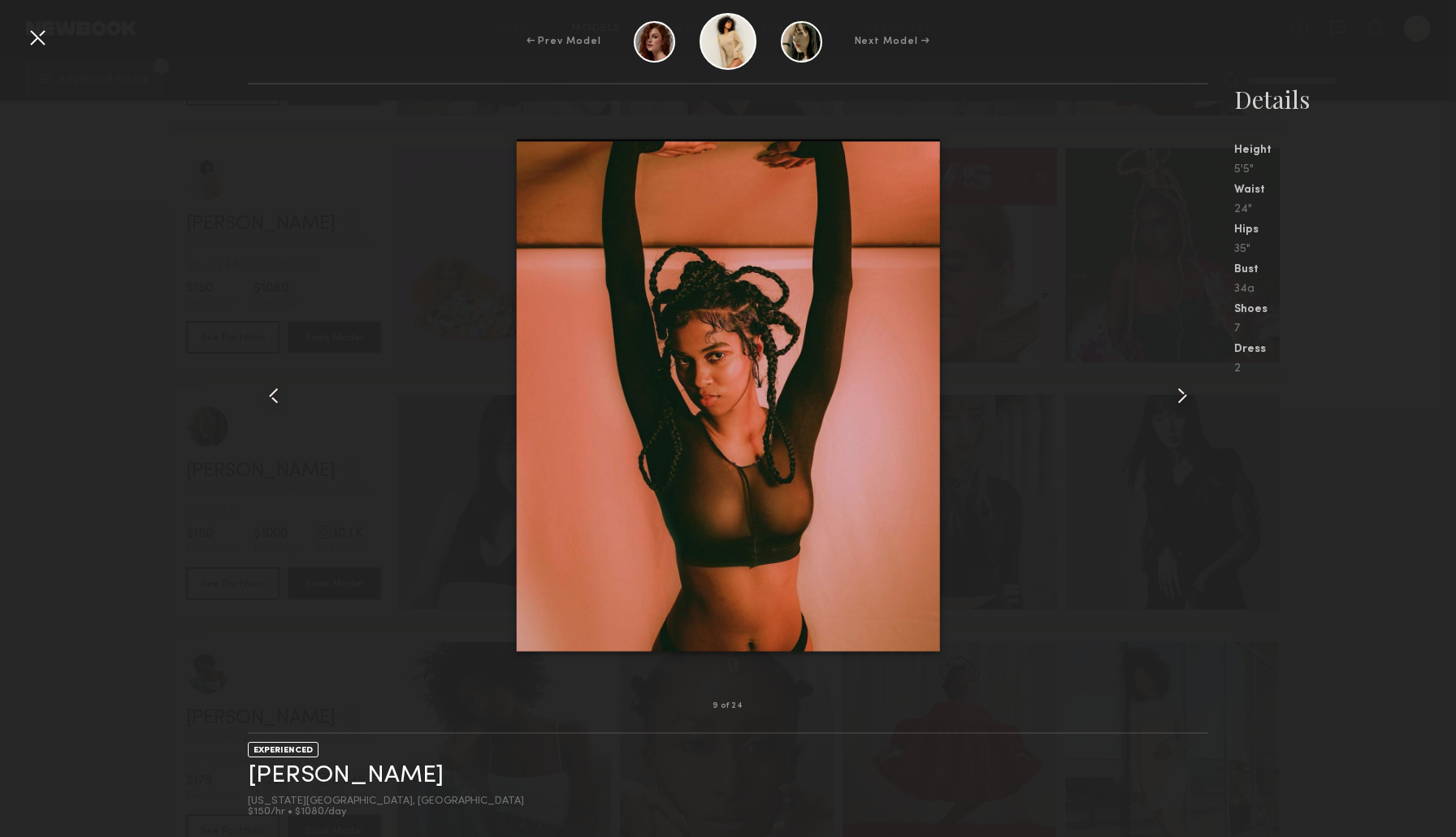
click at [1182, 400] on common-icon at bounding box center [1181, 395] width 26 height 26
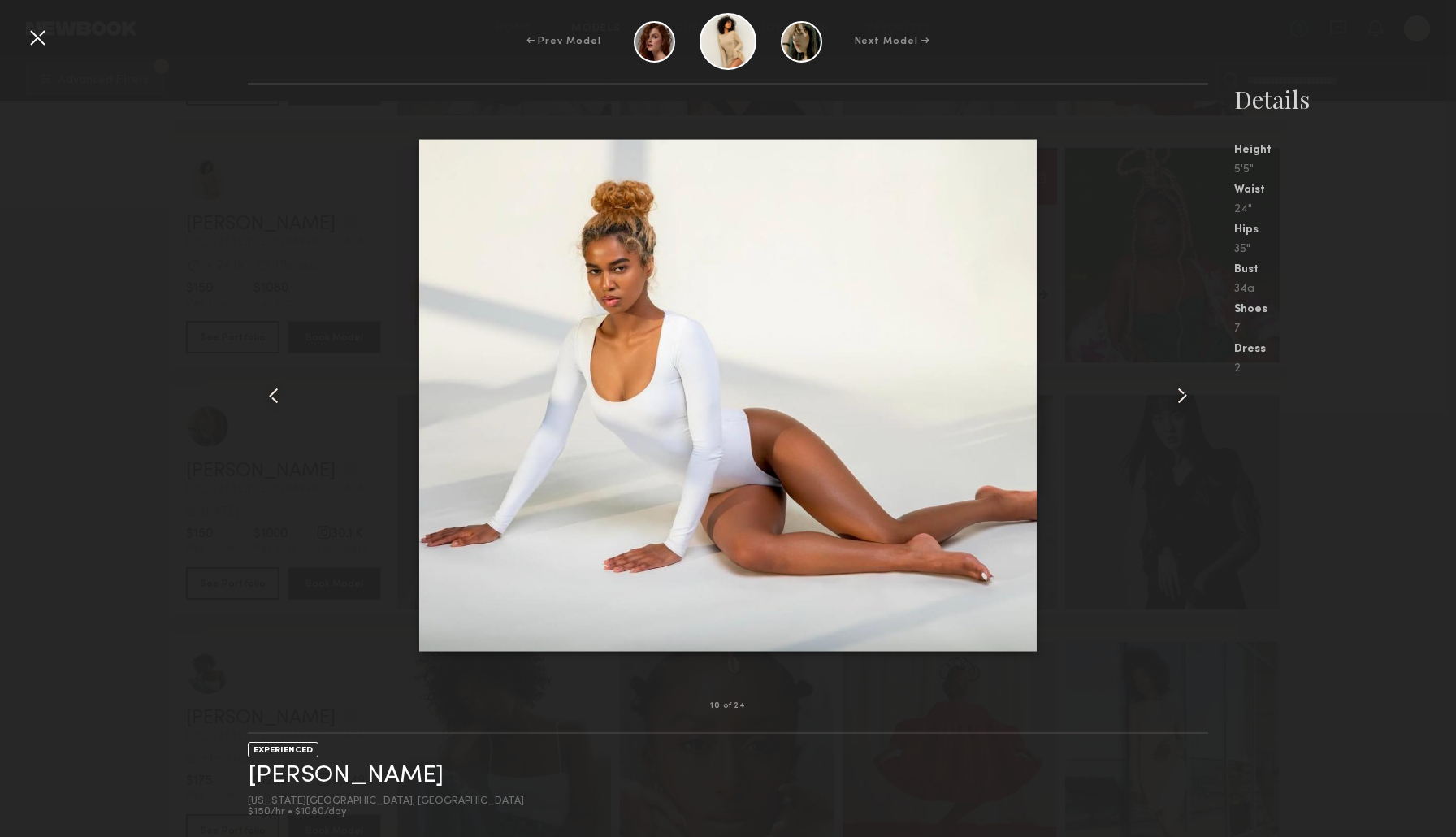
click at [1182, 400] on common-icon at bounding box center [1181, 395] width 26 height 26
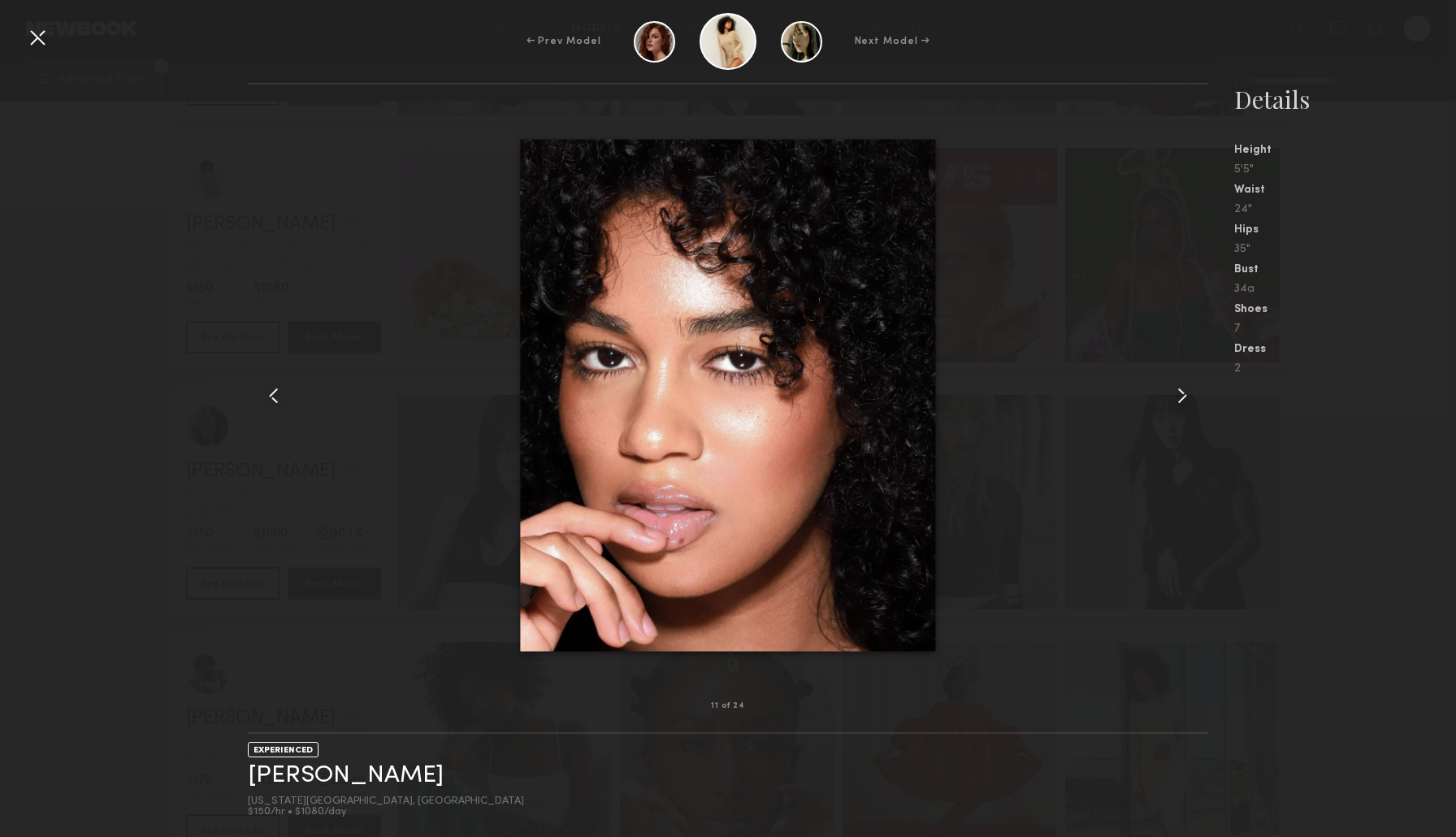
click at [1182, 400] on common-icon at bounding box center [1181, 395] width 26 height 26
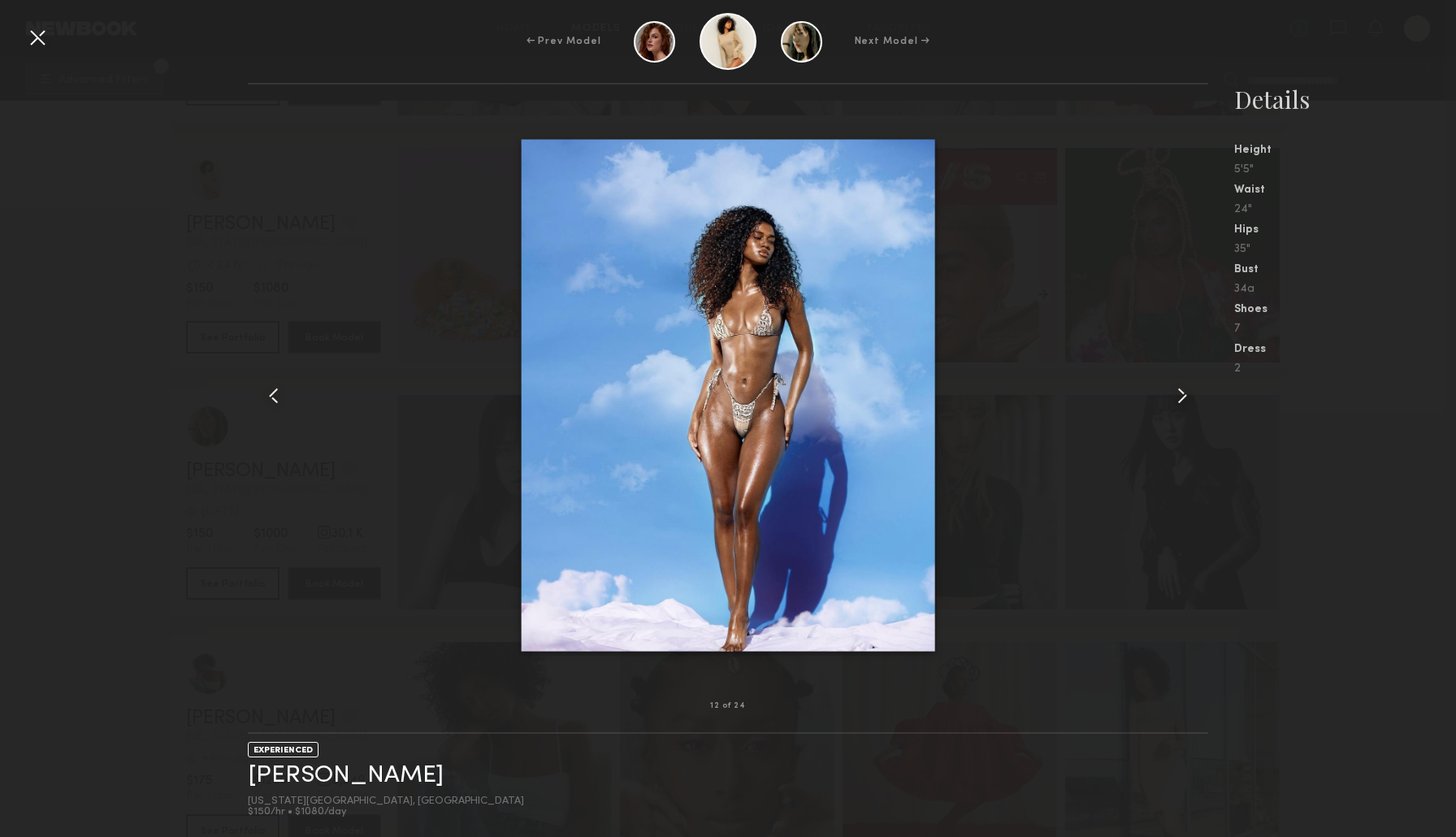
click at [1350, 508] on nb-gallery-model-stats "Details Height 5'5" Waist 24" Hips 35" Bust 34a Shoes 7 Dress 2" at bounding box center [1332, 460] width 248 height 754
click at [1178, 393] on common-icon at bounding box center [1181, 395] width 26 height 26
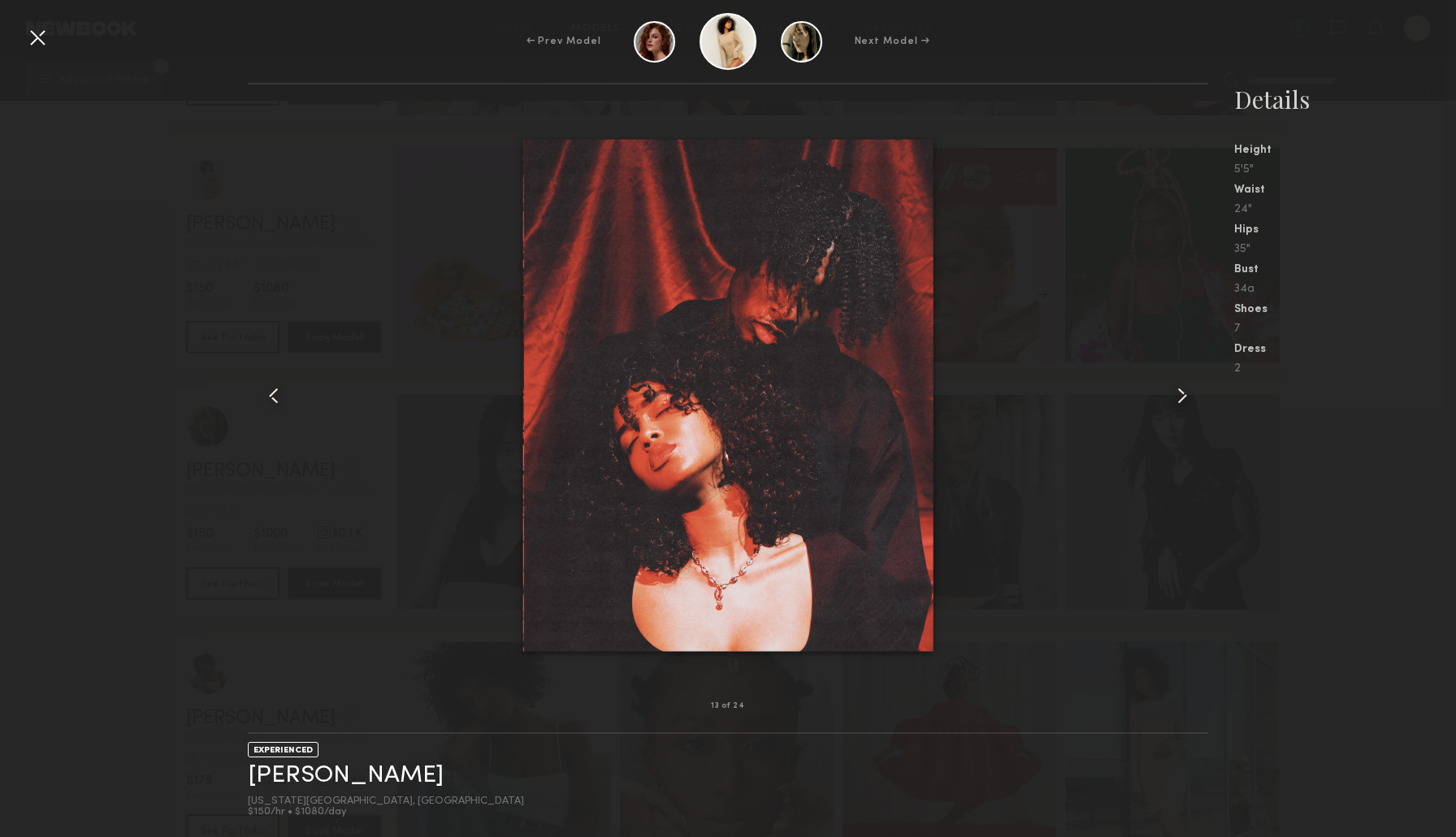
click at [1178, 393] on common-icon at bounding box center [1181, 395] width 26 height 26
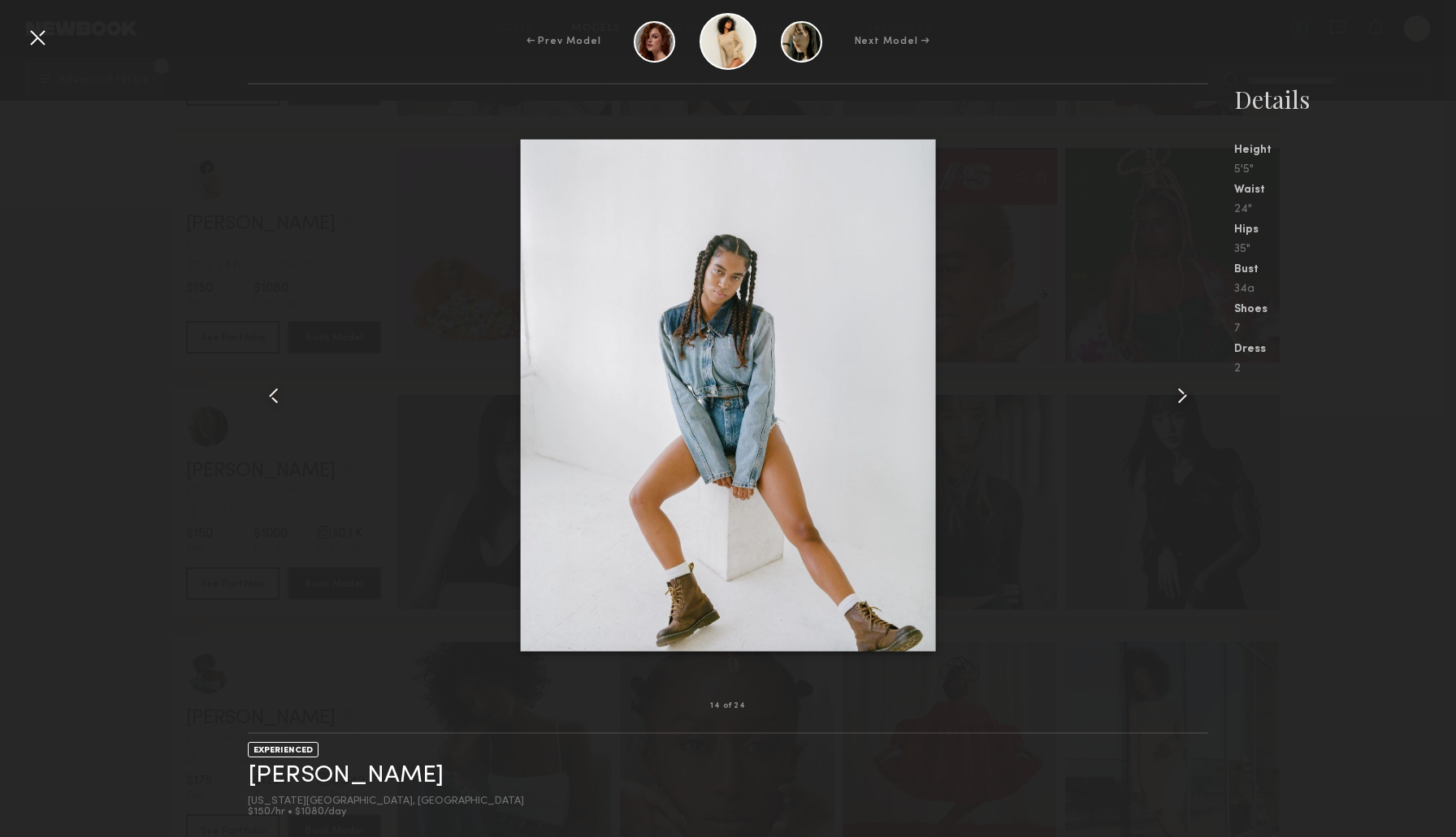
click at [1178, 394] on common-icon at bounding box center [1181, 395] width 26 height 26
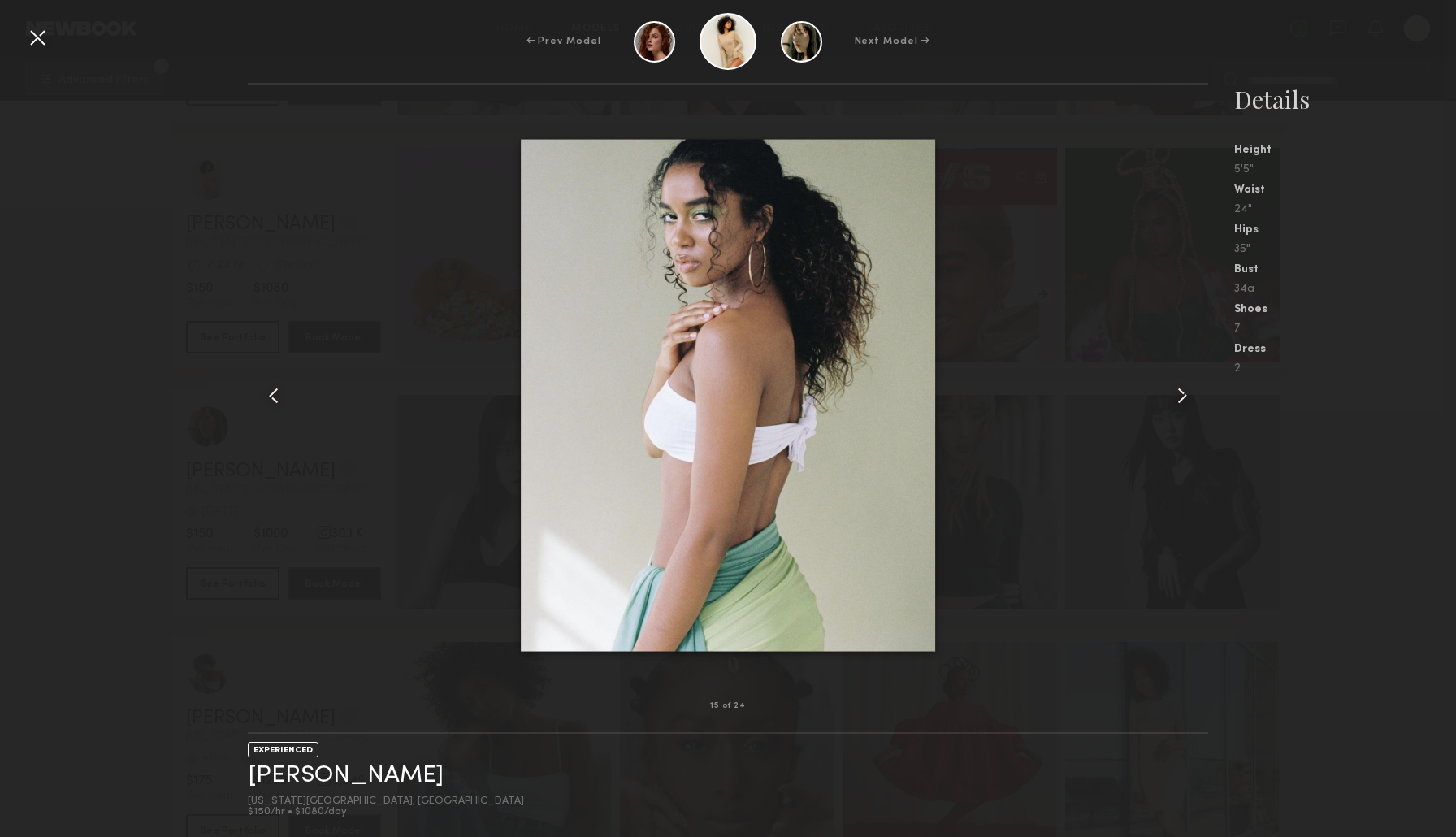
click at [1178, 394] on common-icon at bounding box center [1181, 395] width 26 height 26
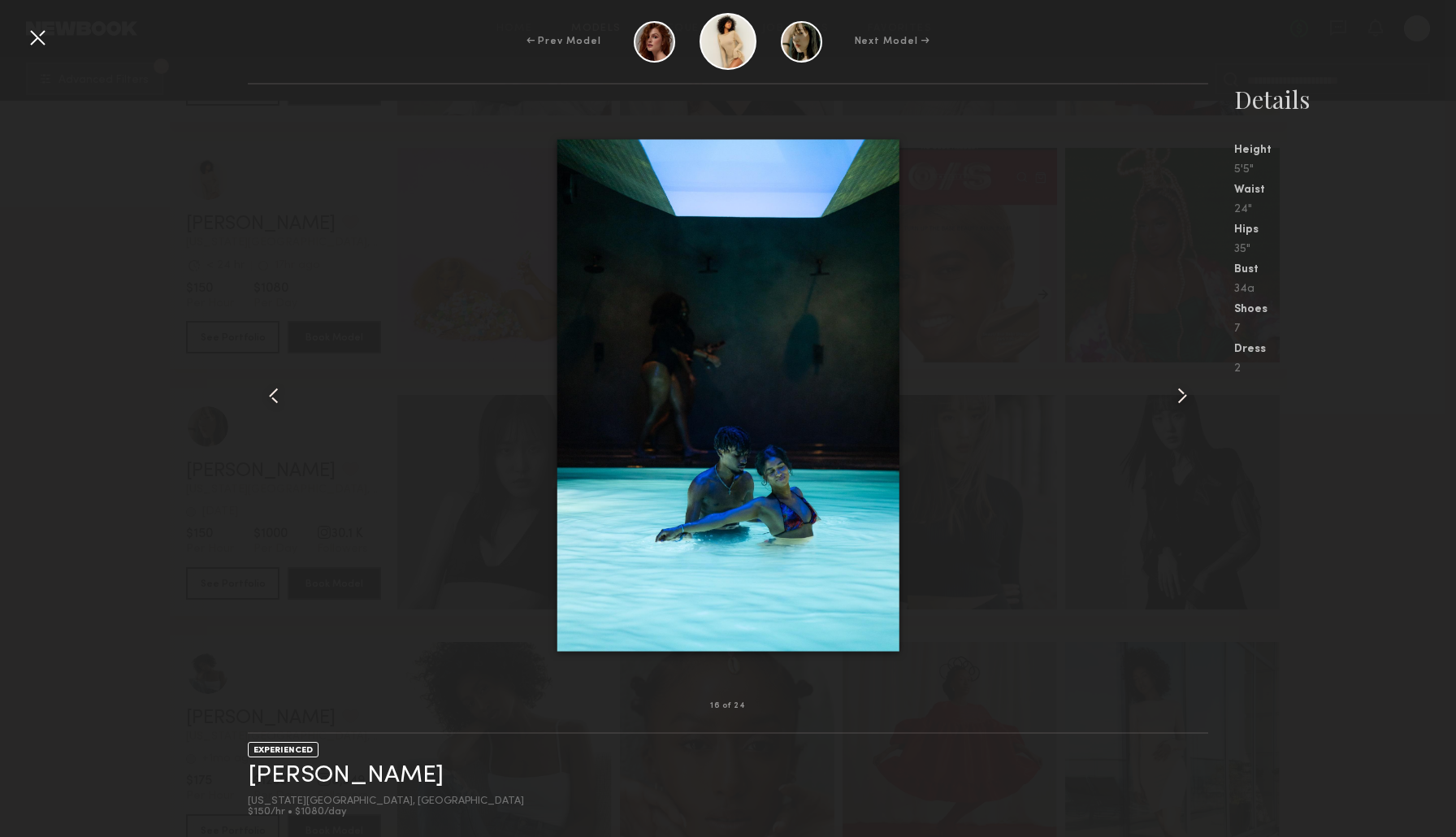
click at [1175, 397] on common-icon at bounding box center [1181, 395] width 26 height 26
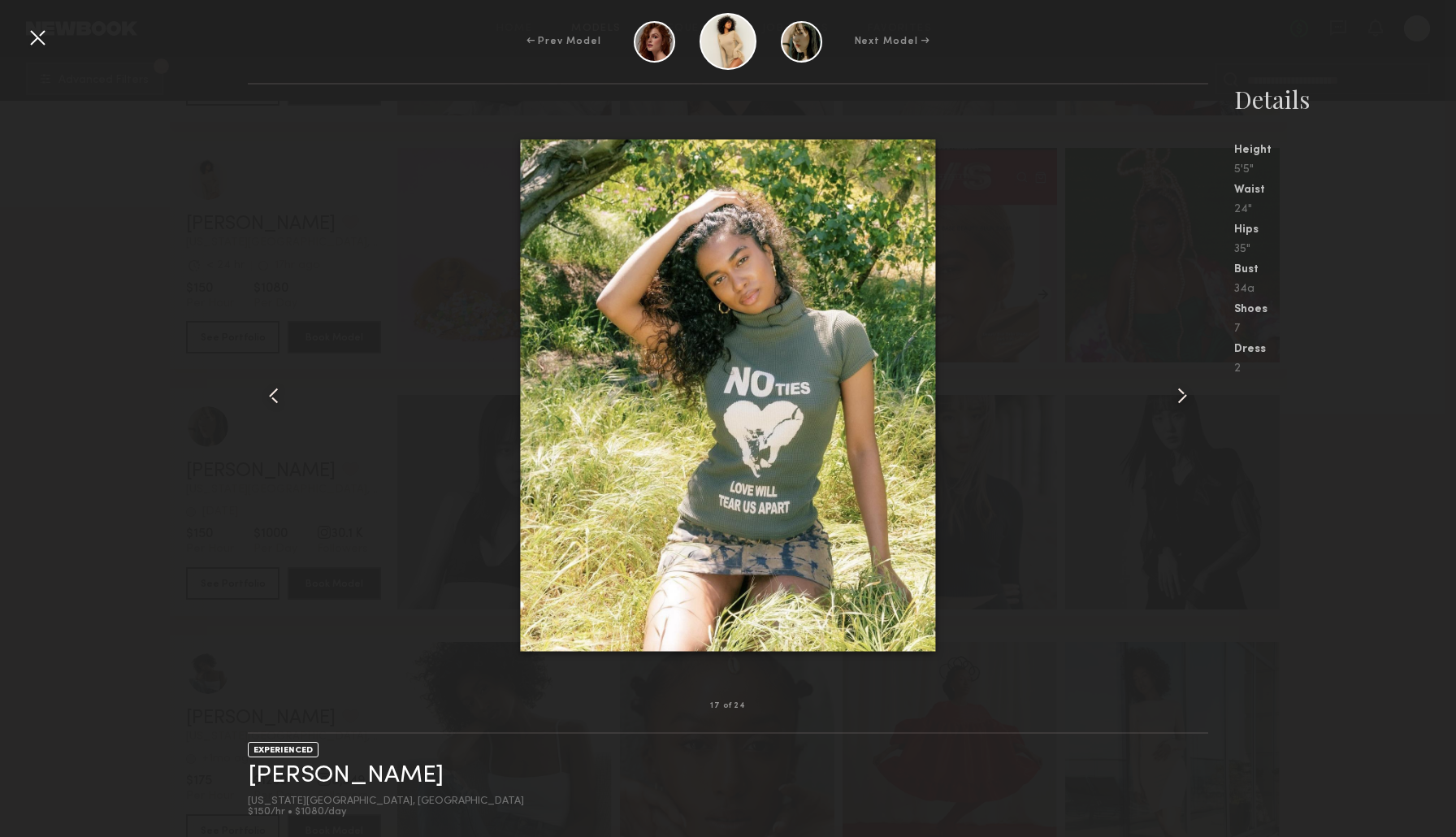
click at [1175, 397] on common-icon at bounding box center [1181, 395] width 26 height 26
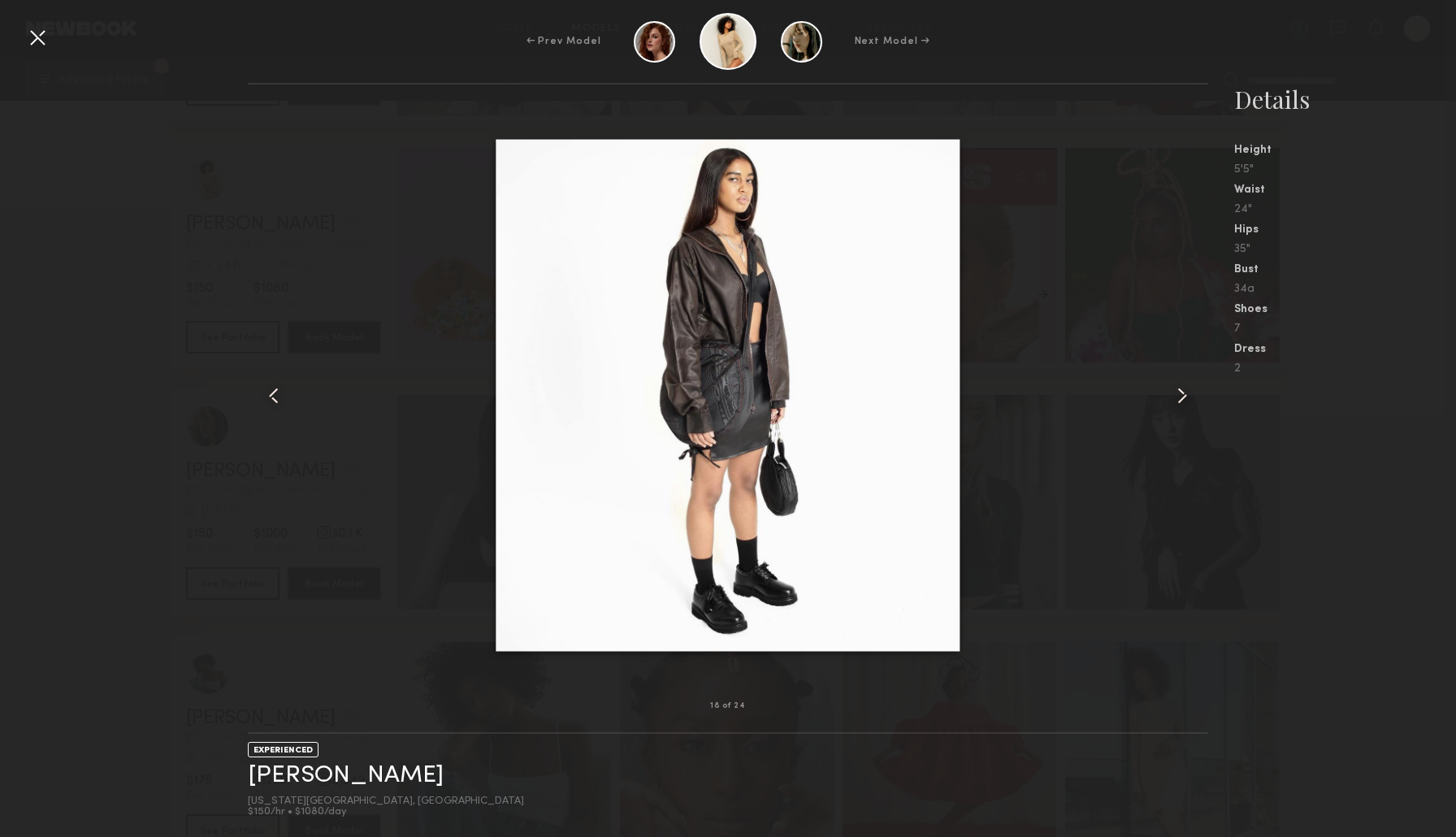
click at [1175, 397] on common-icon at bounding box center [1181, 395] width 26 height 26
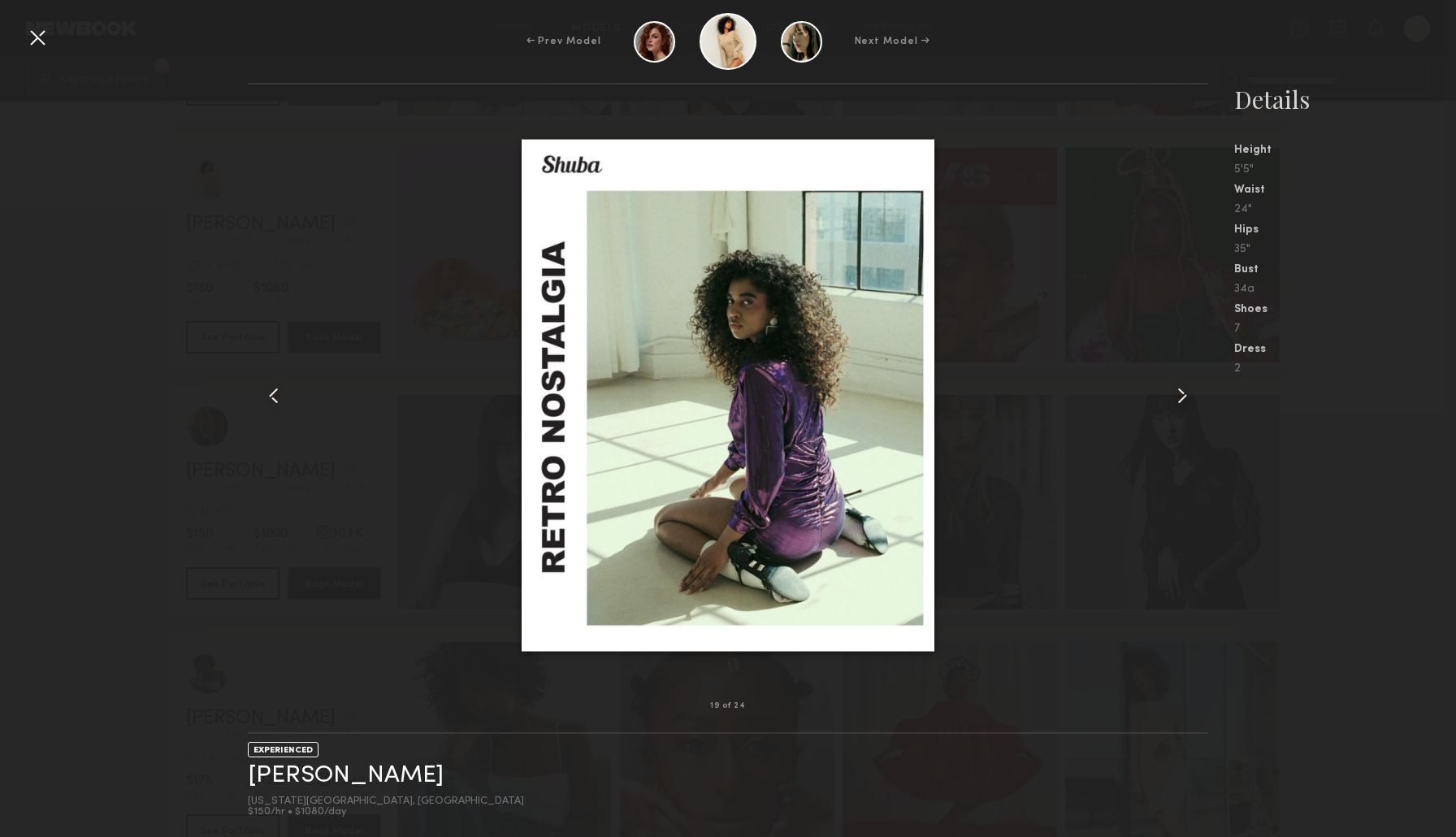
click at [1175, 397] on common-icon at bounding box center [1181, 395] width 26 height 26
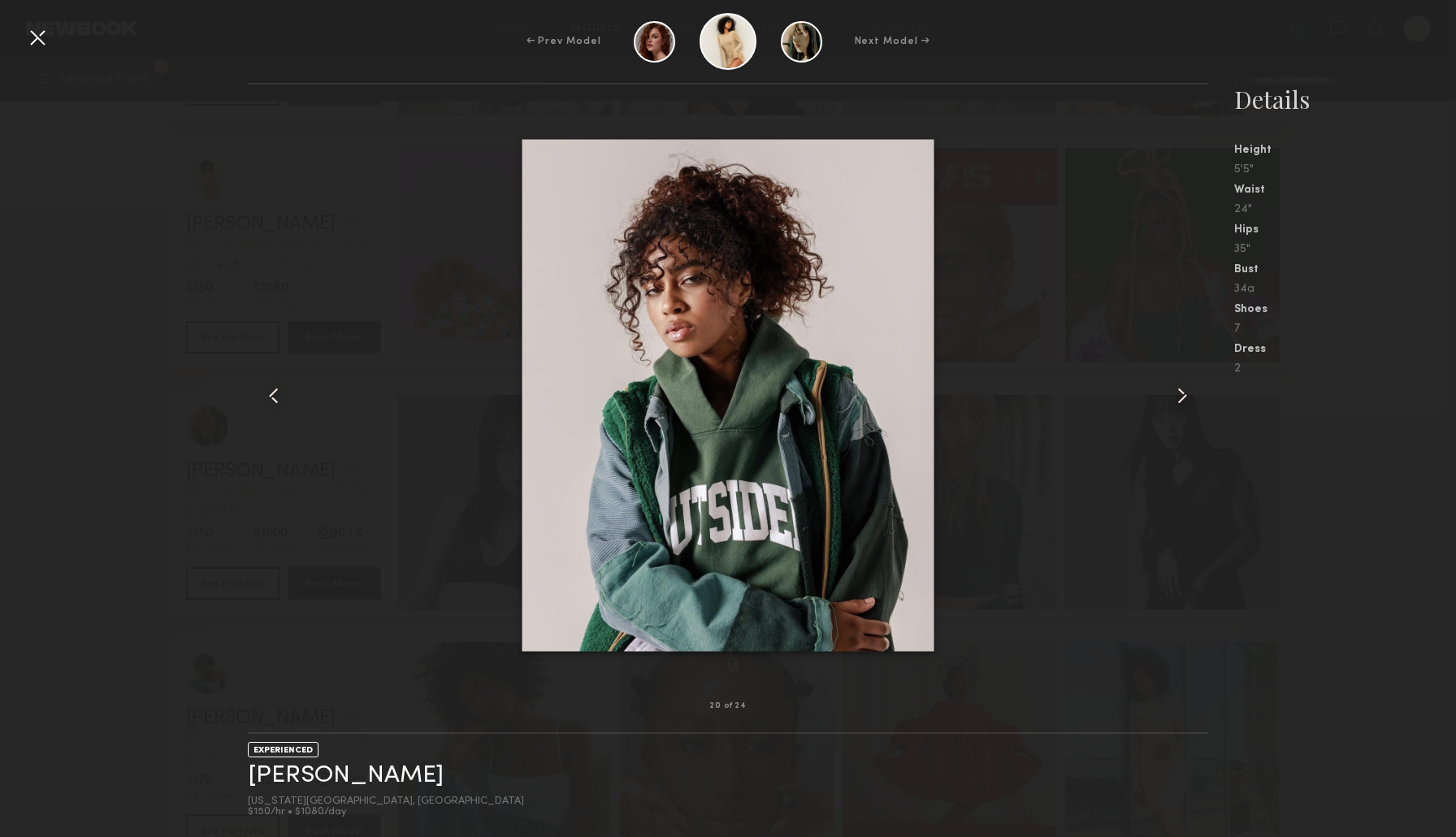
click at [1175, 397] on common-icon at bounding box center [1181, 395] width 26 height 26
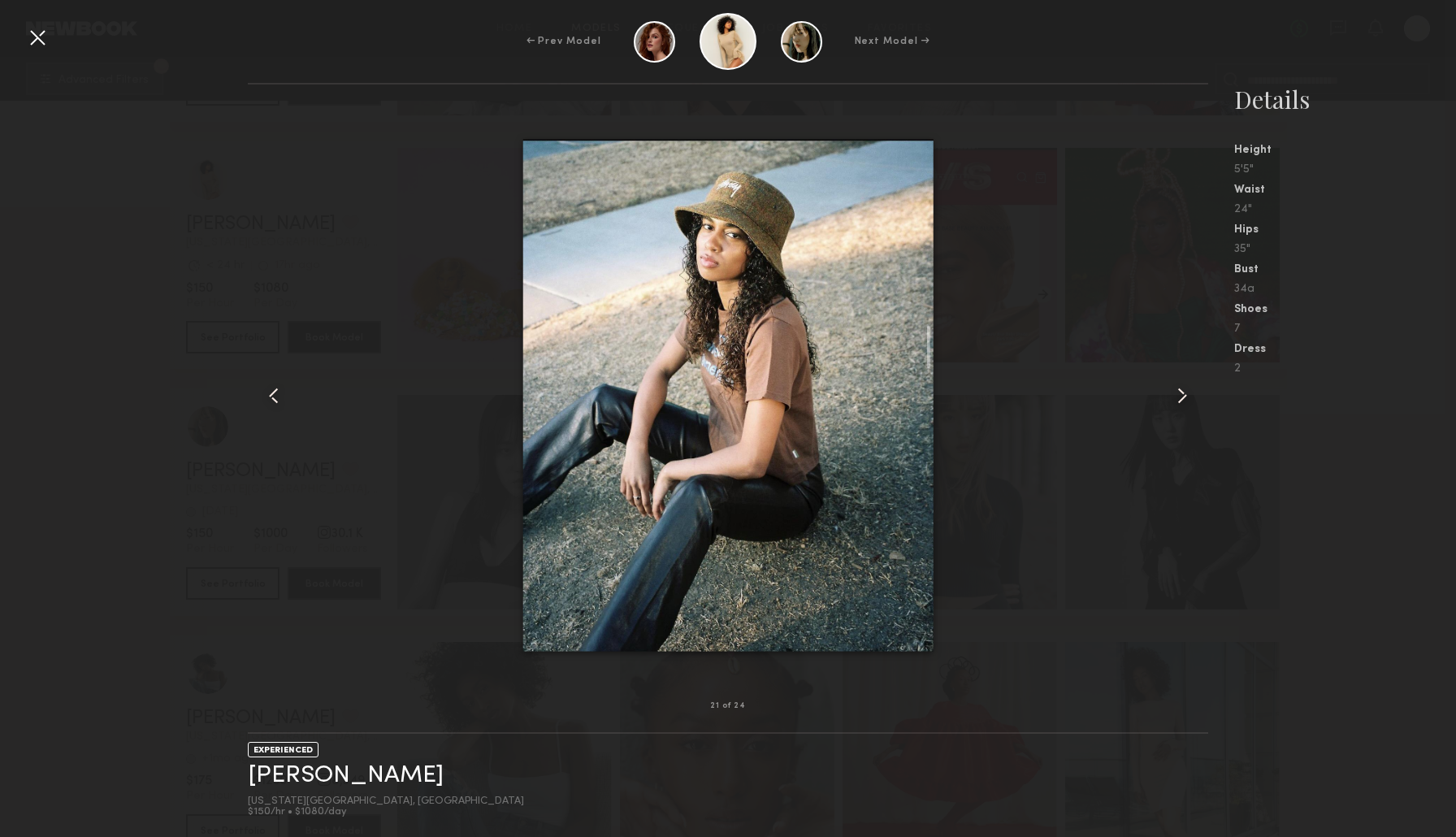
click at [1406, 363] on div "2" at bounding box center [1345, 367] width 221 height 13
click at [43, 41] on div at bounding box center [37, 37] width 26 height 26
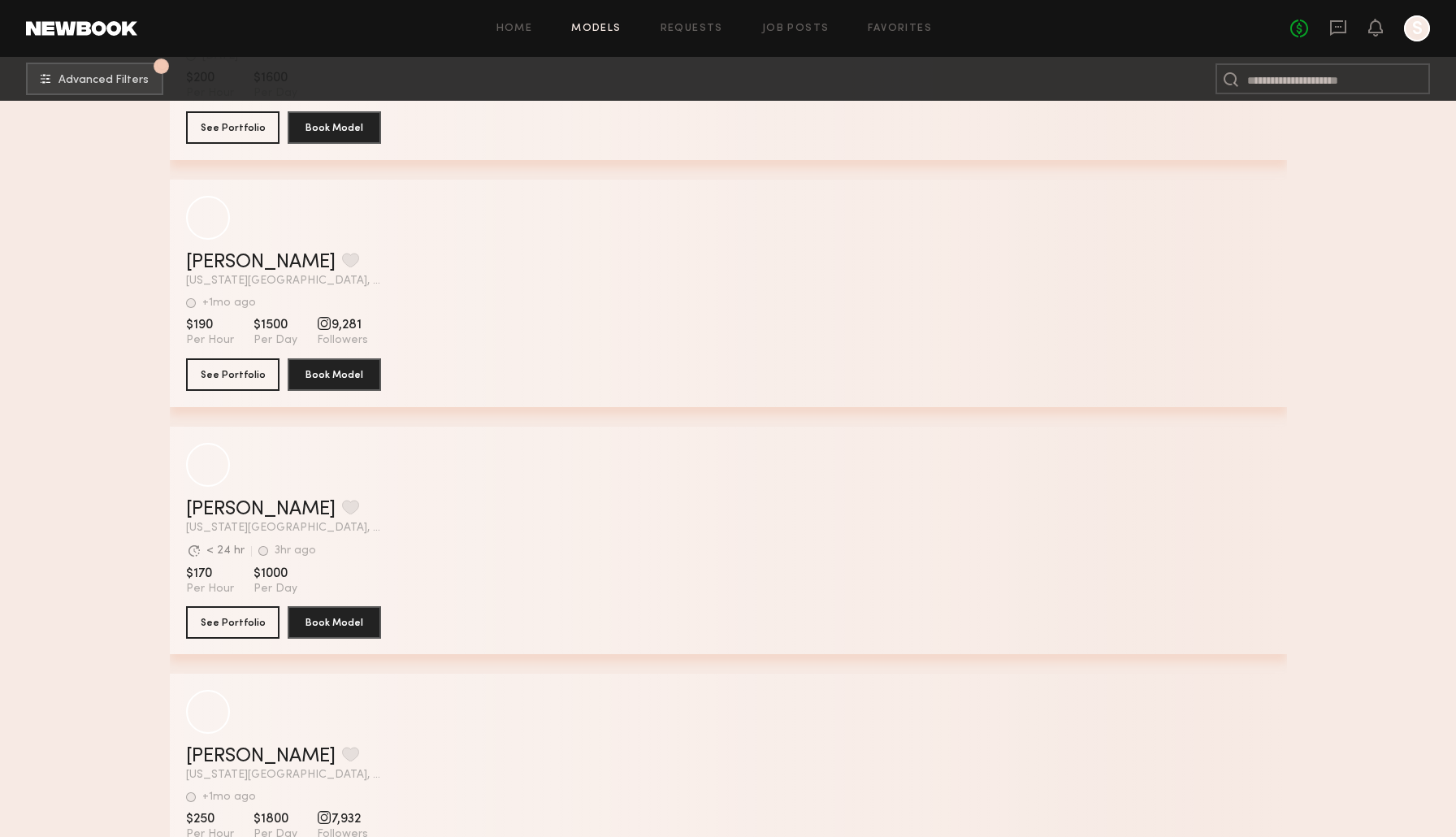
scroll to position [10082, 0]
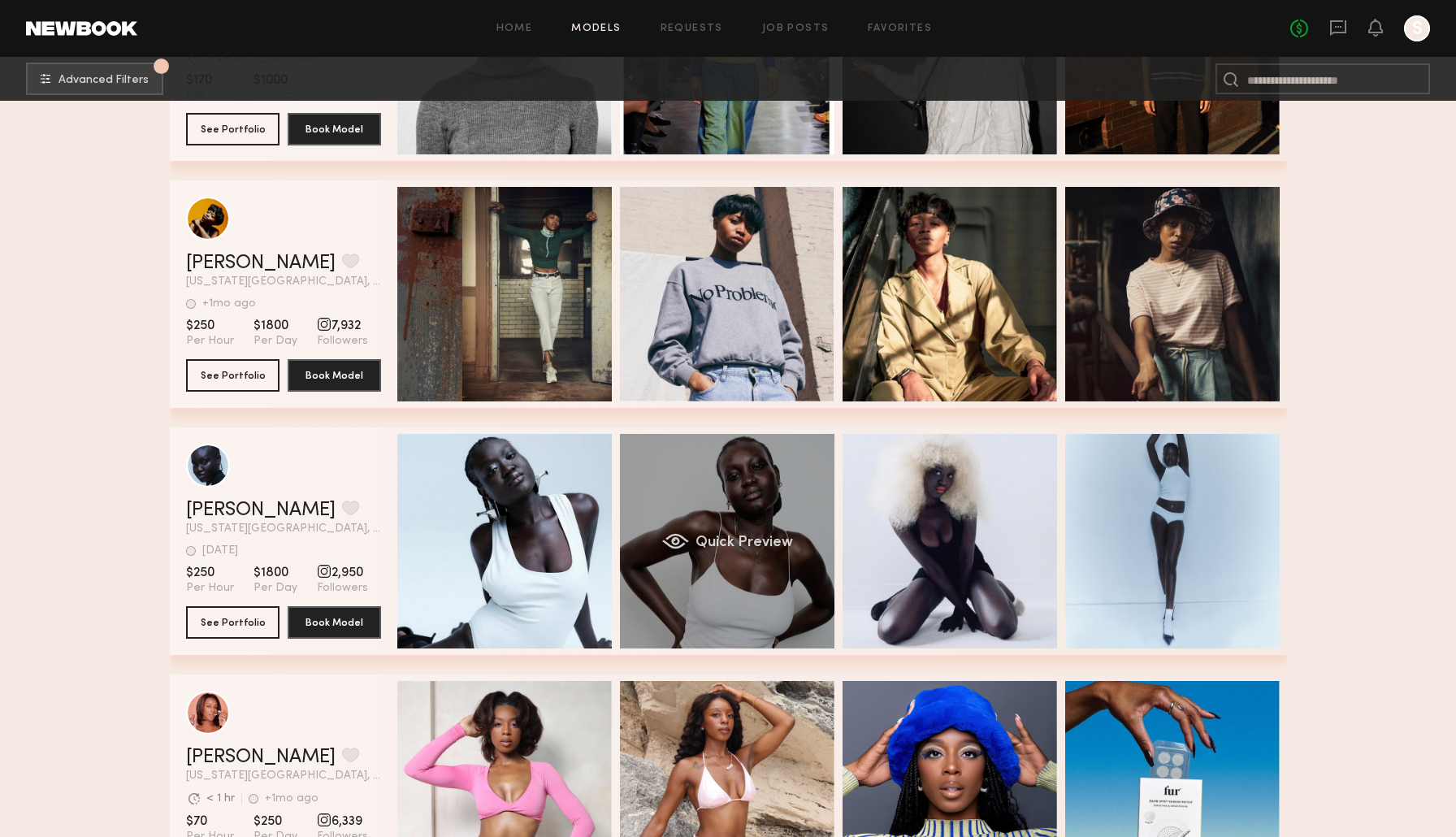
click at [679, 535] on div "grid" at bounding box center [675, 541] width 27 height 16
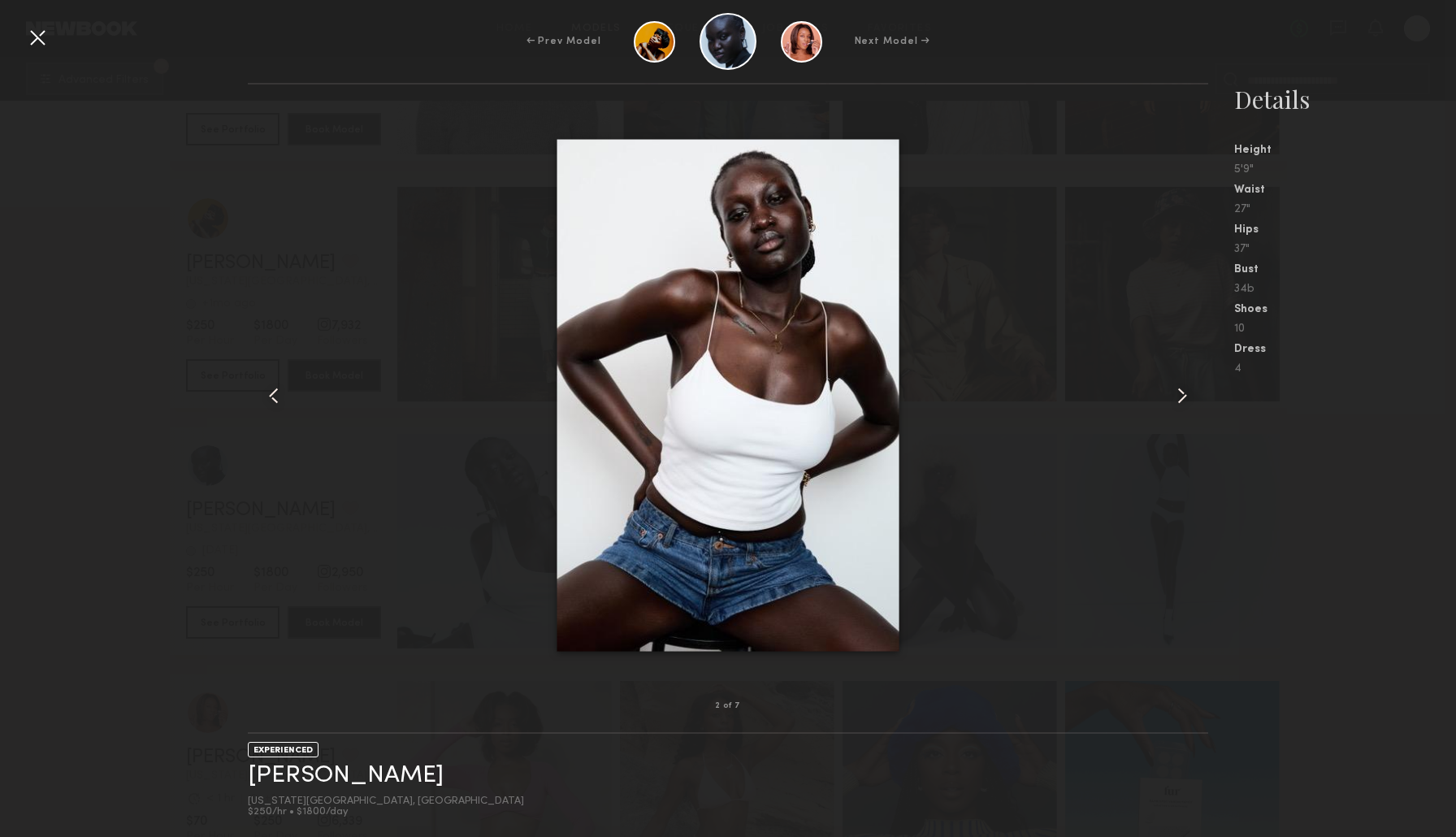
click at [1180, 402] on common-icon at bounding box center [1181, 395] width 26 height 26
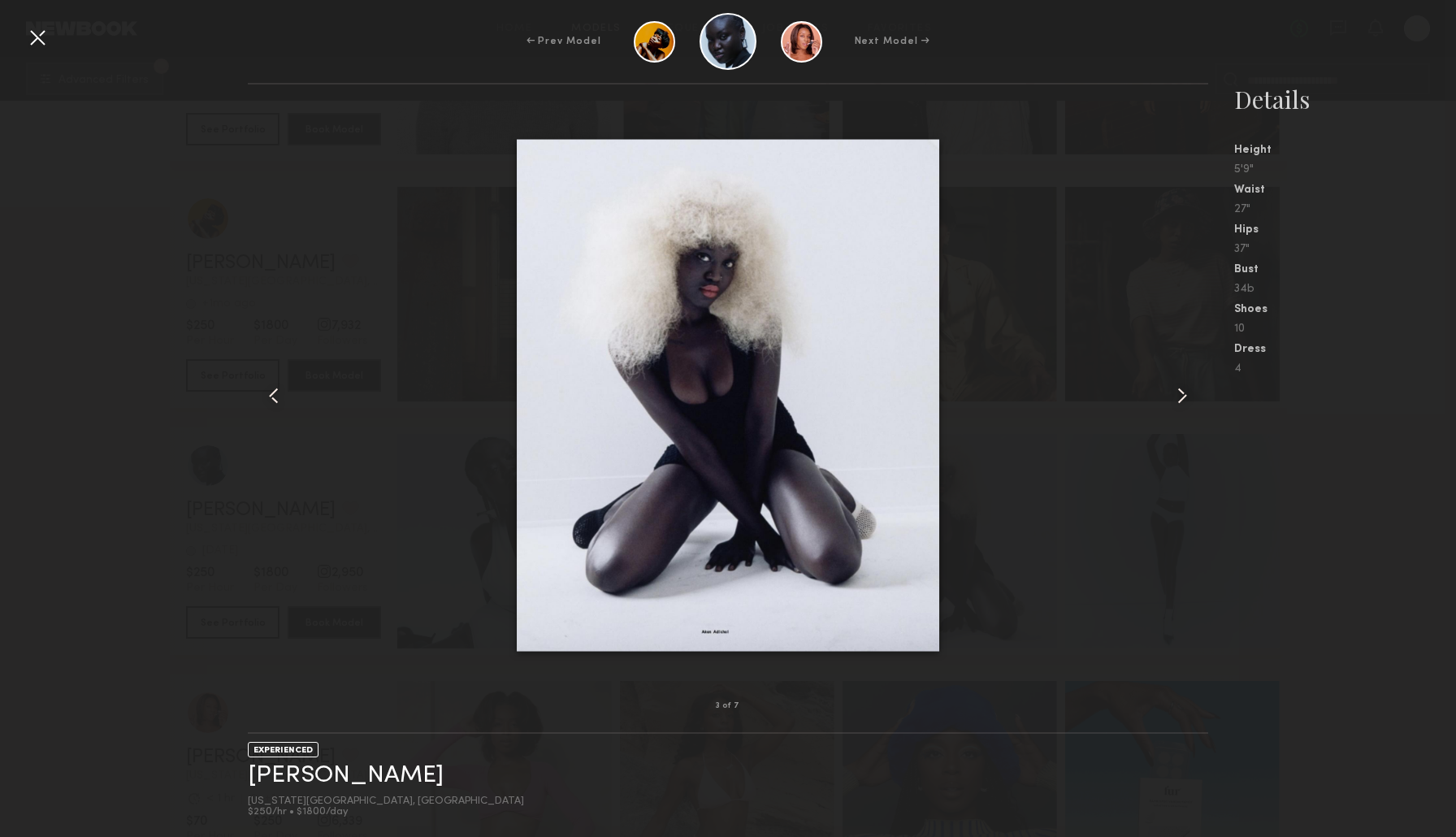
click at [1179, 402] on common-icon at bounding box center [1181, 395] width 26 height 26
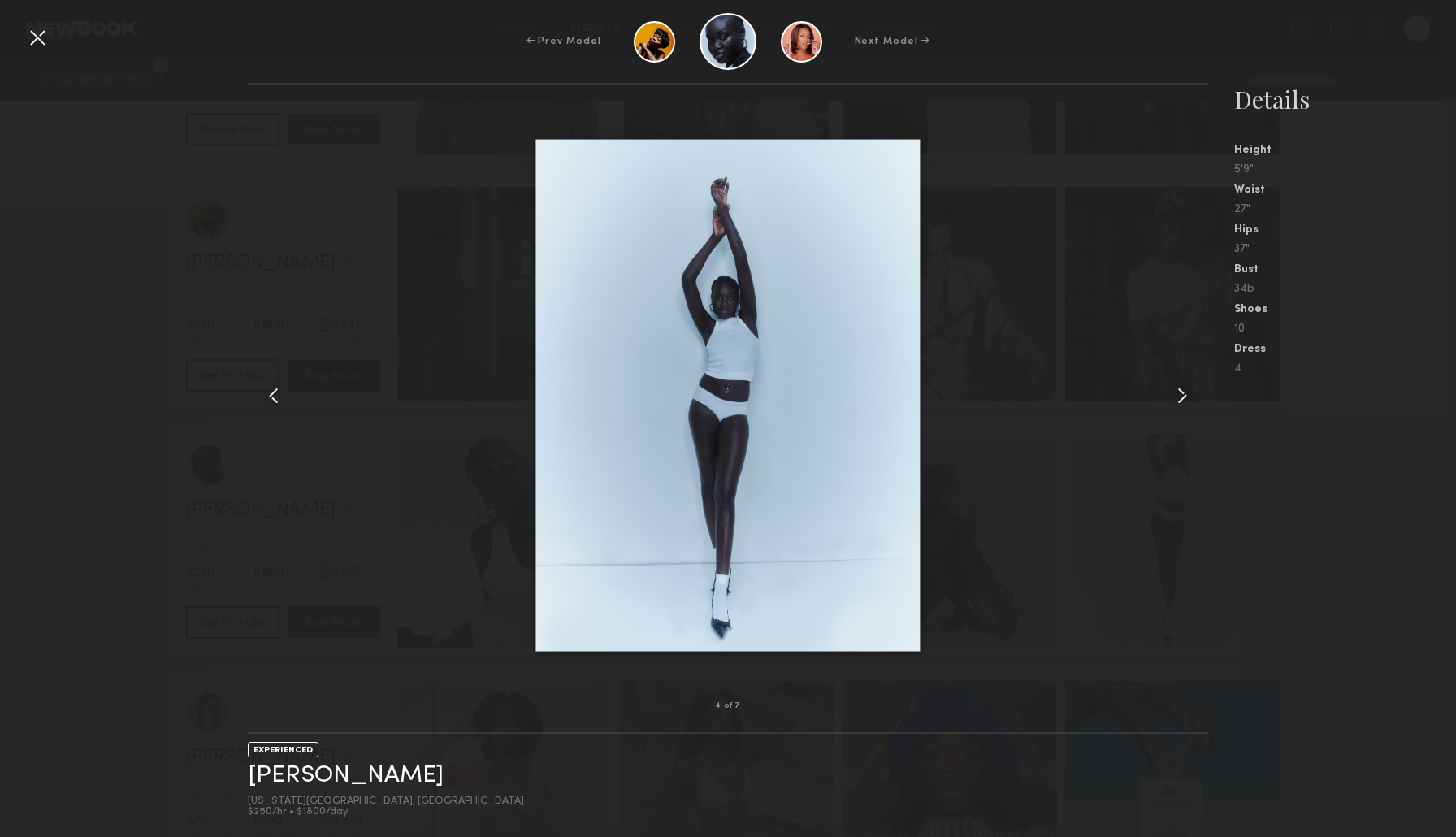
click at [1180, 397] on common-icon at bounding box center [1181, 395] width 26 height 26
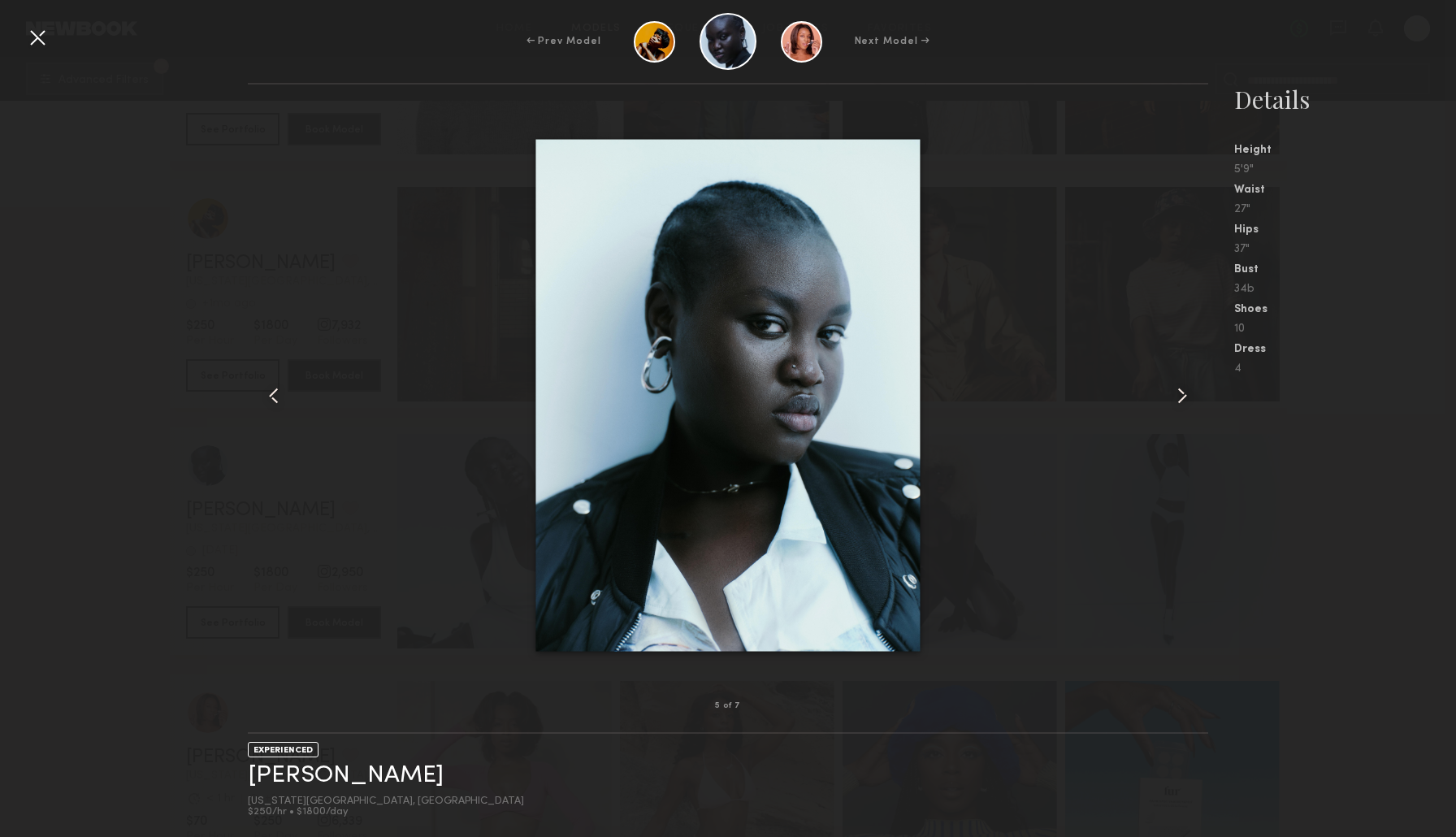
click at [1182, 393] on common-icon at bounding box center [1181, 395] width 26 height 26
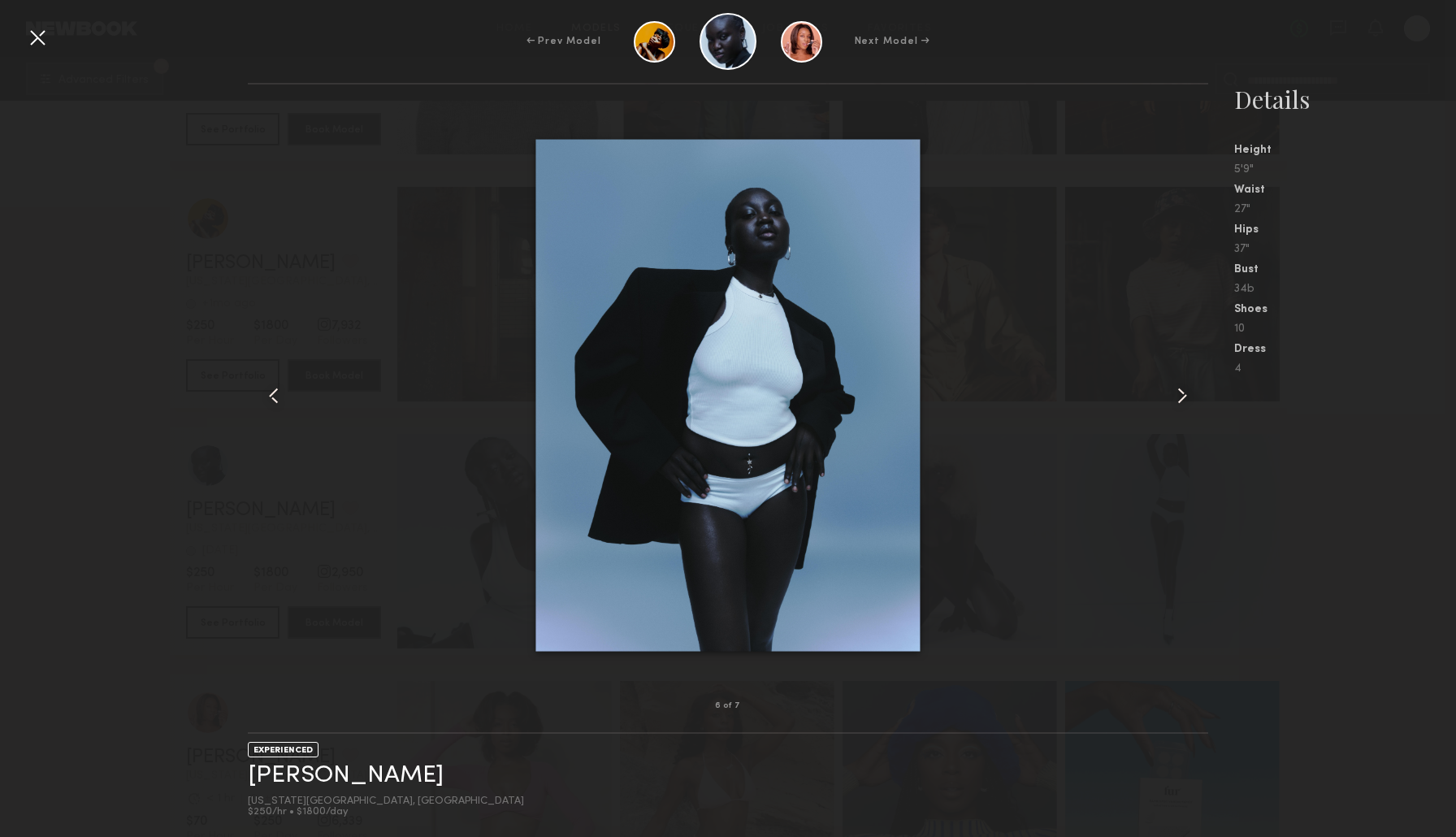
click at [1182, 393] on common-icon at bounding box center [1181, 395] width 26 height 26
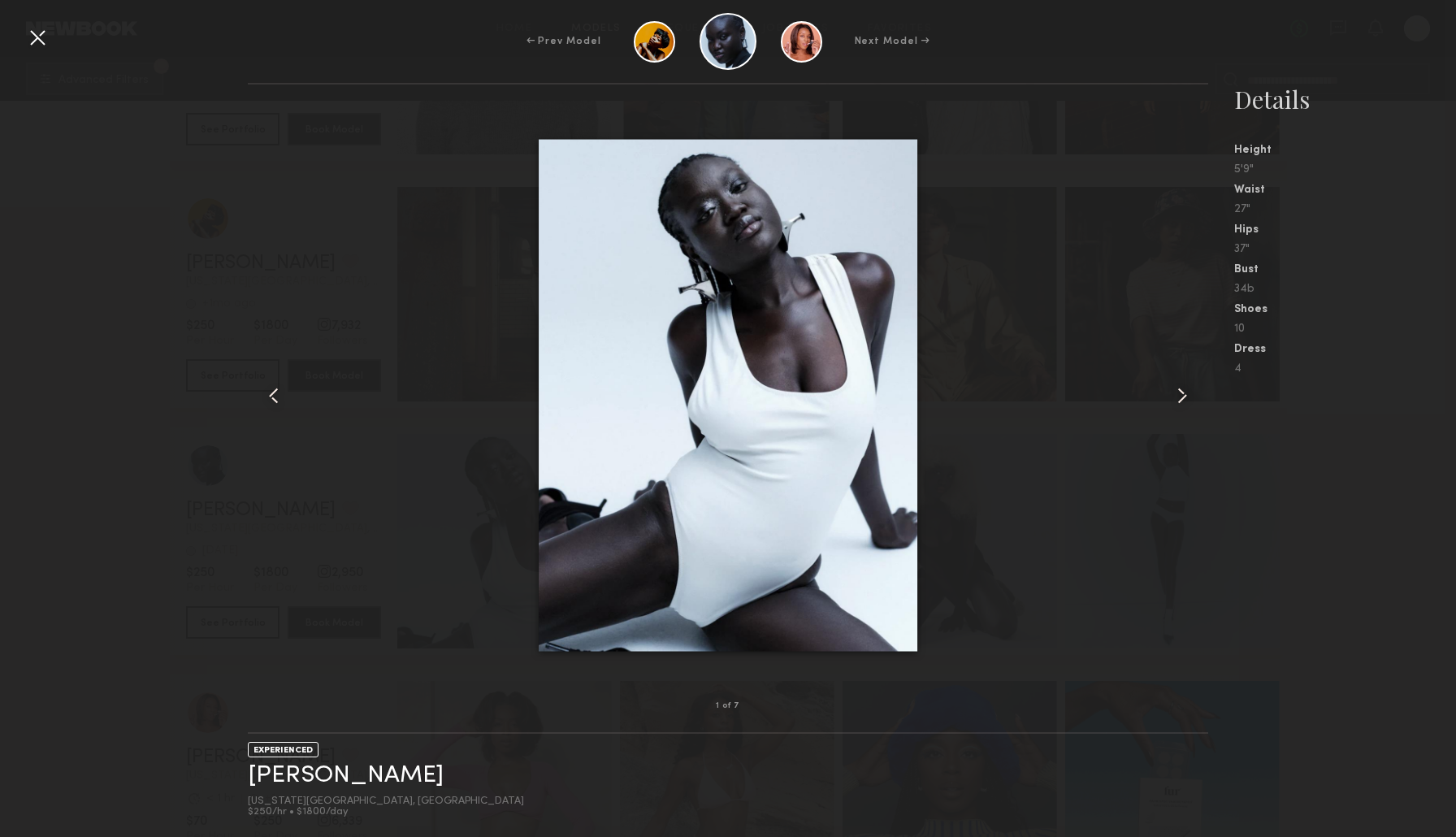
click at [1182, 393] on common-icon at bounding box center [1181, 395] width 26 height 26
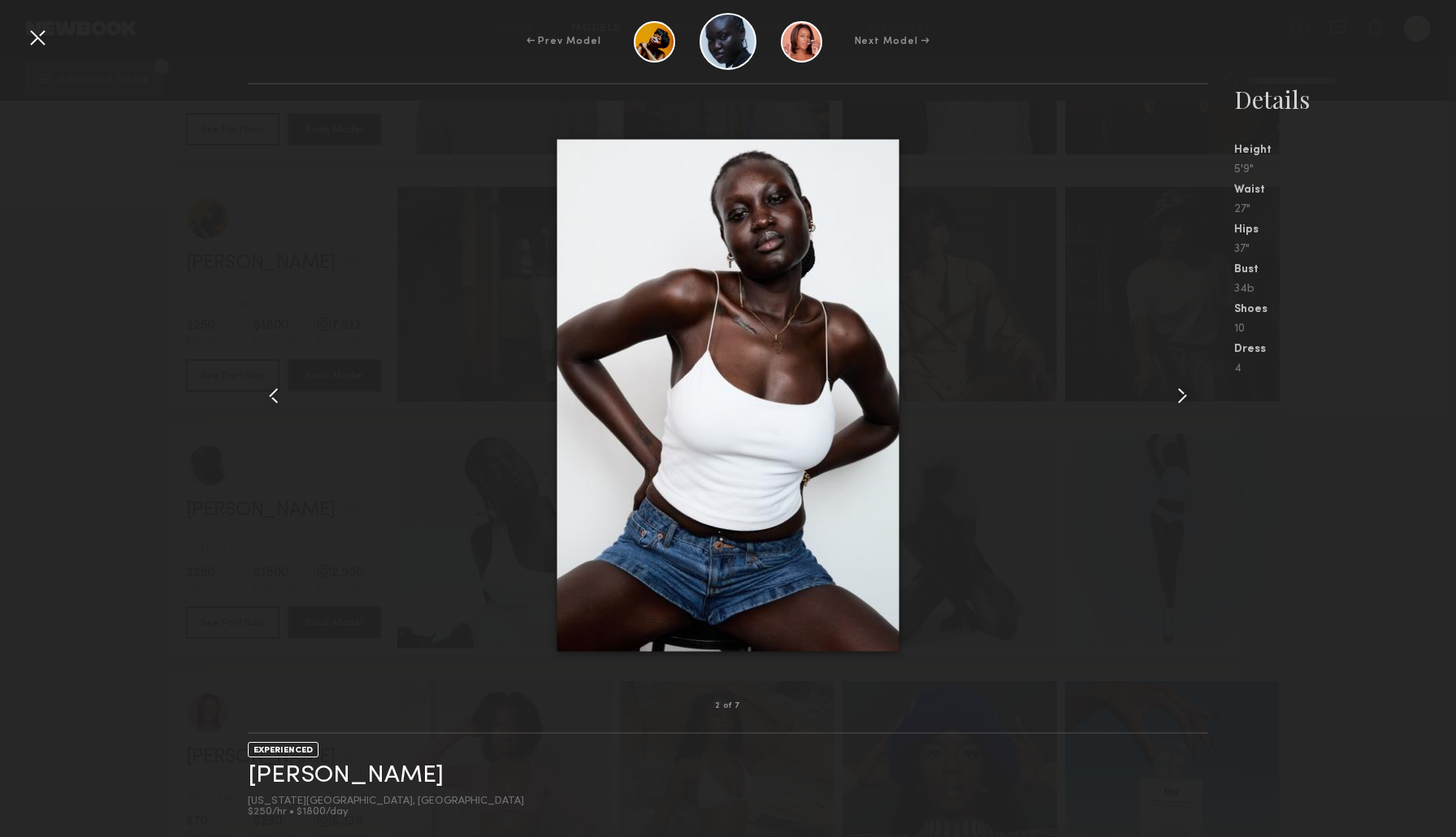
click at [1367, 470] on nb-gallery-model-stats "Details Height 5'9" Waist 27" Hips 37" Bust 34b Shoes 10 Dress 4" at bounding box center [1332, 460] width 248 height 754
click at [47, 39] on div at bounding box center [37, 37] width 26 height 26
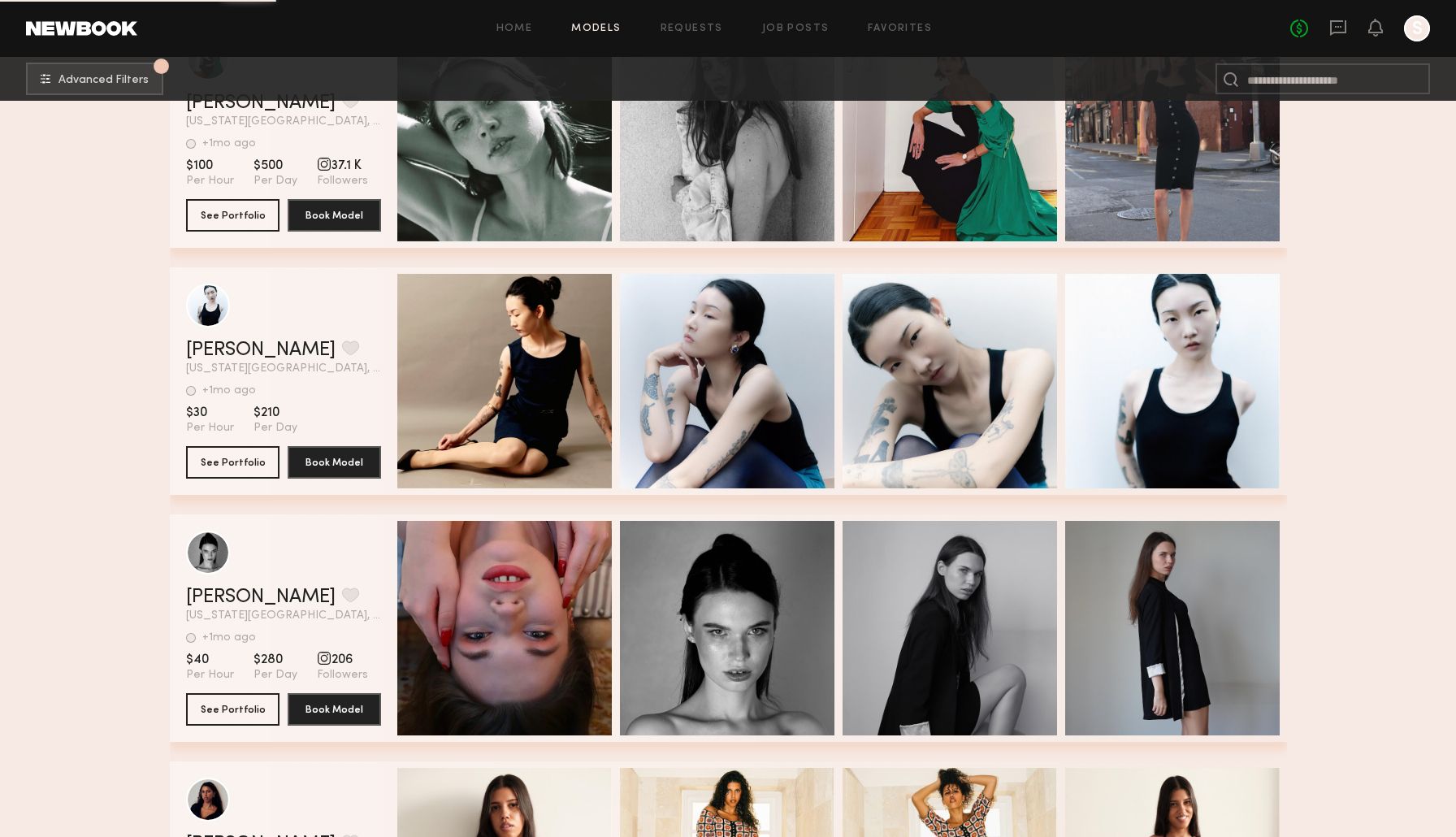
scroll to position [13955, 0]
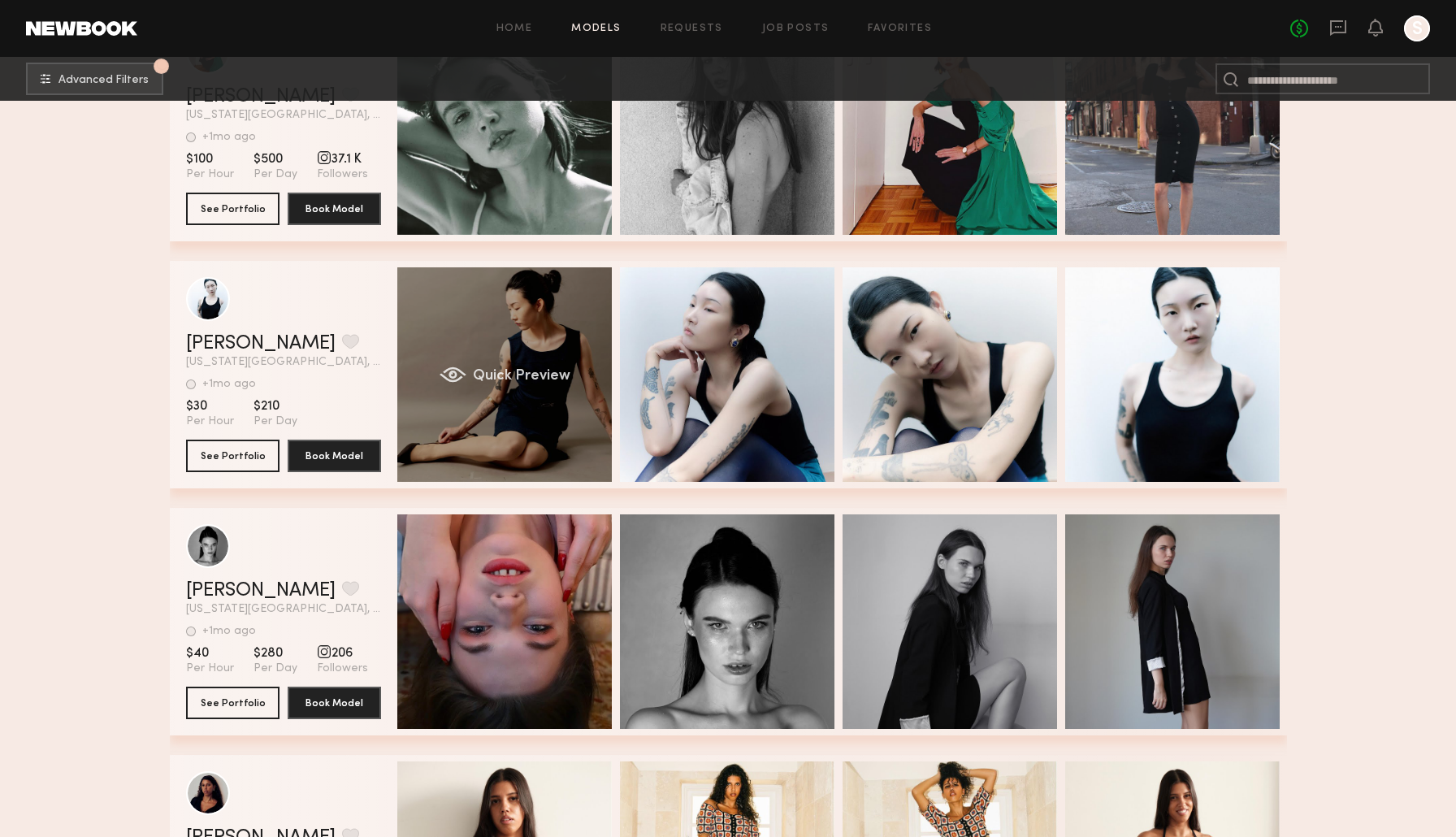
click at [470, 402] on div "Quick Preview" at bounding box center [504, 374] width 215 height 215
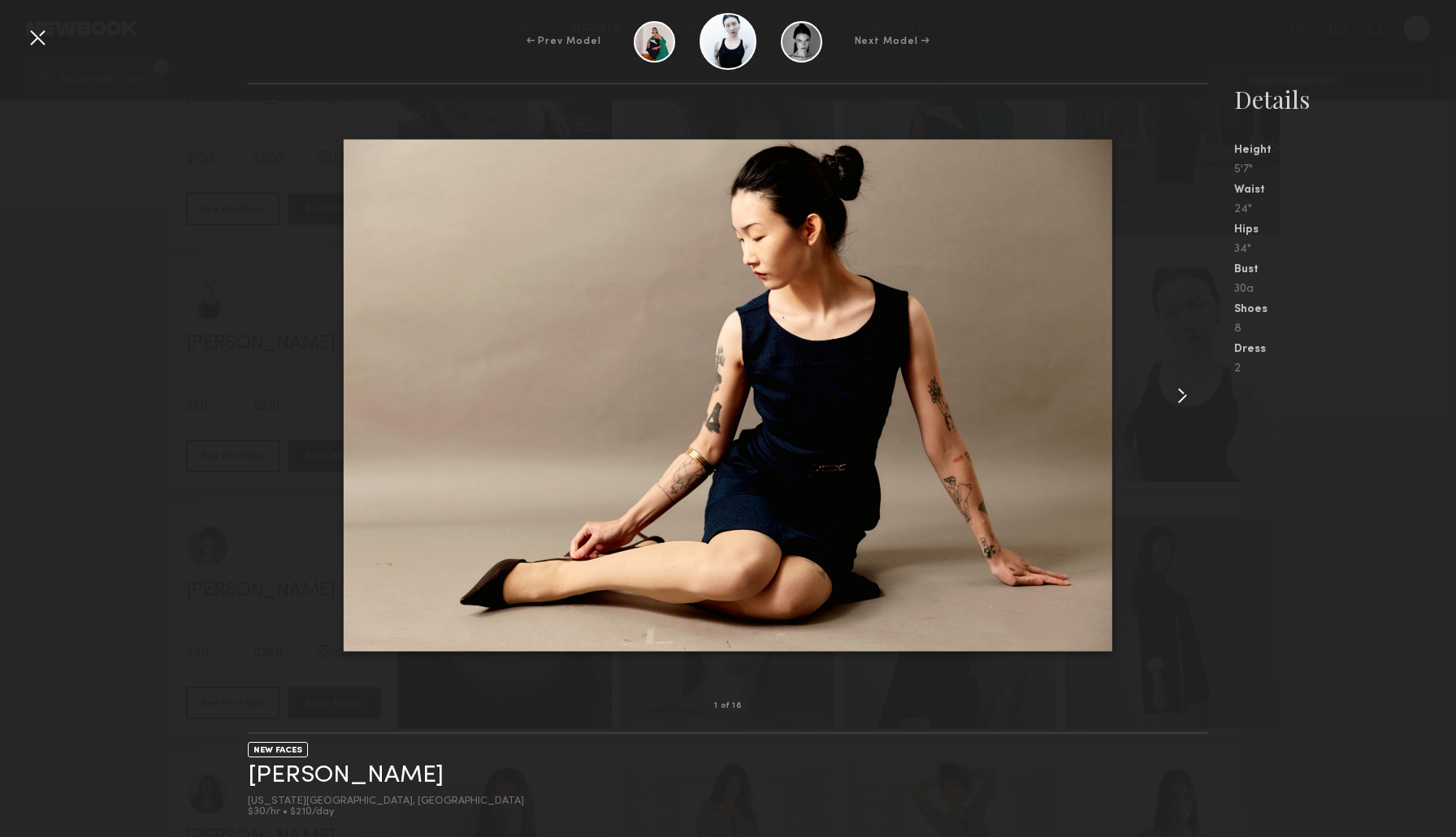
click at [1194, 394] on common-icon at bounding box center [1181, 395] width 26 height 26
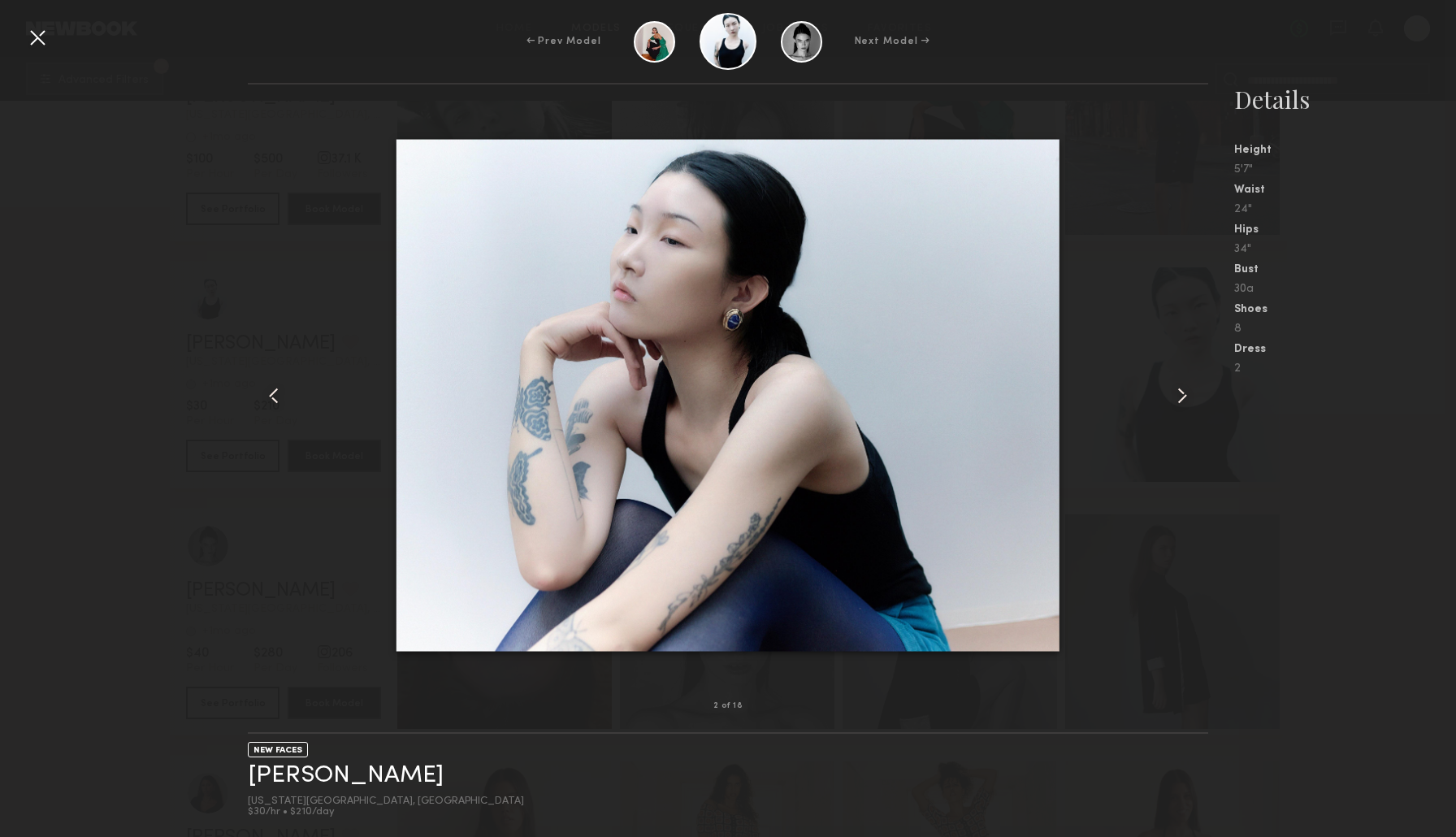
click at [1186, 389] on common-icon at bounding box center [1181, 395] width 26 height 26
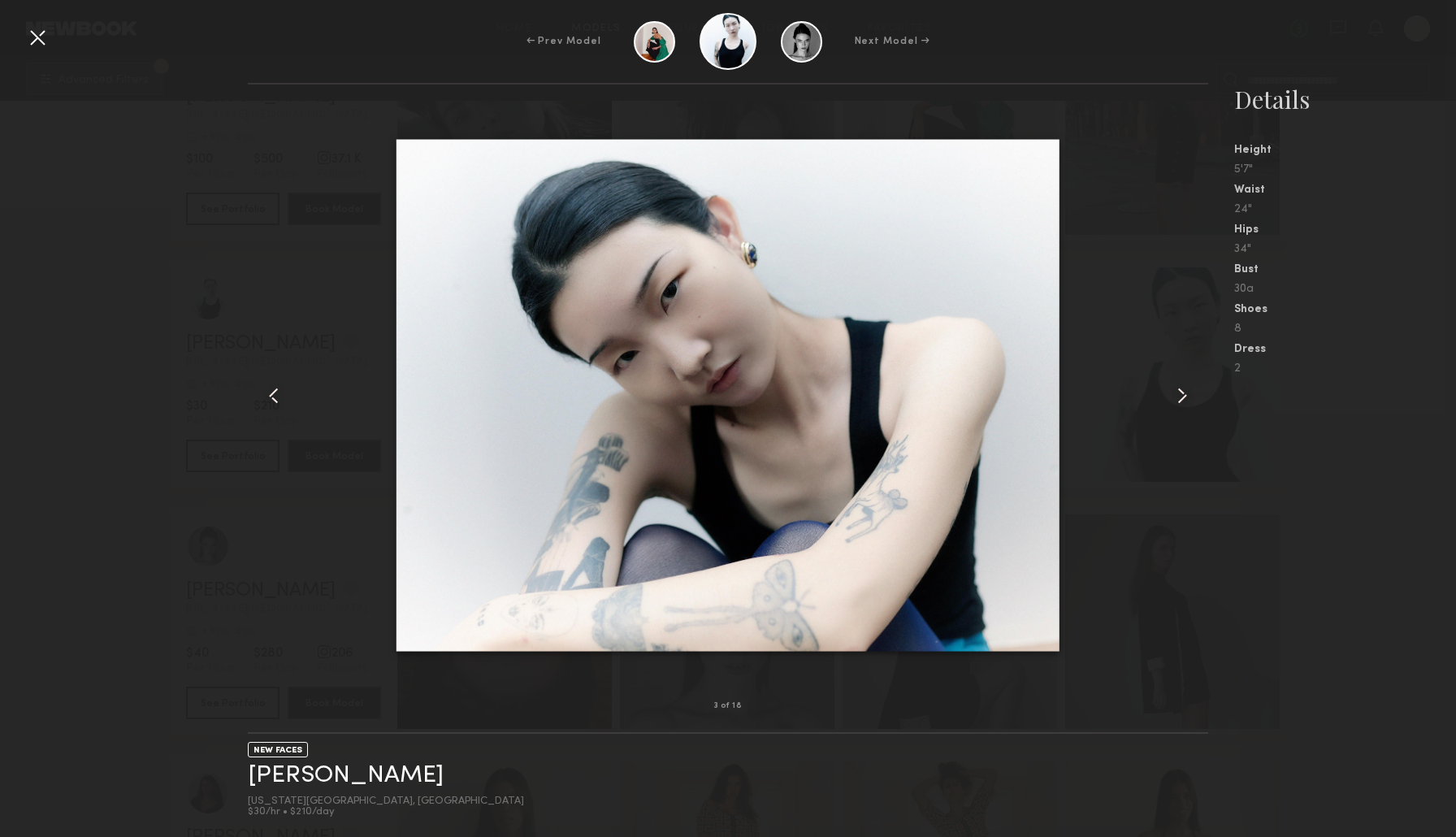
click at [1187, 388] on common-icon at bounding box center [1181, 395] width 26 height 26
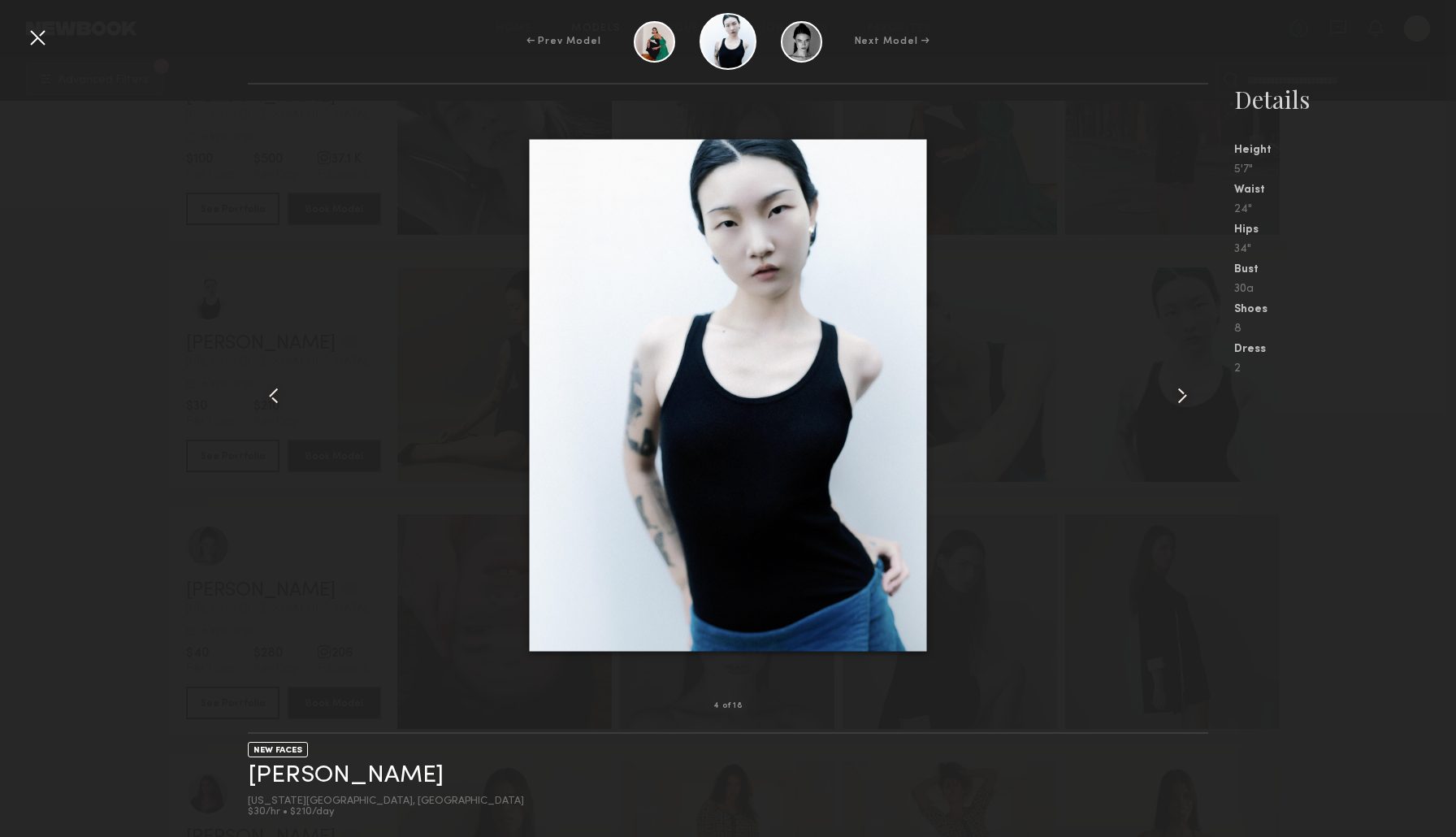
click at [1187, 388] on common-icon at bounding box center [1181, 395] width 26 height 26
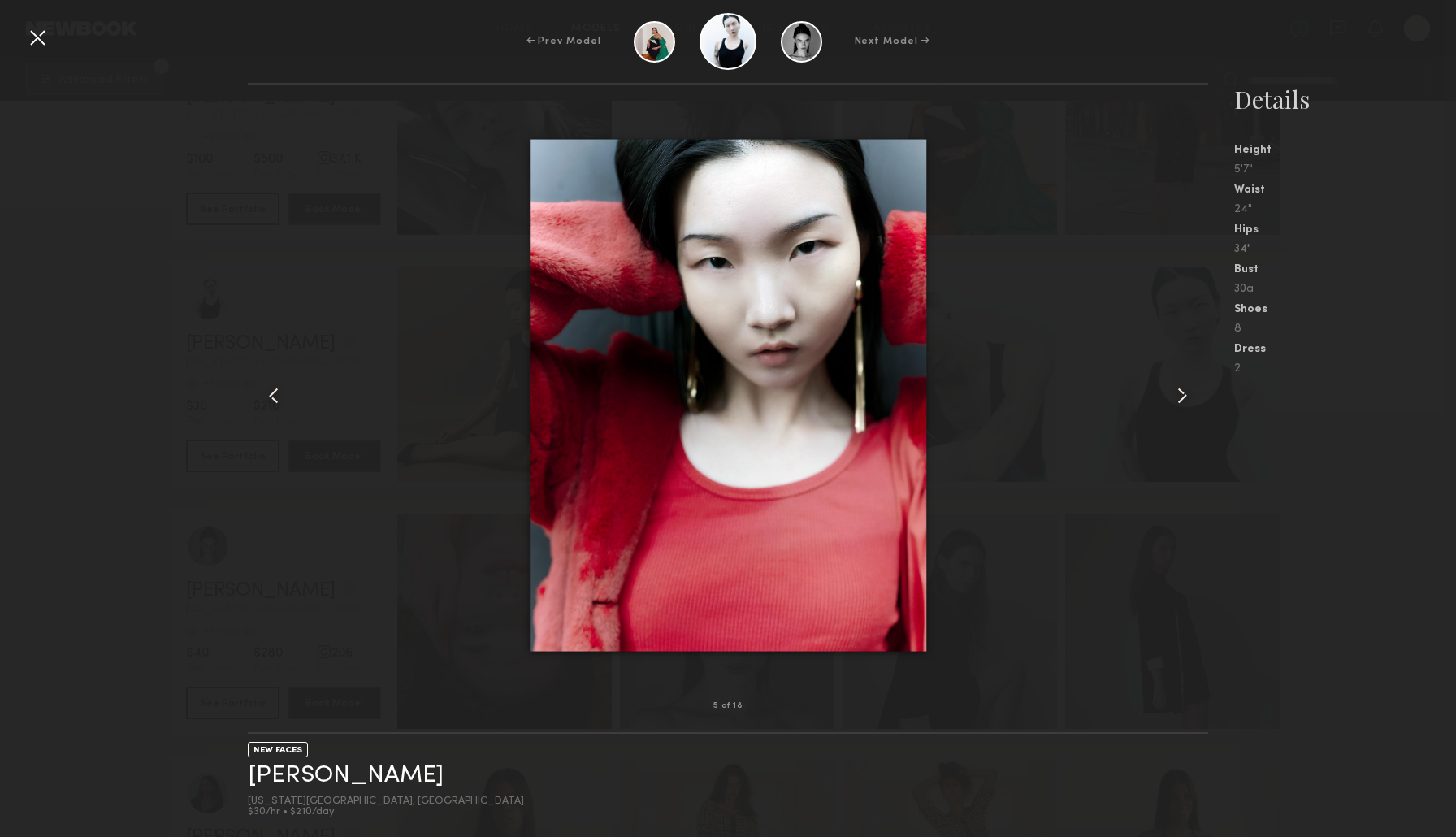
click at [1187, 388] on common-icon at bounding box center [1181, 395] width 26 height 26
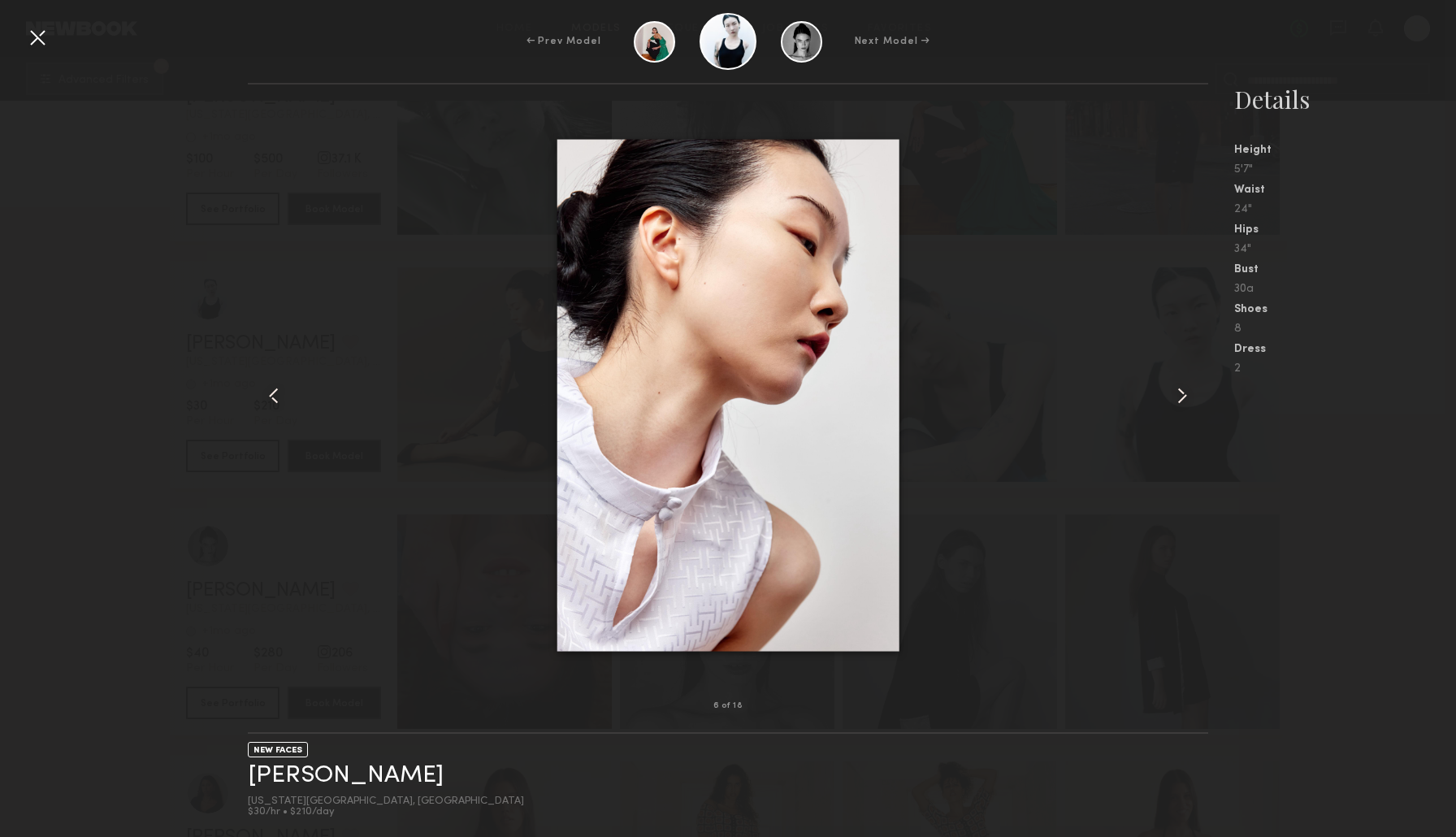
click at [1187, 389] on common-icon at bounding box center [1181, 395] width 26 height 26
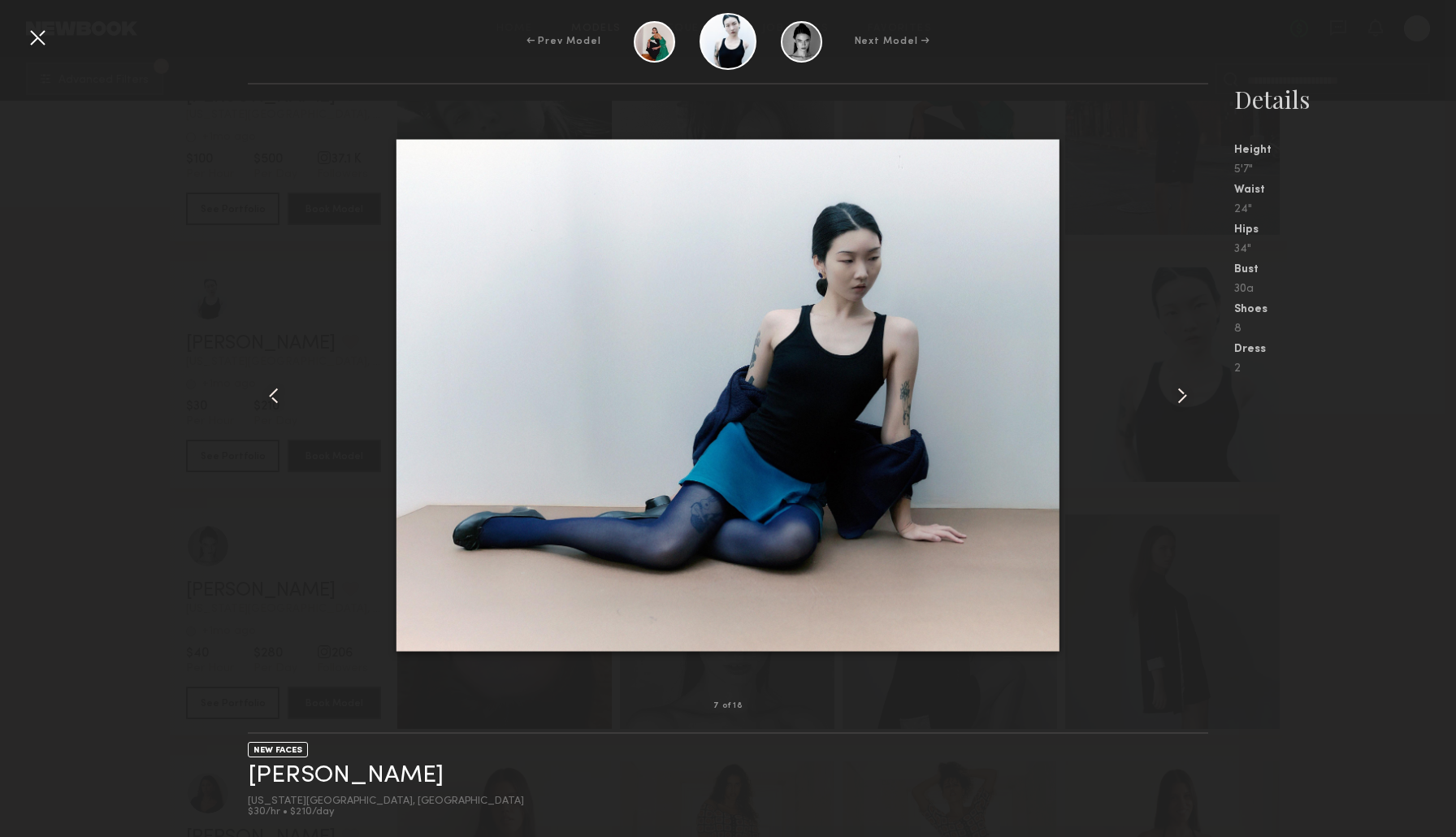
click at [1187, 389] on common-icon at bounding box center [1181, 395] width 26 height 26
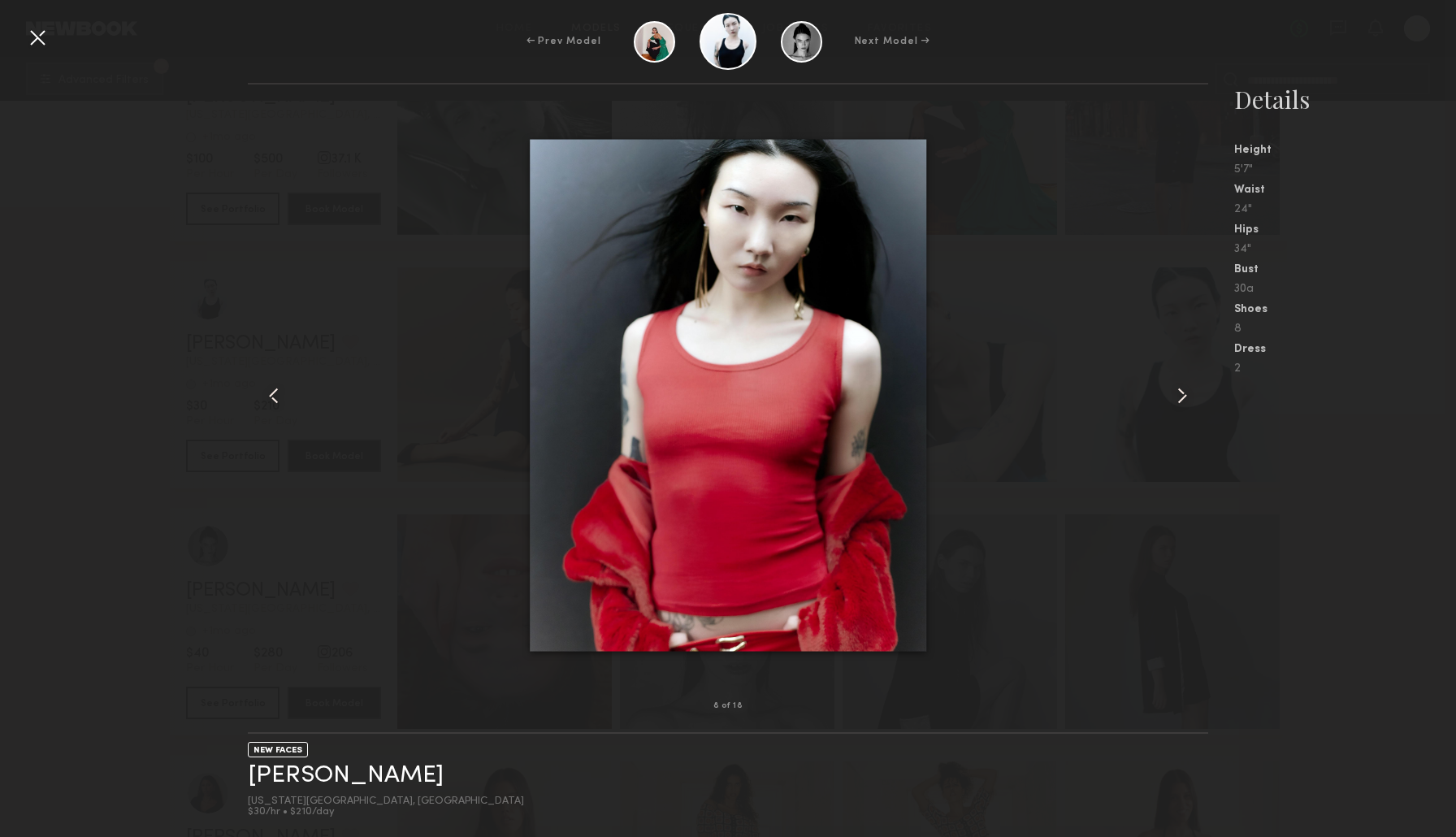
click at [1187, 389] on common-icon at bounding box center [1181, 395] width 26 height 26
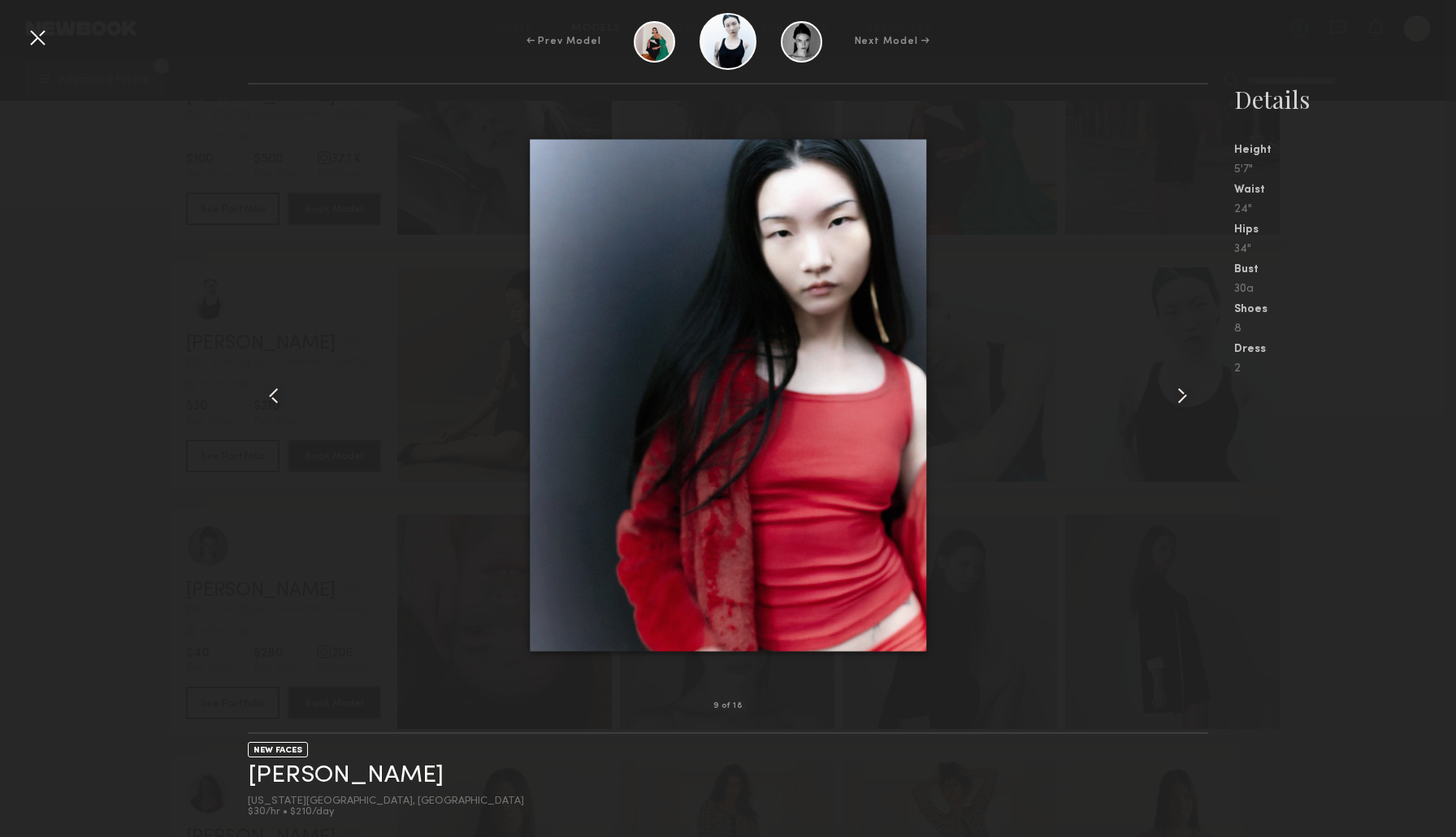
click at [1187, 389] on common-icon at bounding box center [1181, 395] width 26 height 26
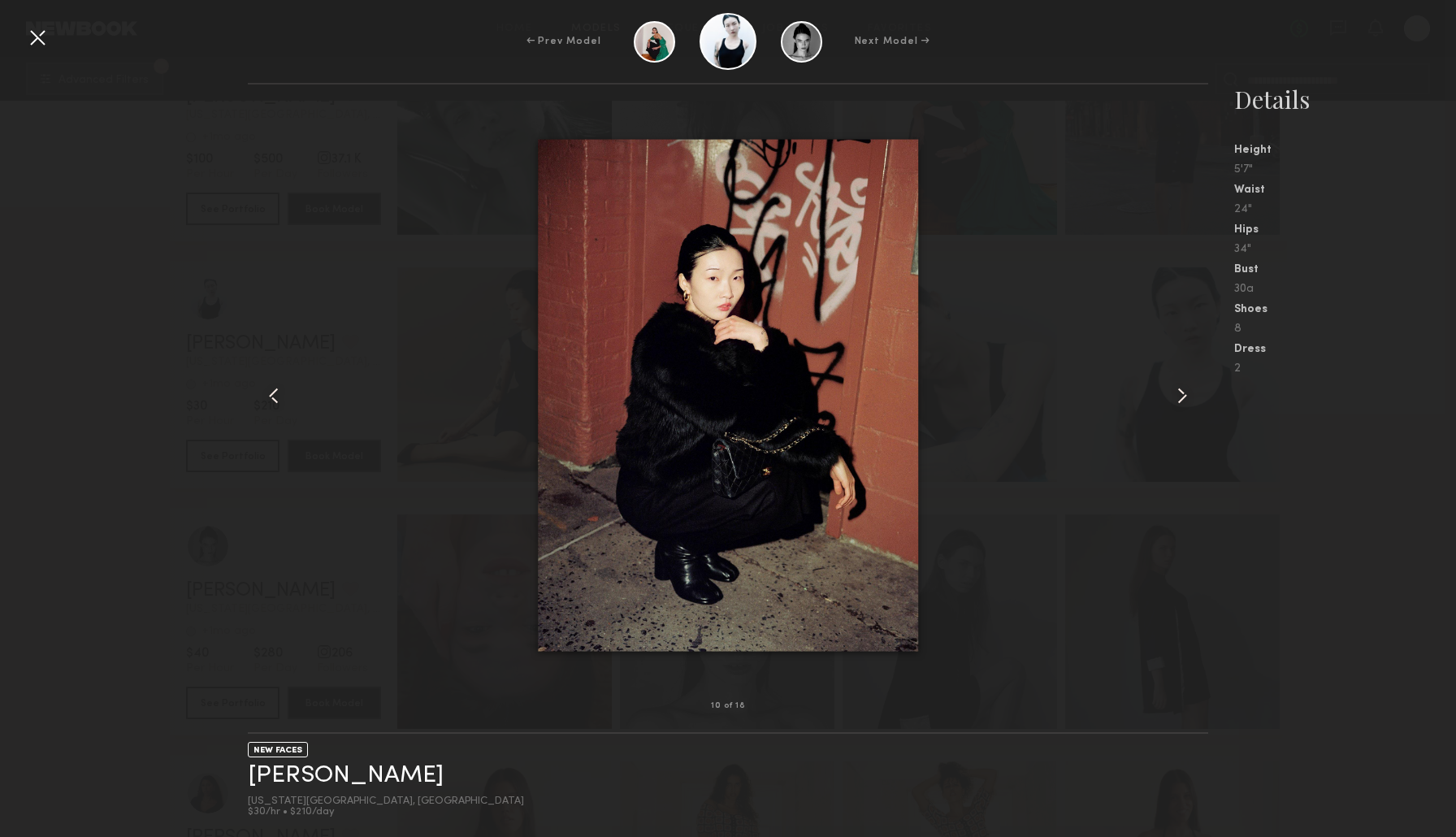
click at [1187, 389] on common-icon at bounding box center [1181, 395] width 26 height 26
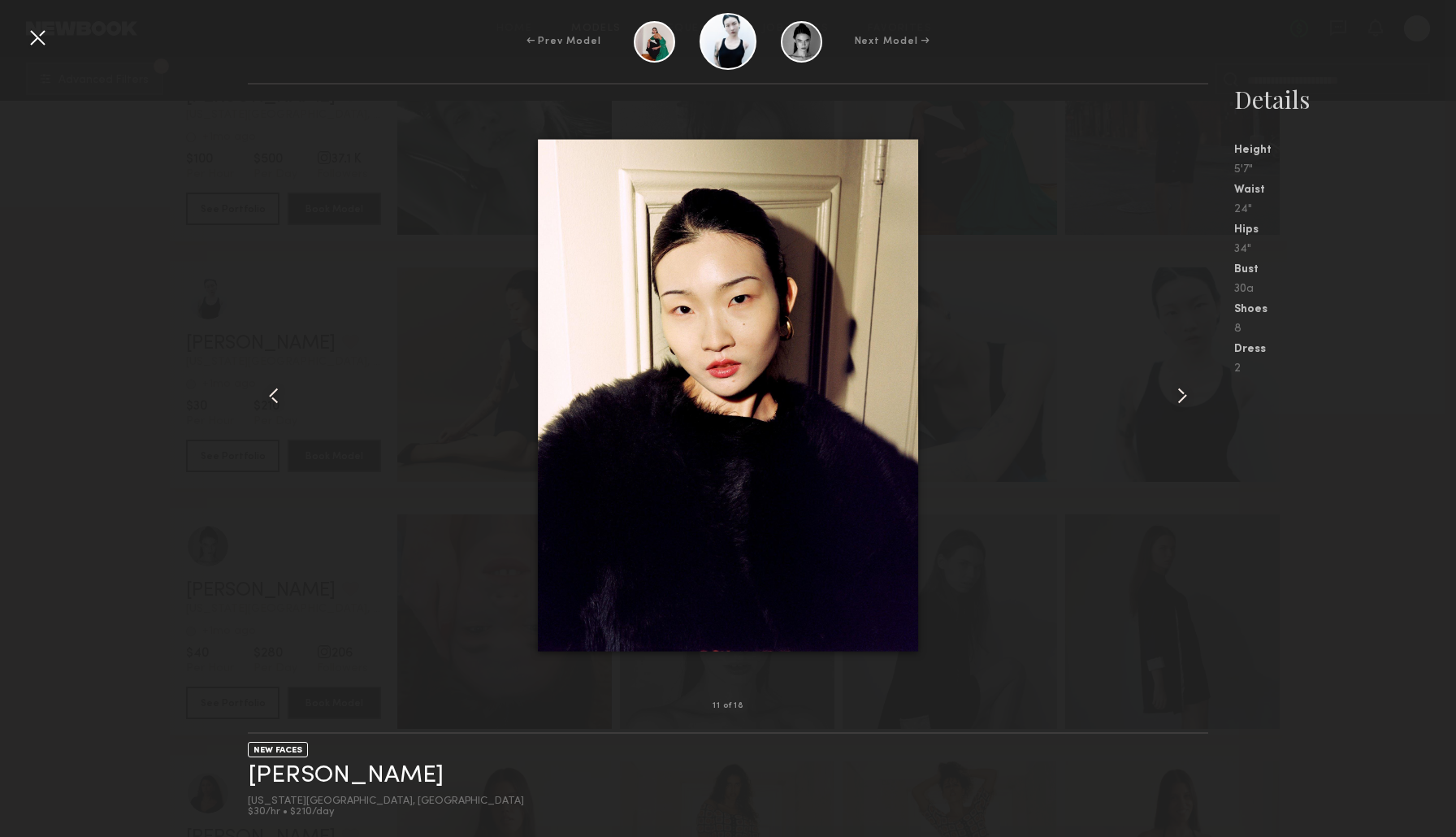
click at [1187, 389] on common-icon at bounding box center [1181, 395] width 26 height 26
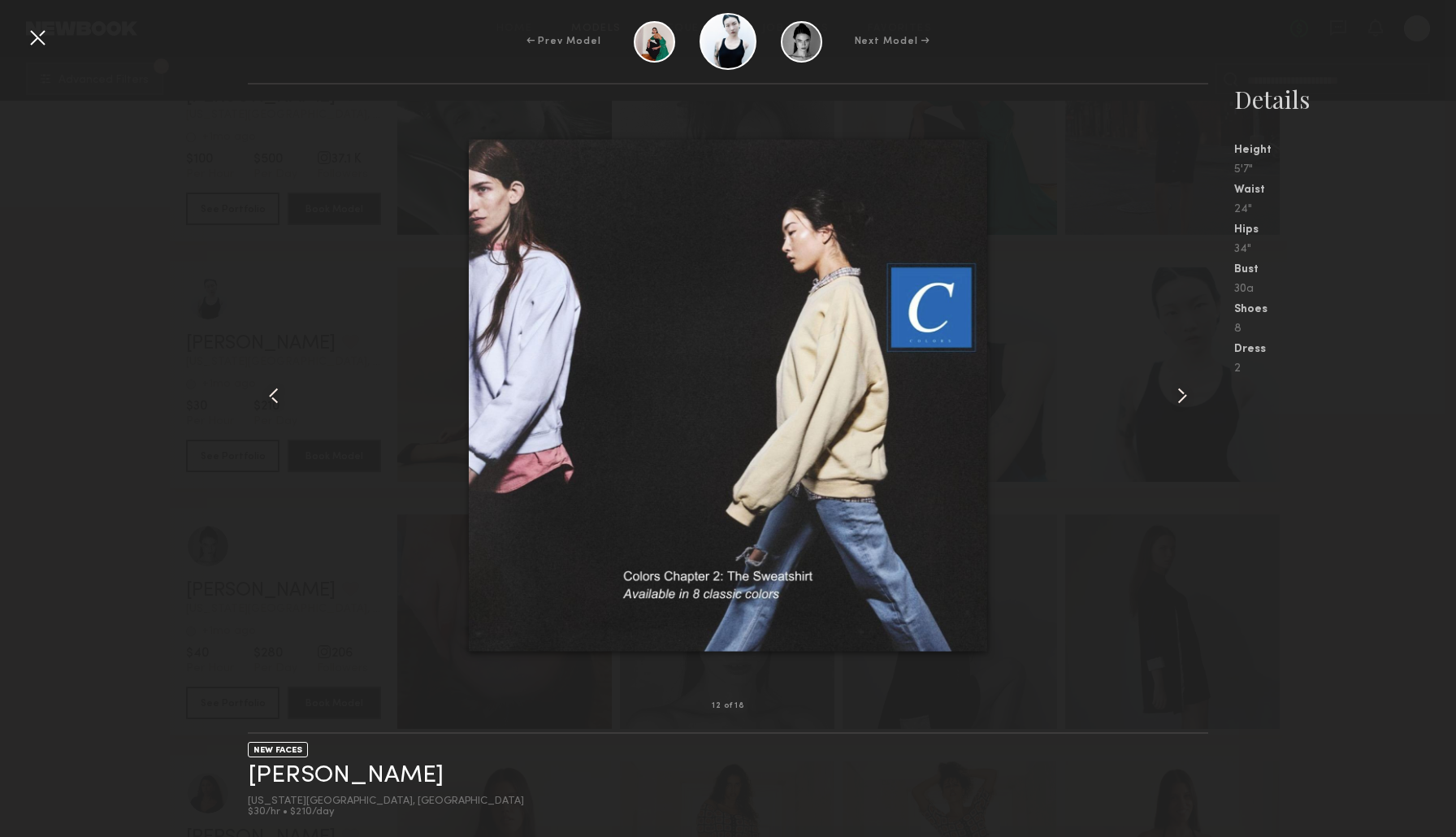
click at [1187, 389] on common-icon at bounding box center [1181, 395] width 26 height 26
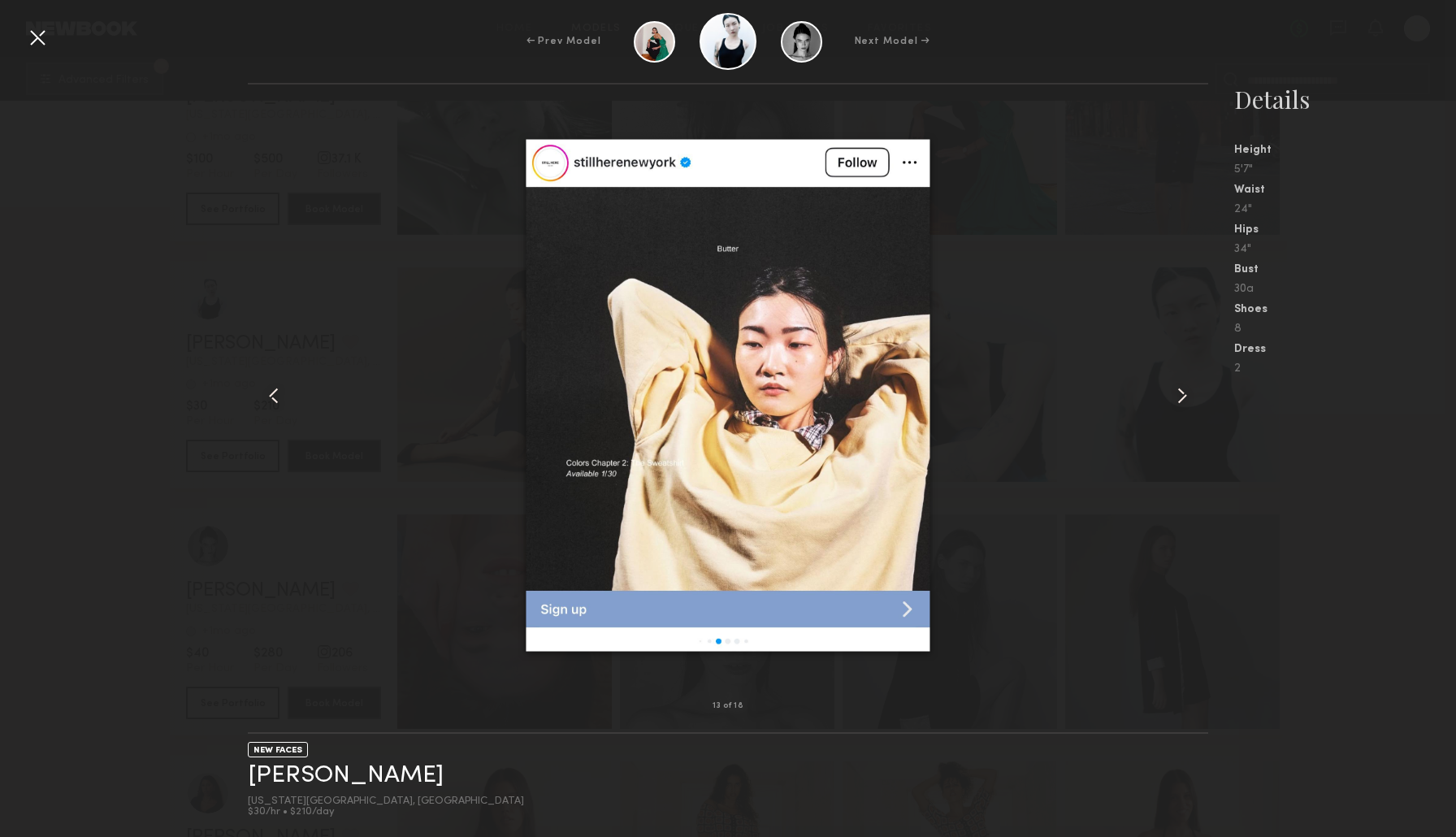
click at [1187, 389] on common-icon at bounding box center [1181, 395] width 26 height 26
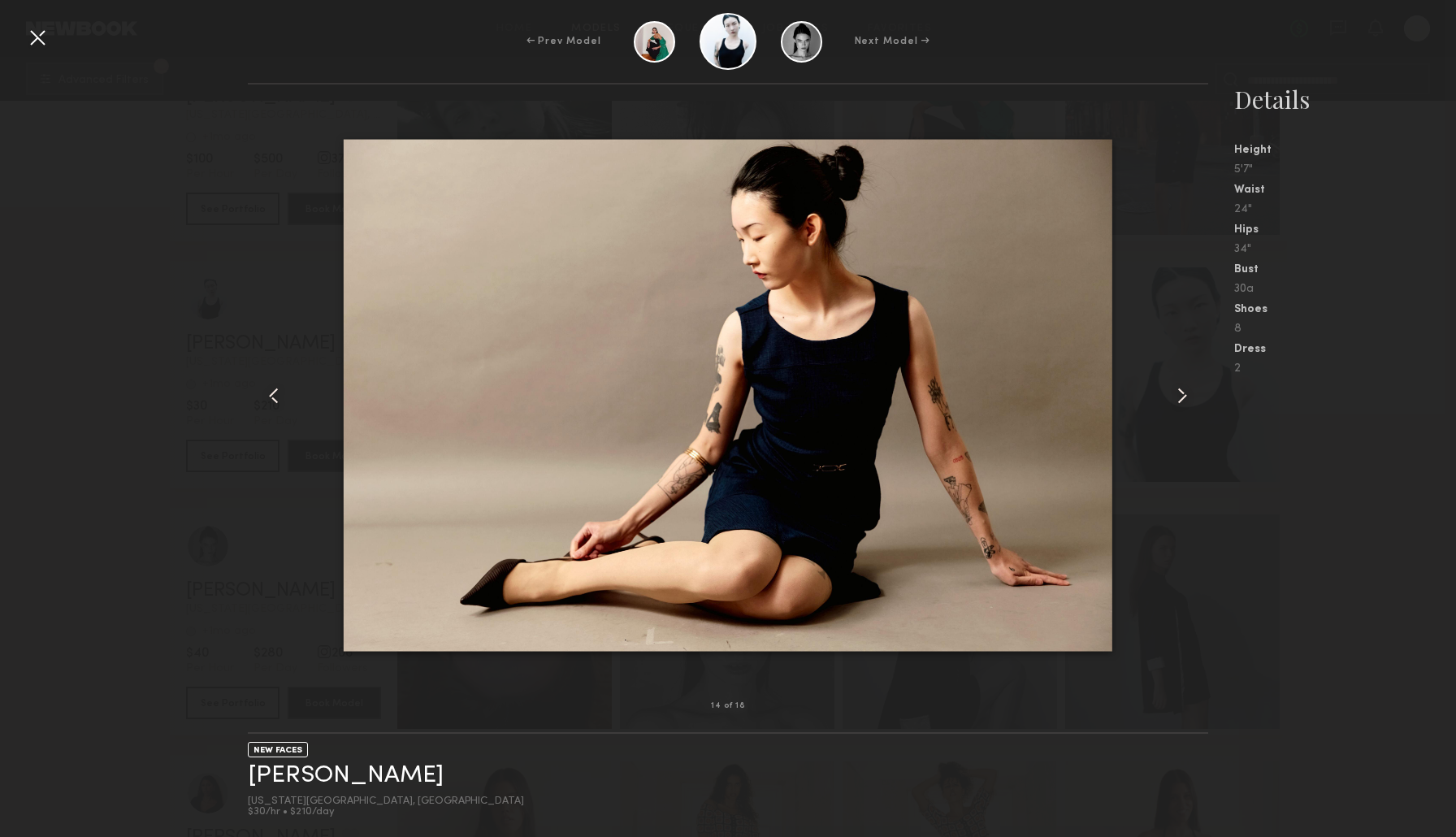
click at [1187, 389] on common-icon at bounding box center [1181, 395] width 26 height 26
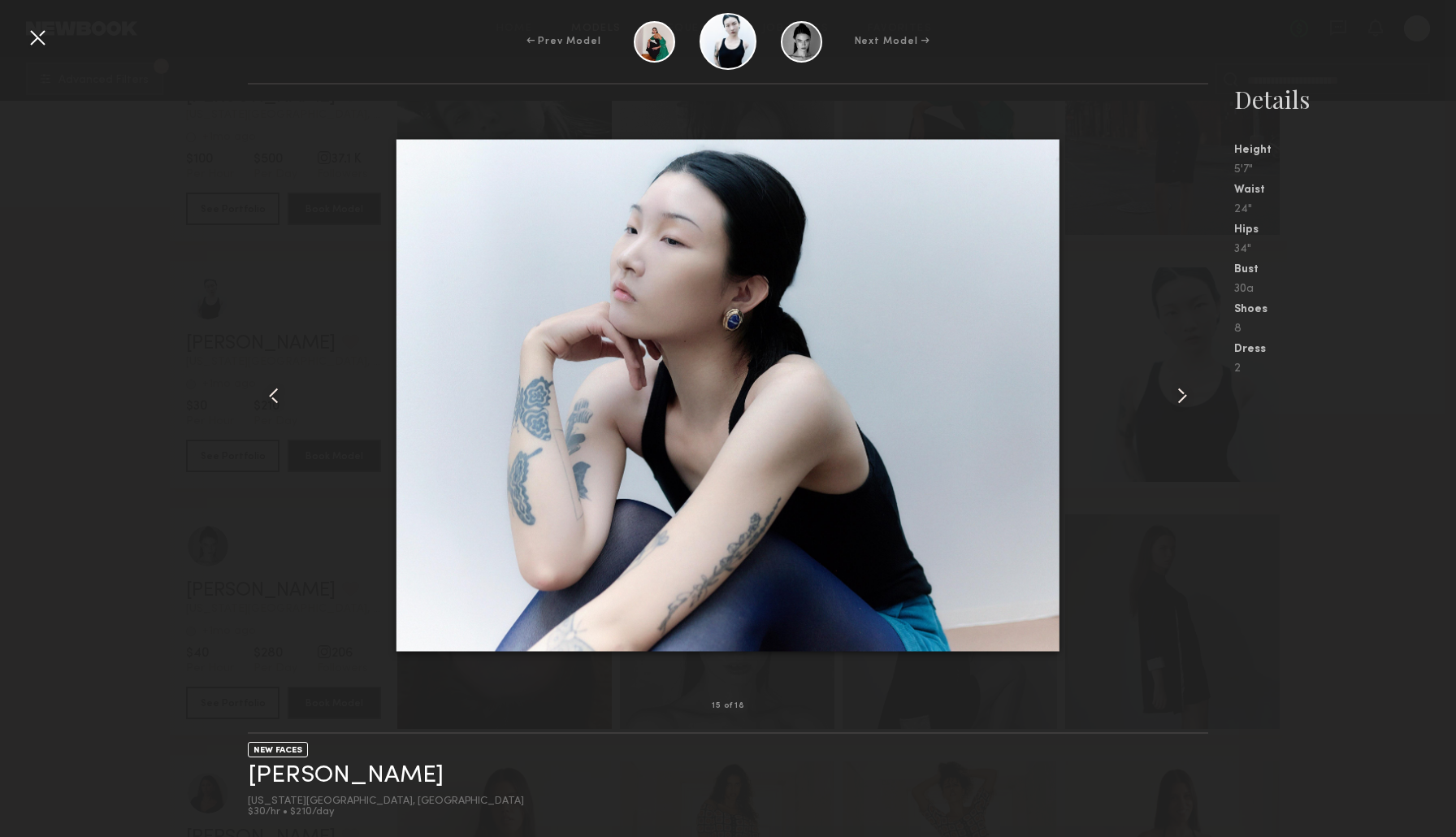
click at [1330, 501] on nb-gallery-model-stats "Details Height 5'7" Waist 24" Hips 34" Bust 30a Shoes 8 Dress 2" at bounding box center [1332, 460] width 248 height 754
click at [1261, 671] on nb-gallery-model-stats "Details Height 5'7" Waist 24" Hips 34" Bust 30a Shoes 8 Dress 2" at bounding box center [1332, 460] width 248 height 754
click at [1280, 671] on nb-gallery-model-stats "Details Height 5'7" Waist 24" Hips 34" Bust 30a Shoes 8 Dress 2" at bounding box center [1332, 460] width 248 height 754
click at [1228, 81] on div "← Prev Model Next Model → 15 of 18 NEW FACES [PERSON_NAME] [US_STATE][GEOGRAPHI…" at bounding box center [728, 418] width 1456 height 837
click at [1191, 405] on common-icon at bounding box center [1181, 395] width 26 height 26
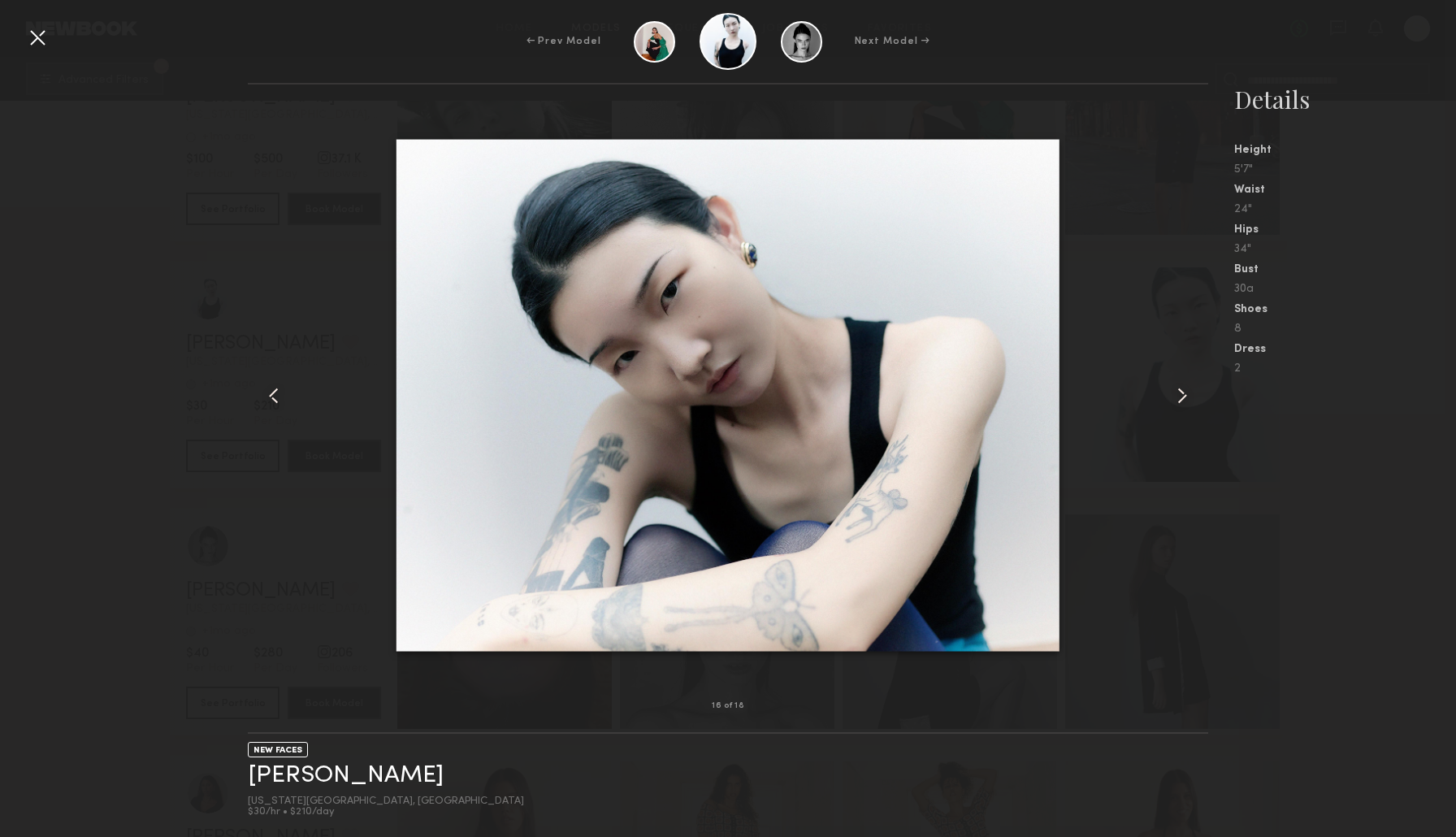
drag, startPoint x: 1191, startPoint y: 405, endPoint x: 1180, endPoint y: 405, distance: 11.0
click at [1189, 405] on common-icon at bounding box center [1181, 395] width 26 height 26
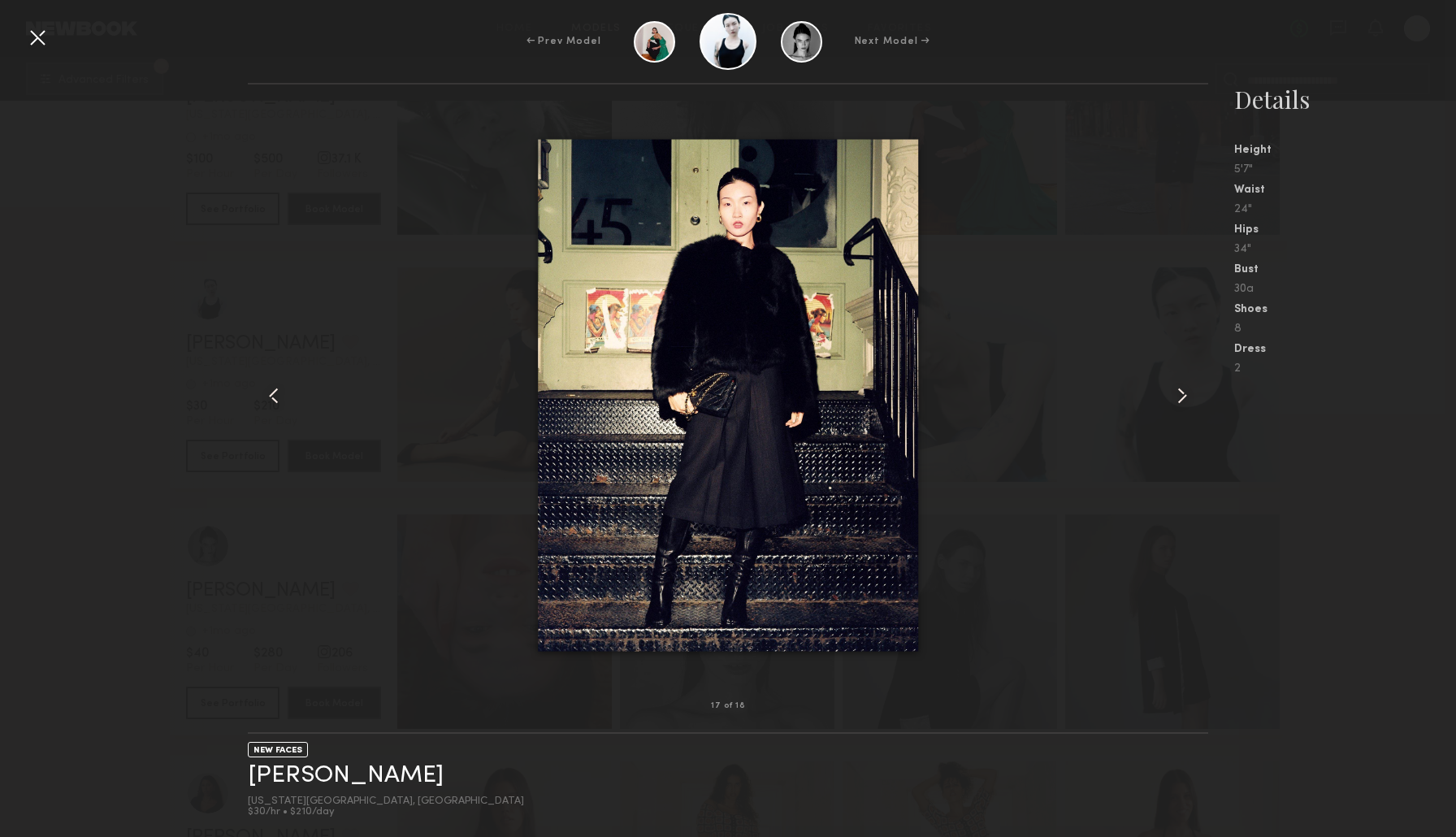
click at [276, 391] on common-icon at bounding box center [273, 395] width 26 height 26
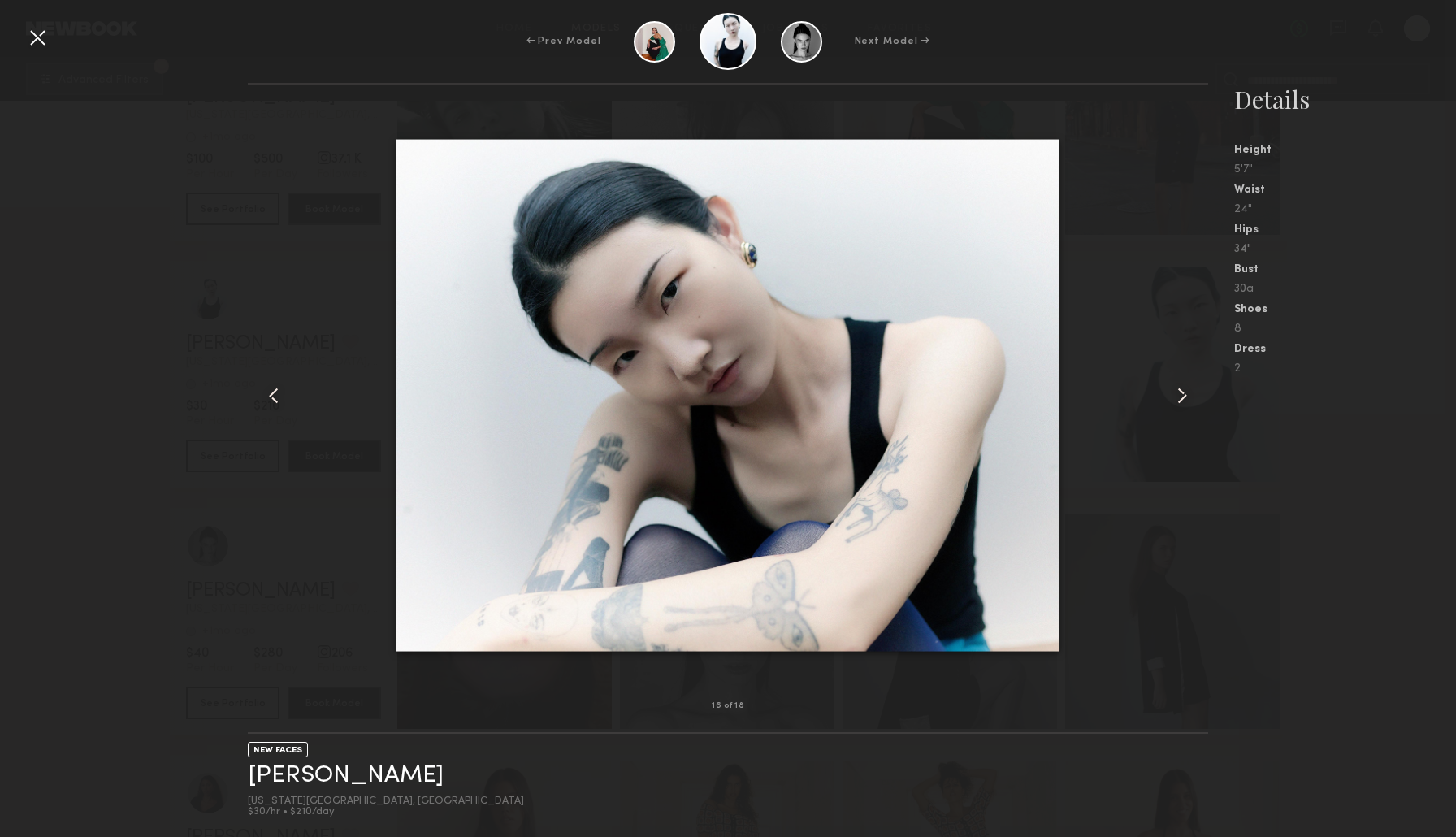
click at [1170, 400] on common-icon at bounding box center [1181, 395] width 26 height 26
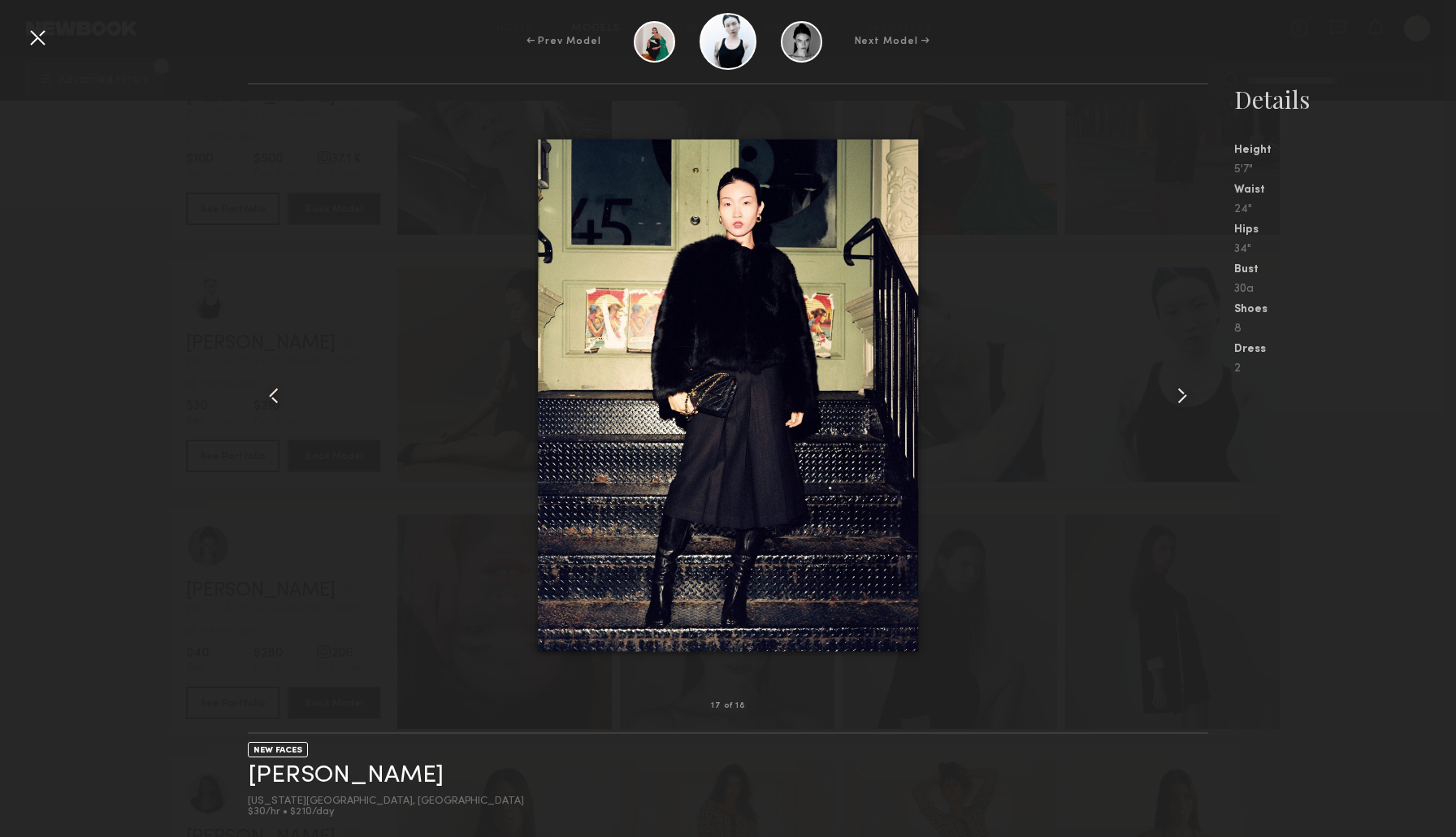
click at [1175, 387] on common-icon at bounding box center [1181, 395] width 26 height 26
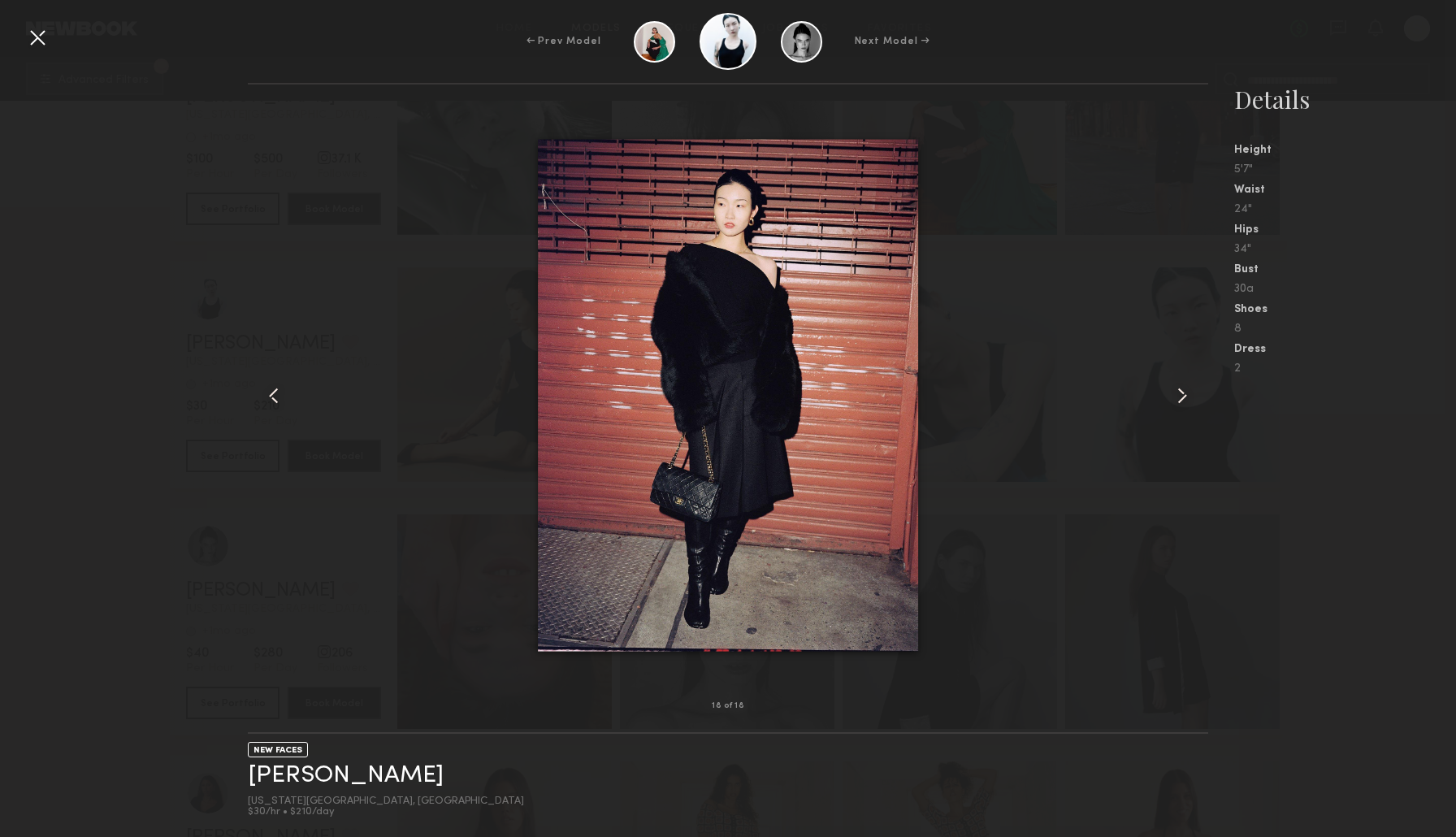
click at [37, 32] on div at bounding box center [37, 37] width 26 height 26
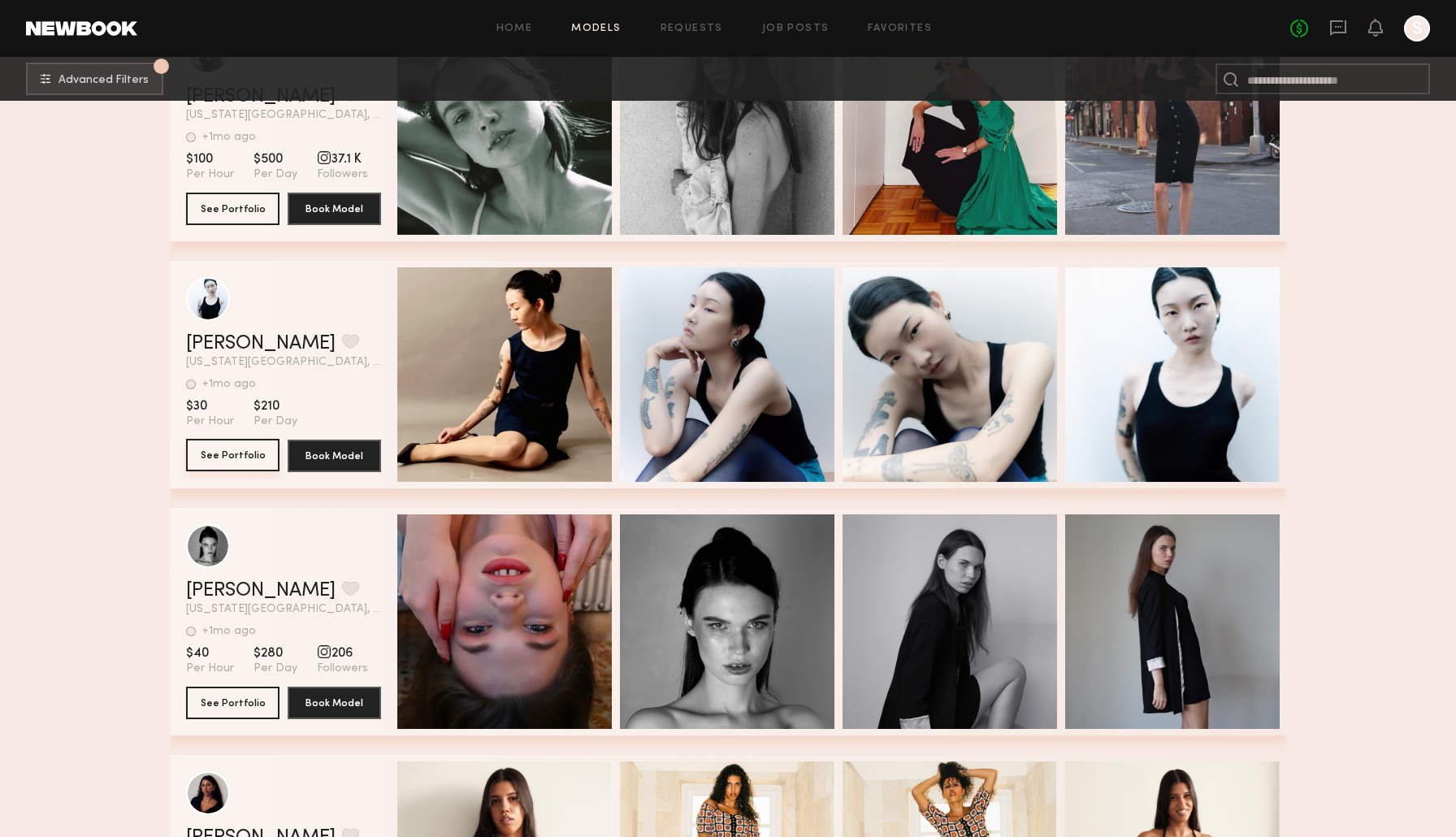
click at [248, 454] on button "See Portfolio" at bounding box center [233, 455] width 94 height 32
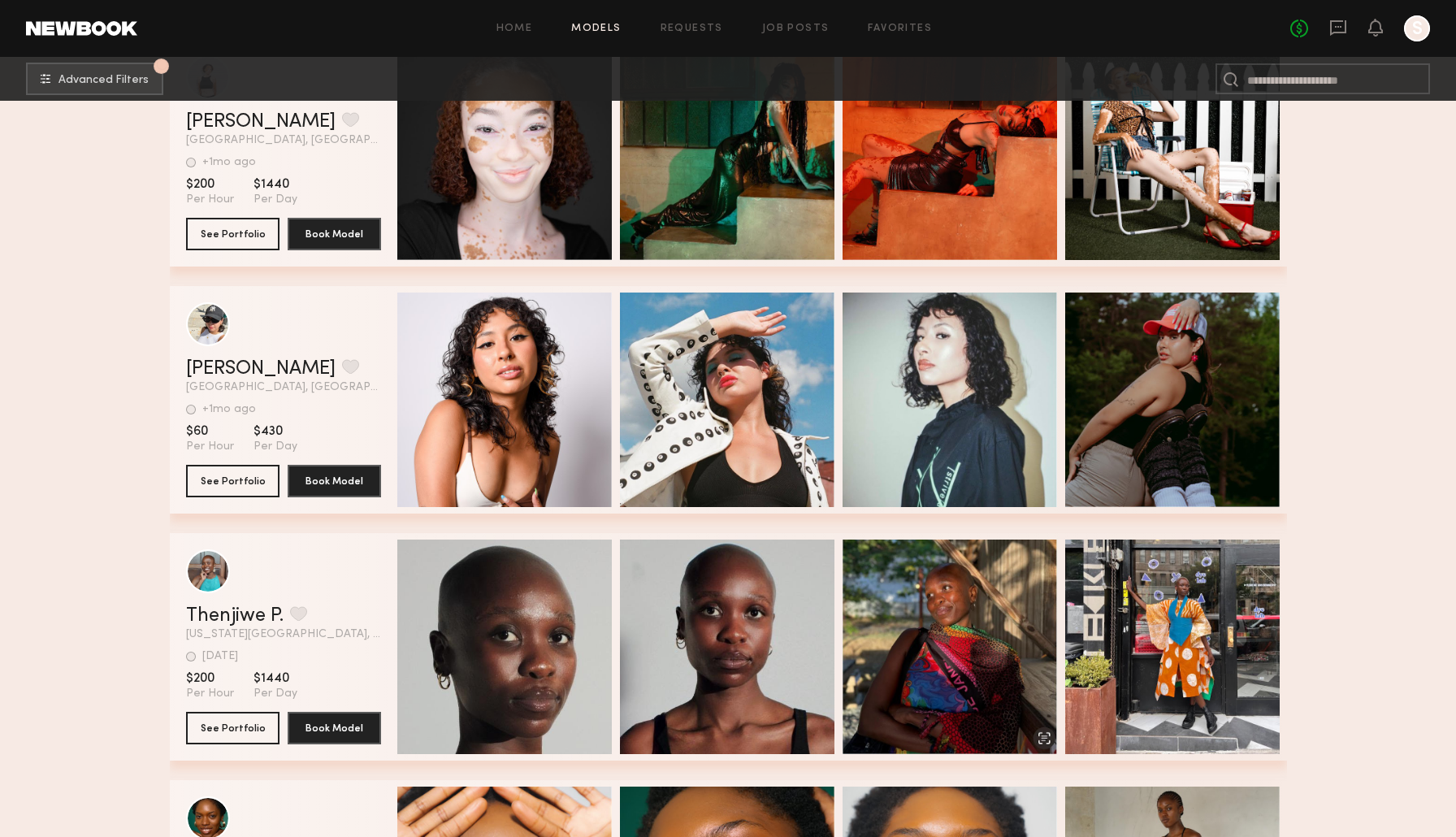
scroll to position [16700, 0]
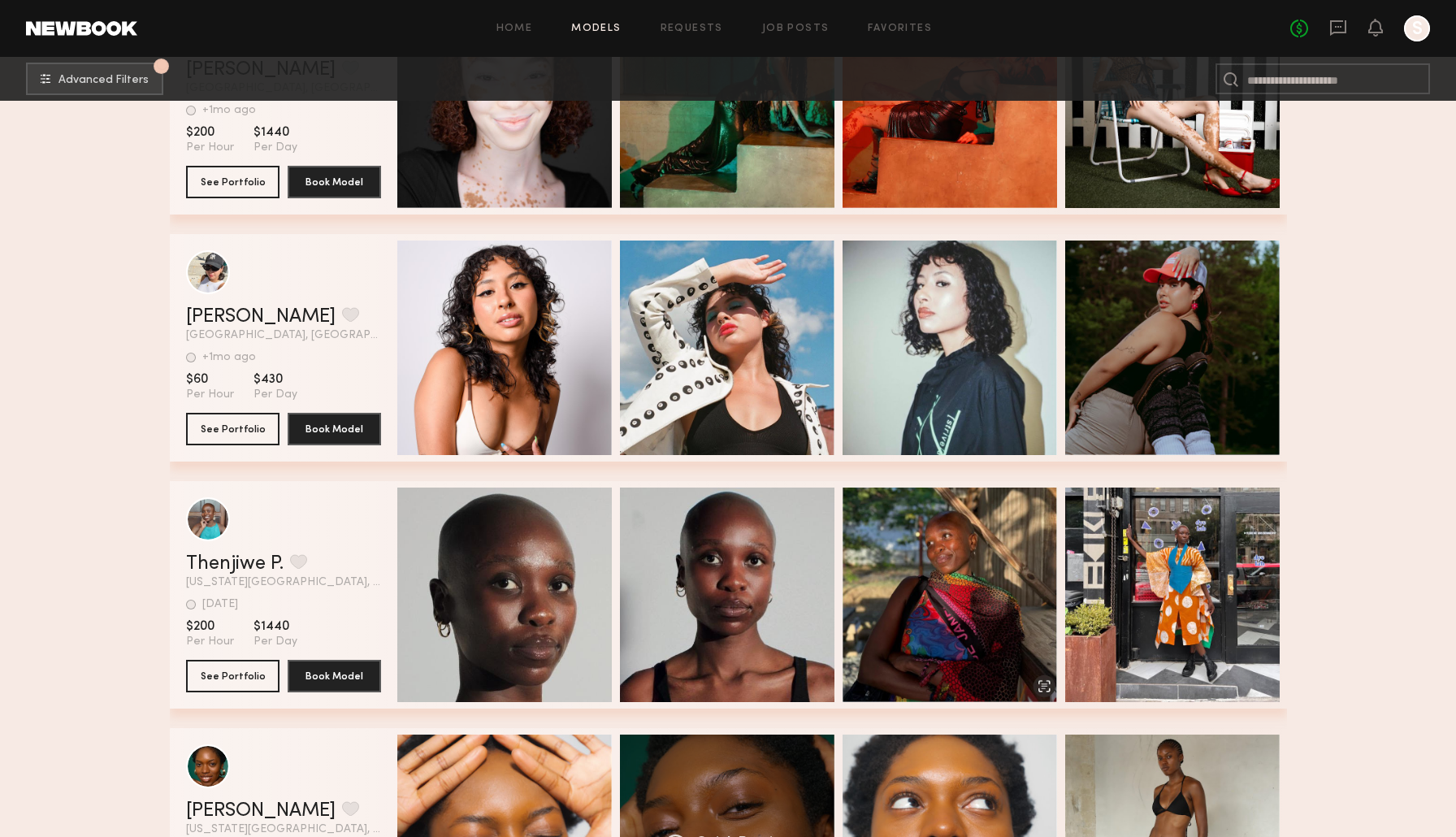
click at [761, 797] on div "Quick Preview" at bounding box center [727, 842] width 215 height 215
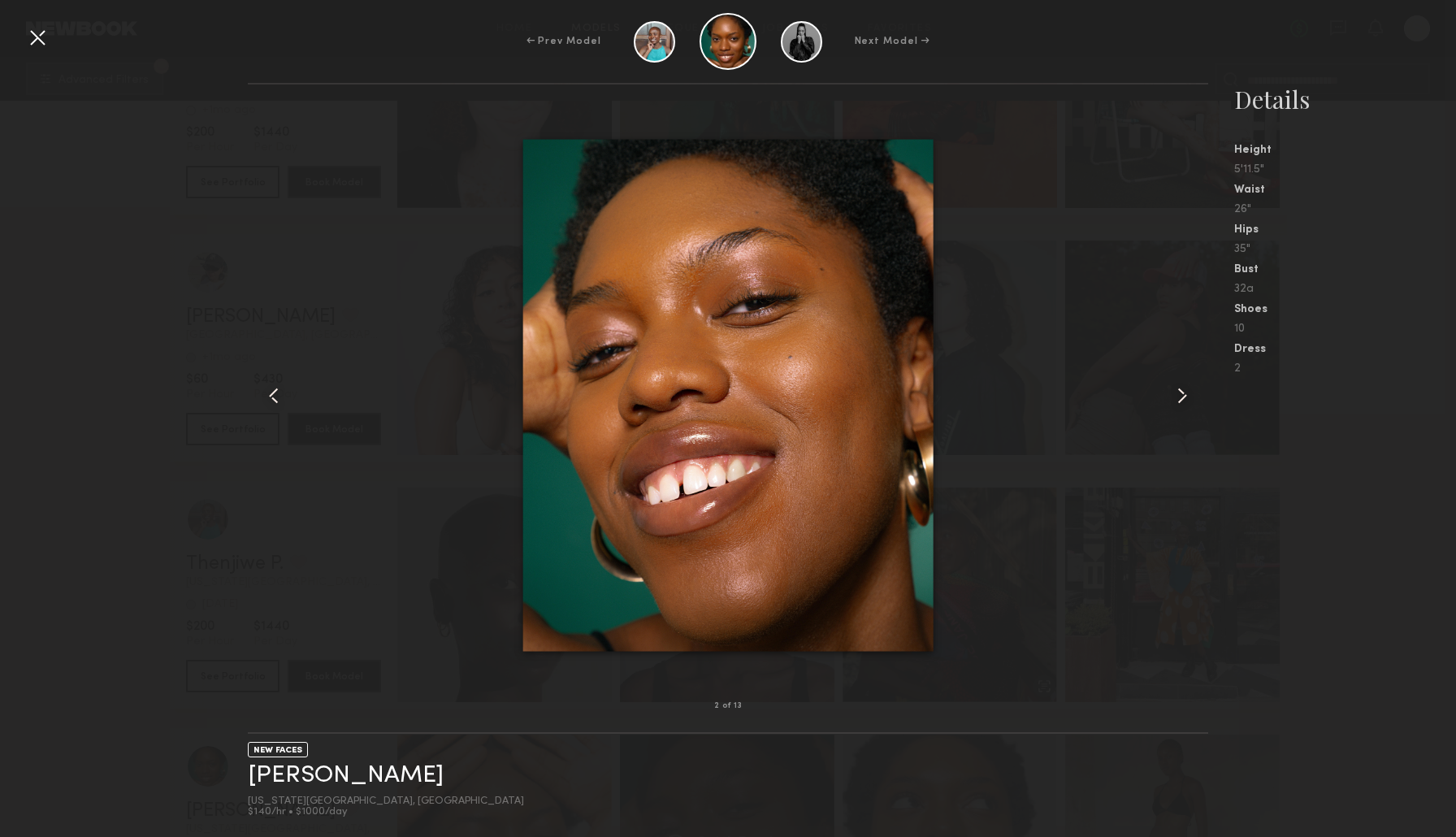
click at [761, 797] on div "NEW FACES [PERSON_NAME] [US_STATE][GEOGRAPHIC_DATA], [GEOGRAPHIC_DATA] $140/hr …" at bounding box center [728, 785] width 961 height 103
click at [1000, 836] on div "NEW FACES [PERSON_NAME] [US_STATE][GEOGRAPHIC_DATA], [GEOGRAPHIC_DATA] $140/hr …" at bounding box center [728, 785] width 961 height 103
click at [1272, 419] on nb-gallery-model-stats "Details Height 5'11.5" Waist 26" Hips 35" Bust 32a Shoes 10 Dress 2" at bounding box center [1332, 460] width 248 height 754
click at [45, 32] on div at bounding box center [37, 37] width 26 height 26
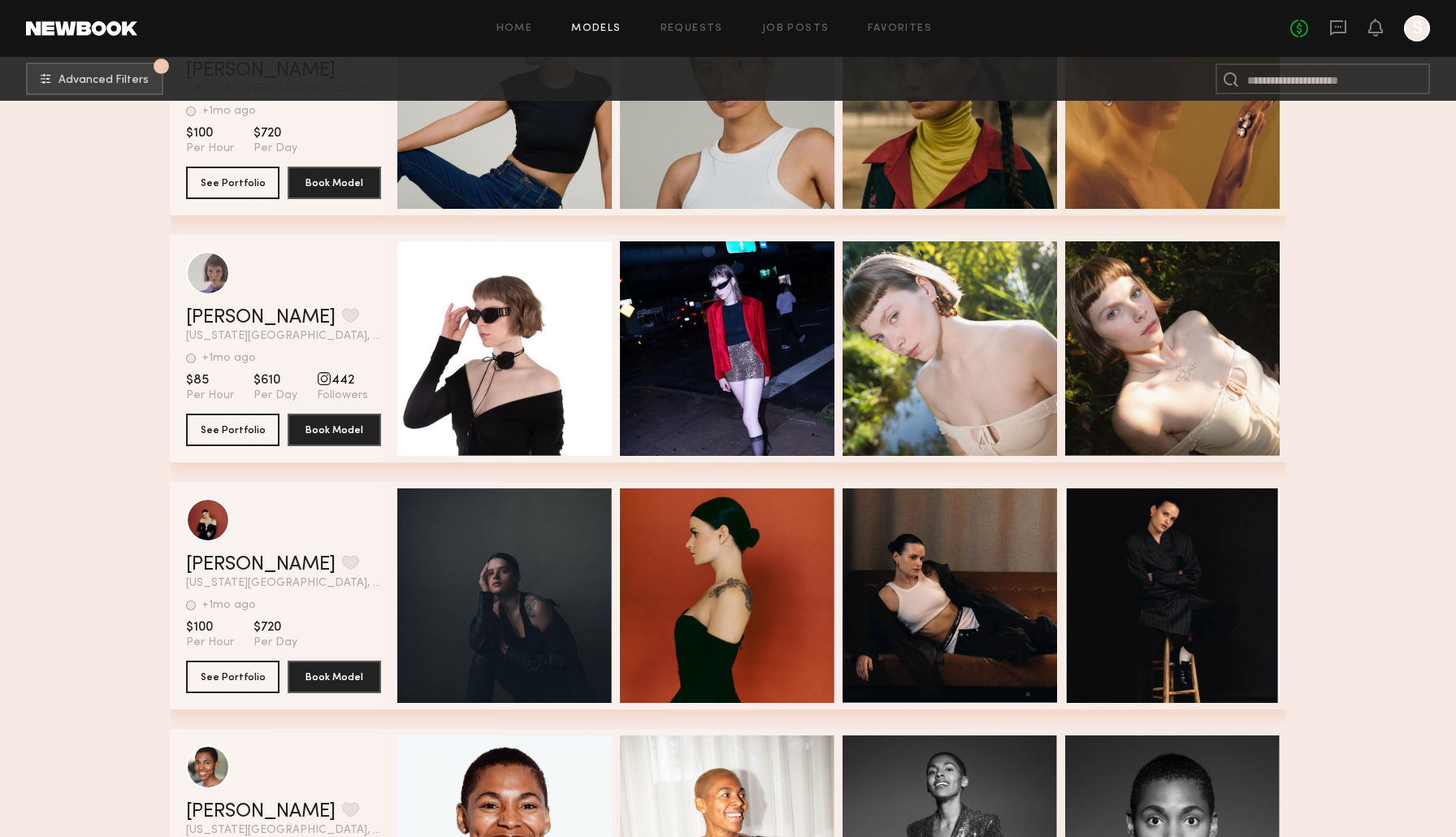
scroll to position [15432, 0]
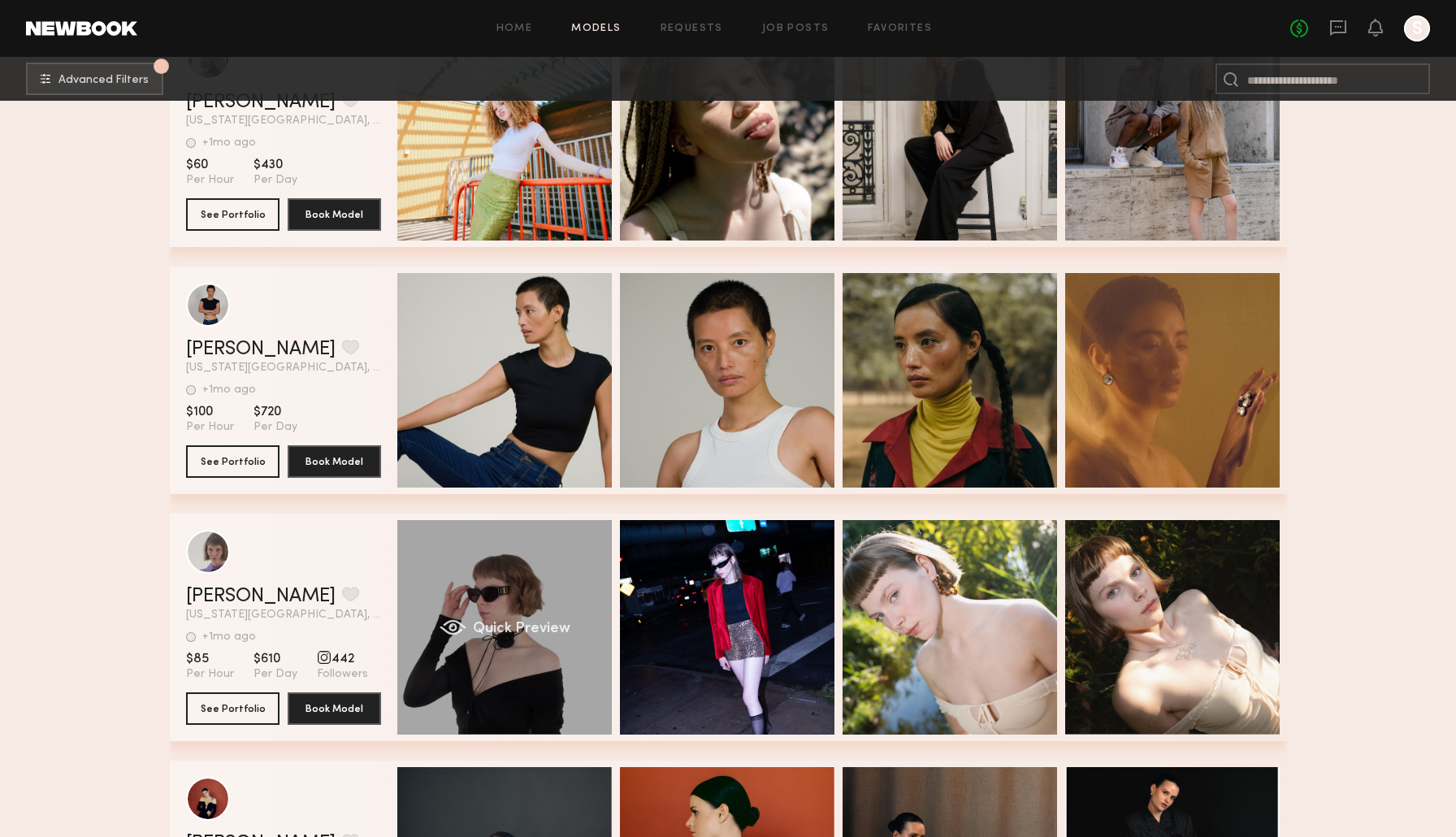
click at [499, 692] on div "Quick Preview" at bounding box center [504, 627] width 215 height 215
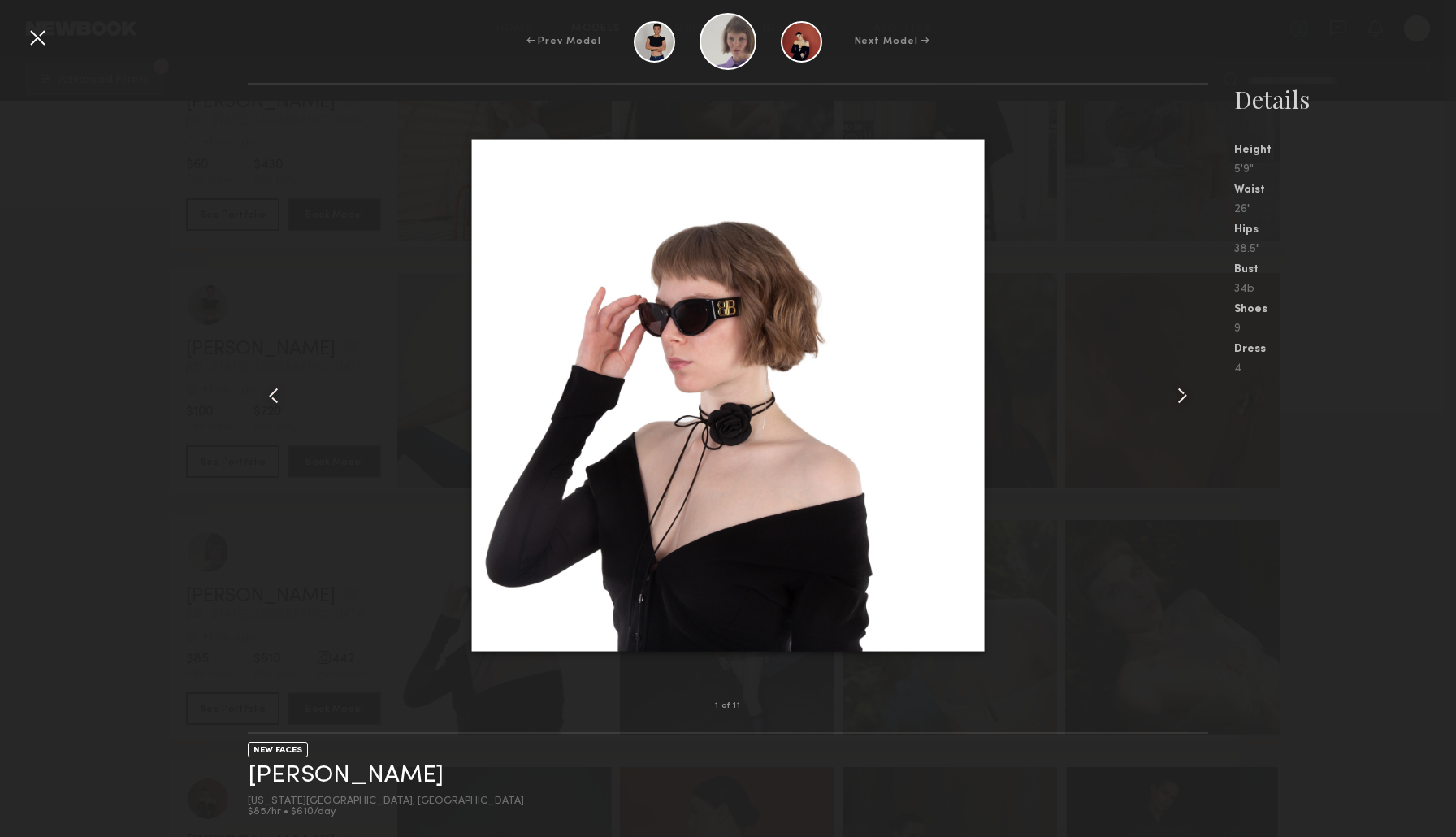
click at [1175, 403] on common-icon at bounding box center [1181, 395] width 26 height 26
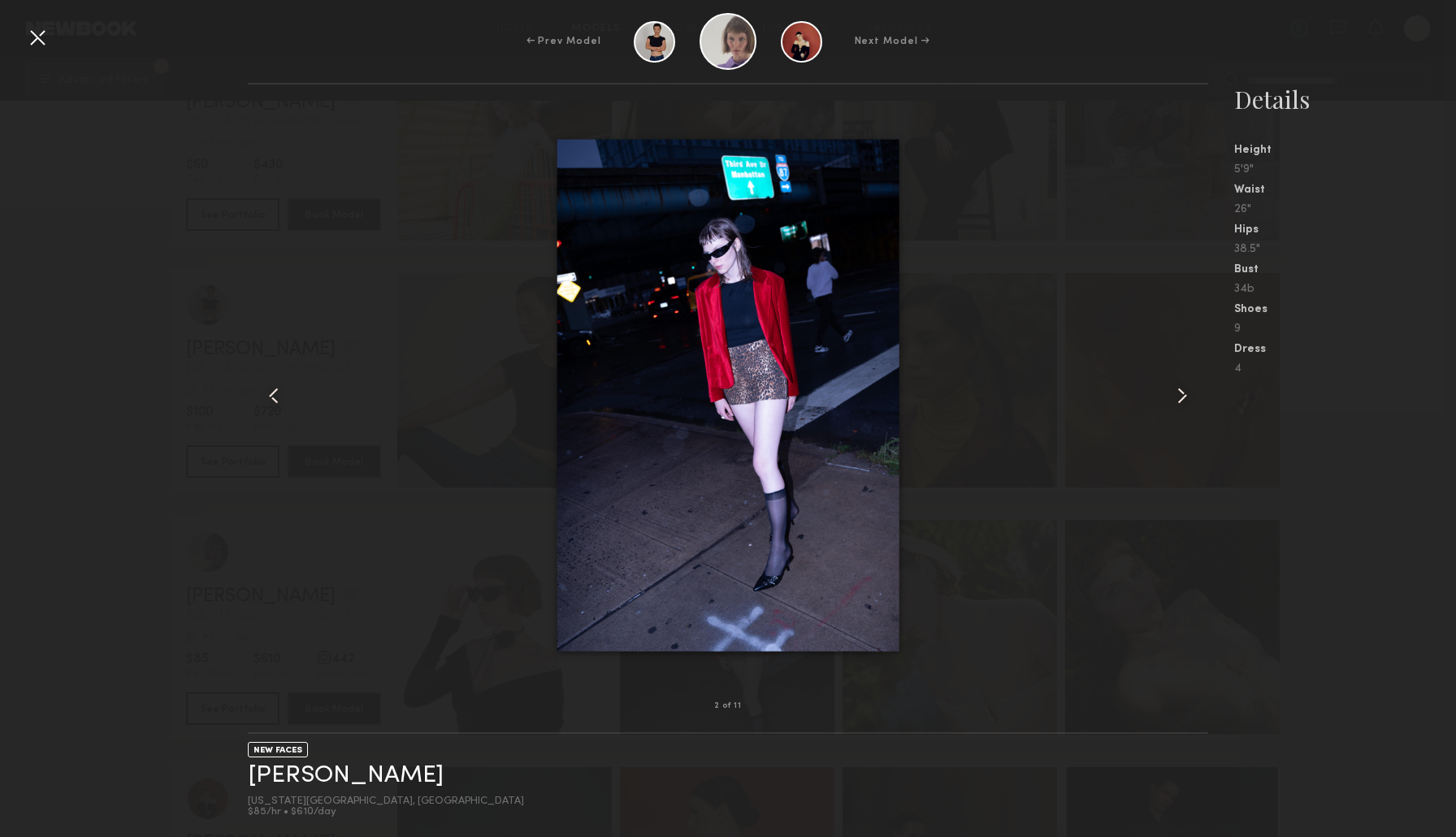
click at [1188, 397] on common-icon at bounding box center [1181, 395] width 26 height 26
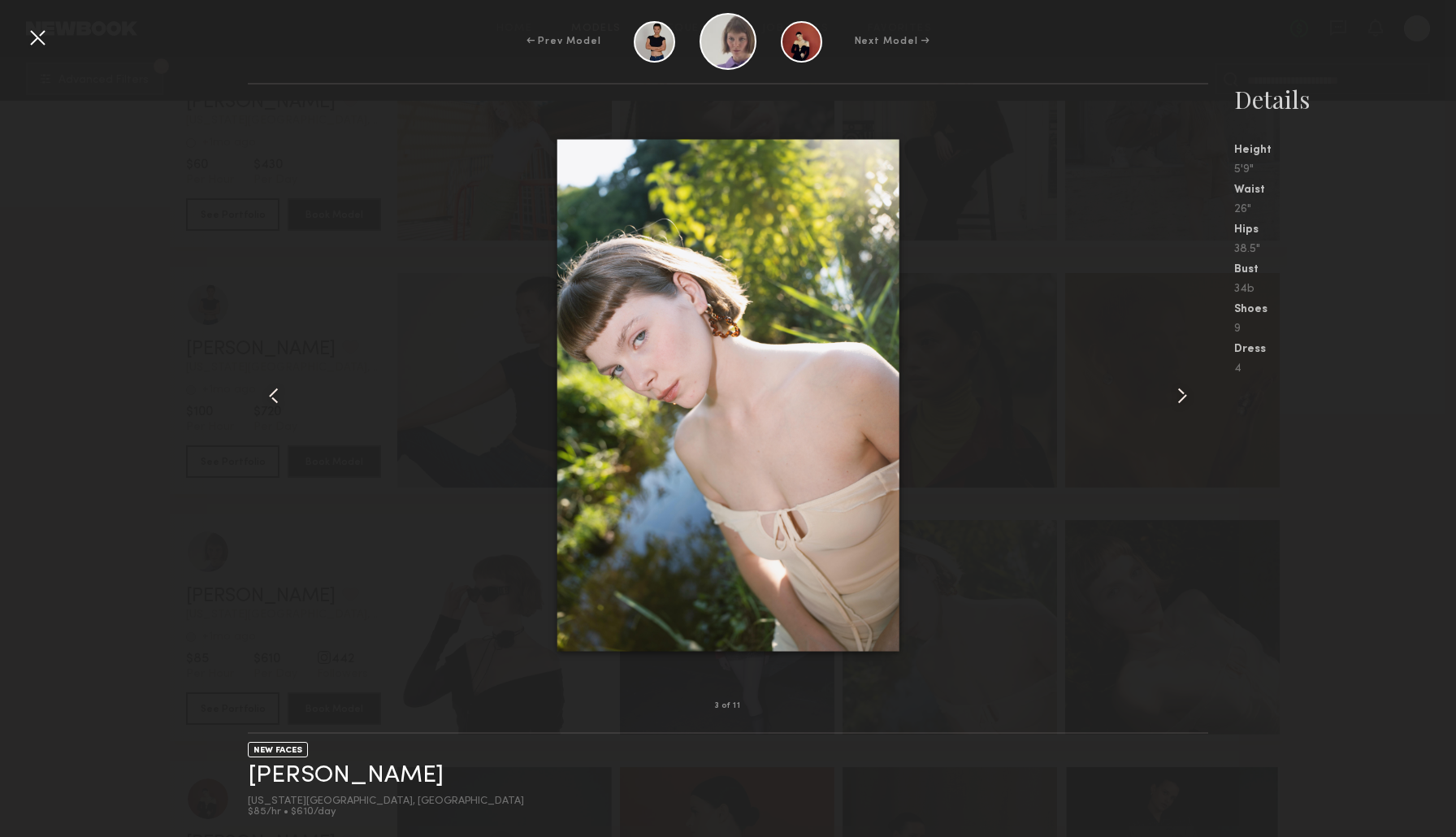
click at [1180, 397] on common-icon at bounding box center [1181, 395] width 26 height 26
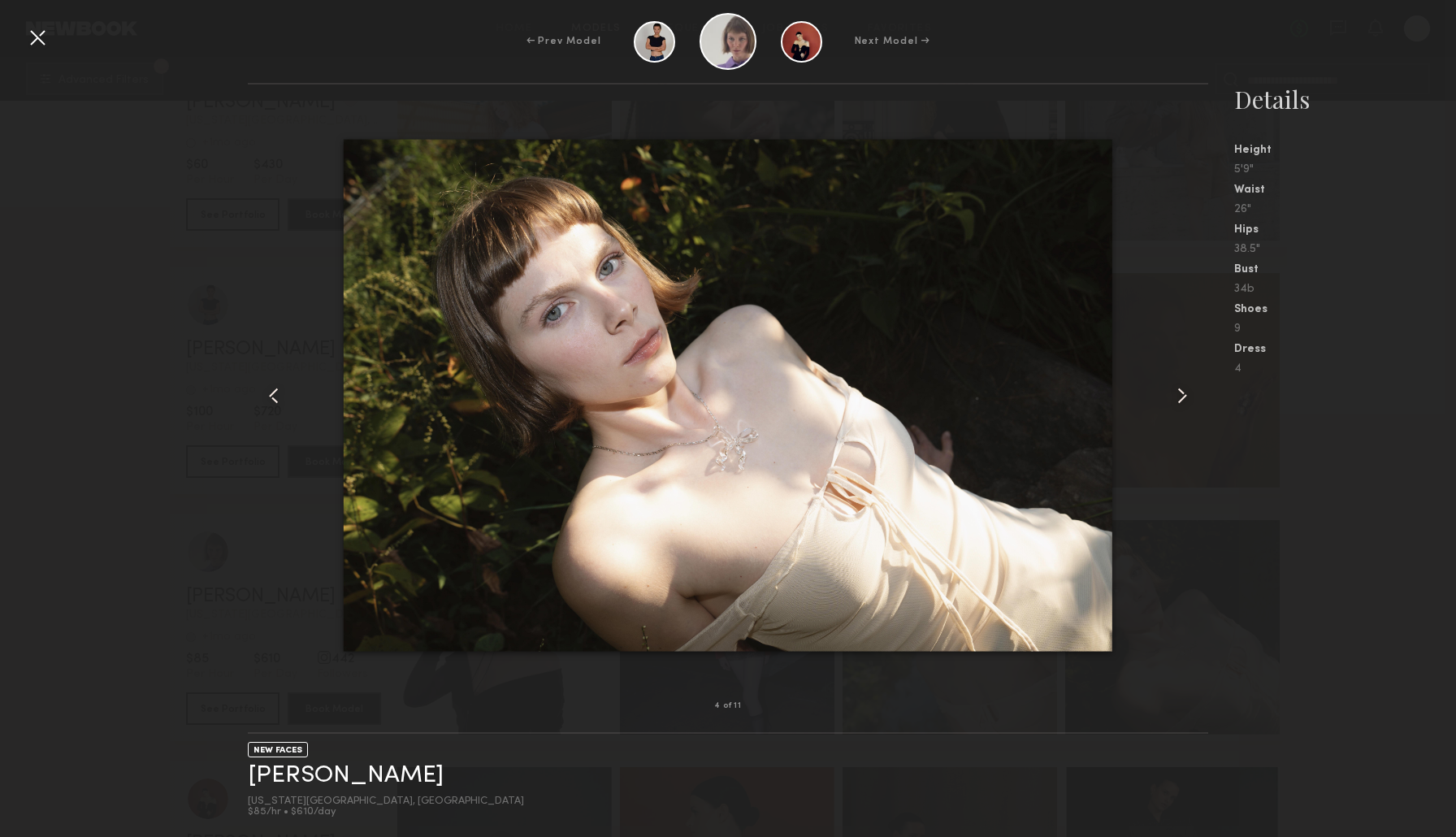
click at [1177, 399] on common-icon at bounding box center [1181, 395] width 26 height 26
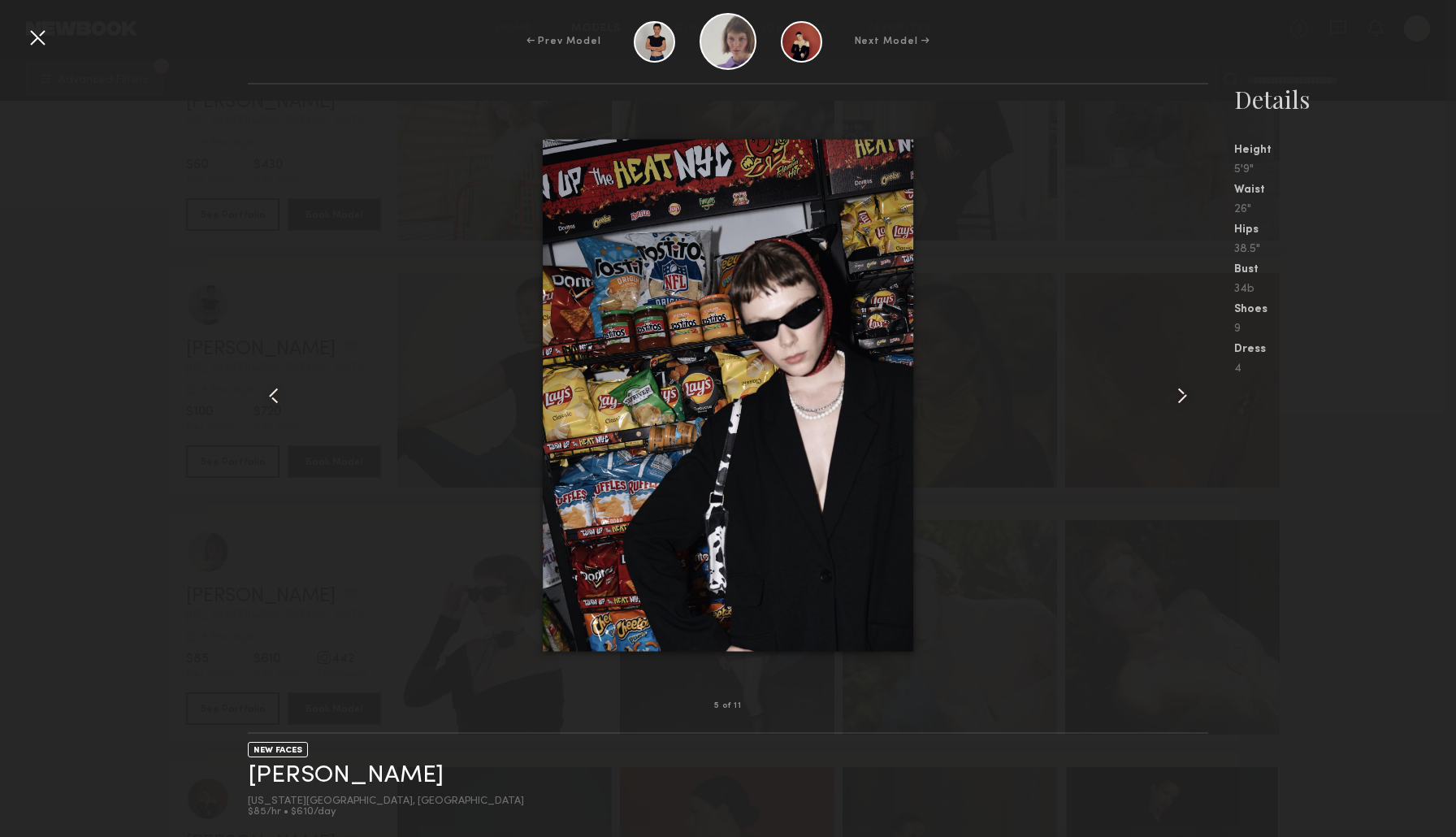
click at [1177, 399] on common-icon at bounding box center [1181, 395] width 26 height 26
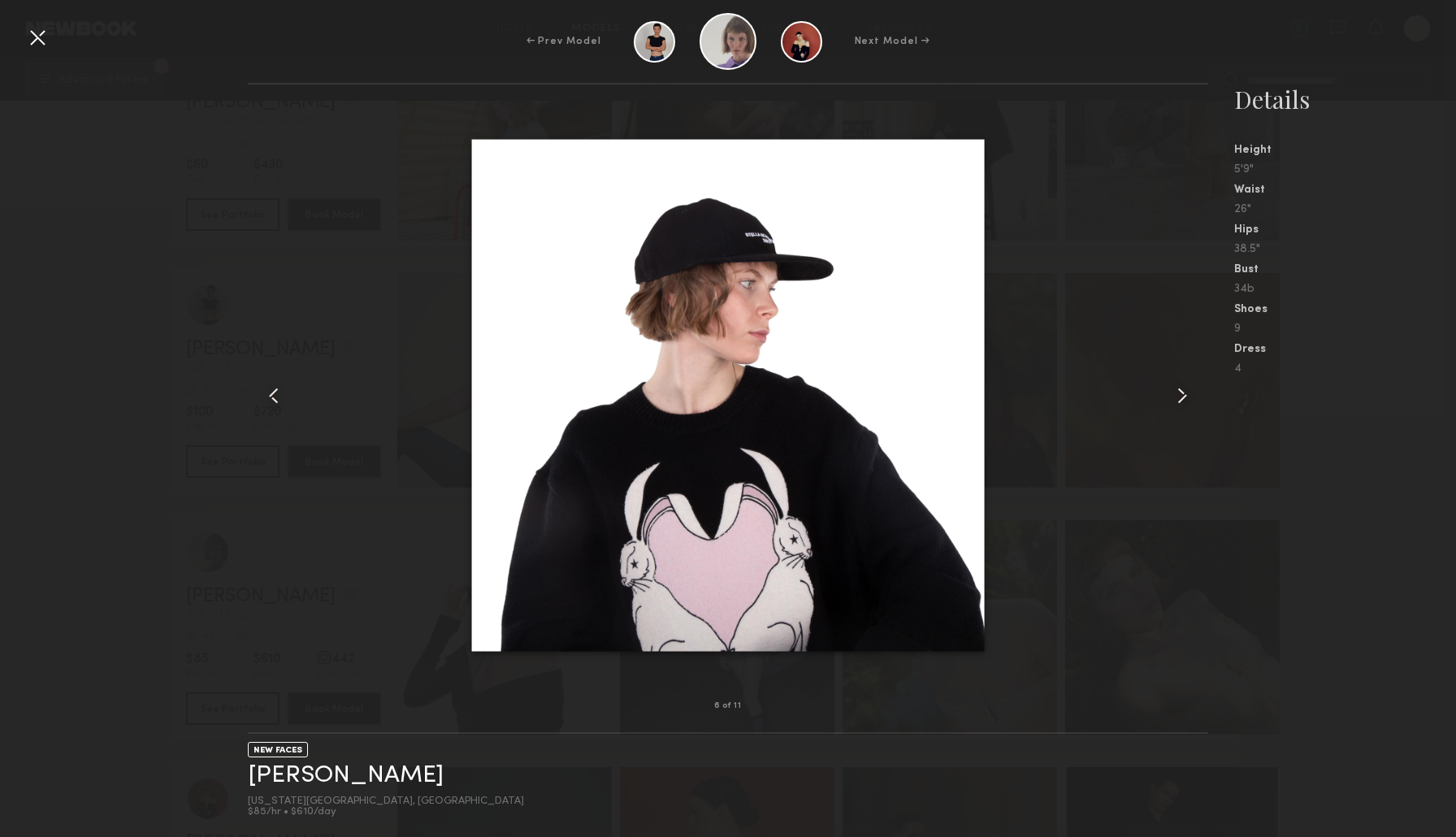
click at [1177, 399] on common-icon at bounding box center [1181, 395] width 26 height 26
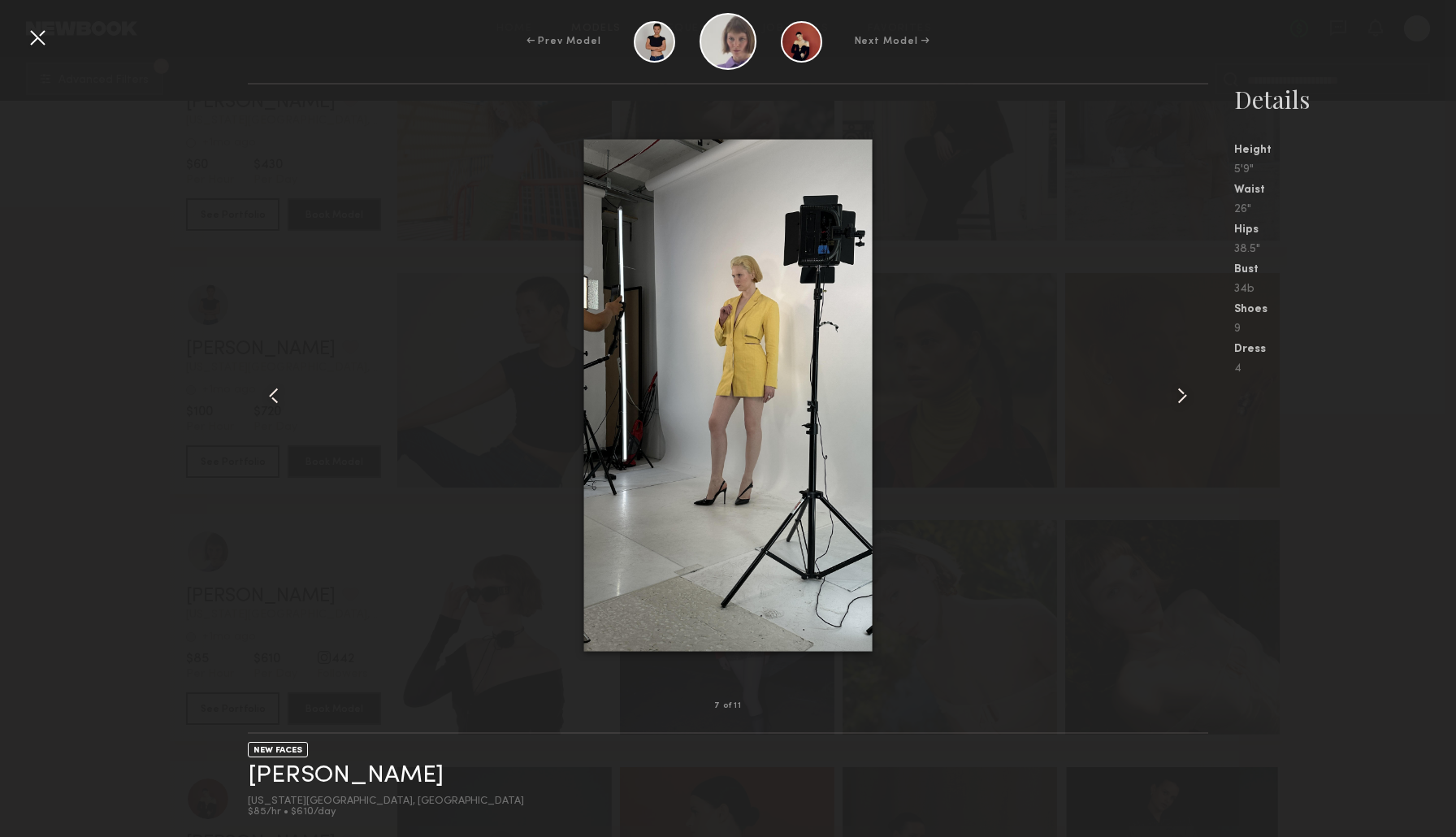
click at [1177, 399] on common-icon at bounding box center [1181, 395] width 26 height 26
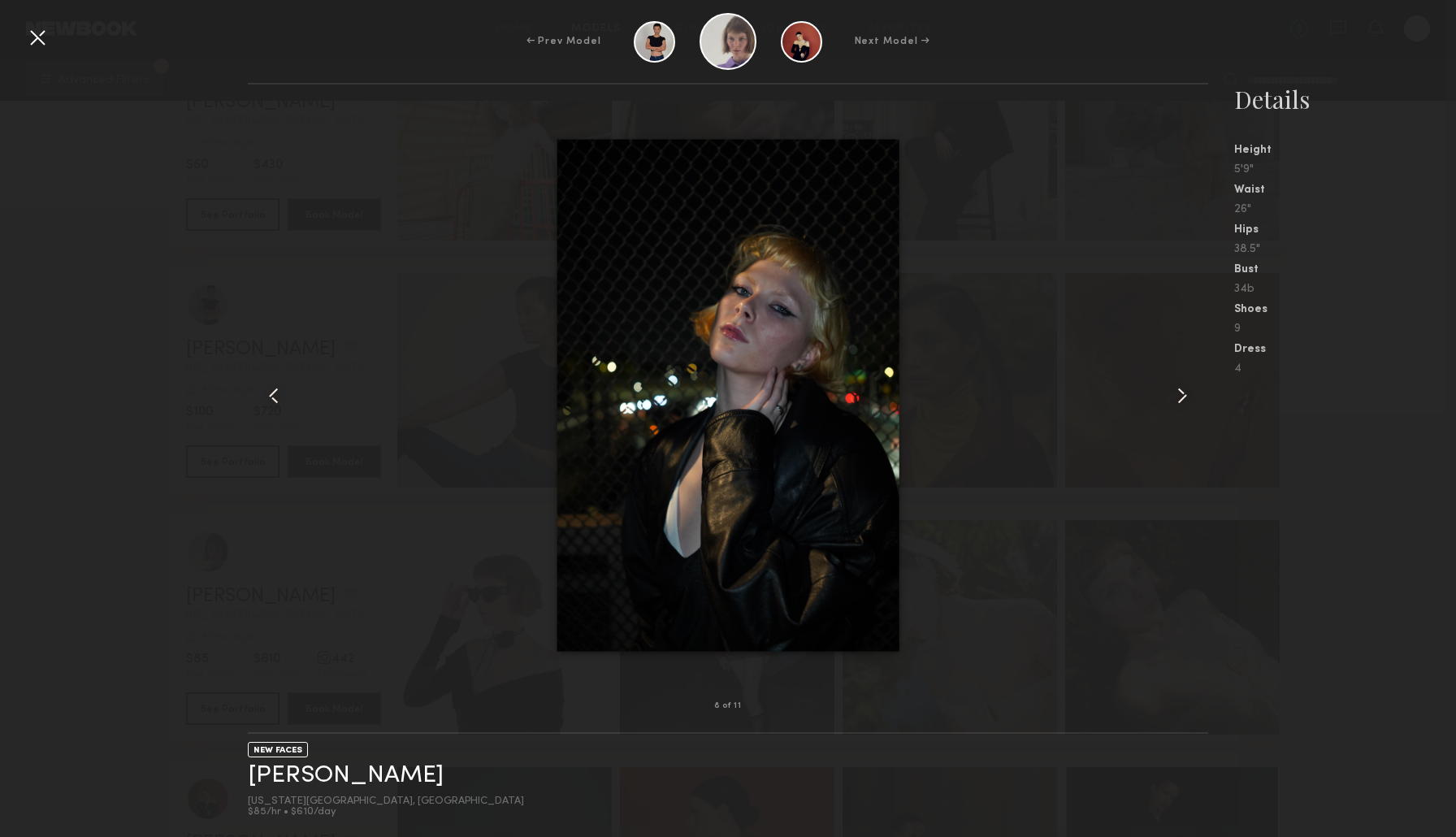
click at [1177, 399] on common-icon at bounding box center [1181, 395] width 26 height 26
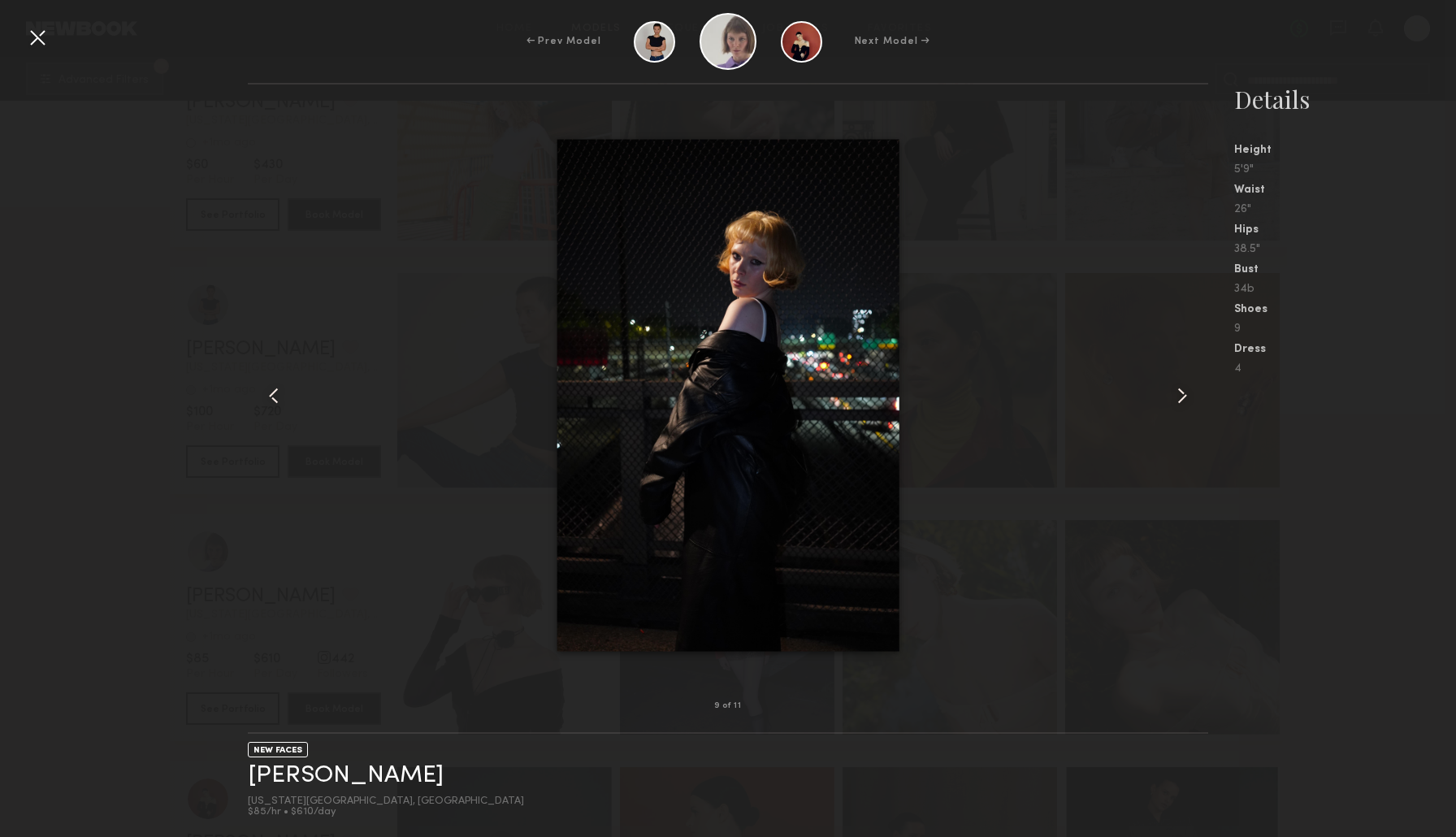
click at [1177, 399] on common-icon at bounding box center [1181, 395] width 26 height 26
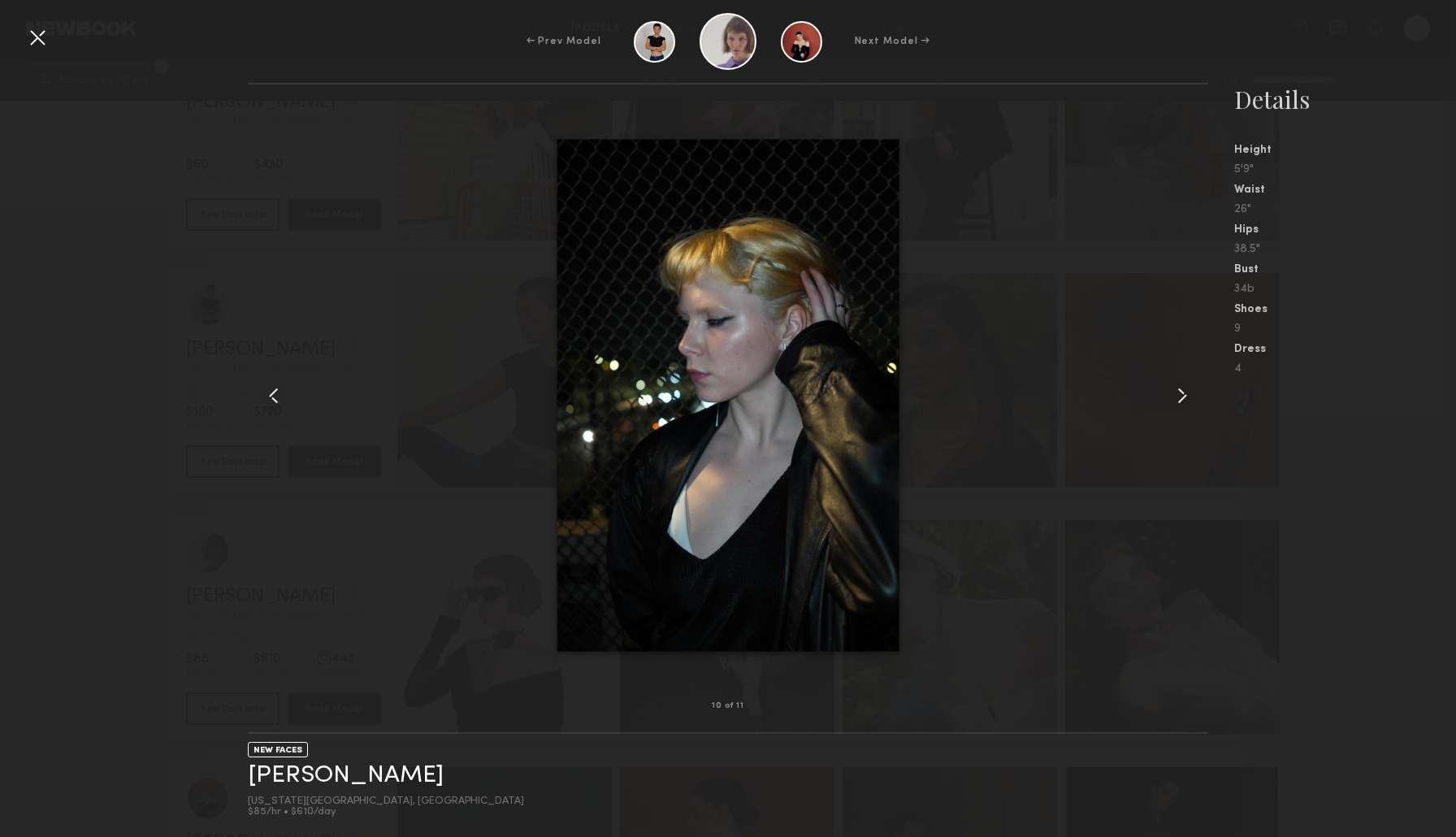
click at [1177, 399] on common-icon at bounding box center [1181, 395] width 26 height 26
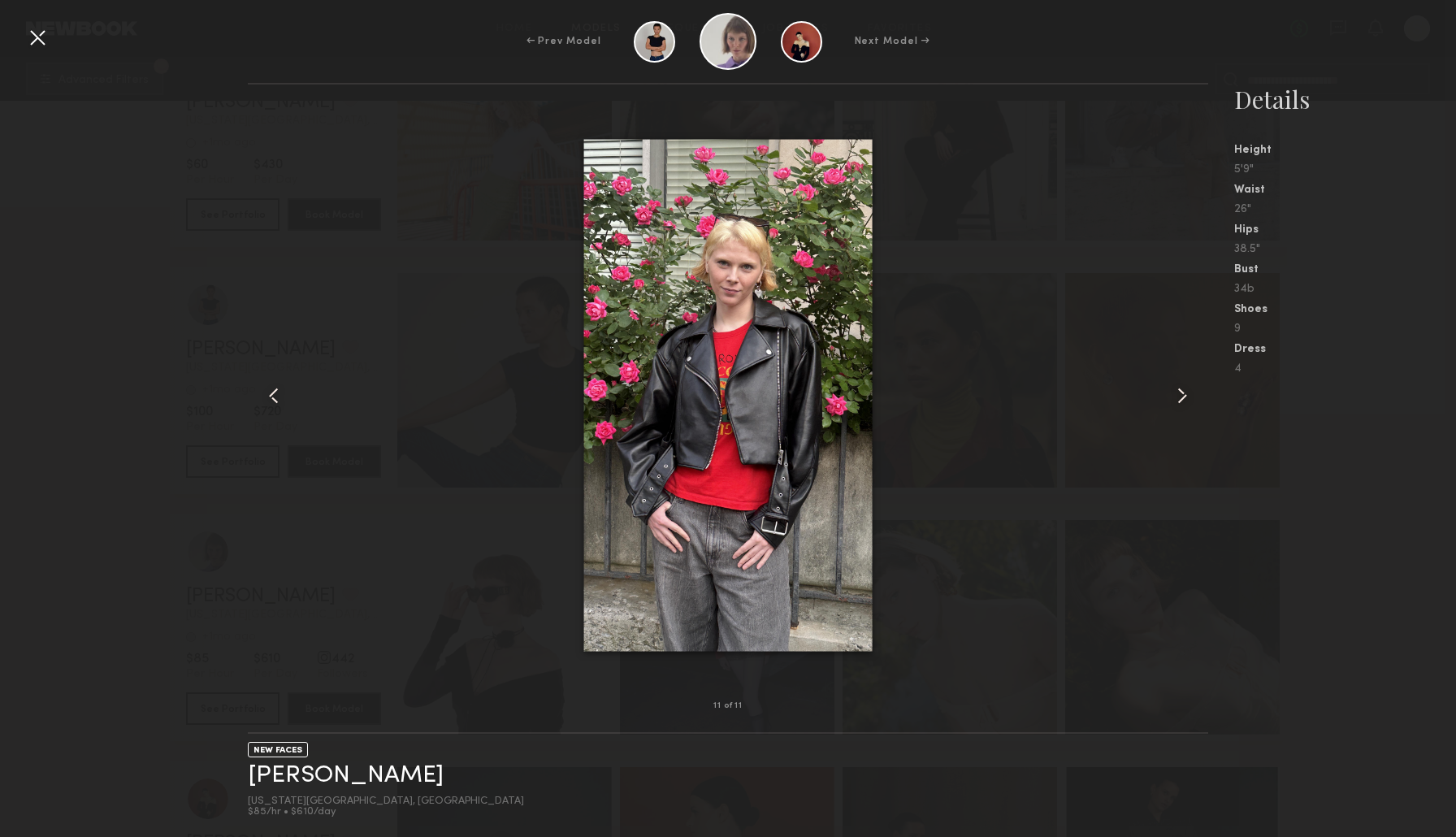
click at [1177, 399] on common-icon at bounding box center [1181, 395] width 26 height 26
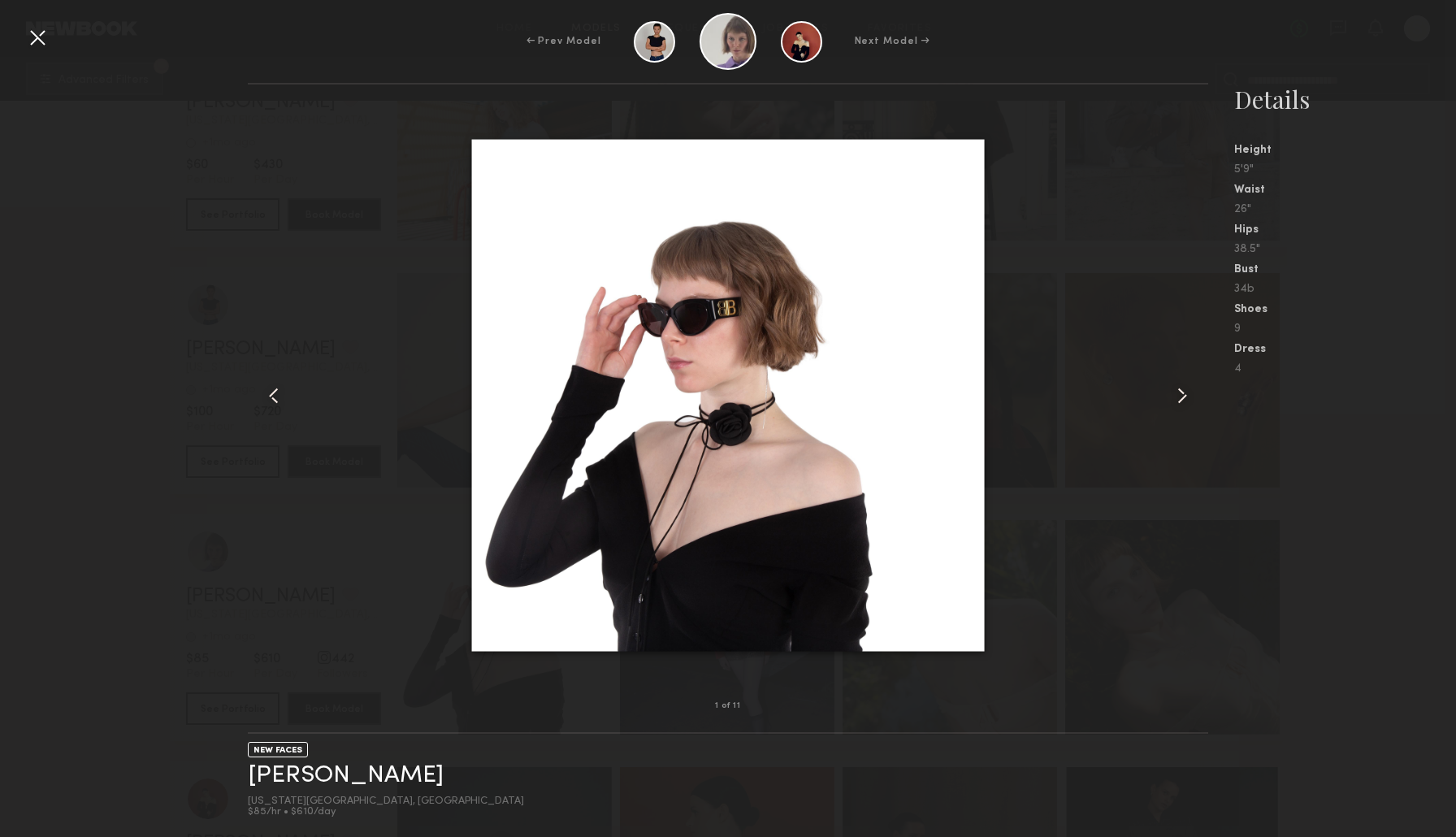
click at [1177, 399] on common-icon at bounding box center [1181, 395] width 26 height 26
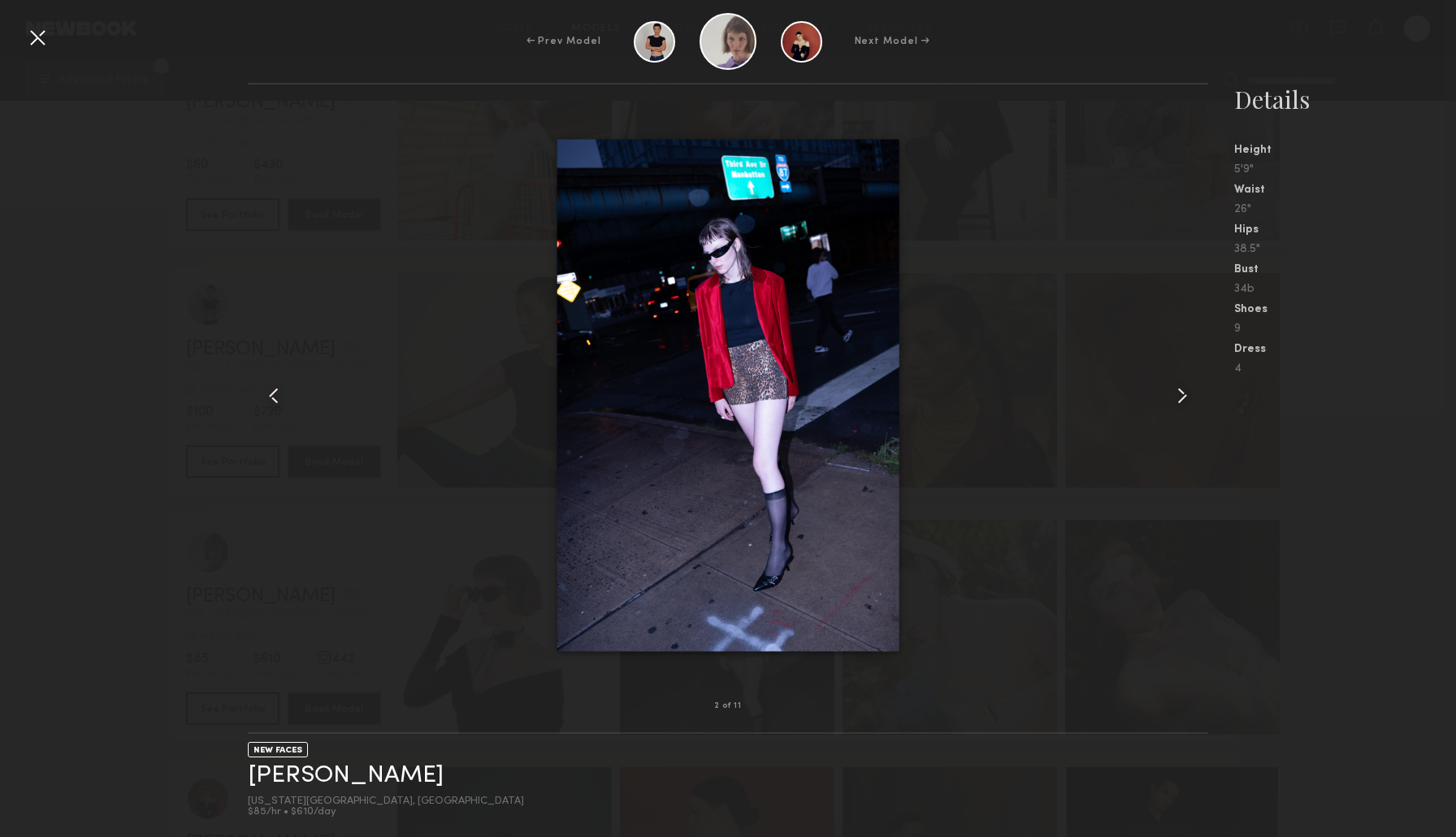
click at [1419, 420] on nb-gallery-model-stats "Details Height 5'9" Waist 26" Hips 38.5" Bust 34b Shoes 9 Dress 4" at bounding box center [1332, 460] width 248 height 754
click at [40, 17] on div "← Prev Model Next Model →" at bounding box center [728, 42] width 1456 height 57
click at [41, 41] on div at bounding box center [37, 37] width 26 height 26
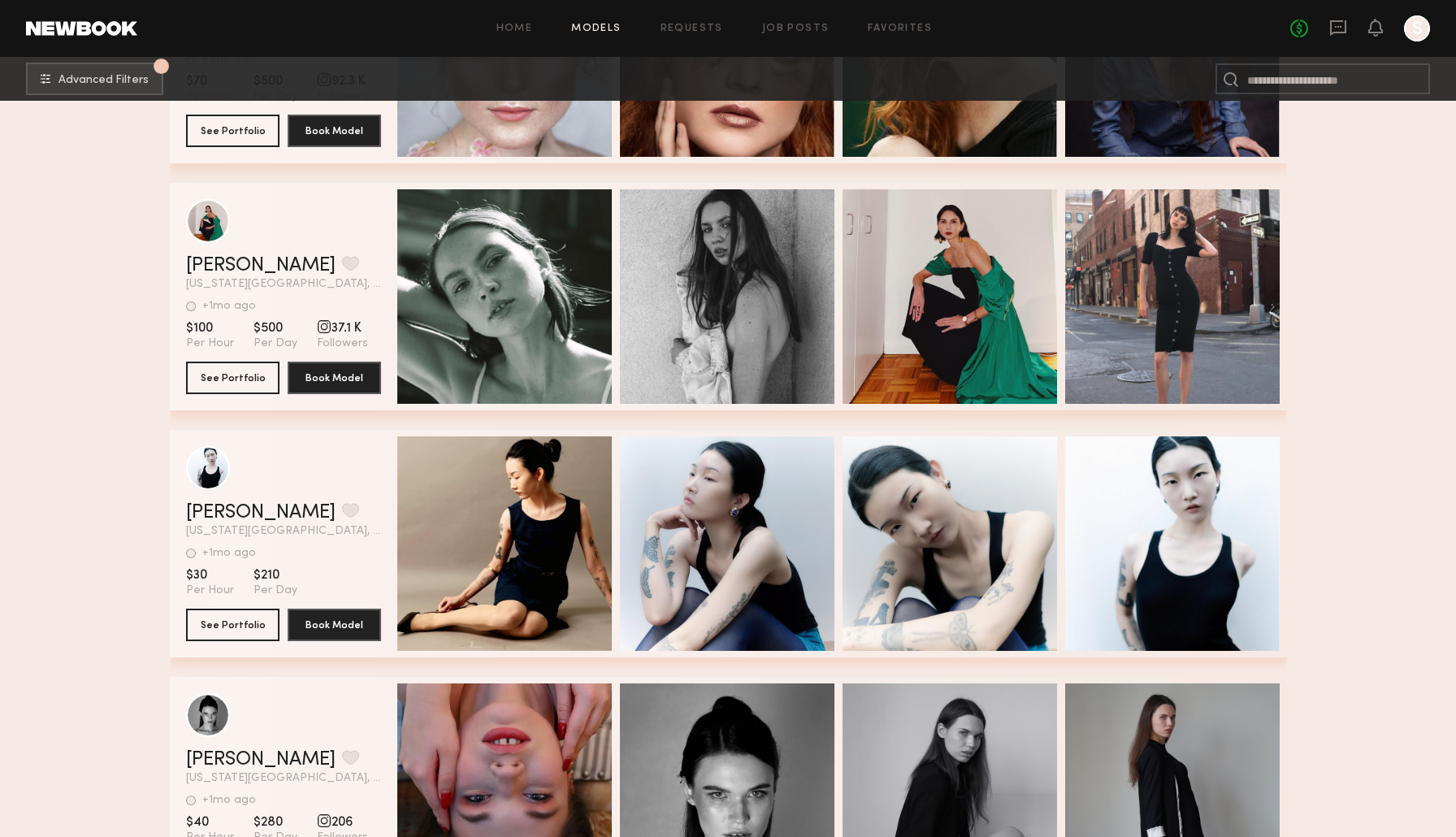
scroll to position [13792, 0]
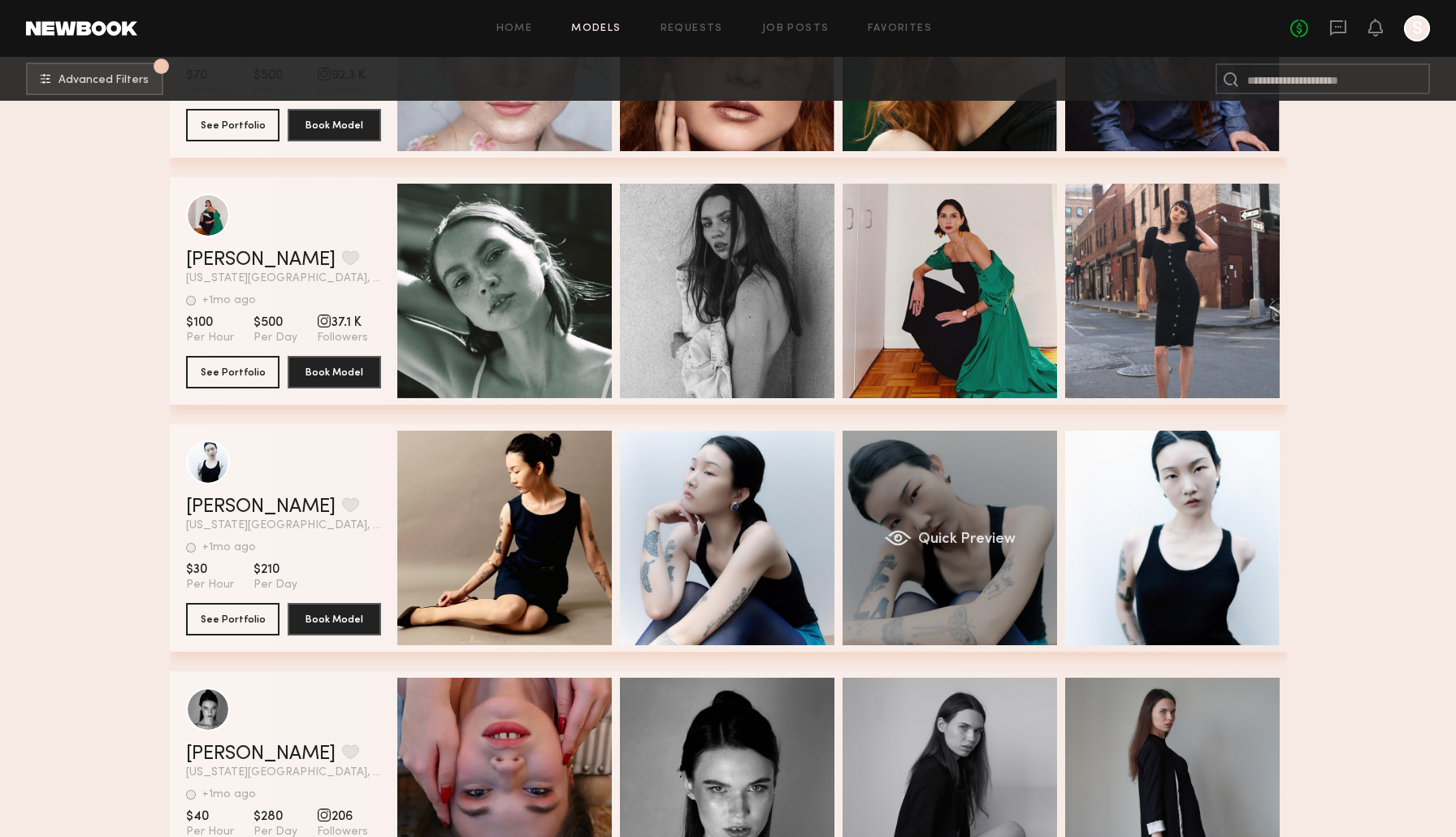
click at [1021, 583] on div "Quick Preview" at bounding box center [949, 537] width 215 height 215
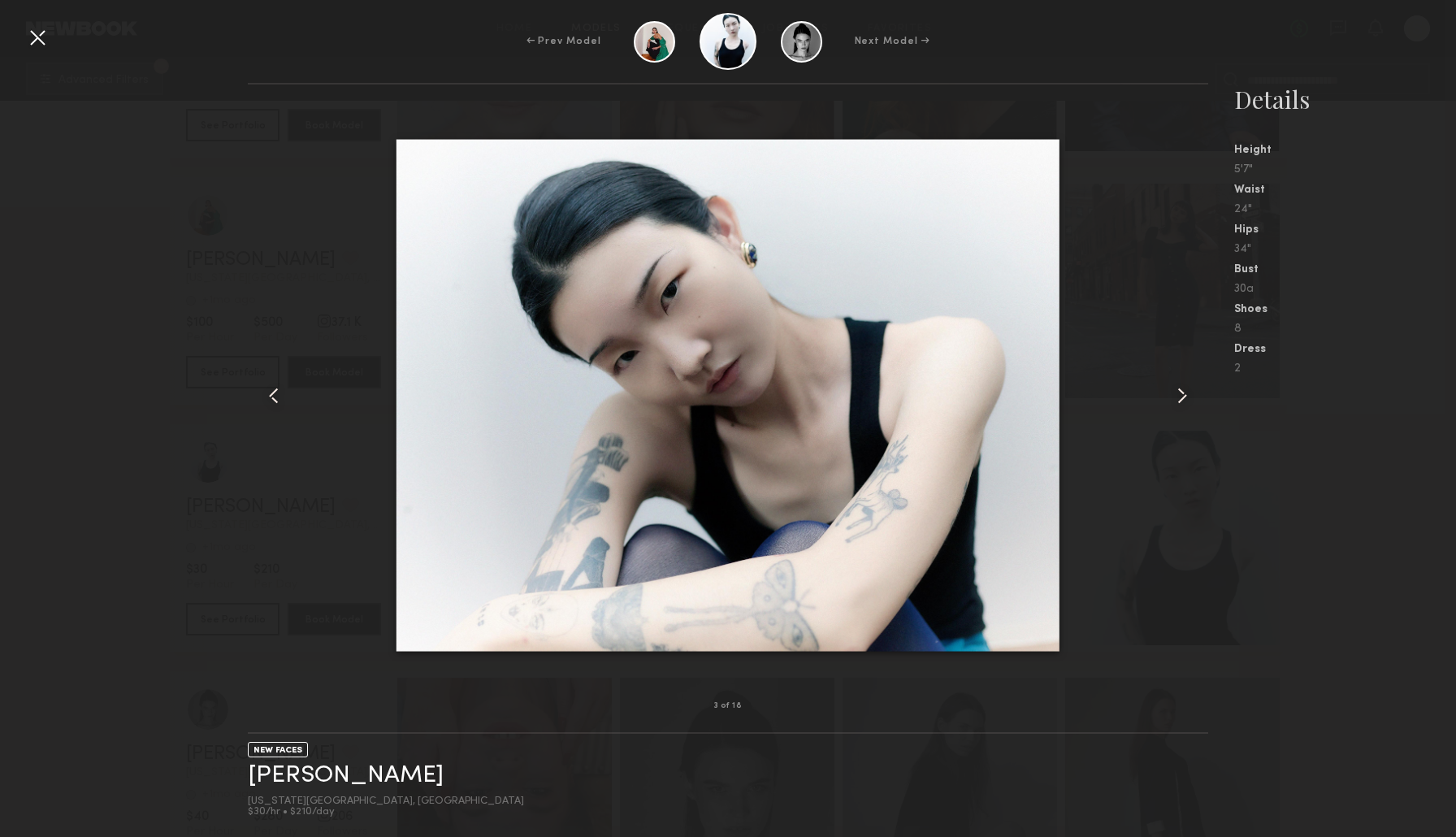
drag, startPoint x: 1167, startPoint y: 405, endPoint x: 1167, endPoint y: 430, distance: 25.0
click at [1167, 405] on div at bounding box center [728, 395] width 961 height 570
click at [1173, 402] on common-icon at bounding box center [1181, 395] width 26 height 26
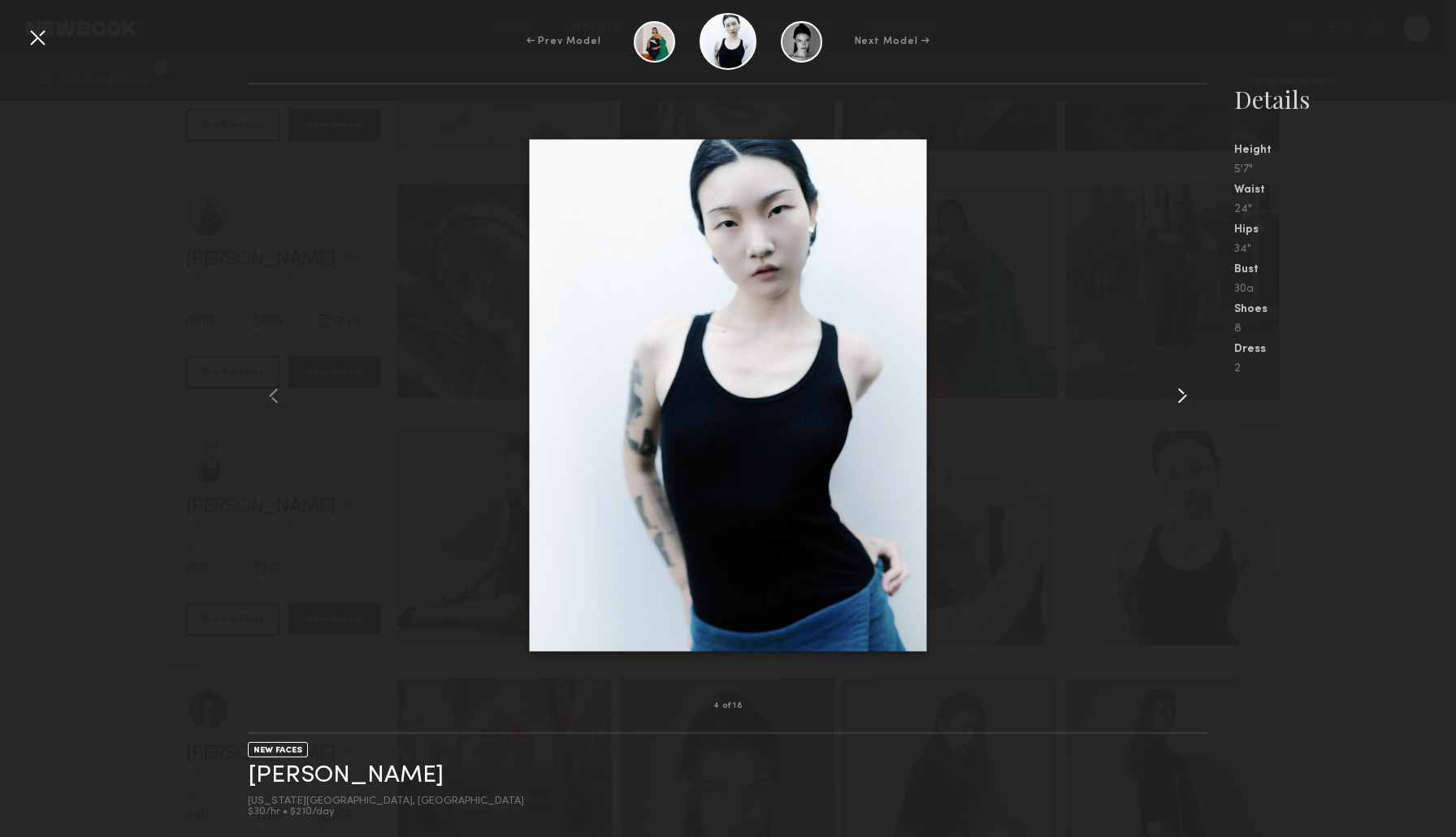
click at [1171, 383] on common-icon at bounding box center [1181, 395] width 26 height 26
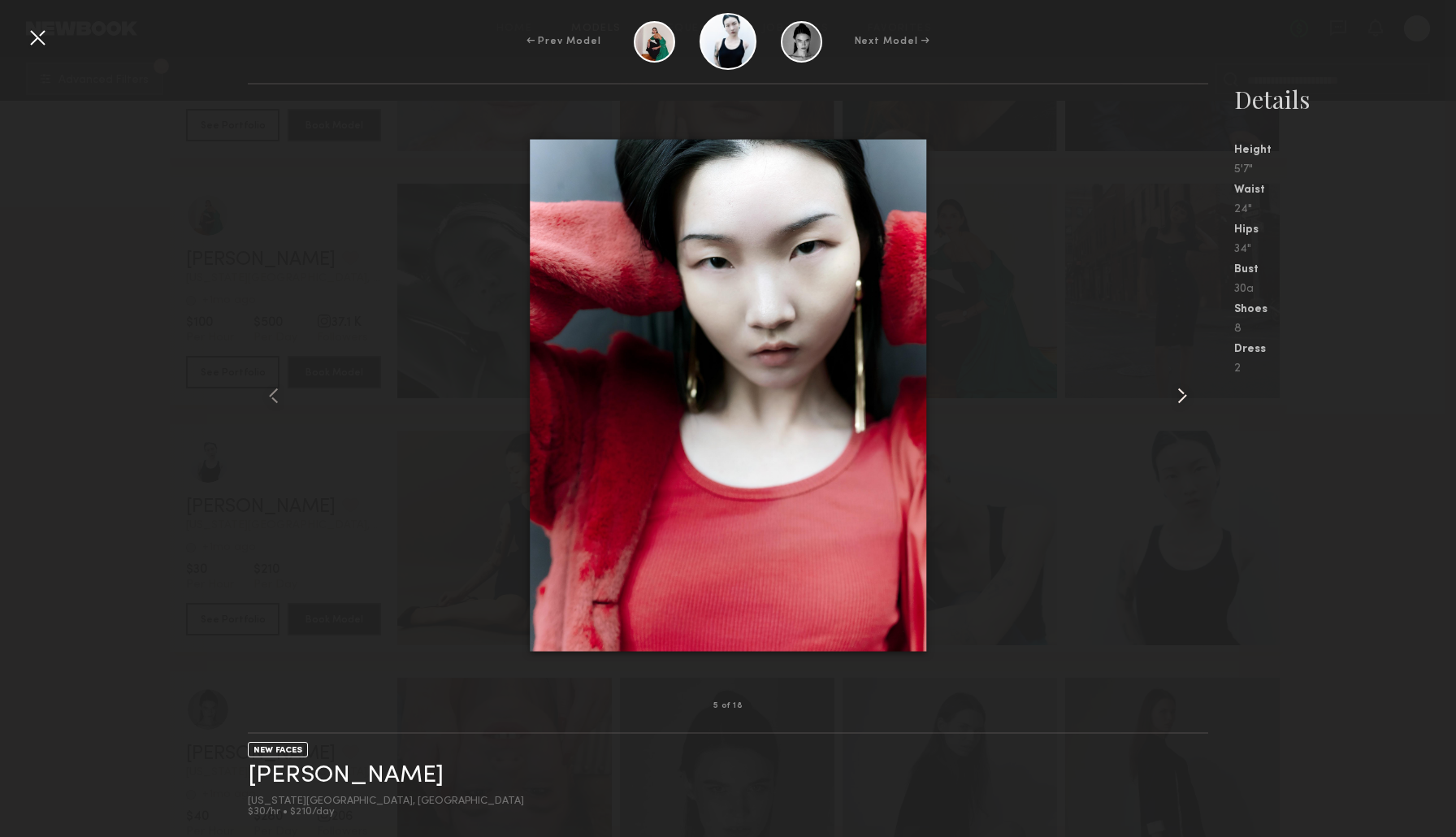
click at [1172, 383] on common-icon at bounding box center [1181, 395] width 26 height 26
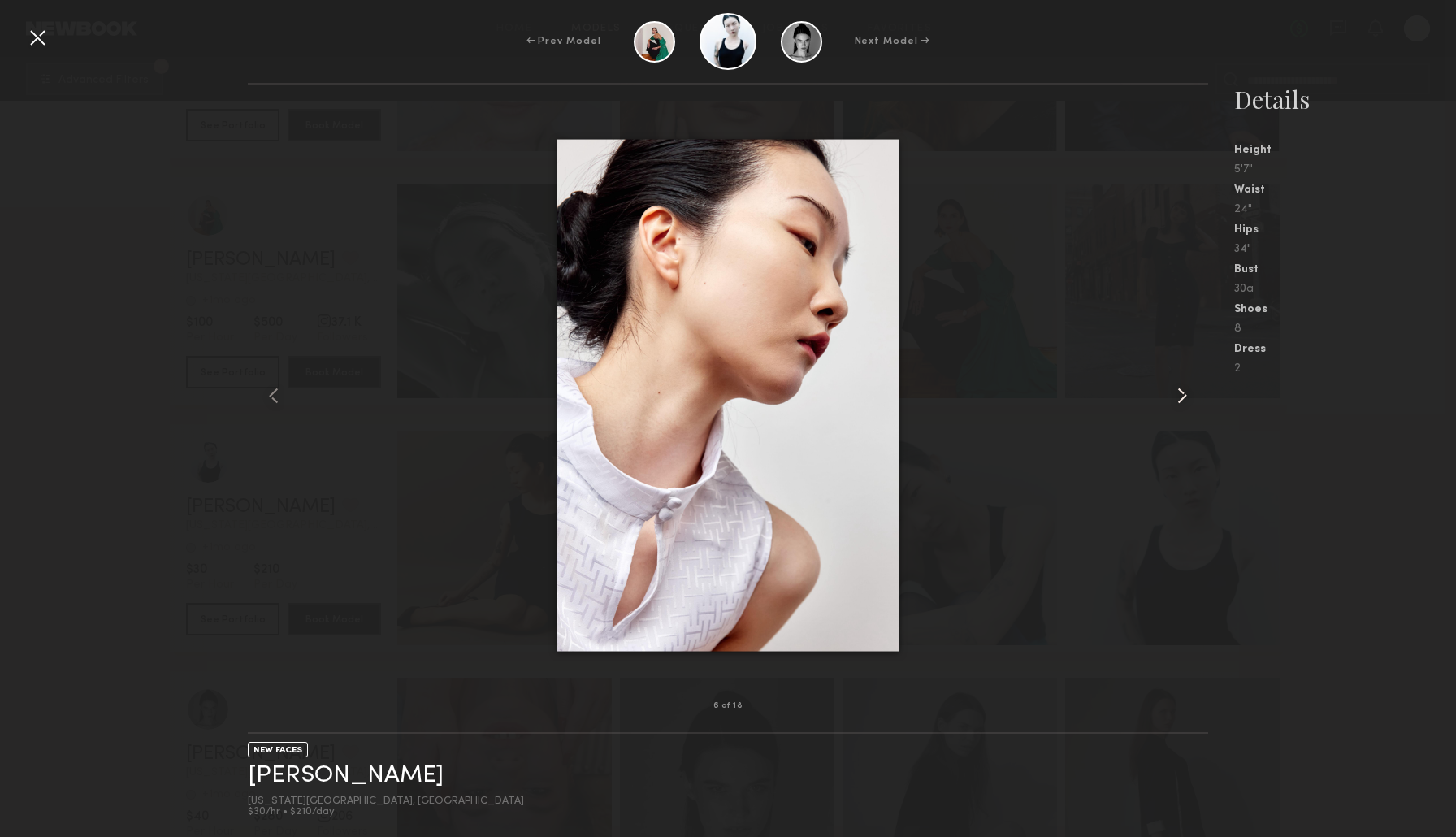
click at [1172, 383] on common-icon at bounding box center [1181, 395] width 26 height 26
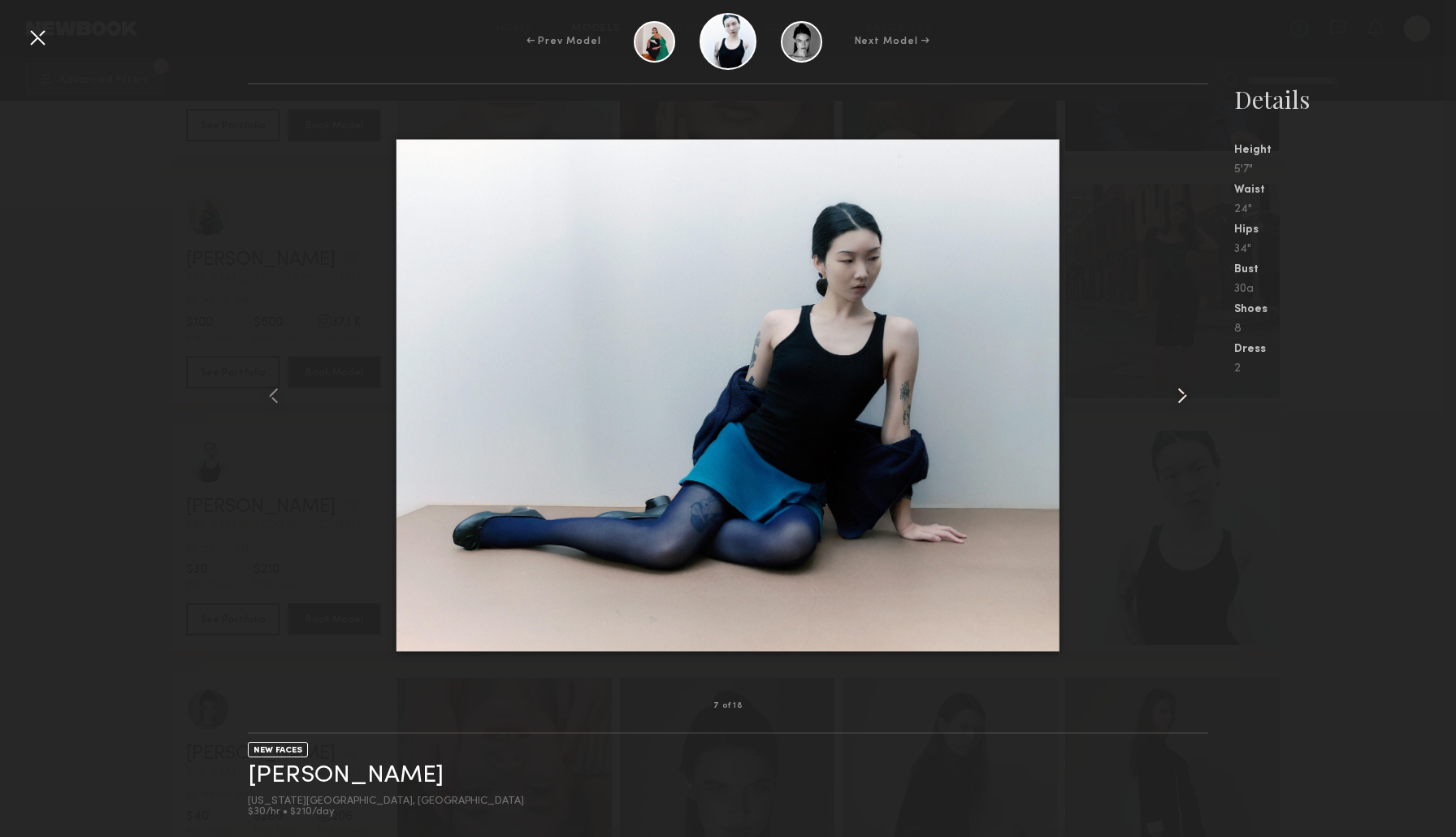
click at [1172, 383] on common-icon at bounding box center [1181, 395] width 26 height 26
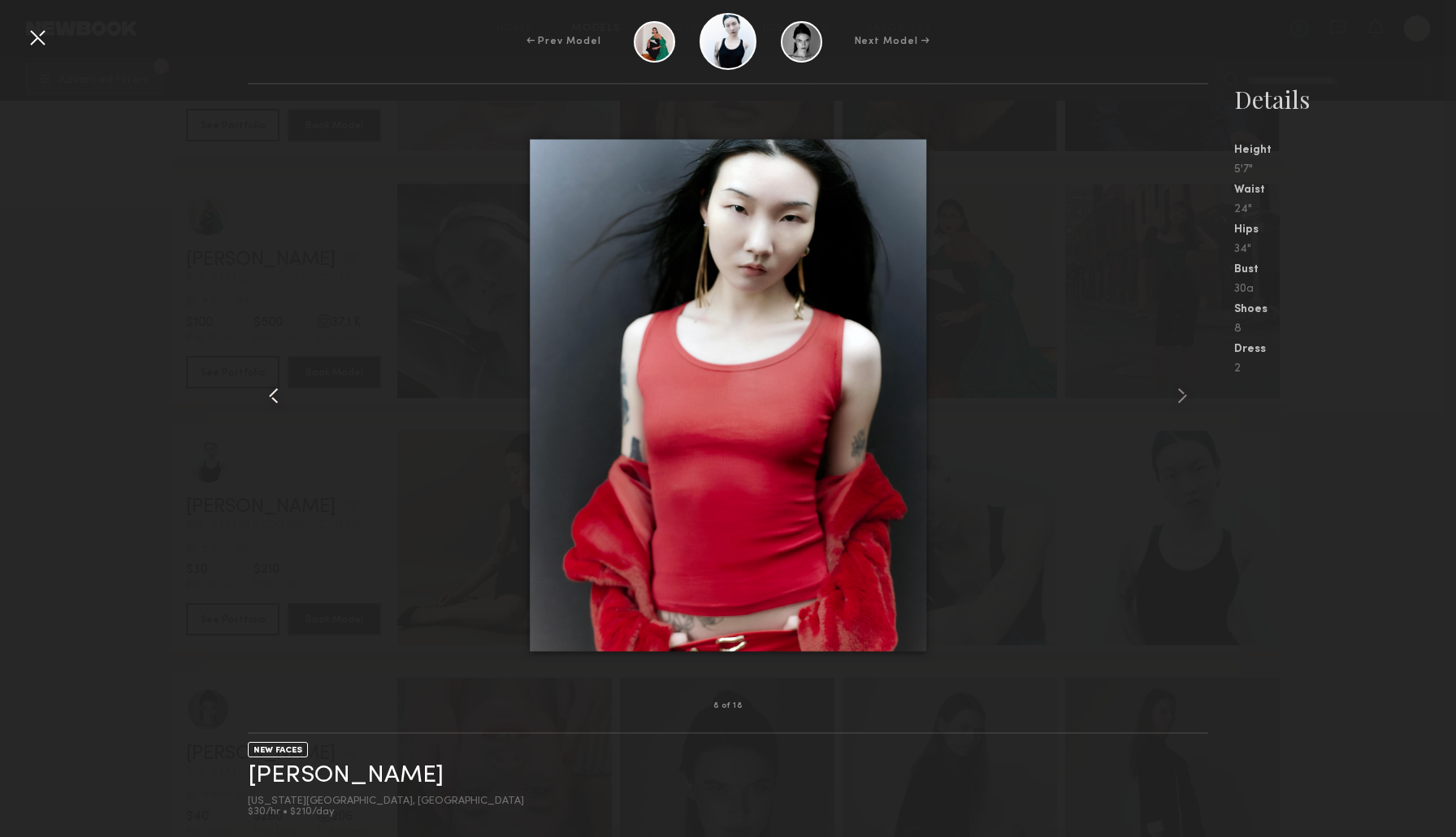
click at [273, 402] on common-icon at bounding box center [273, 395] width 26 height 26
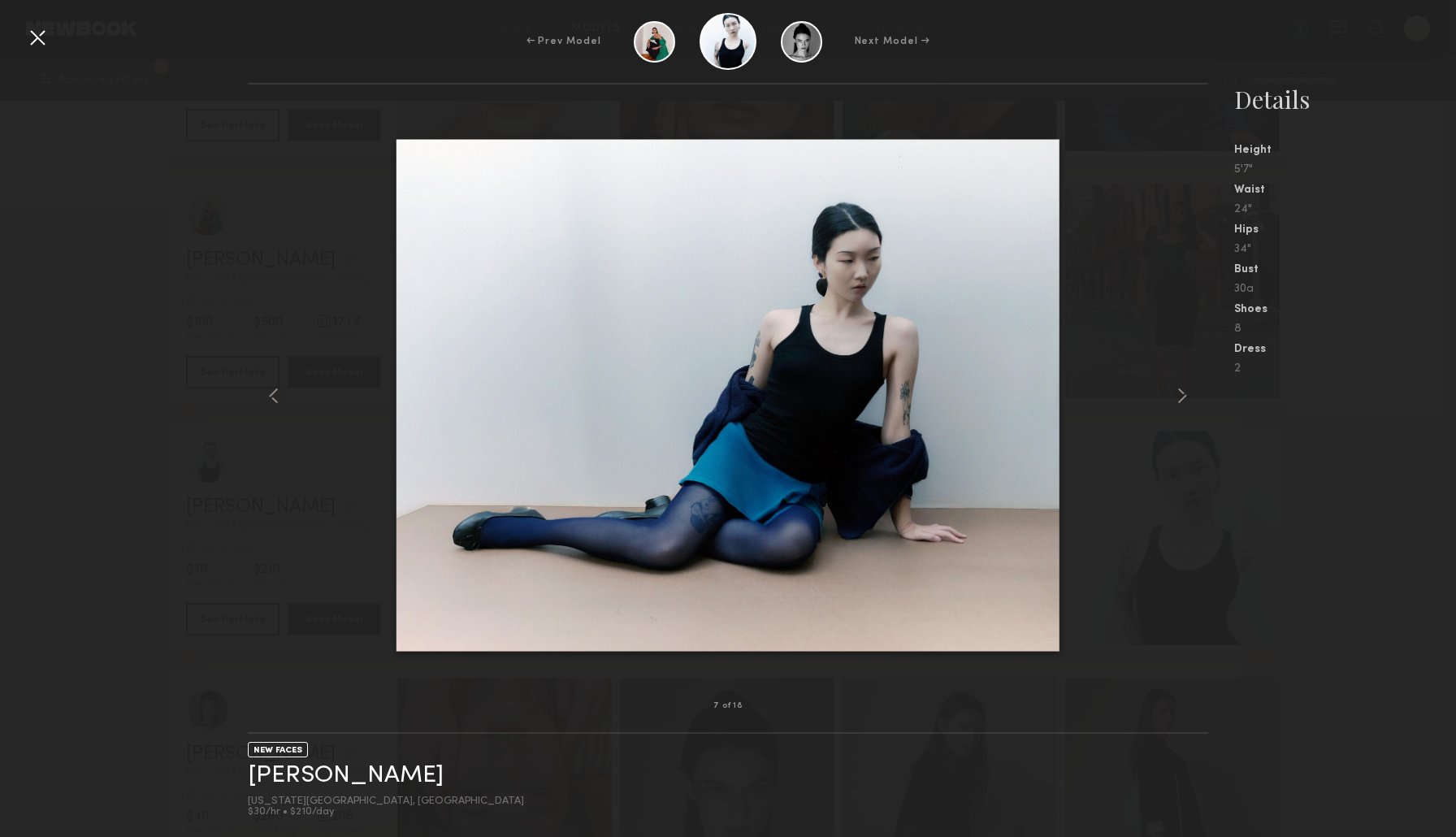
click at [1141, 655] on div at bounding box center [728, 395] width 961 height 570
click at [31, 41] on div at bounding box center [37, 37] width 26 height 26
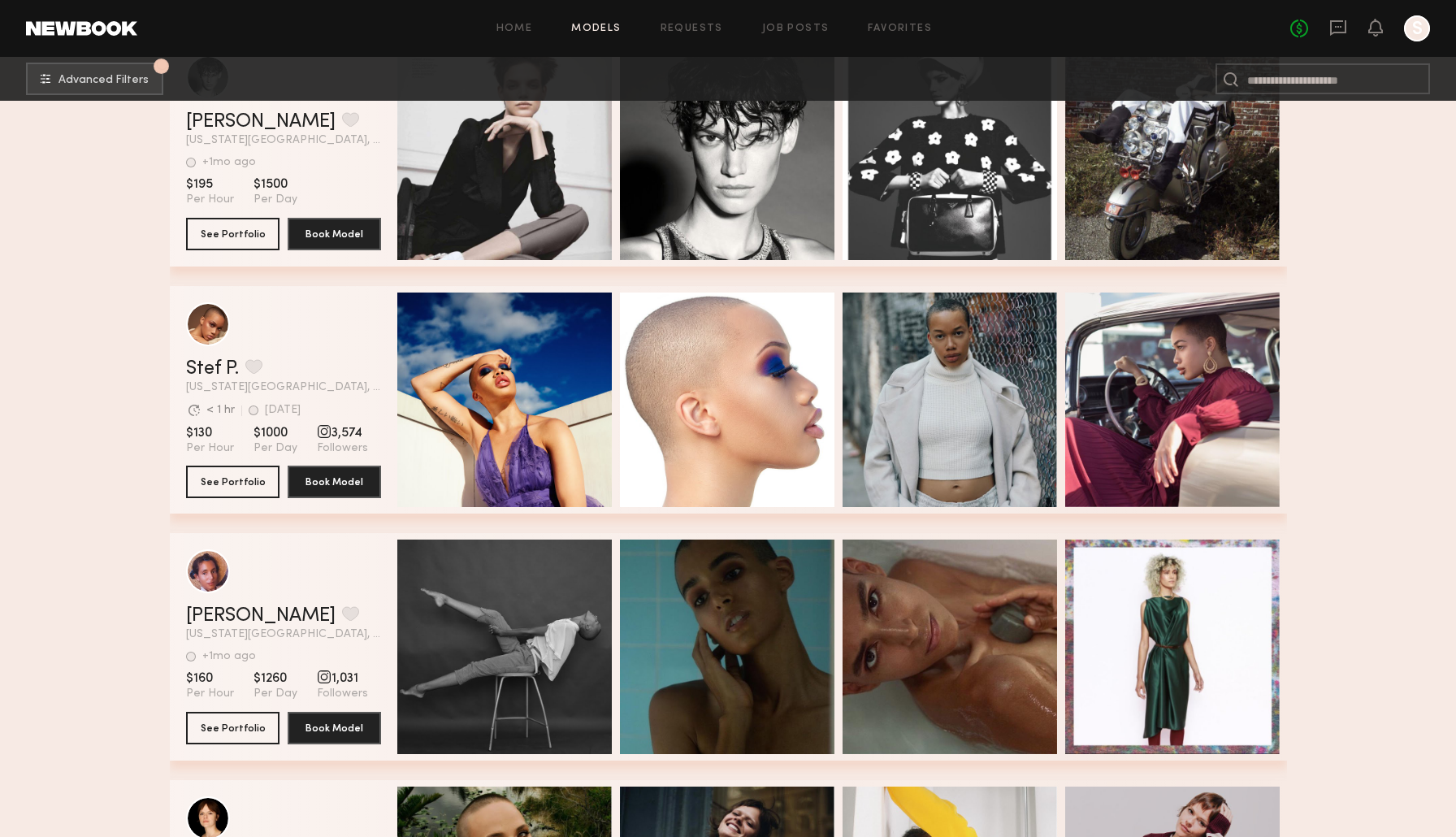
scroll to position [10961, 0]
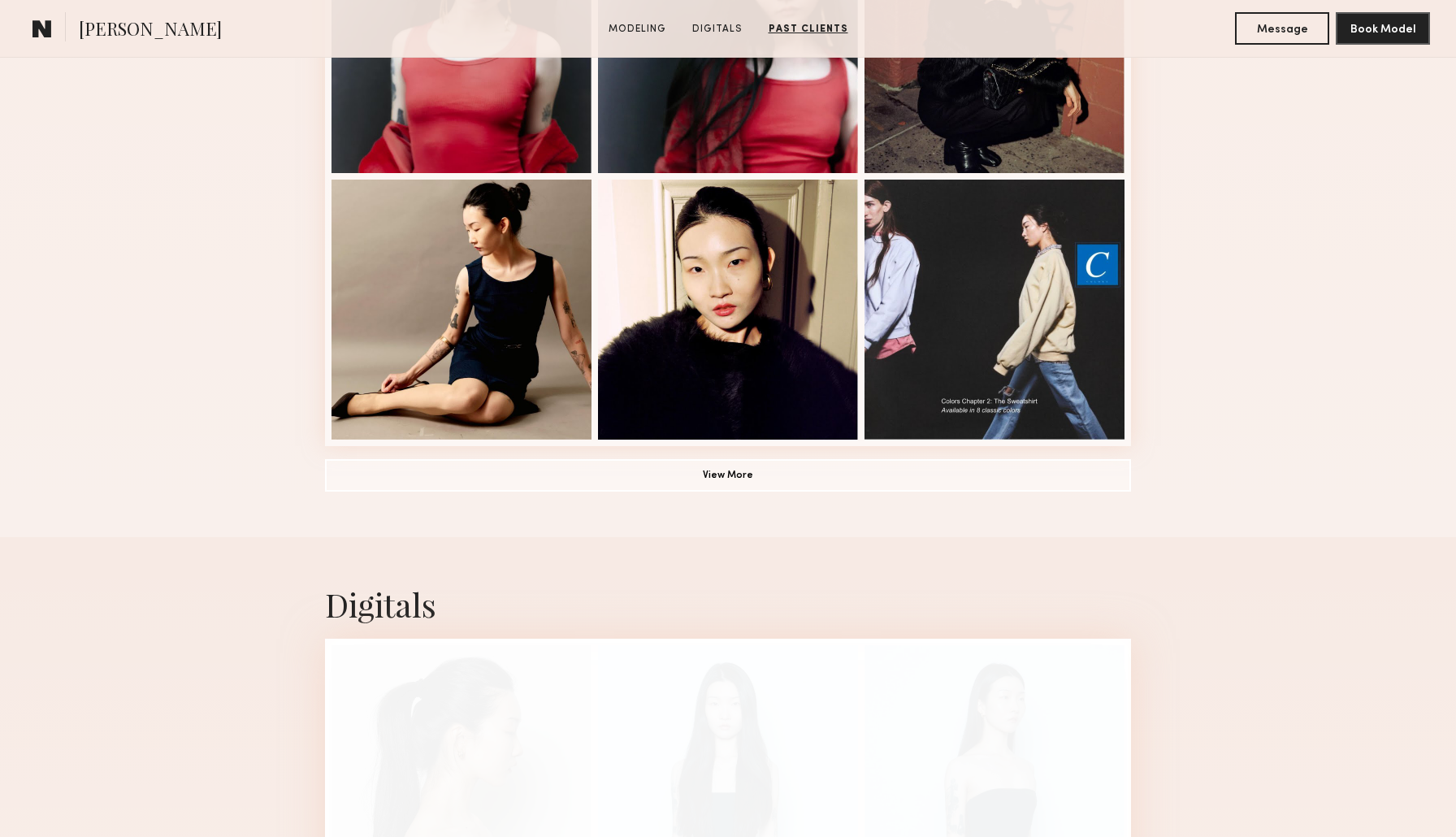
scroll to position [1090, 0]
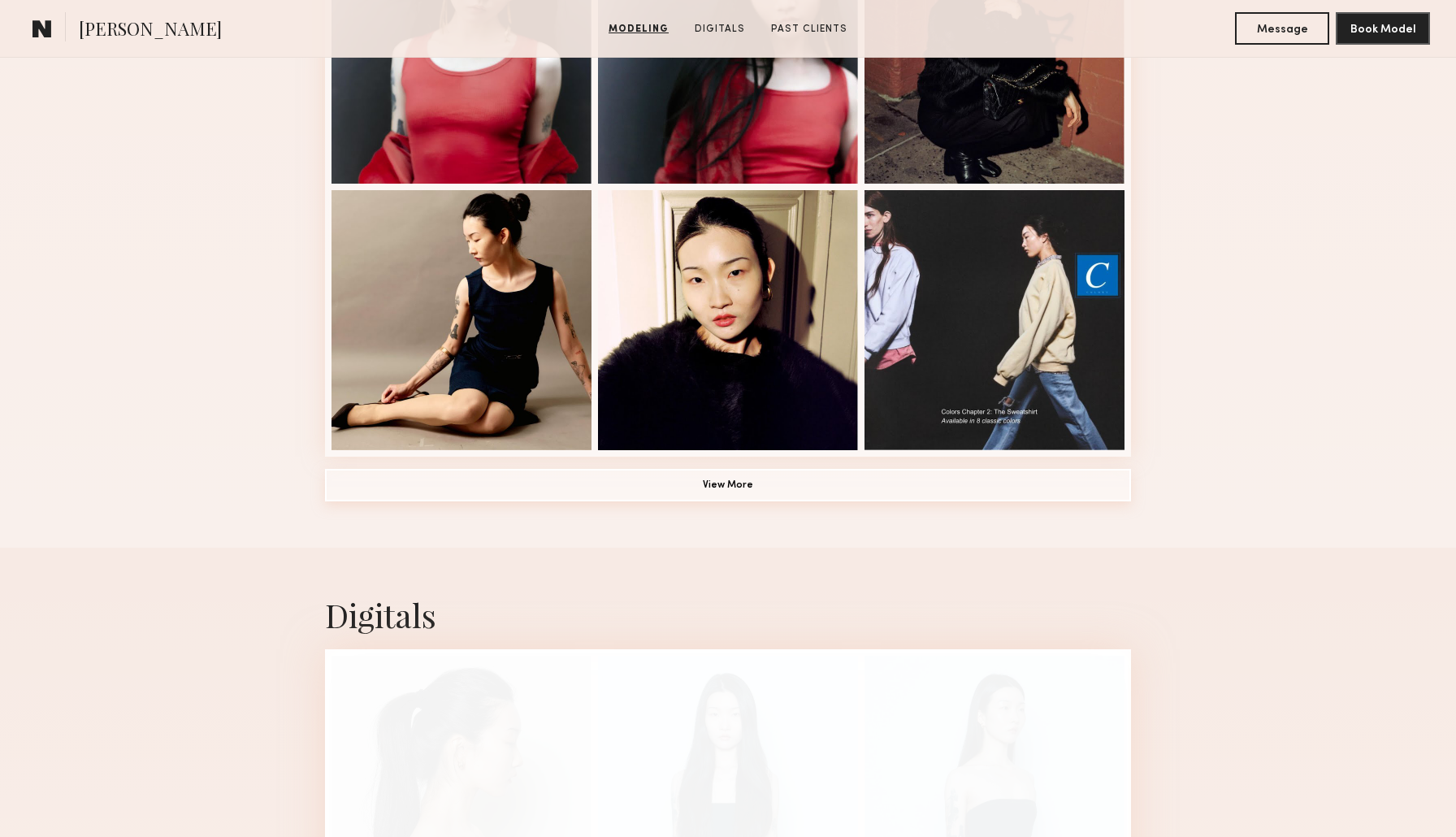
click at [719, 485] on button "View More" at bounding box center [728, 485] width 806 height 32
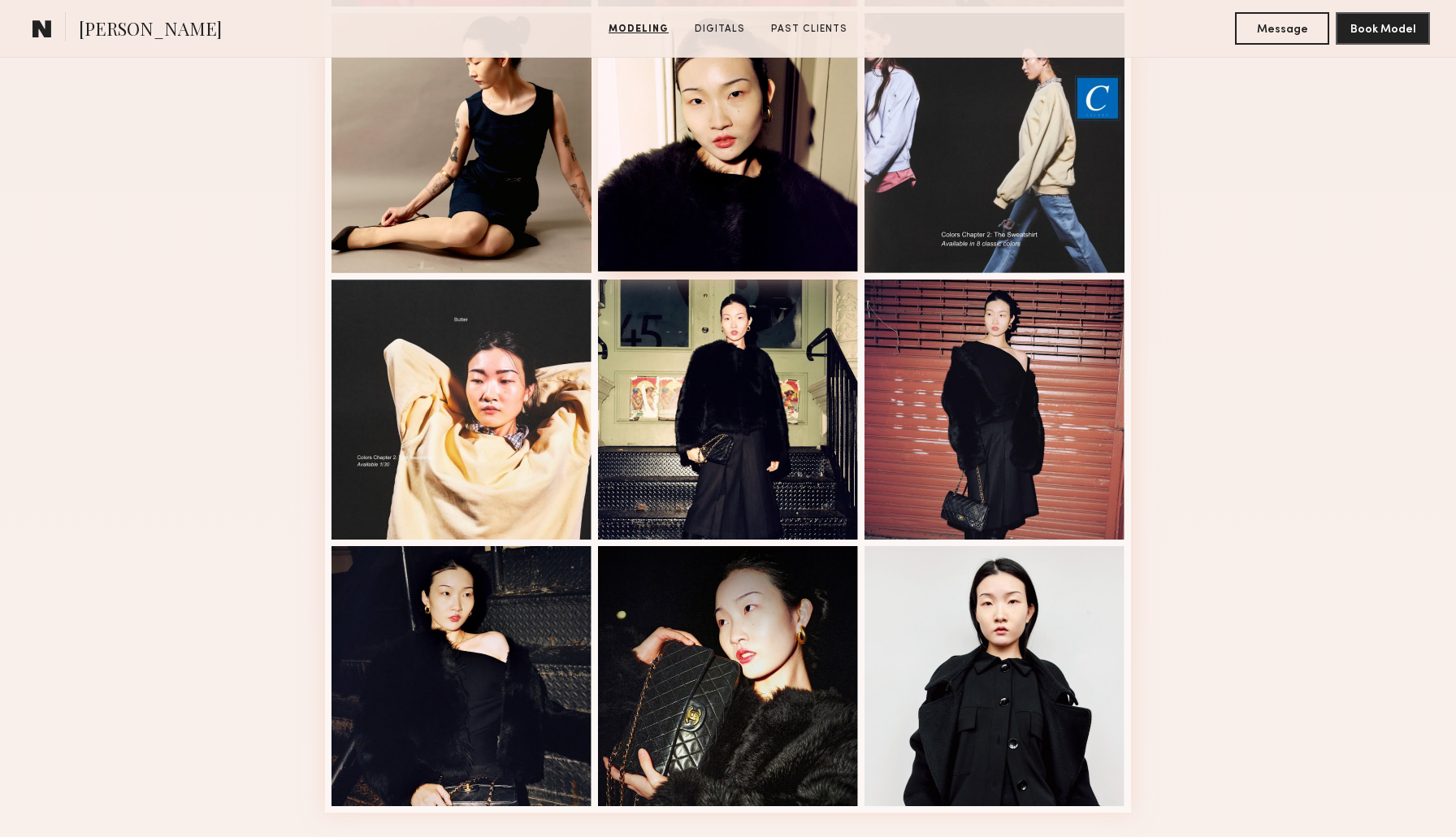
scroll to position [1340, 0]
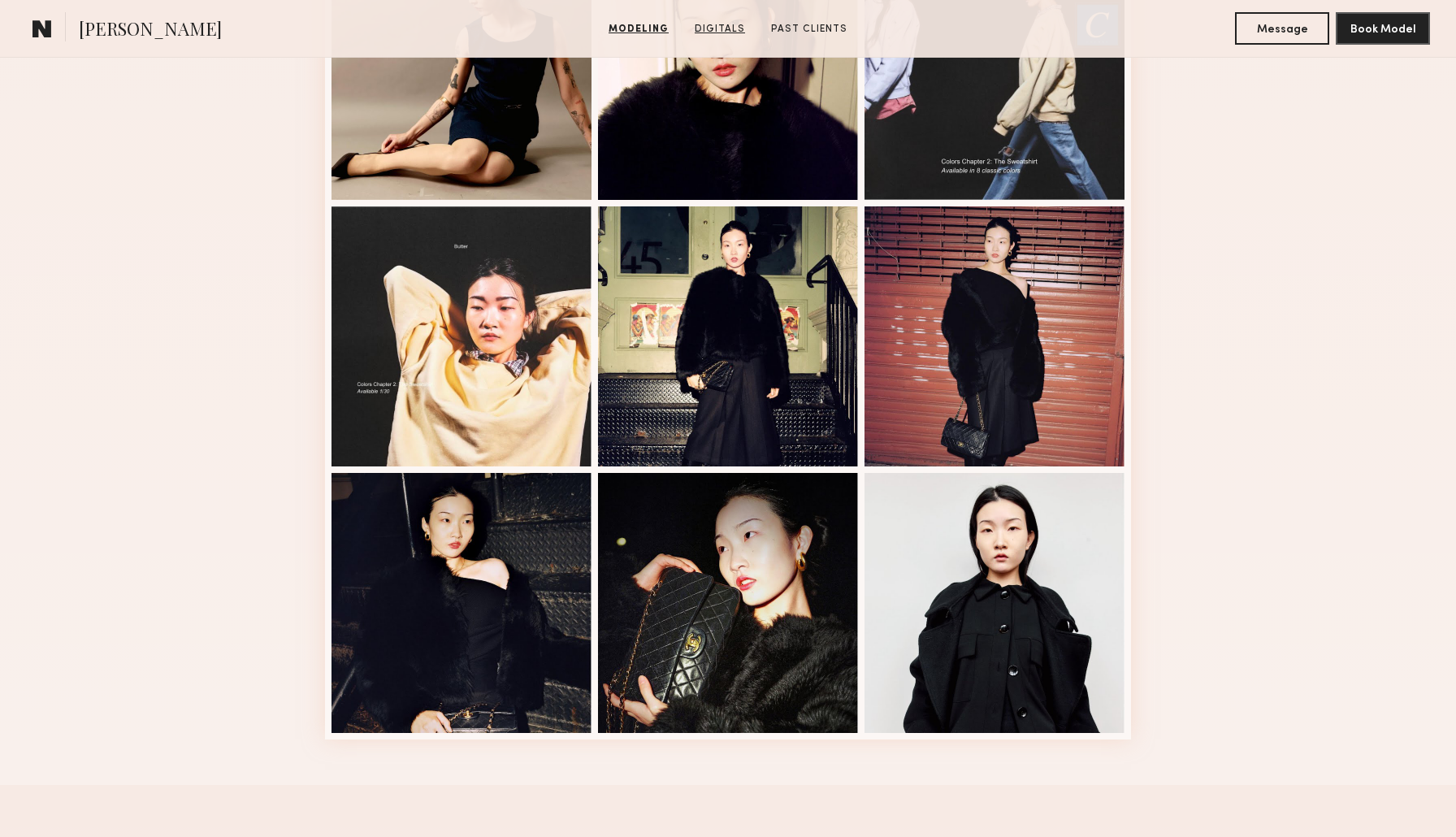
click at [719, 25] on link "Digitals" at bounding box center [719, 29] width 63 height 14
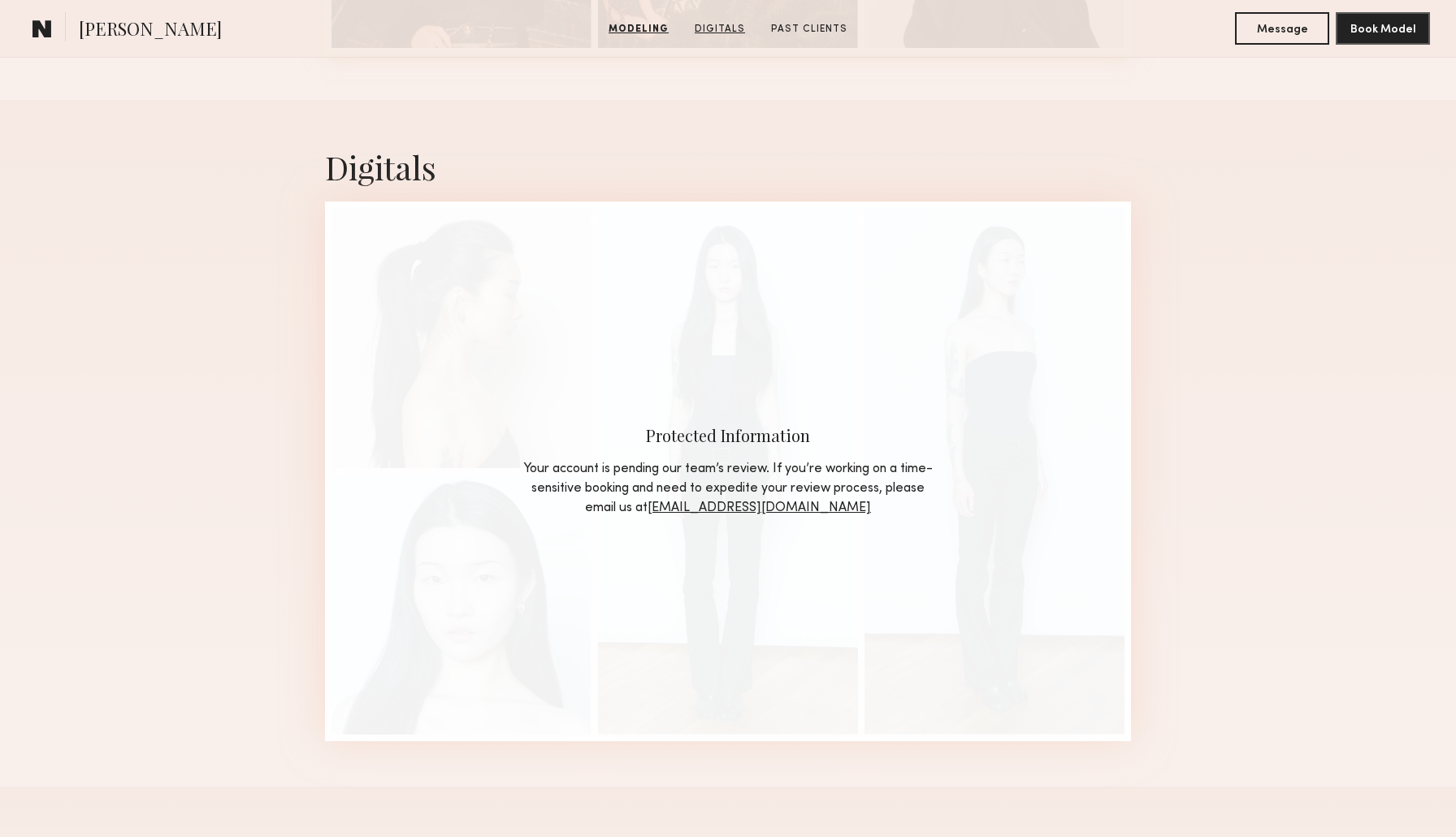
scroll to position [2028, 0]
click at [783, 25] on link "Past Clients" at bounding box center [809, 29] width 90 height 14
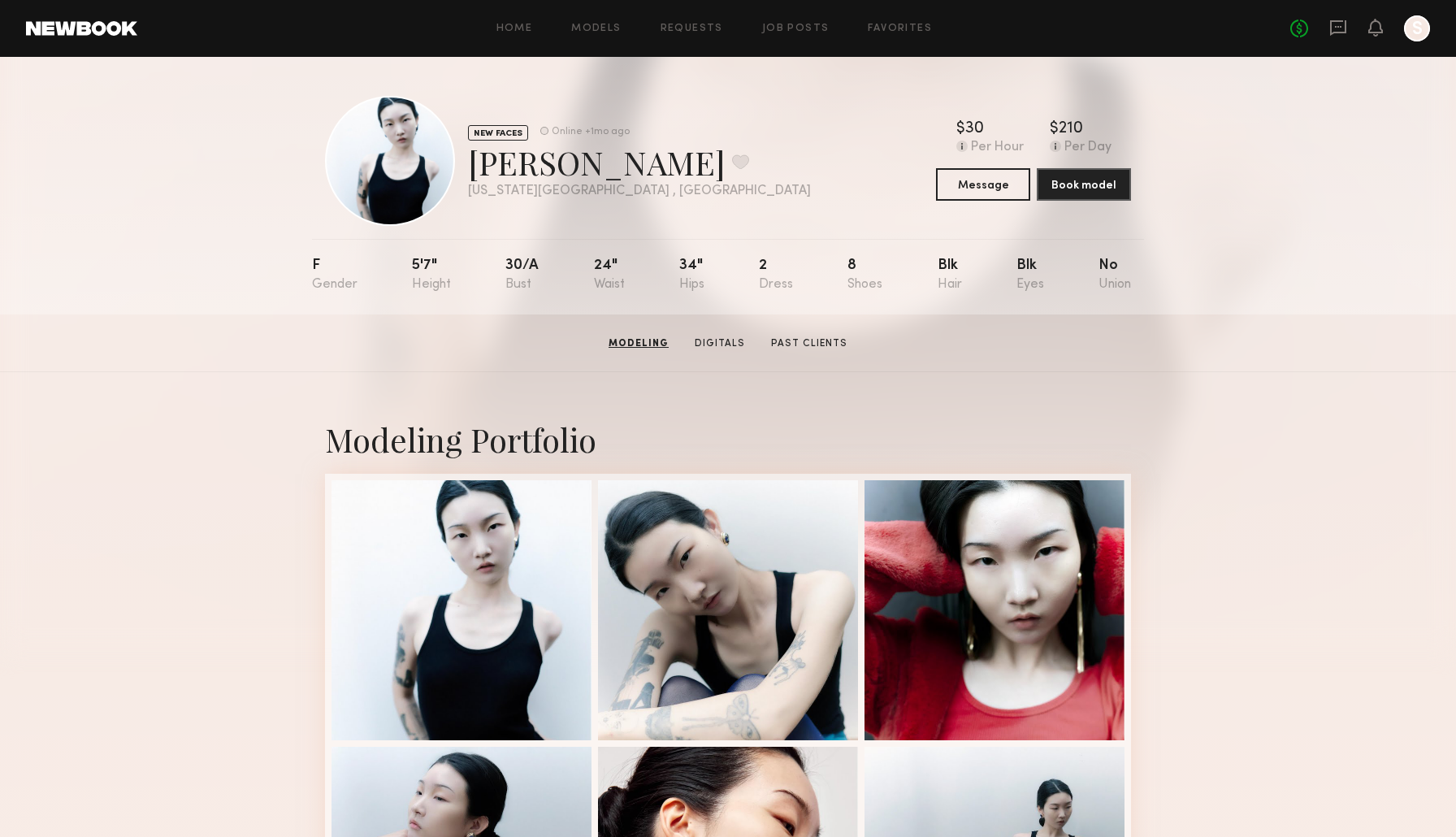
scroll to position [0, 0]
click at [654, 347] on link "Modeling" at bounding box center [639, 344] width 71 height 14
drag, startPoint x: 473, startPoint y: 172, endPoint x: 620, endPoint y: 171, distance: 147.0
click at [621, 171] on div "Charlice C. Favorite" at bounding box center [639, 161] width 343 height 43
copy div "Charlice C"
